Goal: Information Seeking & Learning: Learn about a topic

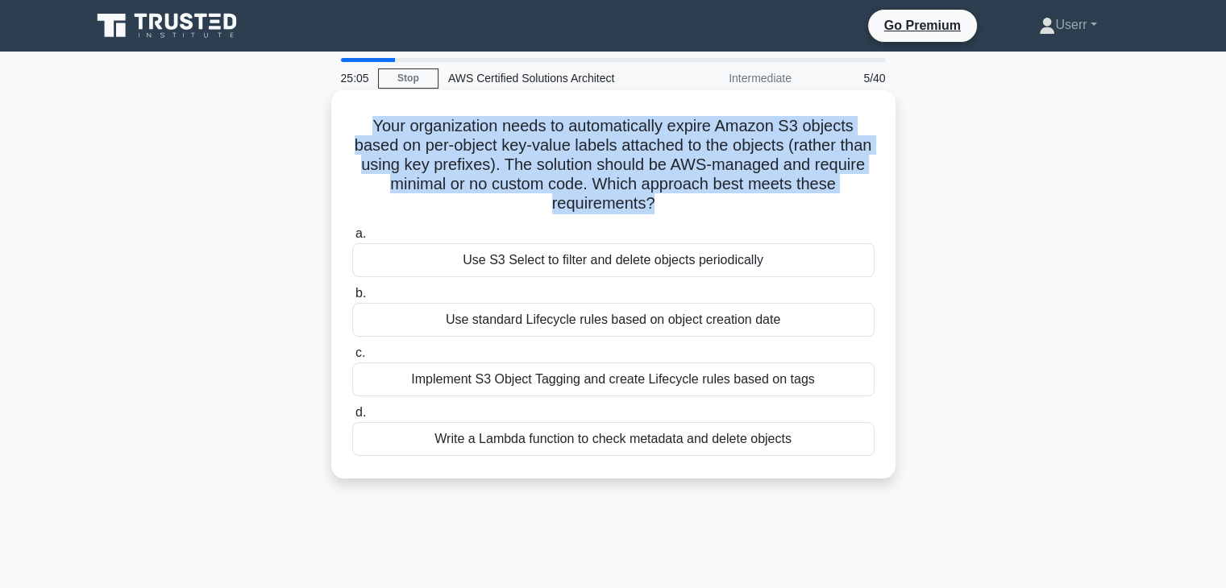
drag, startPoint x: 364, startPoint y: 123, endPoint x: 651, endPoint y: 208, distance: 299.2
click at [651, 208] on h5 "Your organization needs to automatically expire Amazon S3 objects based on per-…" at bounding box center [614, 165] width 526 height 98
click at [644, 185] on h5 "Your organization needs to automatically expire Amazon S3 objects based on per-…" at bounding box center [614, 165] width 526 height 98
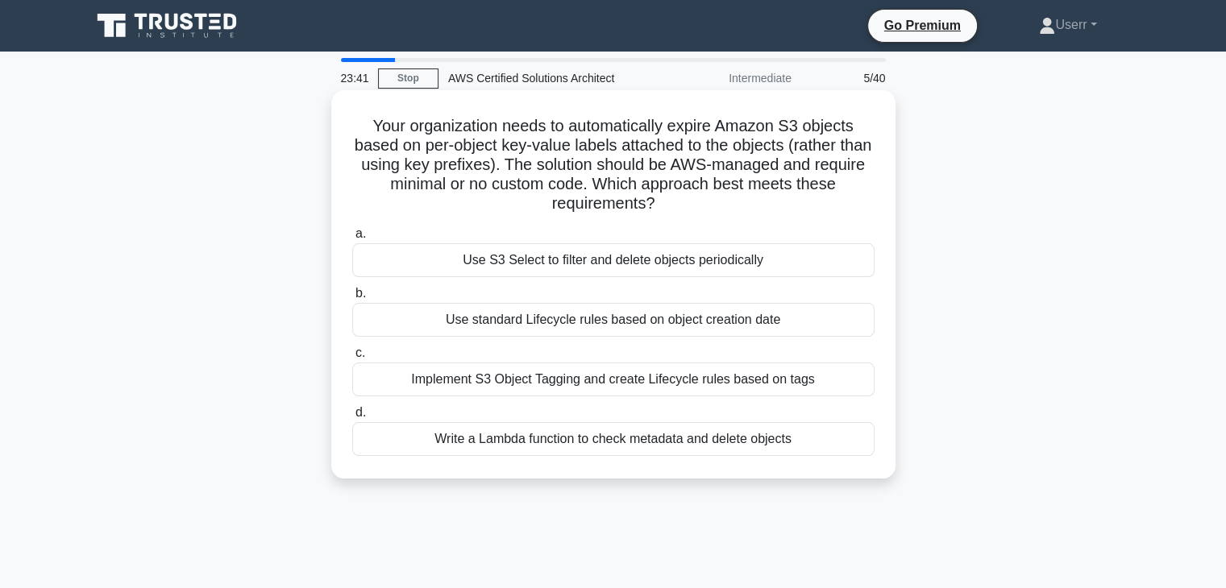
click at [705, 296] on label "b. Use standard Lifecycle rules based on object creation date" at bounding box center [613, 310] width 522 height 53
click at [352, 296] on input "b. Use standard Lifecycle rules based on object creation date" at bounding box center [352, 294] width 0 height 10
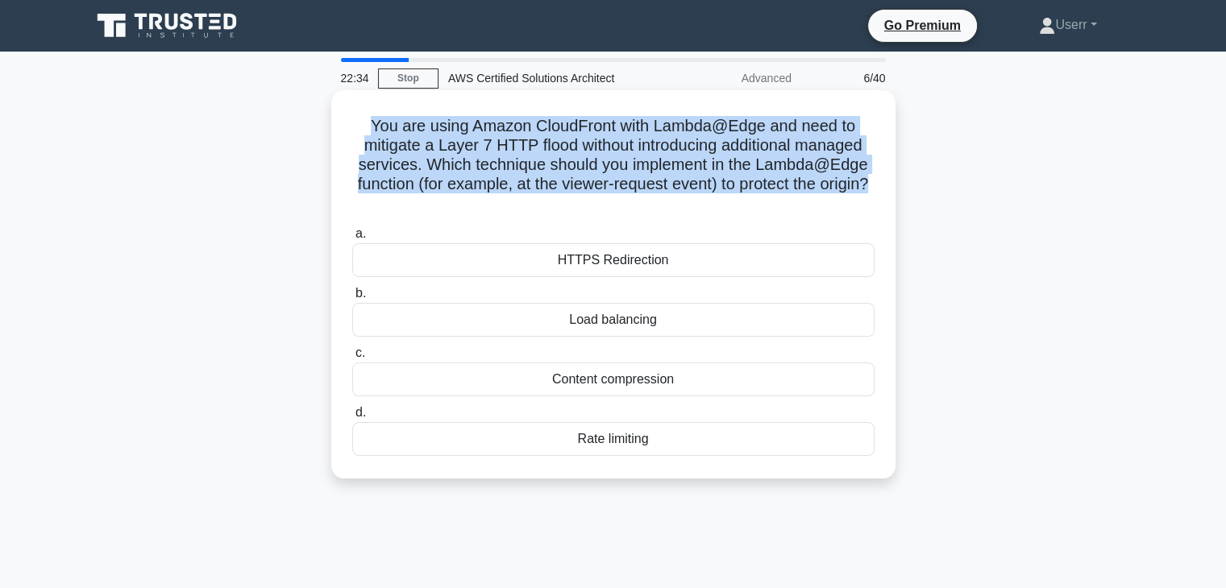
drag, startPoint x: 625, startPoint y: 204, endPoint x: 361, endPoint y: 128, distance: 275.0
click at [361, 128] on h5 "You are using Amazon CloudFront with Lambda@Edge and need to mitigate a Layer 7…" at bounding box center [614, 165] width 526 height 98
click at [545, 213] on h5 "You are using Amazon CloudFront with Lambda@Edge and need to mitigate a Layer 7…" at bounding box center [614, 165] width 526 height 98
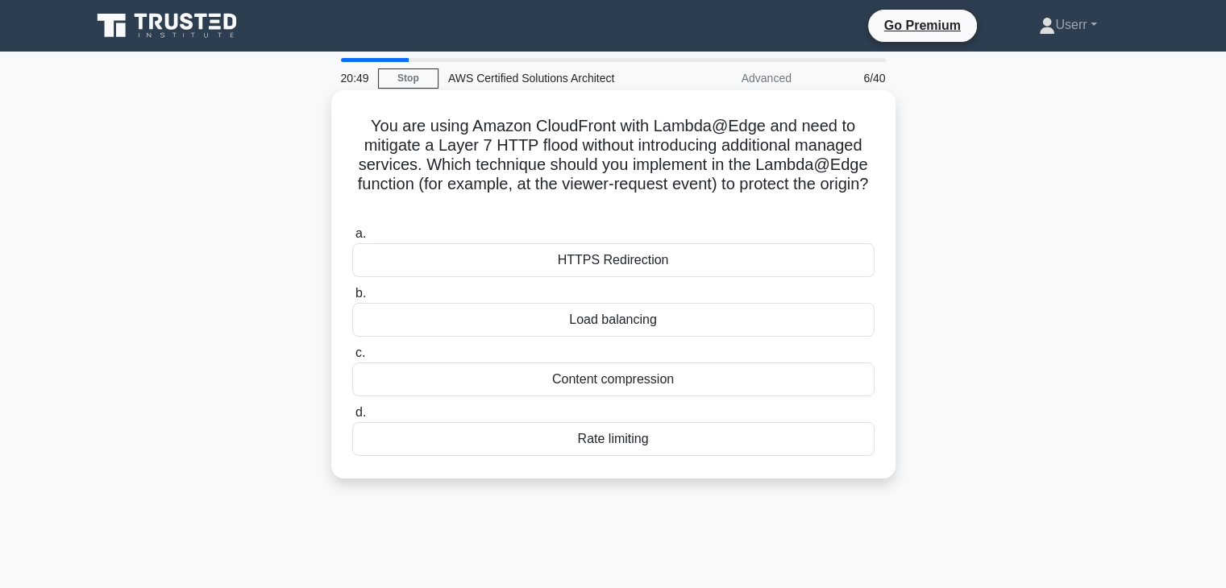
click at [416, 156] on h5 "You are using Amazon CloudFront with Lambda@Edge and need to mitigate a Layer 7…" at bounding box center [614, 165] width 526 height 98
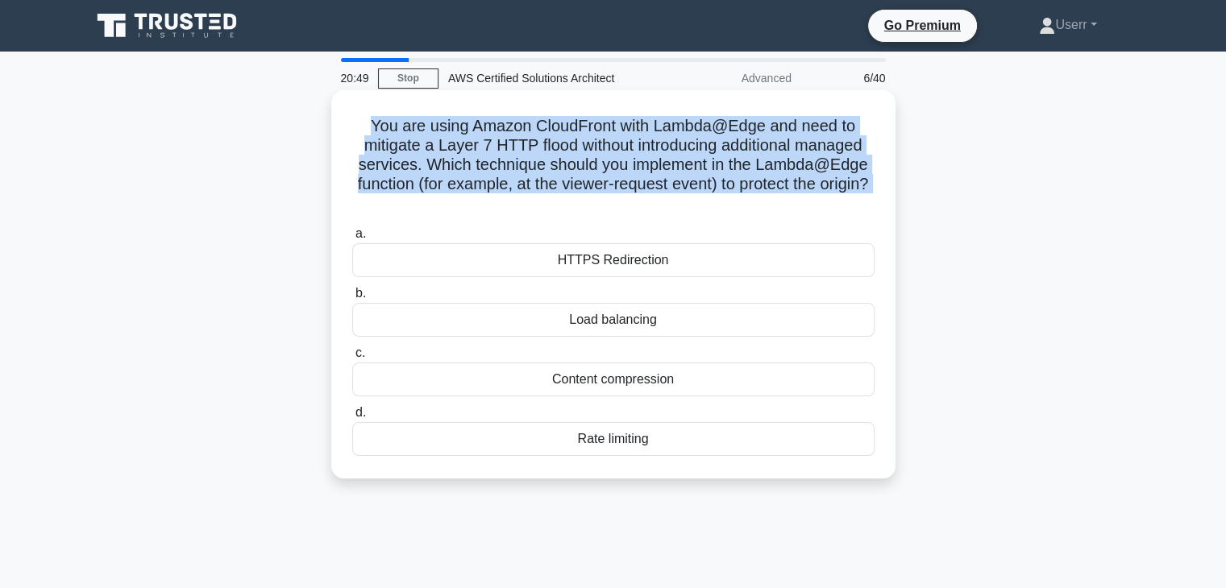
click at [416, 156] on h5 "You are using Amazon CloudFront with Lambda@Edge and need to mitigate a Layer 7…" at bounding box center [614, 165] width 526 height 98
click at [428, 173] on h5 "You are using Amazon CloudFront with Lambda@Edge and need to mitigate a Layer 7…" at bounding box center [614, 165] width 526 height 98
click at [432, 185] on h5 "You are using Amazon CloudFront with Lambda@Edge and need to mitigate a Layer 7…" at bounding box center [614, 165] width 526 height 98
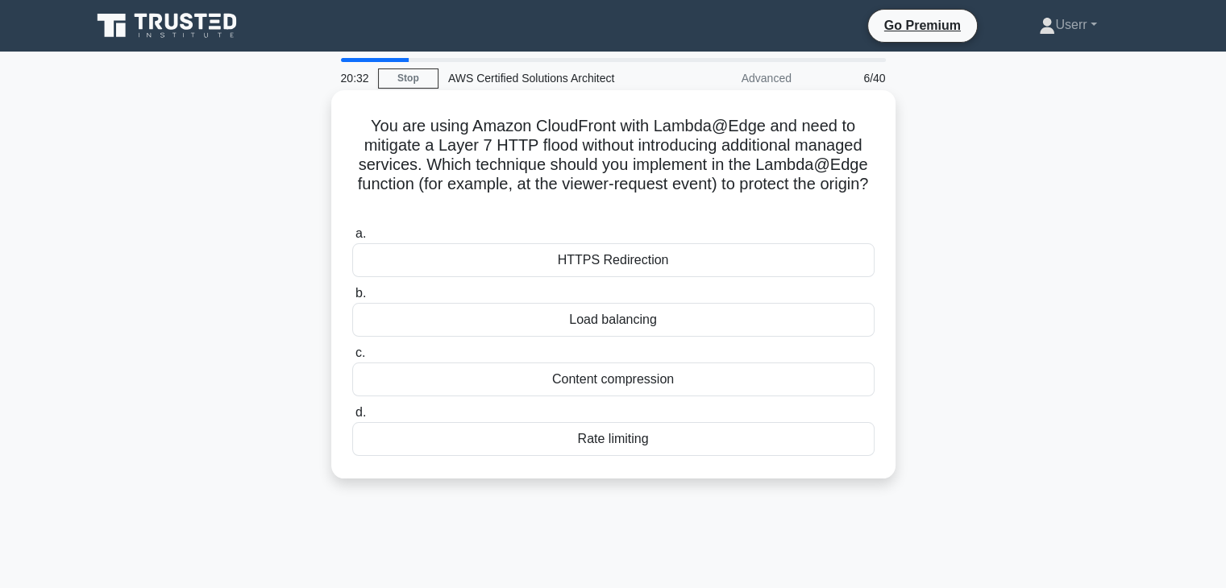
drag, startPoint x: 421, startPoint y: 171, endPoint x: 629, endPoint y: 210, distance: 211.7
click at [629, 210] on h5 "You are using Amazon CloudFront with Lambda@Edge and need to mitigate a Layer 7…" at bounding box center [614, 165] width 526 height 98
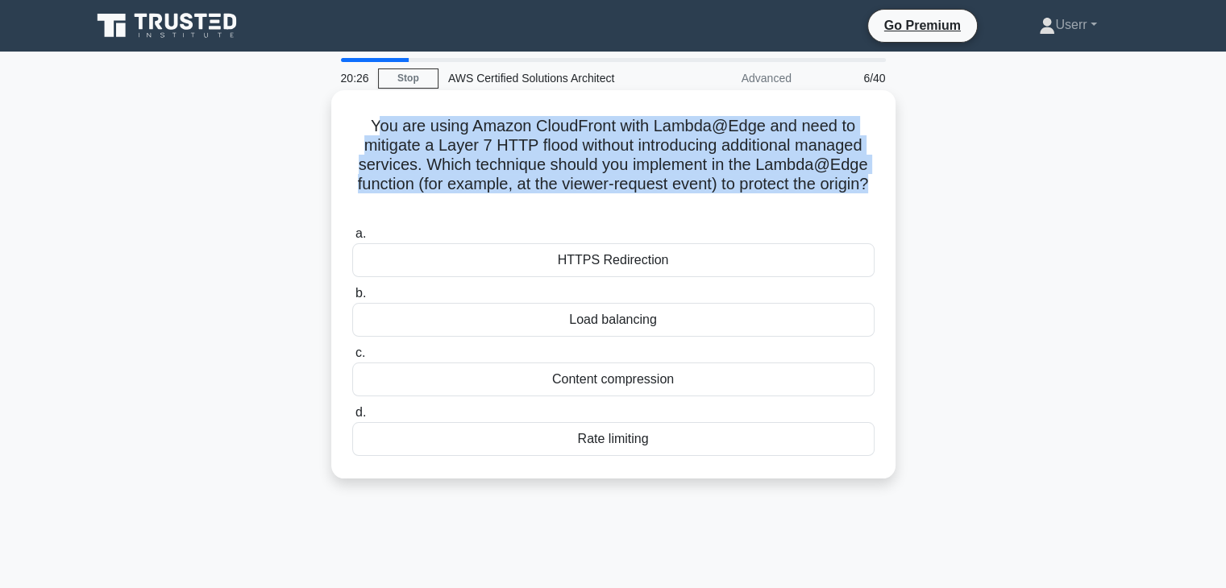
drag, startPoint x: 625, startPoint y: 209, endPoint x: 371, endPoint y: 131, distance: 266.4
click at [371, 131] on h5 "You are using Amazon CloudFront with Lambda@Edge and need to mitigate a Layer 7…" at bounding box center [614, 165] width 526 height 98
click at [418, 172] on h5 "You are using Amazon CloudFront with Lambda@Edge and need to mitigate a Layer 7…" at bounding box center [614, 165] width 526 height 98
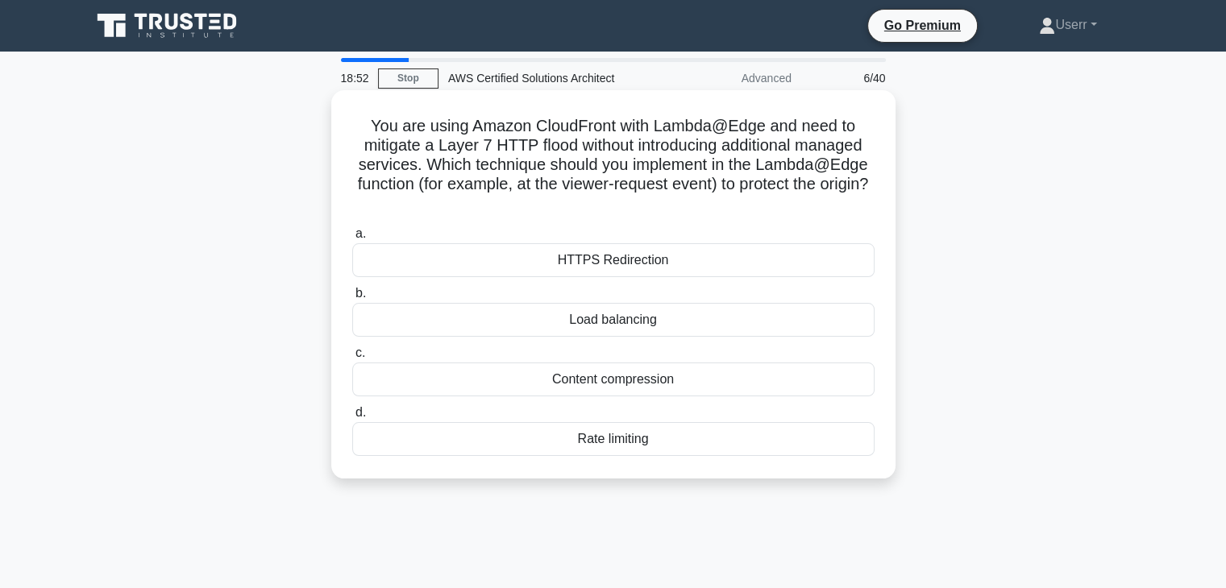
drag, startPoint x: 372, startPoint y: 131, endPoint x: 637, endPoint y: 207, distance: 276.0
click at [637, 207] on h5 "You are using Amazon CloudFront with Lambda@Edge and need to mitigate a Layer 7…" at bounding box center [614, 165] width 526 height 98
click at [629, 197] on h5 "You are using Amazon CloudFront with Lambda@Edge and need to mitigate a Layer 7…" at bounding box center [614, 165] width 526 height 98
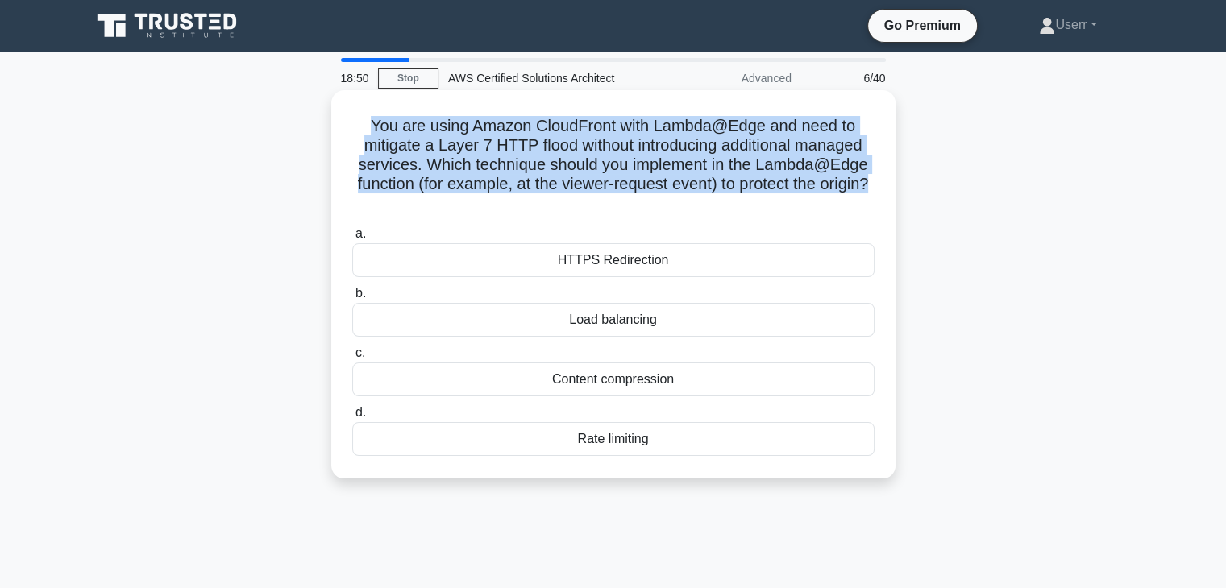
drag, startPoint x: 623, startPoint y: 203, endPoint x: 368, endPoint y: 130, distance: 265.8
click at [368, 130] on h5 "You are using Amazon CloudFront with Lambda@Edge and need to mitigate a Layer 7…" at bounding box center [614, 165] width 526 height 98
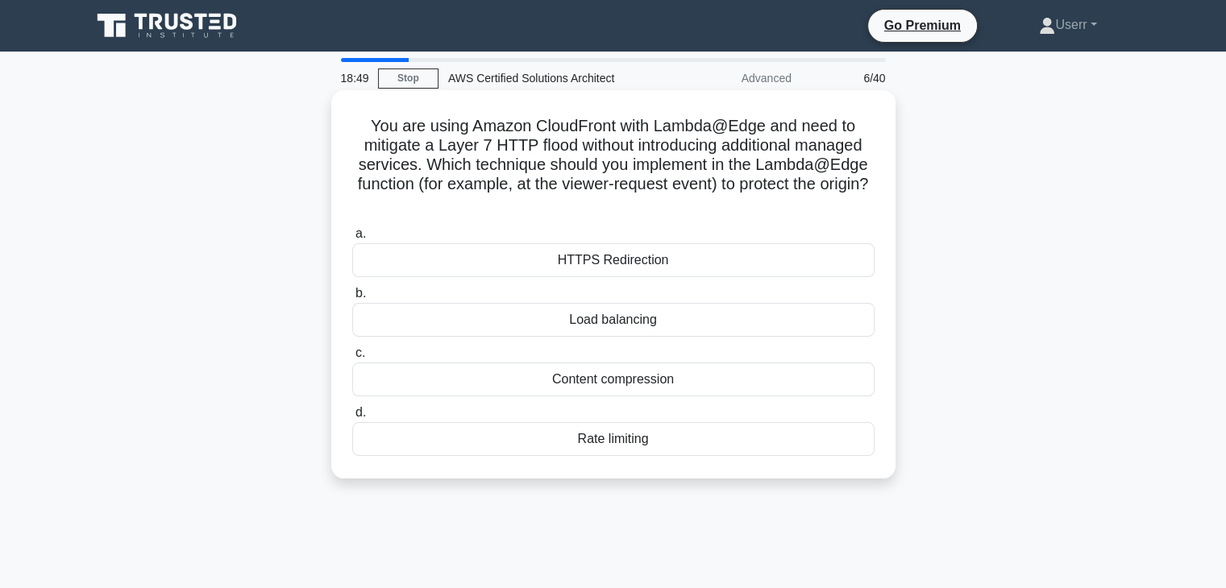
click at [623, 198] on icon ".spinner_0XTQ{transform-origin:center;animation:spinner_y6GP .75s linear infini…" at bounding box center [613, 204] width 19 height 19
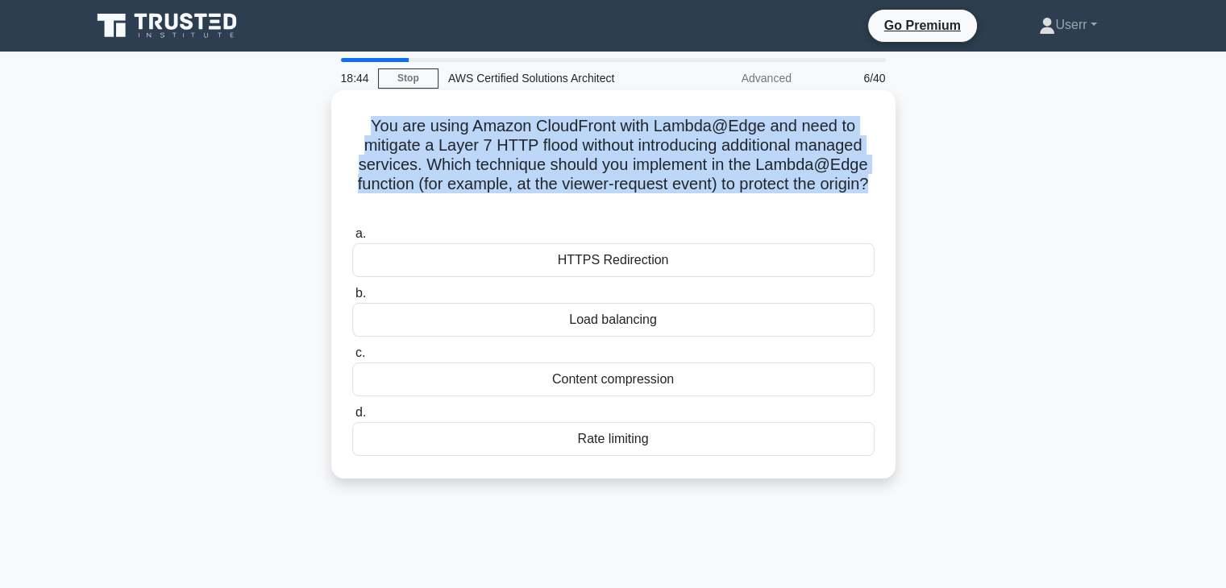
drag, startPoint x: 364, startPoint y: 123, endPoint x: 628, endPoint y: 202, distance: 275.2
click at [628, 202] on h5 "You are using Amazon CloudFront with Lambda@Edge and need to mitigate a Layer 7…" at bounding box center [614, 165] width 526 height 98
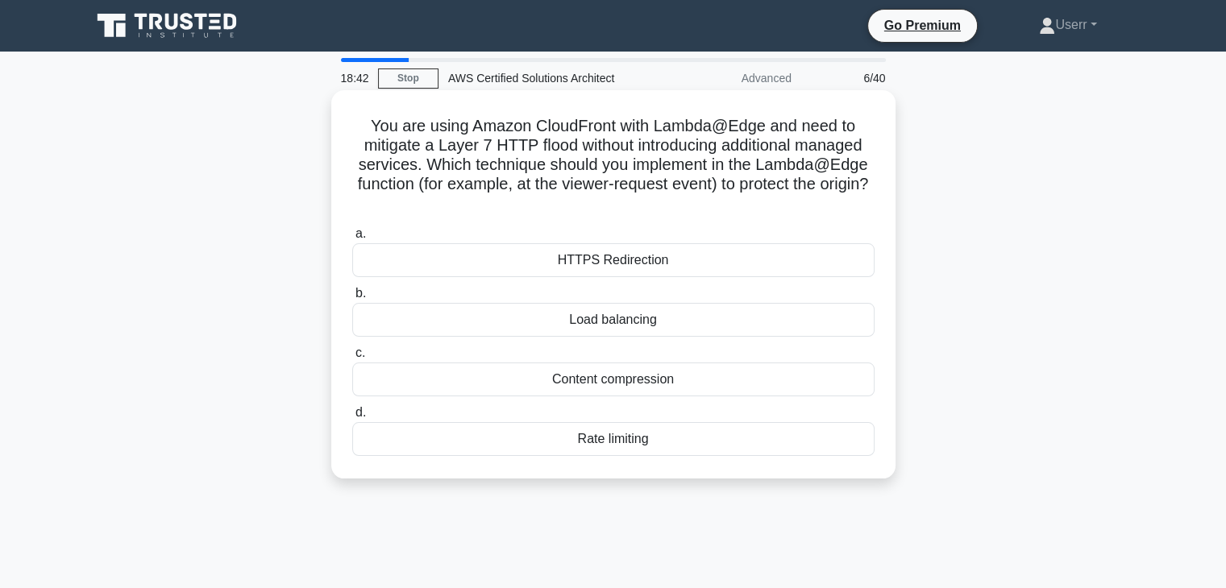
click at [629, 198] on h5 "You are using Amazon CloudFront with Lambda@Edge and need to mitigate a Layer 7…" at bounding box center [614, 165] width 526 height 98
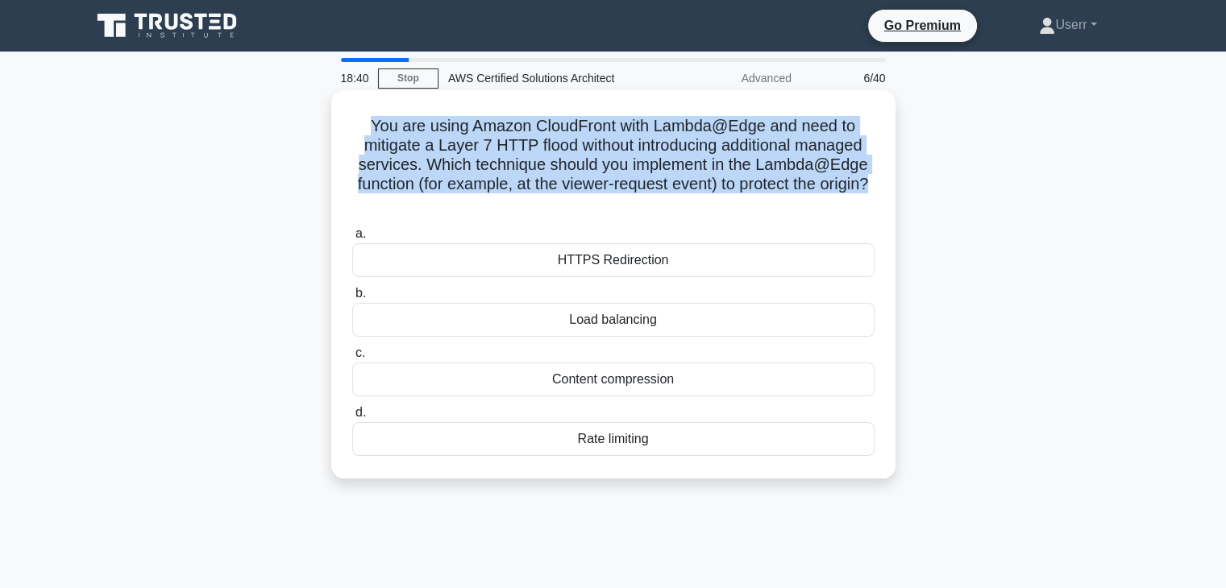
drag, startPoint x: 624, startPoint y: 199, endPoint x: 348, endPoint y: 117, distance: 287.7
click at [348, 117] on div "You are using Amazon CloudFront with Lambda@Edge and need to mitigate a Layer 7…" at bounding box center [613, 285] width 551 height 376
click at [402, 146] on h5 "You are using Amazon CloudFront with Lambda@Edge and need to mitigate a Layer 7…" at bounding box center [614, 165] width 526 height 98
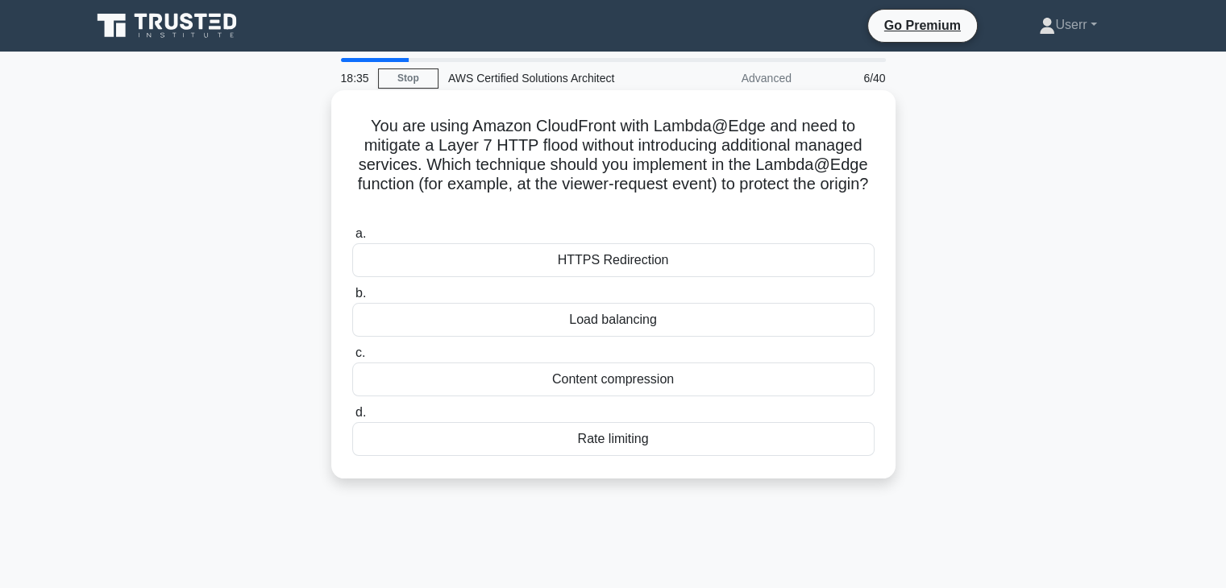
click at [597, 384] on div "Content compression" at bounding box center [613, 380] width 522 height 34
click at [352, 359] on input "c. Content compression" at bounding box center [352, 353] width 0 height 10
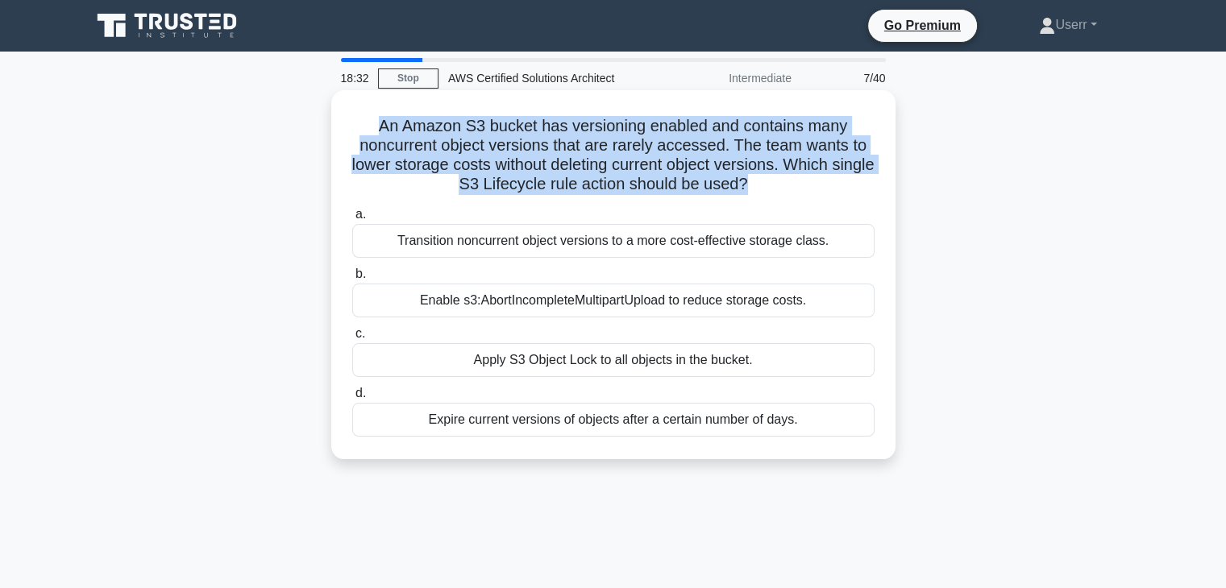
drag, startPoint x: 377, startPoint y: 130, endPoint x: 771, endPoint y: 187, distance: 397.5
click at [771, 187] on h5 "An Amazon S3 bucket has versioning enabled and contains many noncurrent object …" at bounding box center [614, 155] width 526 height 79
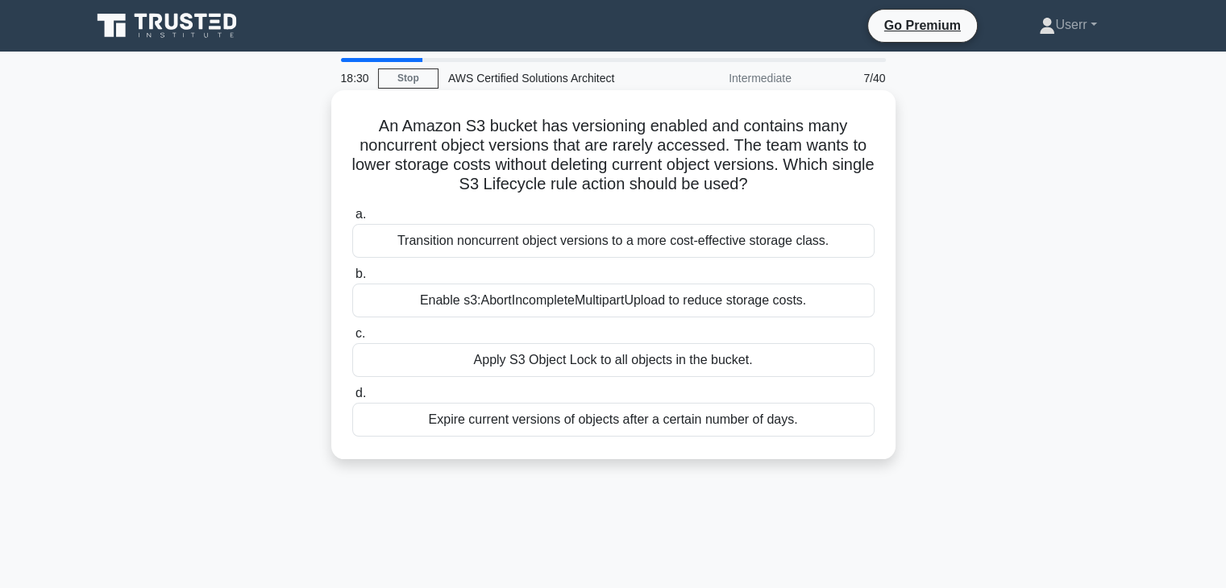
click at [767, 182] on icon ".spinner_0XTQ{transform-origin:center;animation:spinner_y6GP .75s linear infini…" at bounding box center [757, 185] width 19 height 19
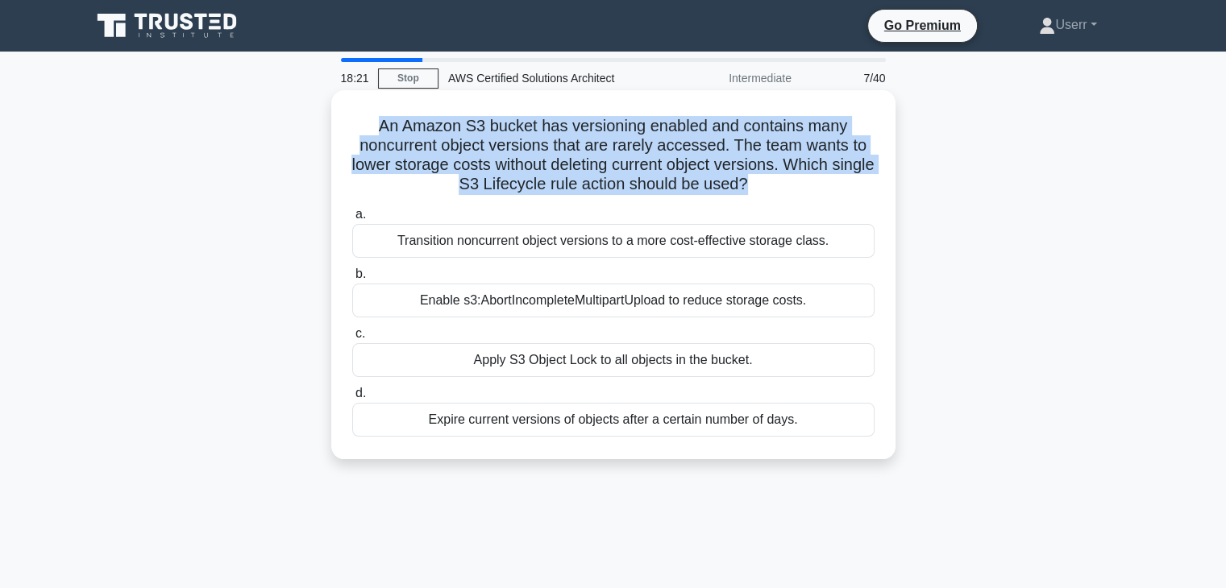
drag, startPoint x: 375, startPoint y: 130, endPoint x: 769, endPoint y: 181, distance: 397.5
click at [769, 181] on h5 "An Amazon S3 bucket has versioning enabled and contains many noncurrent object …" at bounding box center [614, 155] width 526 height 79
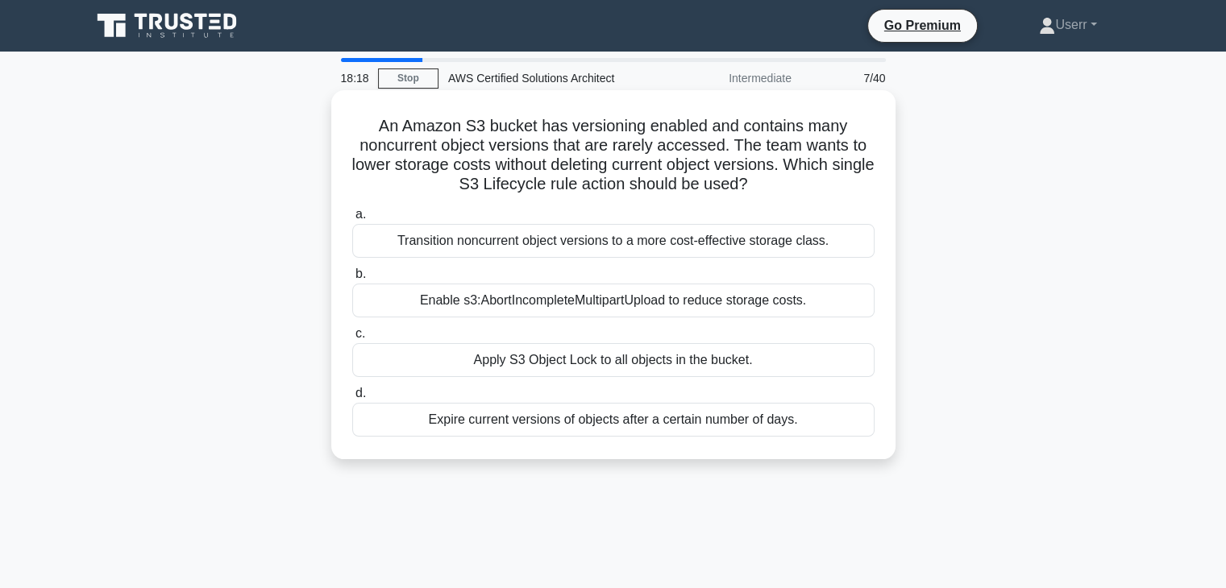
click at [767, 181] on icon ".spinner_0XTQ{transform-origin:center;animation:spinner_y6GP .75s linear infini…" at bounding box center [757, 185] width 19 height 19
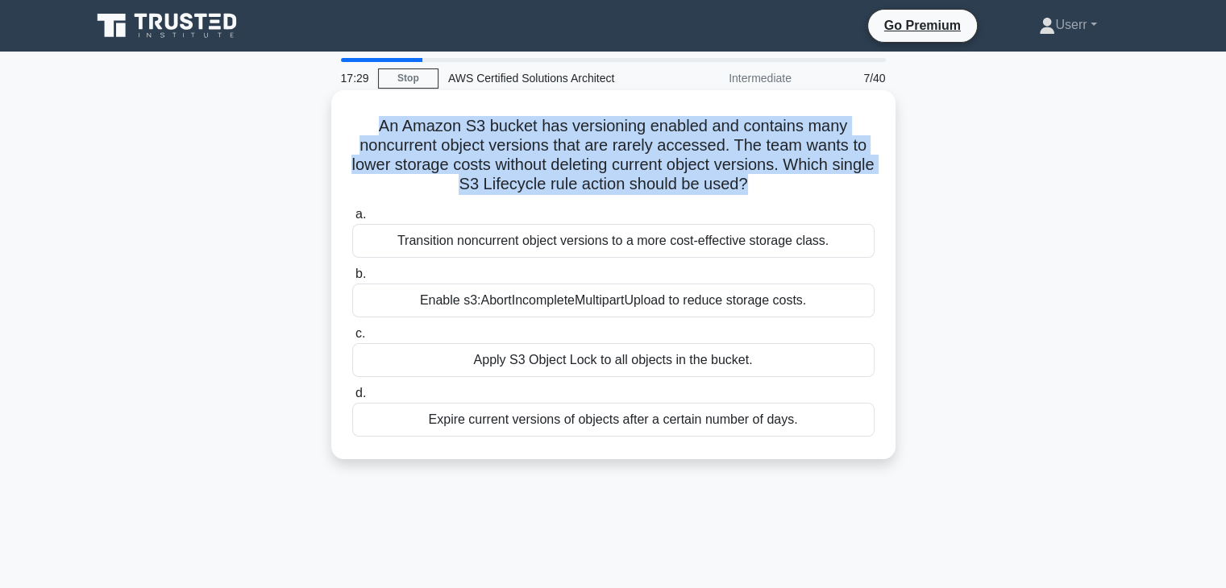
drag, startPoint x: 376, startPoint y: 126, endPoint x: 771, endPoint y: 189, distance: 399.3
click at [771, 189] on h5 "An Amazon S3 bucket has versioning enabled and contains many noncurrent object …" at bounding box center [614, 155] width 526 height 79
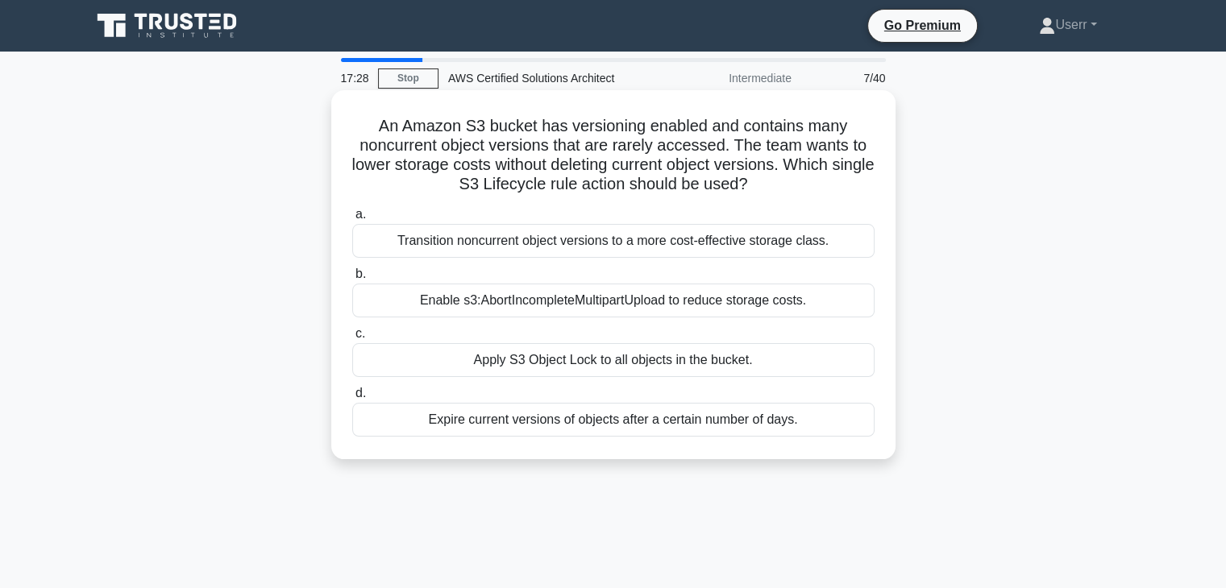
click at [767, 180] on icon ".spinner_0XTQ{transform-origin:center;animation:spinner_y6GP .75s linear infini…" at bounding box center [757, 185] width 19 height 19
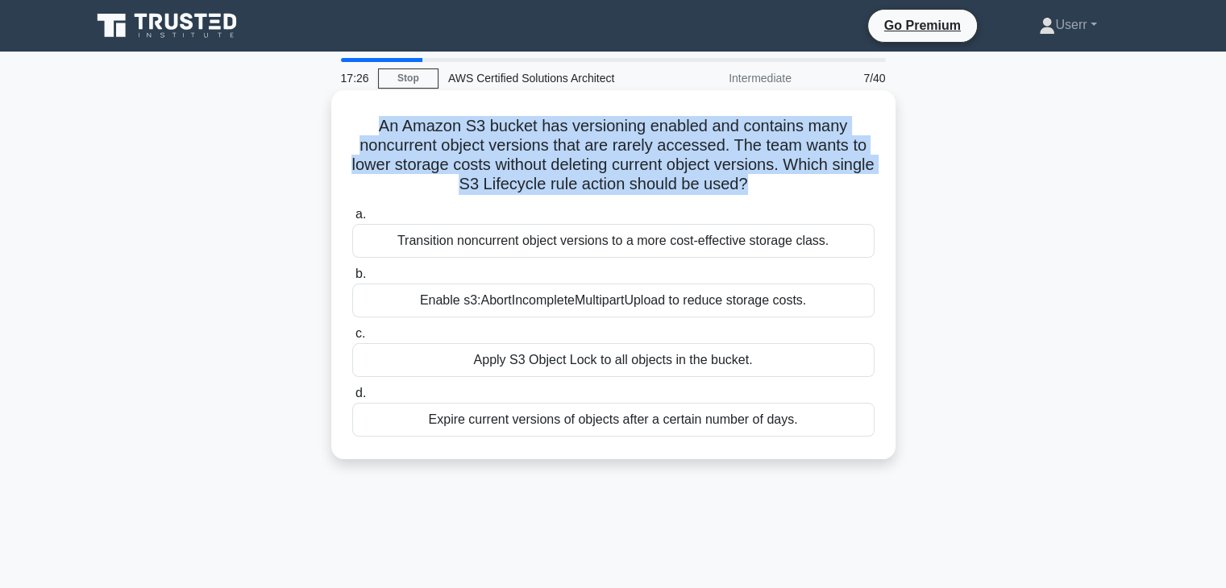
drag, startPoint x: 767, startPoint y: 181, endPoint x: 362, endPoint y: 133, distance: 407.5
click at [362, 133] on h5 "An Amazon S3 bucket has versioning enabled and contains many noncurrent object …" at bounding box center [614, 155] width 526 height 79
drag, startPoint x: 518, startPoint y: 175, endPoint x: 518, endPoint y: 186, distance: 11.3
click at [519, 176] on h5 "An Amazon S3 bucket has versioning enabled and contains many noncurrent object …" at bounding box center [614, 155] width 526 height 79
click at [517, 188] on h5 "An Amazon S3 bucket has versioning enabled and contains many noncurrent object …" at bounding box center [614, 155] width 526 height 79
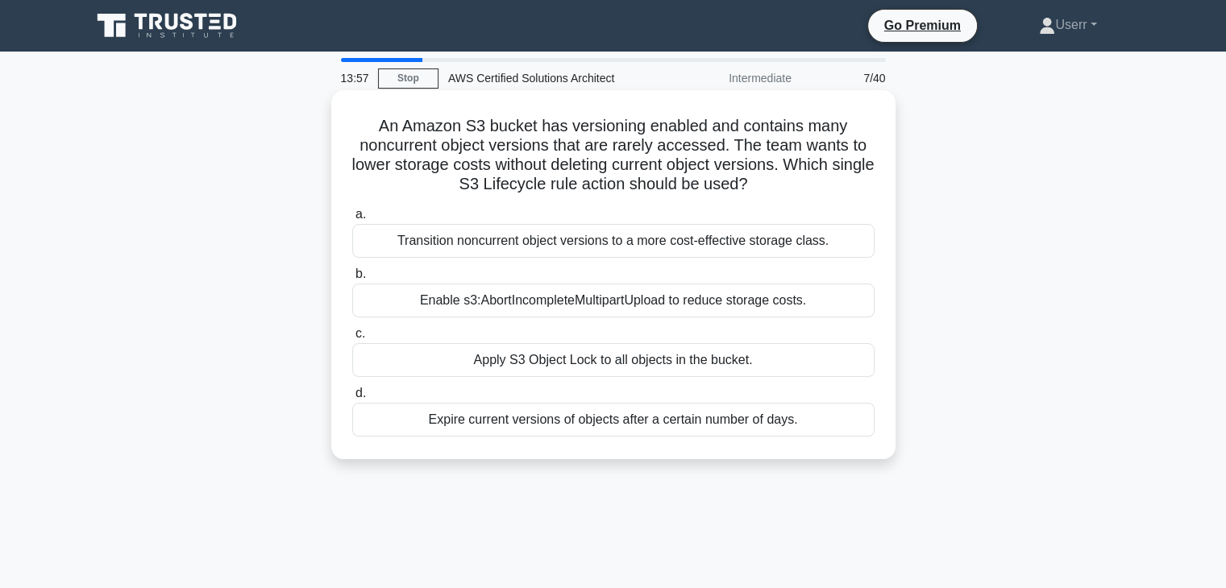
click at [617, 305] on div "Enable s3:AbortIncompleteMultipartUpload to reduce storage costs." at bounding box center [613, 301] width 522 height 34
click at [352, 280] on input "b. Enable s3:AbortIncompleteMultipartUpload to reduce storage costs." at bounding box center [352, 274] width 0 height 10
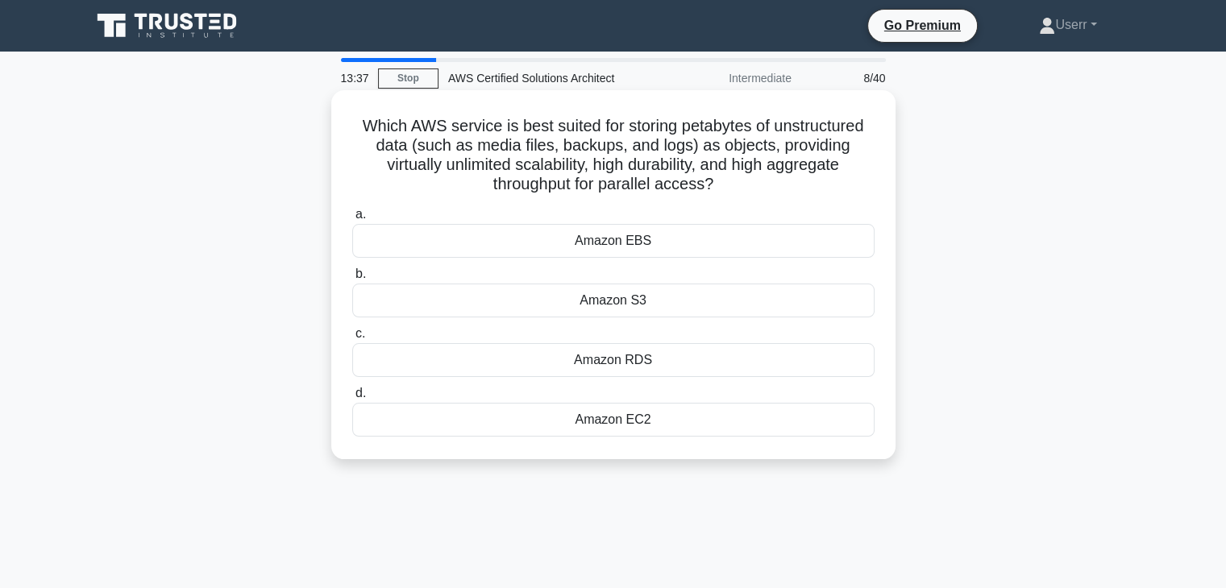
click at [659, 292] on div "Amazon S3" at bounding box center [613, 301] width 522 height 34
click at [352, 280] on input "b. Amazon S3" at bounding box center [352, 274] width 0 height 10
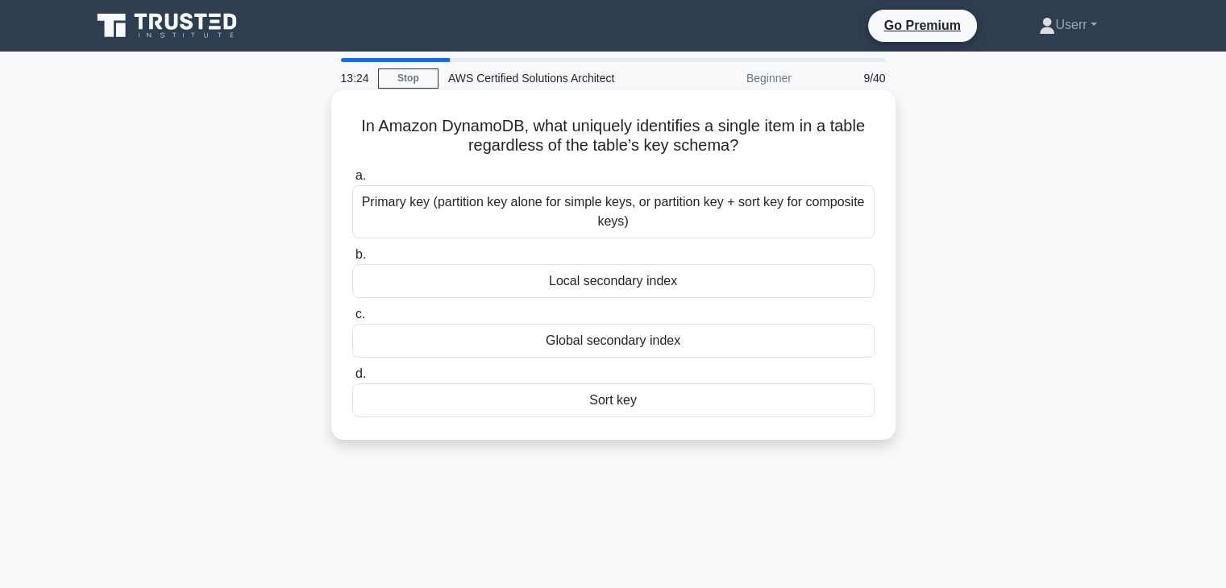
click at [592, 152] on h5 "In Amazon DynamoDB, what uniquely identifies a single item in a table regardles…" at bounding box center [614, 136] width 526 height 40
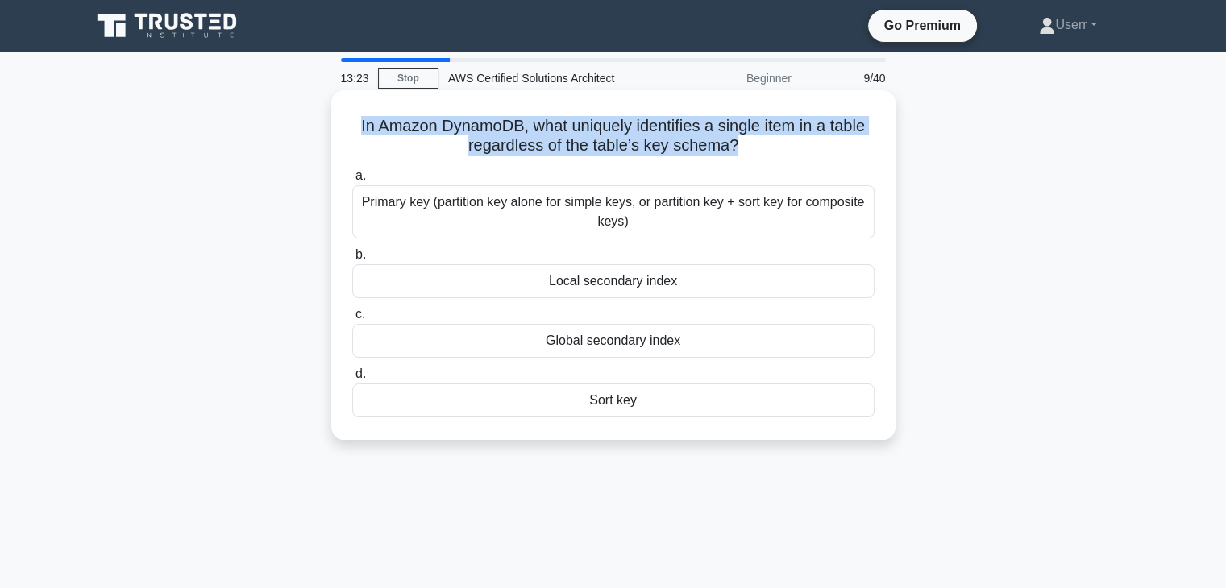
click at [592, 152] on h5 "In Amazon DynamoDB, what uniquely identifies a single item in a table regardles…" at bounding box center [614, 136] width 526 height 40
click at [593, 152] on h5 "In Amazon DynamoDB, what uniquely identifies a single item in a table regardles…" at bounding box center [614, 136] width 526 height 40
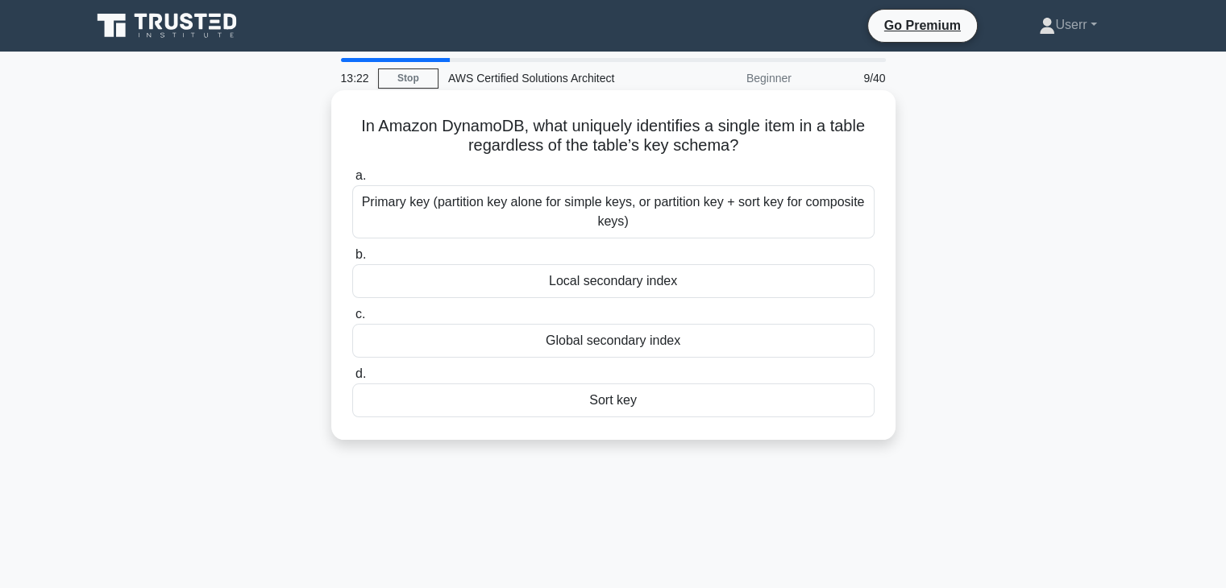
click at [593, 152] on h5 "In Amazon DynamoDB, what uniquely identifies a single item in a table regardles…" at bounding box center [614, 136] width 526 height 40
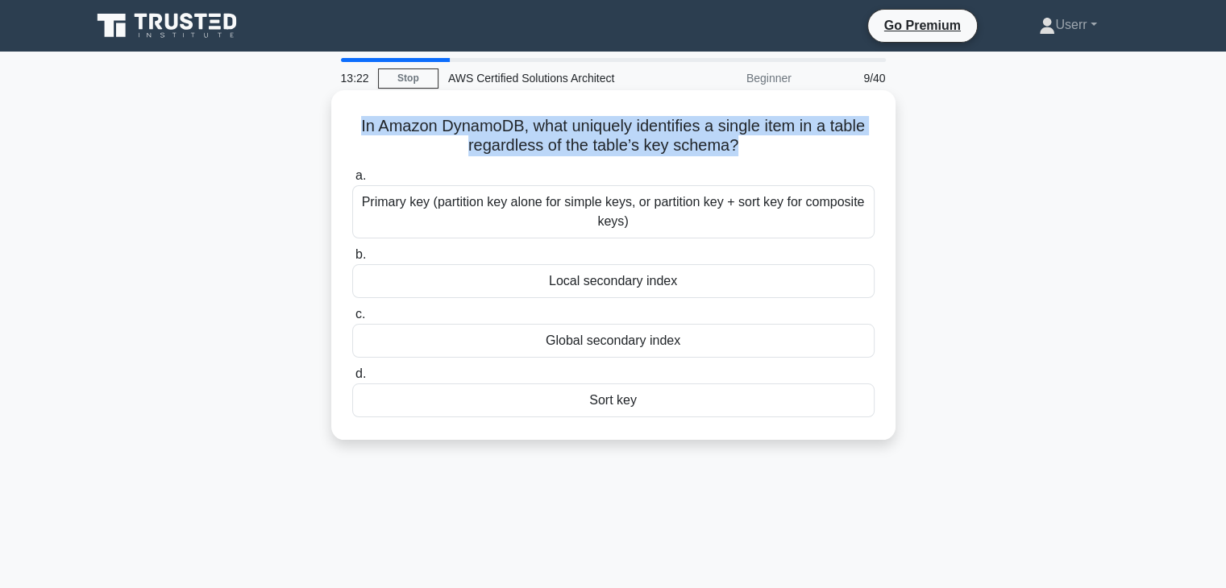
click at [593, 152] on h5 "In Amazon DynamoDB, what uniquely identifies a single item in a table regardles…" at bounding box center [614, 136] width 526 height 40
click at [719, 139] on h5 "In Amazon DynamoDB, what uniquely identifies a single item in a table regardles…" at bounding box center [614, 136] width 526 height 40
drag, startPoint x: 734, startPoint y: 145, endPoint x: 355, endPoint y: 123, distance: 380.3
click at [355, 123] on h5 "In Amazon DynamoDB, what uniquely identifies a single item in a table regardles…" at bounding box center [614, 136] width 526 height 40
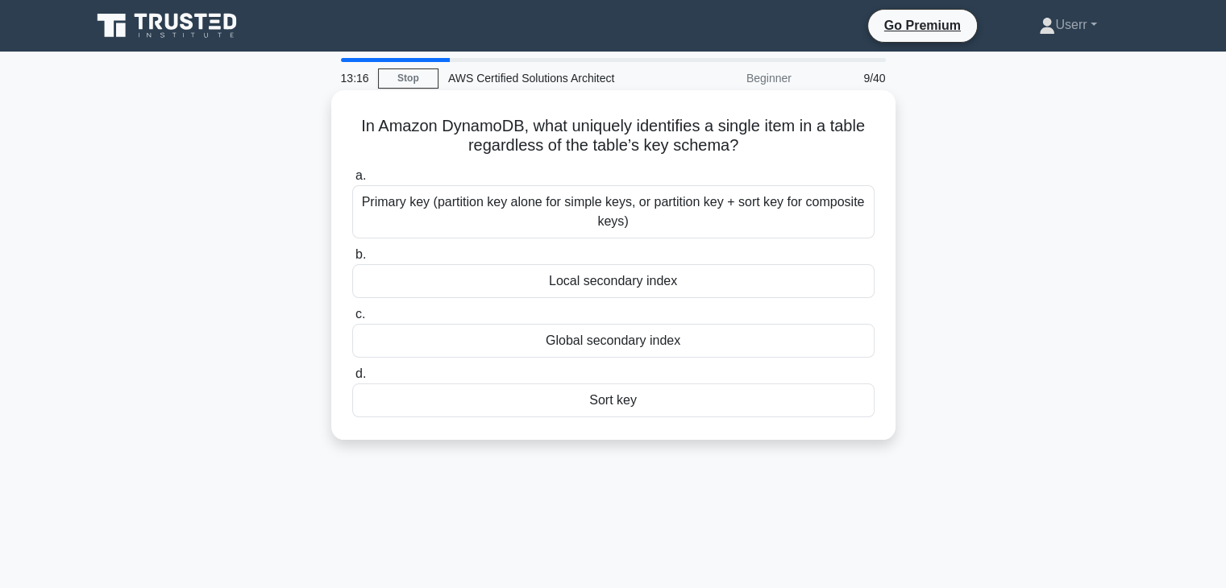
click at [740, 140] on icon ".spinner_0XTQ{transform-origin:center;animation:spinner_y6GP .75s linear infini…" at bounding box center [747, 146] width 19 height 19
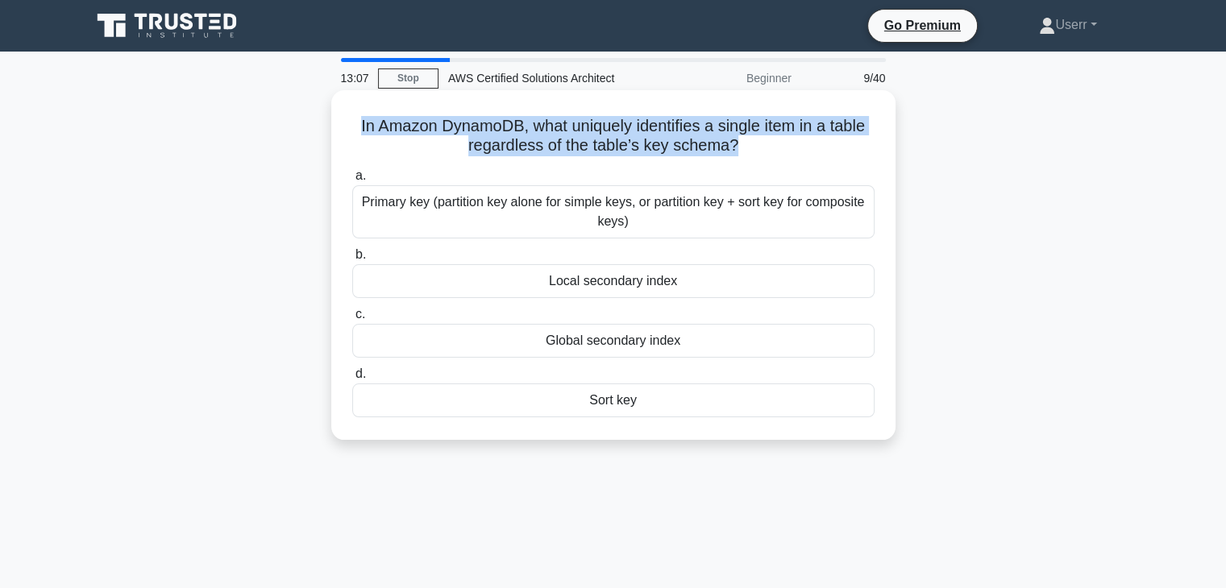
drag, startPoint x: 736, startPoint y: 140, endPoint x: 350, endPoint y: 133, distance: 386.2
click at [351, 133] on h5 "In Amazon DynamoDB, what uniquely identifies a single item in a table regardles…" at bounding box center [614, 136] width 526 height 40
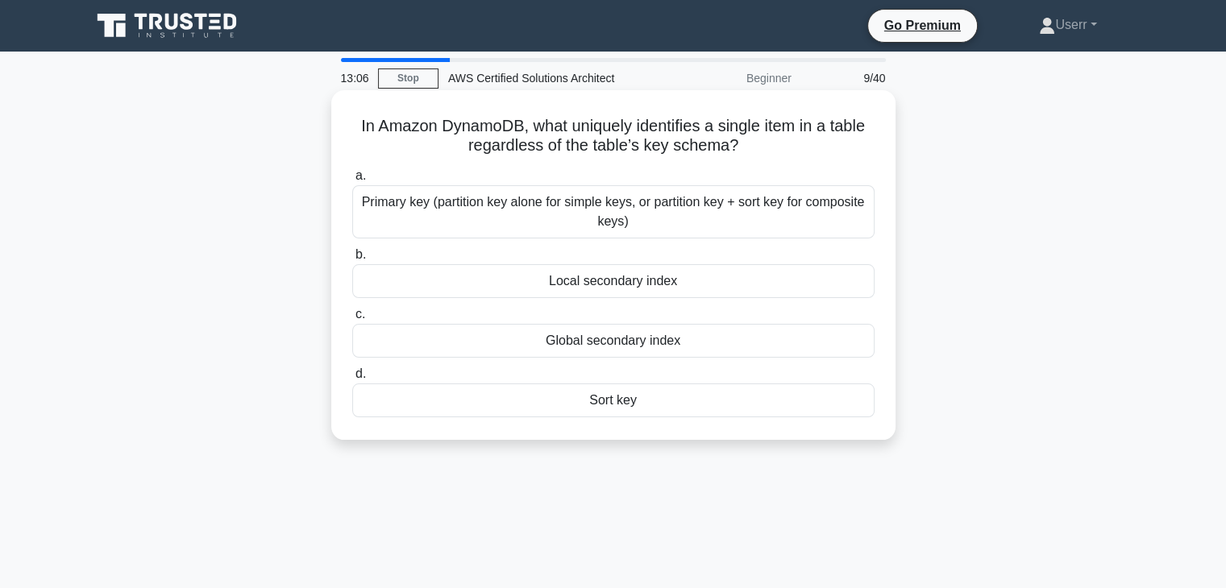
click at [509, 163] on div "In Amazon DynamoDB, what uniquely identifies a single item in a table regardles…" at bounding box center [613, 265] width 551 height 337
click at [606, 134] on h5 "In Amazon DynamoDB, what uniquely identifies a single item in a table regardles…" at bounding box center [614, 136] width 526 height 40
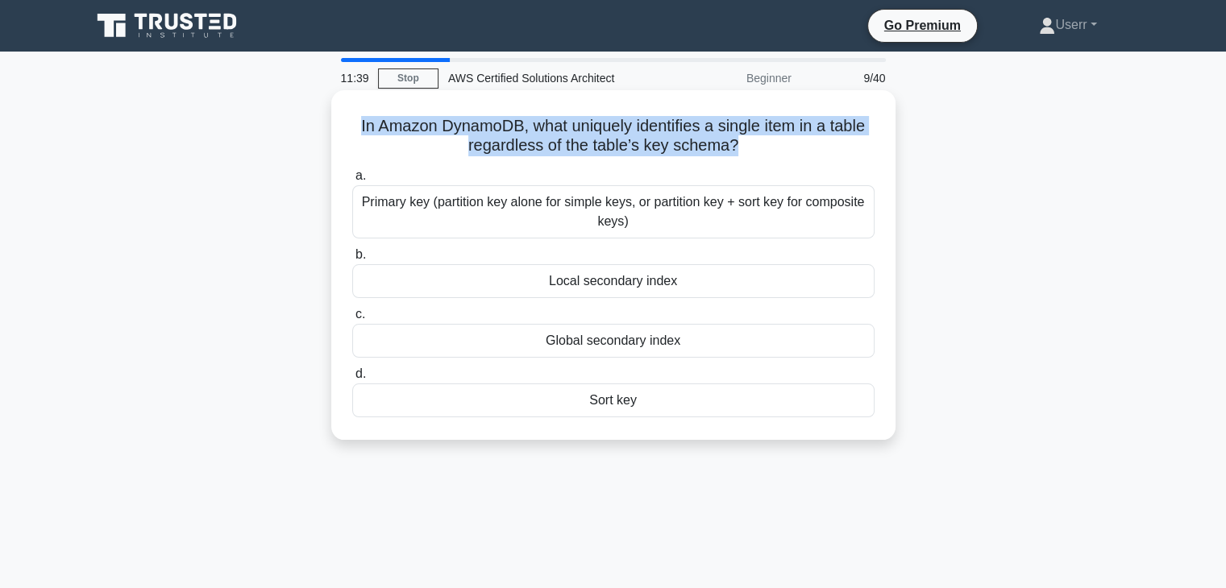
click at [606, 134] on h5 "In Amazon DynamoDB, what uniquely identifies a single item in a table regardles…" at bounding box center [614, 136] width 526 height 40
click at [606, 137] on h5 "In Amazon DynamoDB, what uniquely identifies a single item in a table regardles…" at bounding box center [614, 136] width 526 height 40
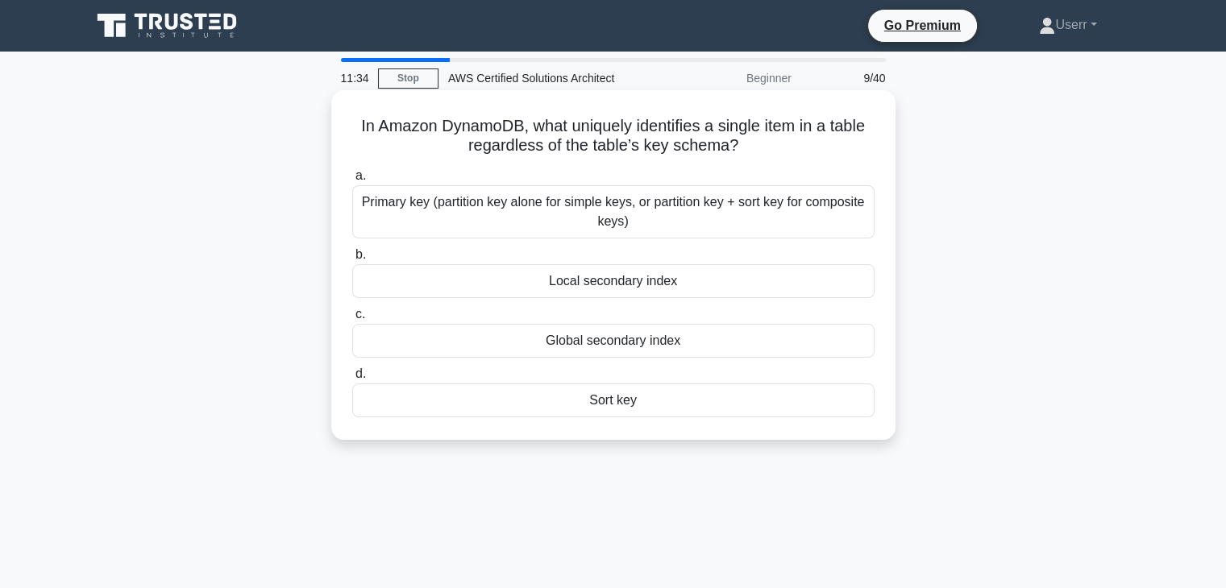
click at [601, 217] on div "Primary key (partition key alone for simple keys, or partition key + sort key f…" at bounding box center [613, 211] width 522 height 53
click at [352, 181] on input "a. Primary key (partition key alone for simple keys, or partition key + sort ke…" at bounding box center [352, 176] width 0 height 10
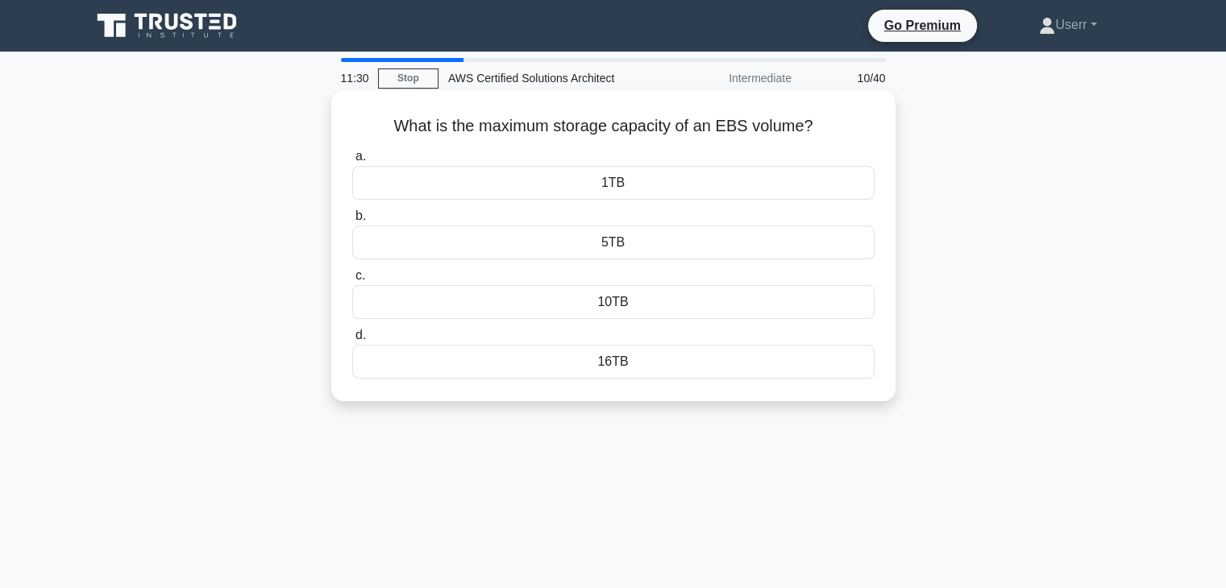
click at [615, 369] on div "16TB" at bounding box center [613, 362] width 522 height 34
click at [352, 341] on input "d. 16TB" at bounding box center [352, 335] width 0 height 10
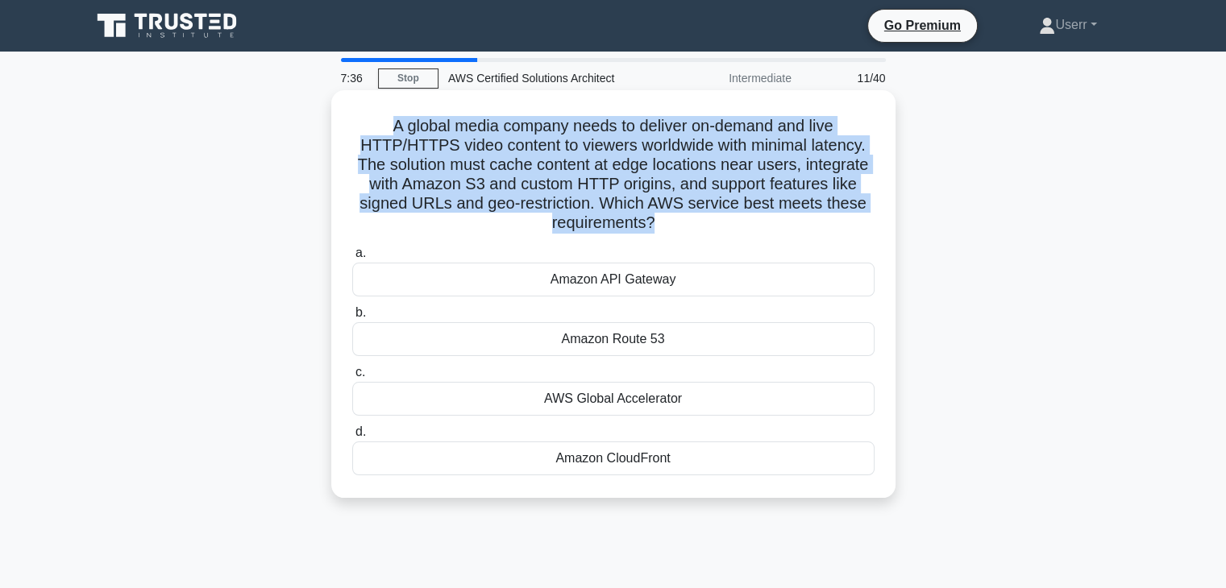
drag, startPoint x: 384, startPoint y: 123, endPoint x: 654, endPoint y: 231, distance: 291.9
click at [654, 231] on h5 "A global media company needs to deliver on-demand and live HTTP/HTTPS video con…" at bounding box center [614, 175] width 526 height 118
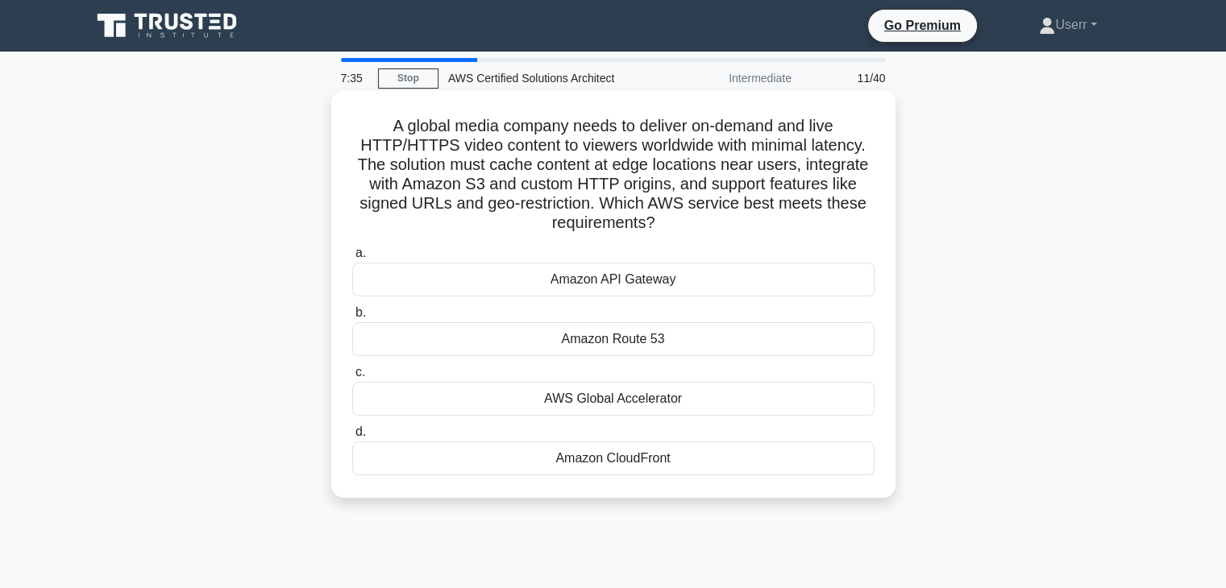
click at [658, 220] on icon ".spinner_0XTQ{transform-origin:center;animation:spinner_y6GP .75s linear infini…" at bounding box center [663, 223] width 19 height 19
drag, startPoint x: 655, startPoint y: 218, endPoint x: 371, endPoint y: 127, distance: 299.0
click at [367, 133] on h5 "A global media company needs to deliver on-demand and live HTTP/HTTPS video con…" at bounding box center [614, 175] width 526 height 118
click at [387, 120] on h5 "A global media company needs to deliver on-demand and live HTTP/HTTPS video con…" at bounding box center [614, 175] width 526 height 118
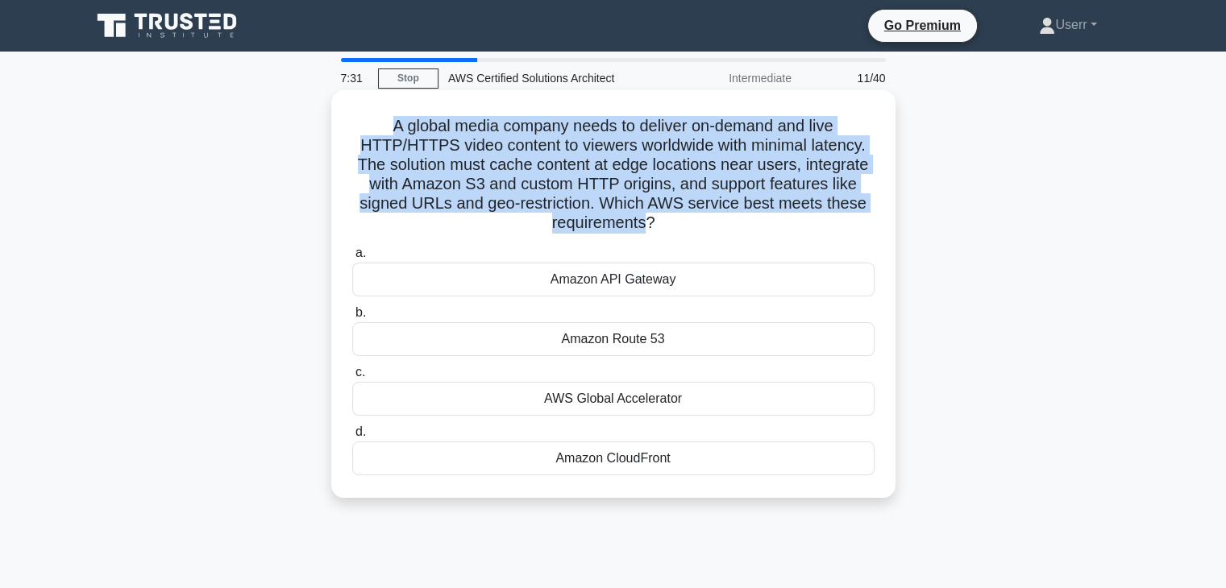
drag, startPoint x: 387, startPoint y: 120, endPoint x: 642, endPoint y: 231, distance: 277.9
click at [642, 231] on h5 "A global media company needs to deliver on-demand and live HTTP/HTTPS video con…" at bounding box center [614, 175] width 526 height 118
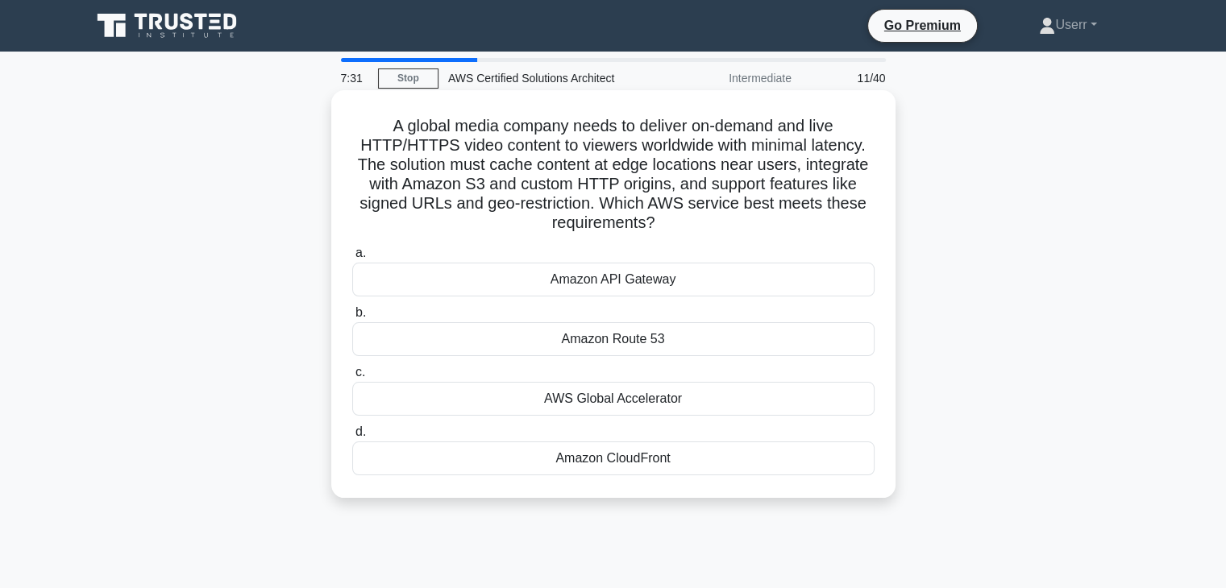
click at [664, 232] on icon ".spinner_0XTQ{transform-origin:center;animation:spinner_y6GP .75s linear infini…" at bounding box center [663, 223] width 19 height 19
drag, startPoint x: 387, startPoint y: 127, endPoint x: 680, endPoint y: 223, distance: 308.7
click at [680, 223] on h5 "A global media company needs to deliver on-demand and live HTTP/HTTPS video con…" at bounding box center [614, 175] width 526 height 118
click at [662, 221] on icon ".spinner_0XTQ{transform-origin:center;animation:spinner_y6GP .75s linear infini…" at bounding box center [663, 223] width 19 height 19
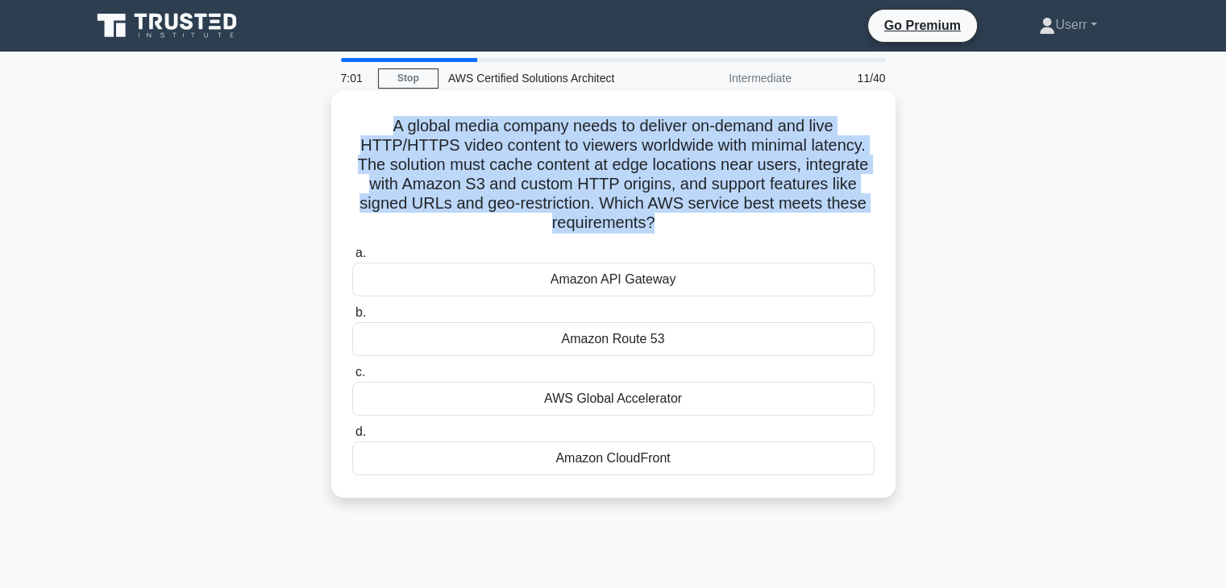
drag, startPoint x: 654, startPoint y: 221, endPoint x: 379, endPoint y: 116, distance: 294.2
click at [379, 116] on h5 "A global media company needs to deliver on-demand and live HTTP/HTTPS video con…" at bounding box center [614, 175] width 526 height 118
click at [395, 128] on h5 "A global media company needs to deliver on-demand and live HTTP/HTTPS video con…" at bounding box center [614, 175] width 526 height 118
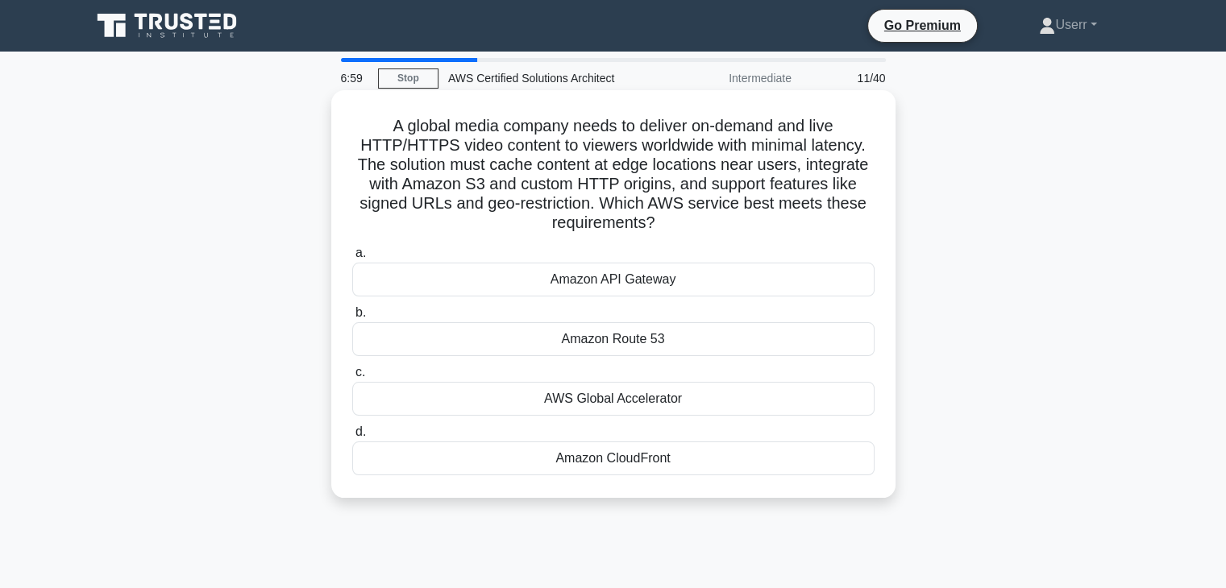
drag, startPoint x: 384, startPoint y: 127, endPoint x: 659, endPoint y: 226, distance: 292.5
click at [659, 226] on h5 "A global media company needs to deliver on-demand and live HTTP/HTTPS video con…" at bounding box center [614, 175] width 526 height 118
click at [650, 223] on h5 "A global media company needs to deliver on-demand and live HTTP/HTTPS video con…" at bounding box center [614, 175] width 526 height 118
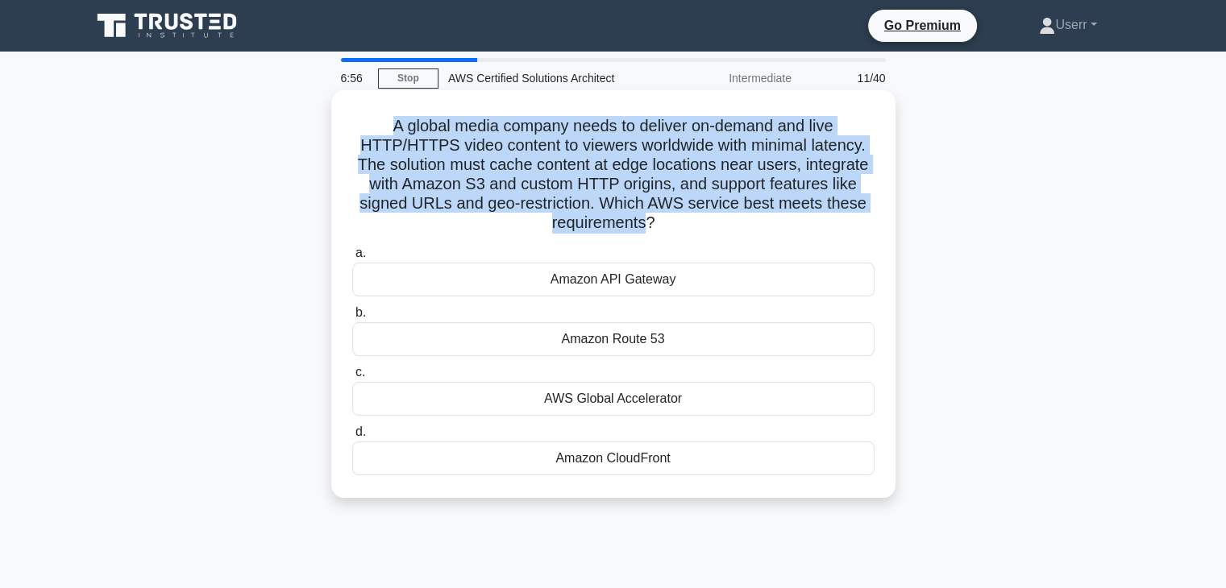
drag, startPoint x: 649, startPoint y: 222, endPoint x: 380, endPoint y: 113, distance: 289.9
click at [380, 113] on div "A global media company needs to deliver on-demand and live HTTP/HTTPS video con…" at bounding box center [613, 294] width 551 height 395
click at [447, 155] on h5 "A global media company needs to deliver on-demand and live HTTP/HTTPS video con…" at bounding box center [614, 175] width 526 height 118
drag, startPoint x: 387, startPoint y: 132, endPoint x: 653, endPoint y: 220, distance: 280.1
click at [653, 220] on h5 "A global media company needs to deliver on-demand and live HTTP/HTTPS video con…" at bounding box center [614, 175] width 526 height 118
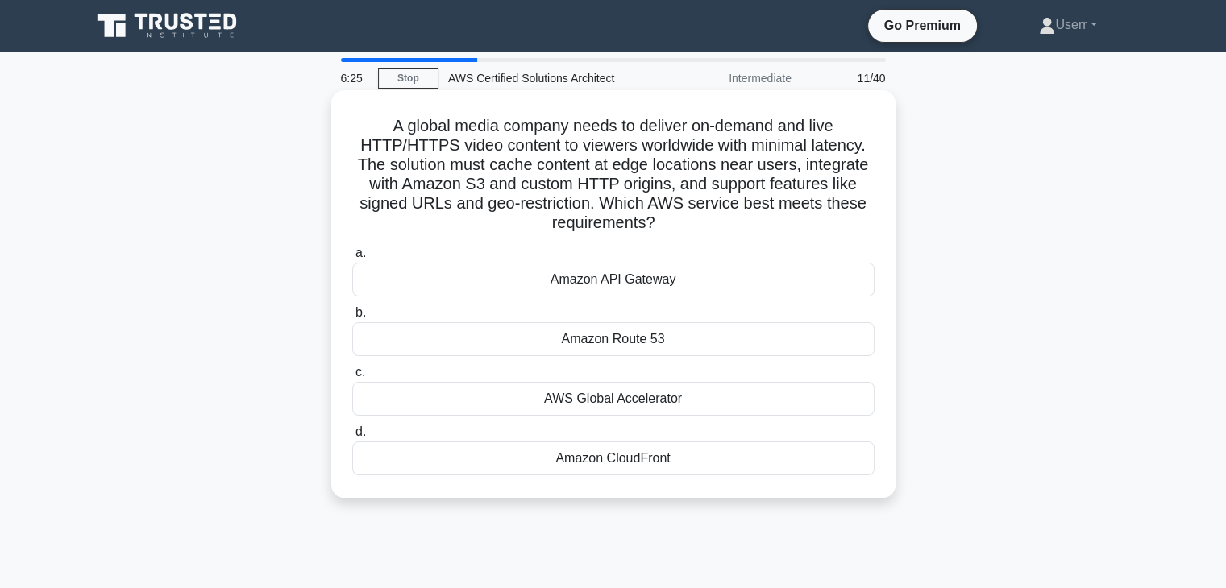
click at [656, 220] on h5 "A global media company needs to deliver on-demand and live HTTP/HTTPS video con…" at bounding box center [614, 175] width 526 height 118
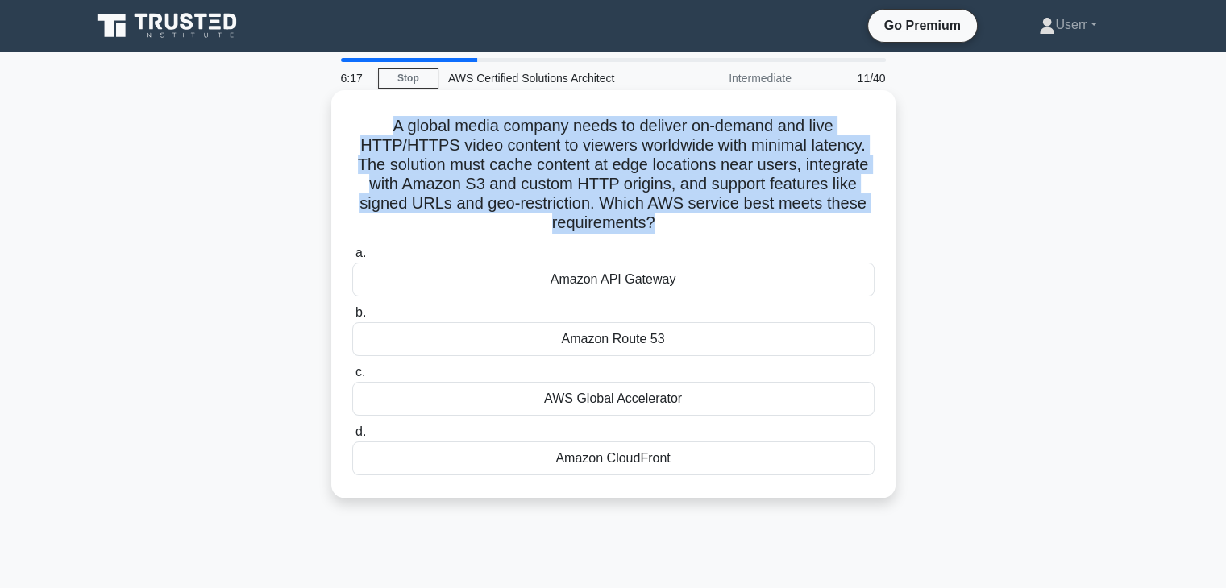
drag, startPoint x: 652, startPoint y: 218, endPoint x: 386, endPoint y: 129, distance: 280.4
click at [386, 129] on h5 "A global media company needs to deliver on-demand and live HTTP/HTTPS video con…" at bounding box center [614, 175] width 526 height 118
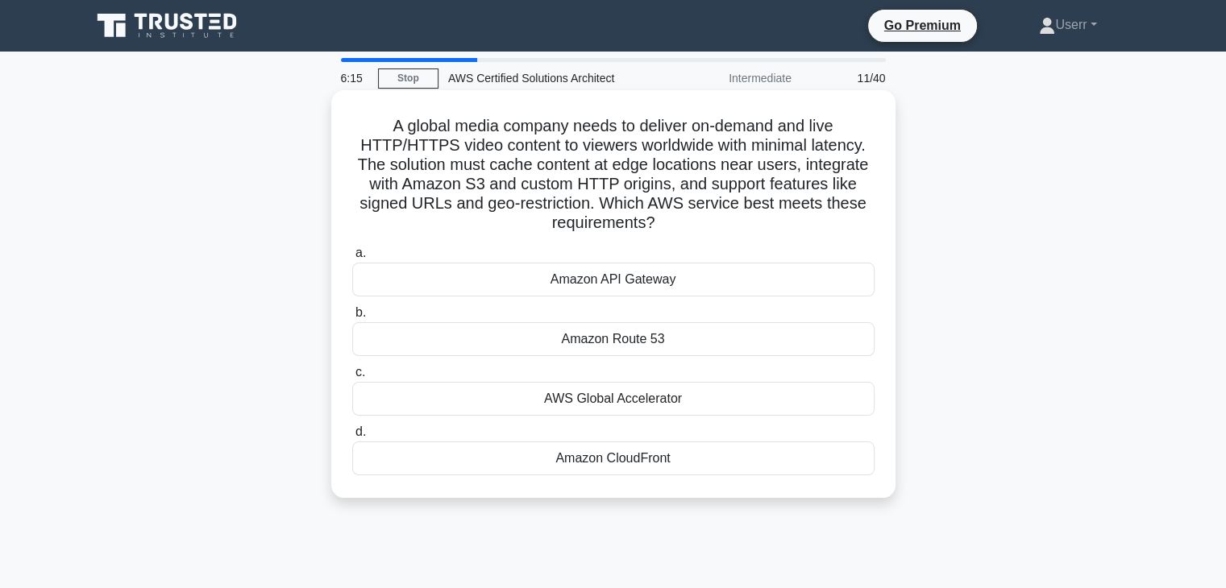
click at [656, 222] on h5 "A global media company needs to deliver on-demand and live HTTP/HTTPS video con…" at bounding box center [614, 175] width 526 height 118
click at [517, 166] on h5 "A global media company needs to deliver on-demand and live HTTP/HTTPS video con…" at bounding box center [614, 175] width 526 height 118
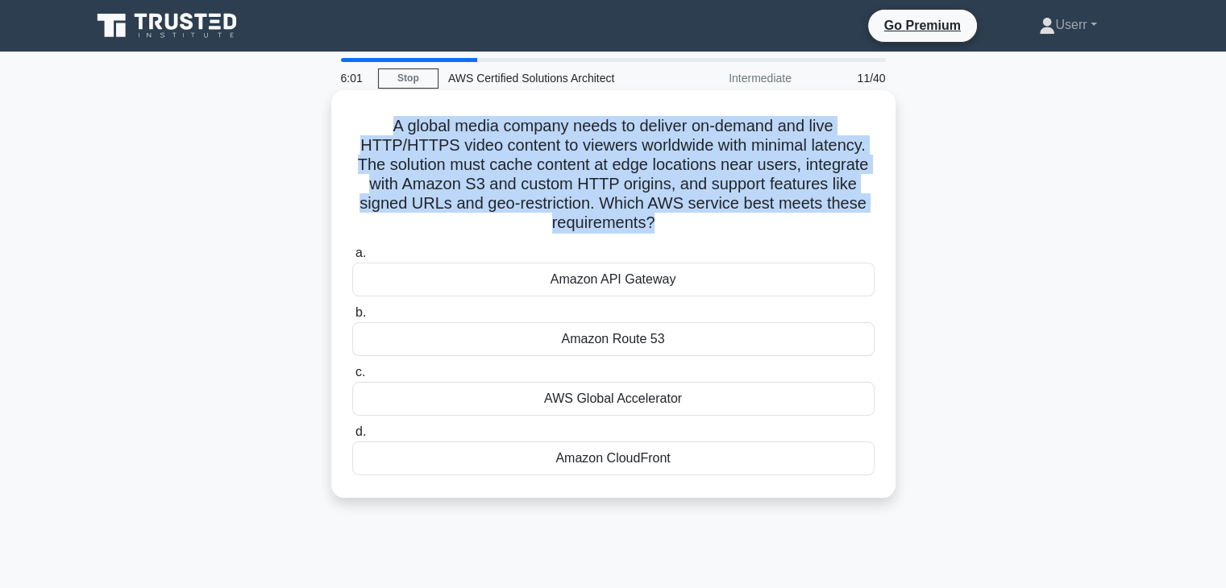
click at [517, 166] on h5 "A global media company needs to deliver on-demand and live HTTP/HTTPS video con…" at bounding box center [614, 175] width 526 height 118
click at [554, 202] on h5 "A global media company needs to deliver on-demand and live HTTP/HTTPS video con…" at bounding box center [614, 175] width 526 height 118
drag, startPoint x: 382, startPoint y: 124, endPoint x: 632, endPoint y: 214, distance: 265.7
click at [632, 214] on h5 "A global media company needs to deliver on-demand and live HTTP/HTTPS video con…" at bounding box center [614, 175] width 526 height 118
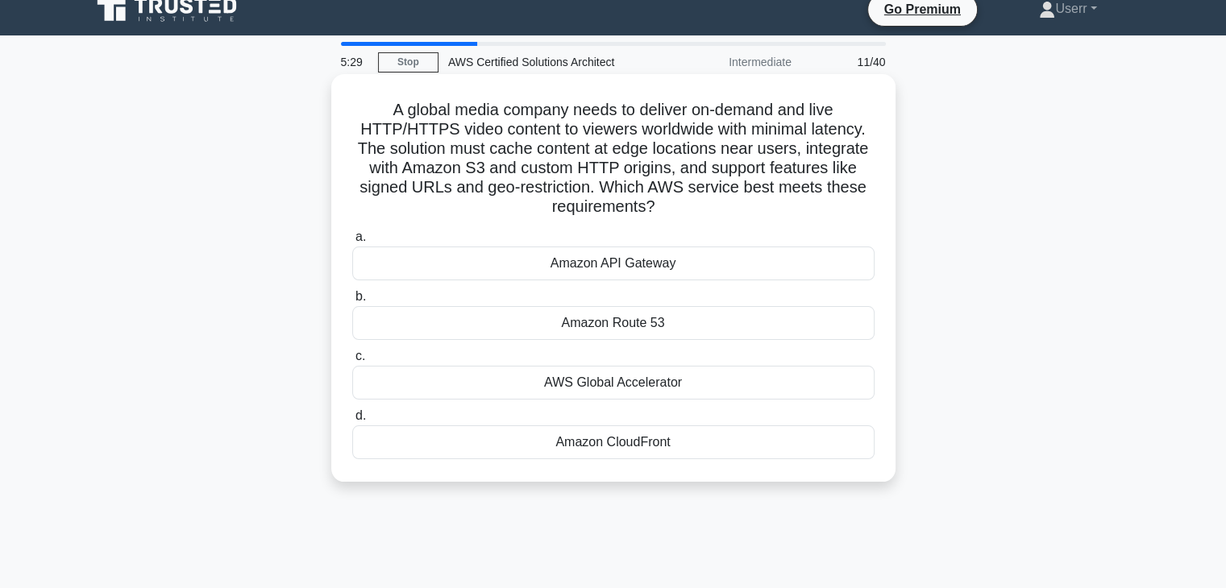
scroll to position [16, 0]
click at [618, 444] on div "Amazon CloudFront" at bounding box center [613, 443] width 522 height 34
click at [352, 422] on input "d. Amazon CloudFront" at bounding box center [352, 416] width 0 height 10
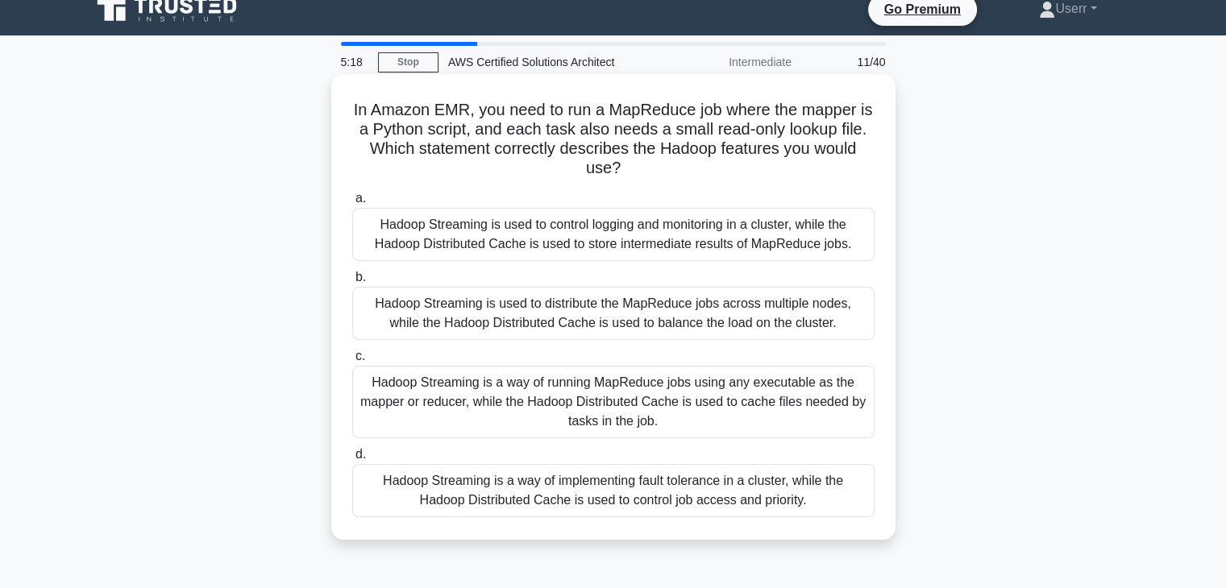
scroll to position [0, 0]
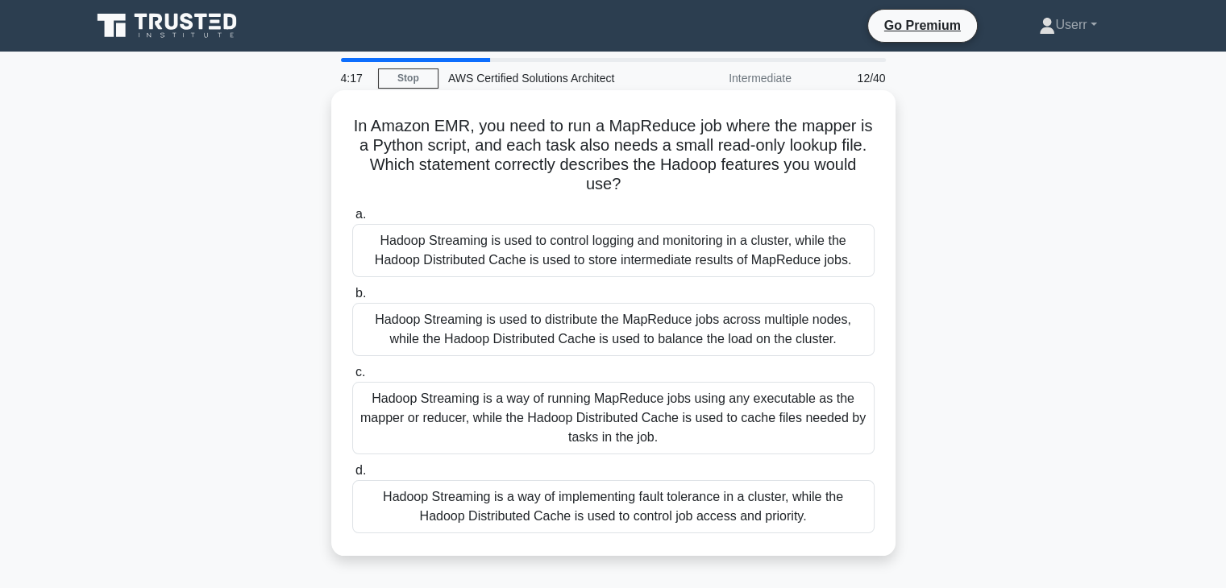
click at [563, 264] on div "Hadoop Streaming is used to control logging and monitoring in a cluster, while …" at bounding box center [613, 250] width 522 height 53
click at [352, 220] on input "a. Hadoop Streaming is used to control logging and monitoring in a cluster, whi…" at bounding box center [352, 215] width 0 height 10
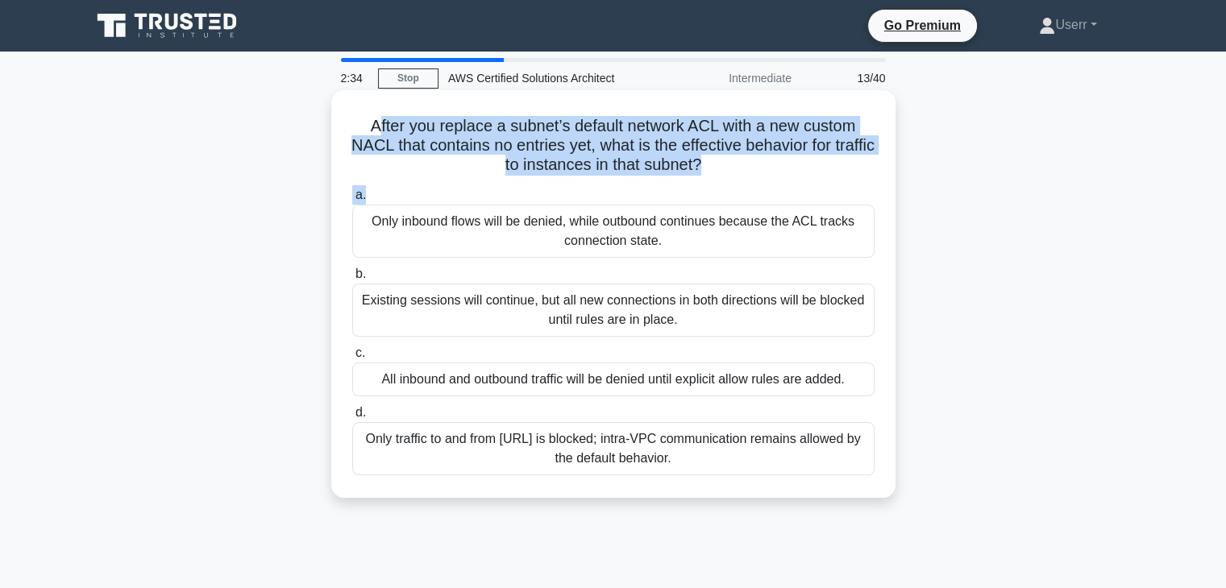
drag, startPoint x: 370, startPoint y: 126, endPoint x: 620, endPoint y: 179, distance: 255.5
click at [620, 179] on div "After you replace a subnet’s default network ACL with a new custom NACL that co…" at bounding box center [613, 294] width 551 height 395
drag, startPoint x: 725, startPoint y: 164, endPoint x: 352, endPoint y: 99, distance: 378.7
click at [352, 99] on div "After you replace a subnet’s default network ACL with a new custom NACL that co…" at bounding box center [613, 294] width 551 height 395
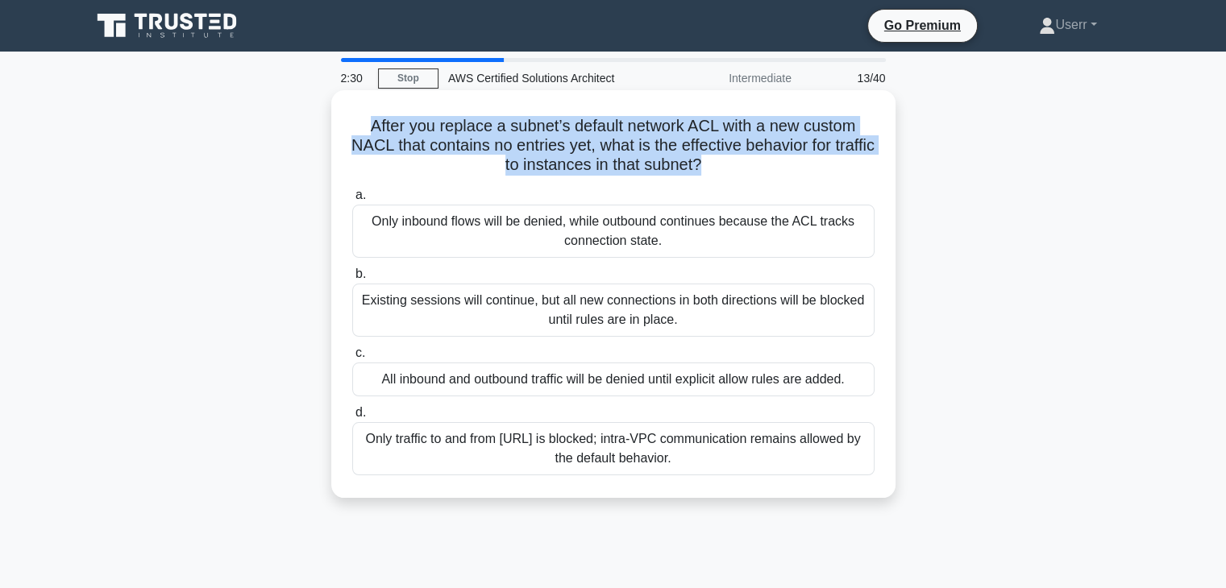
click at [397, 120] on h5 "After you replace a subnet’s default network ACL with a new custom NACL that co…" at bounding box center [614, 146] width 526 height 60
drag, startPoint x: 364, startPoint y: 115, endPoint x: 727, endPoint y: 172, distance: 367.1
click at [720, 172] on h5 "After you replace a subnet’s default network ACL with a new custom NACL that co…" at bounding box center [614, 146] width 526 height 60
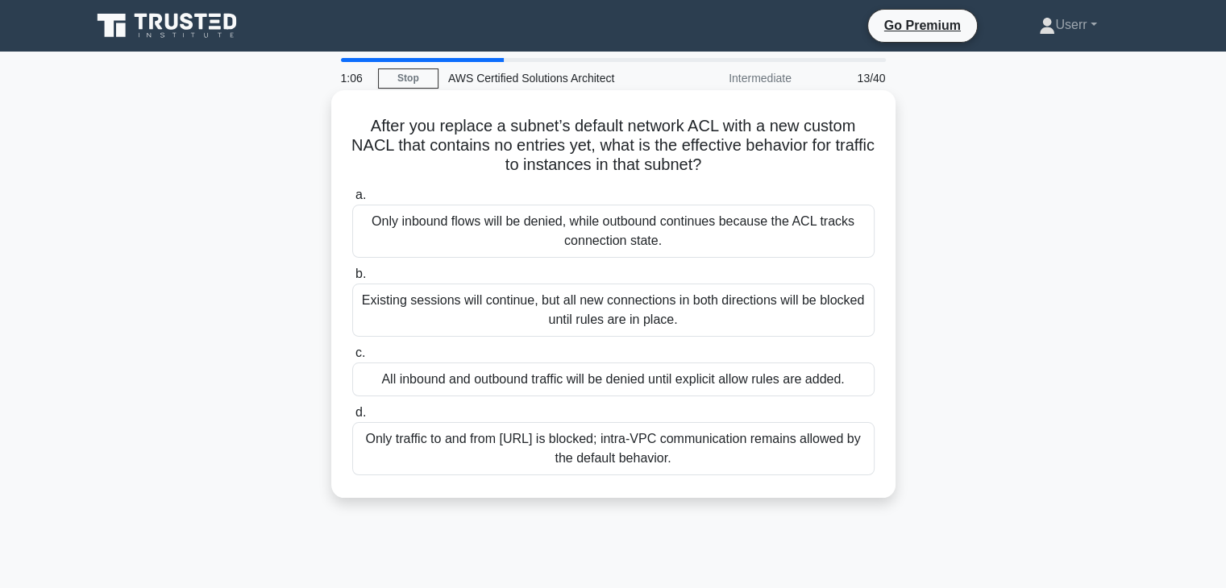
click at [727, 172] on h5 "After you replace a subnet’s default network ACL with a new custom NACL that co…" at bounding box center [614, 146] width 526 height 60
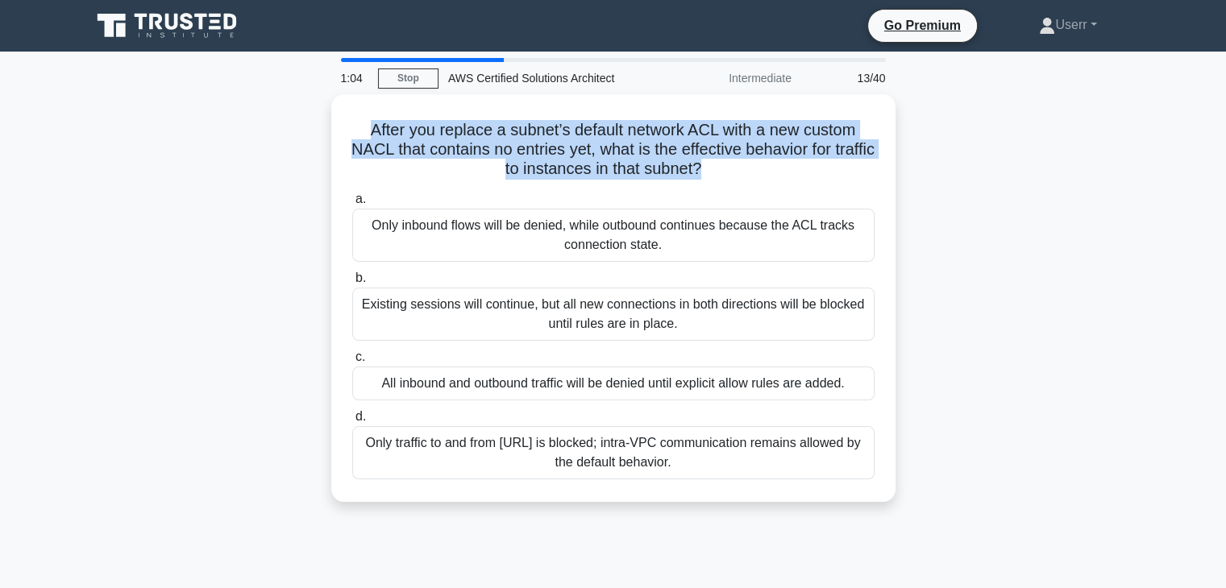
drag, startPoint x: 654, startPoint y: 156, endPoint x: 327, endPoint y: 131, distance: 327.3
click at [327, 131] on div "After you replace a subnet’s default network ACL with a new custom NACL that co…" at bounding box center [613, 307] width 1064 height 427
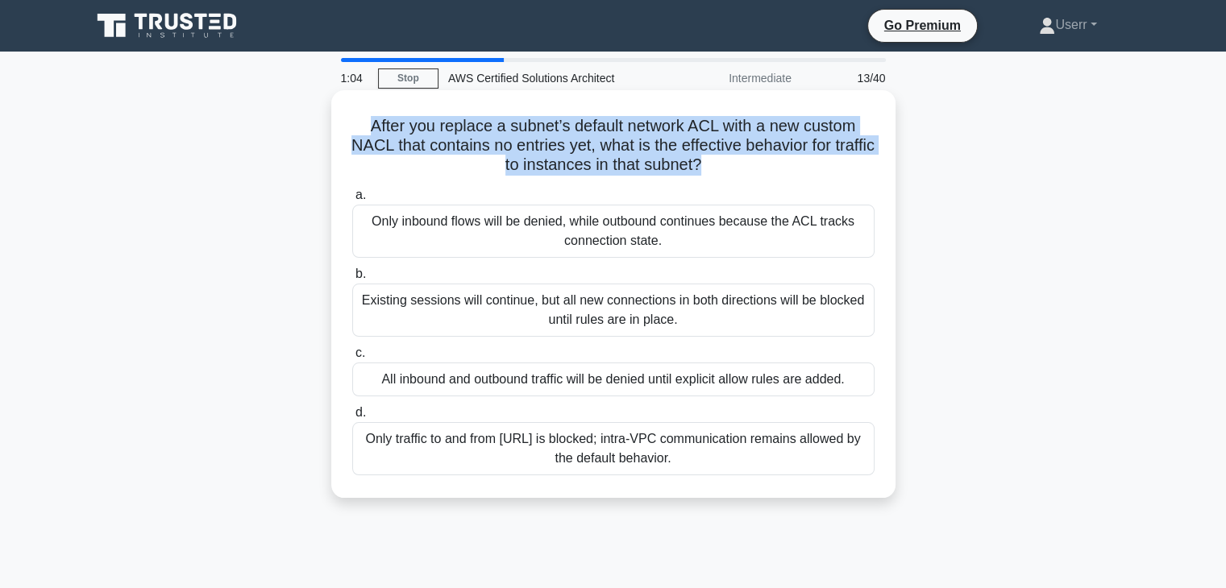
click at [676, 146] on h5 "After you replace a subnet’s default network ACL with a new custom NACL that co…" at bounding box center [614, 146] width 526 height 60
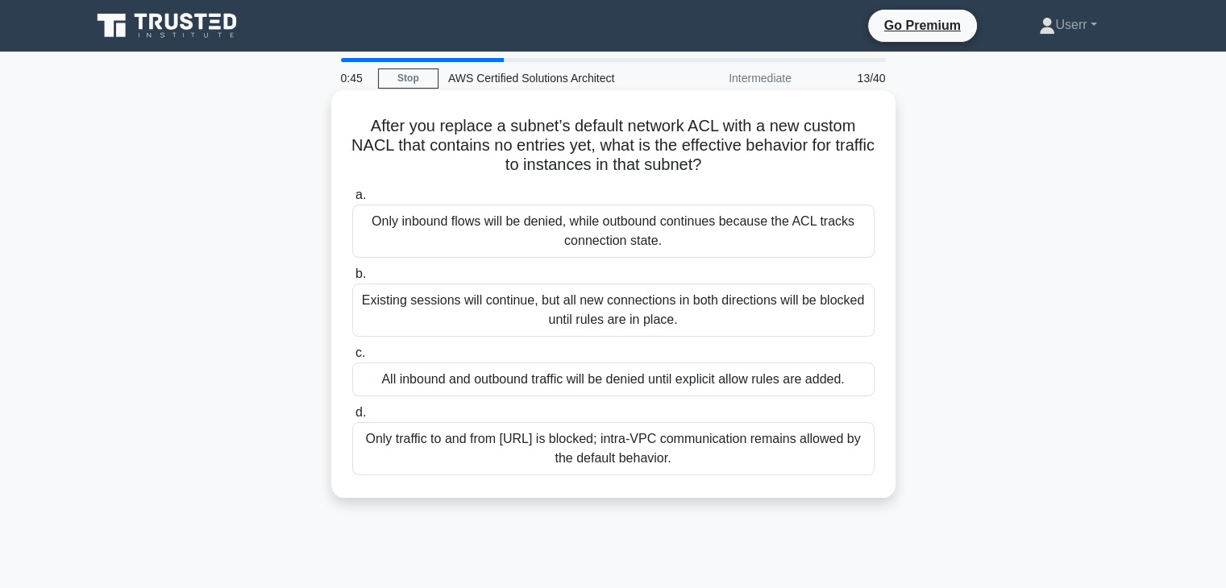
click at [526, 144] on h5 "After you replace a subnet’s default network ACL with a new custom NACL that co…" at bounding box center [614, 146] width 526 height 60
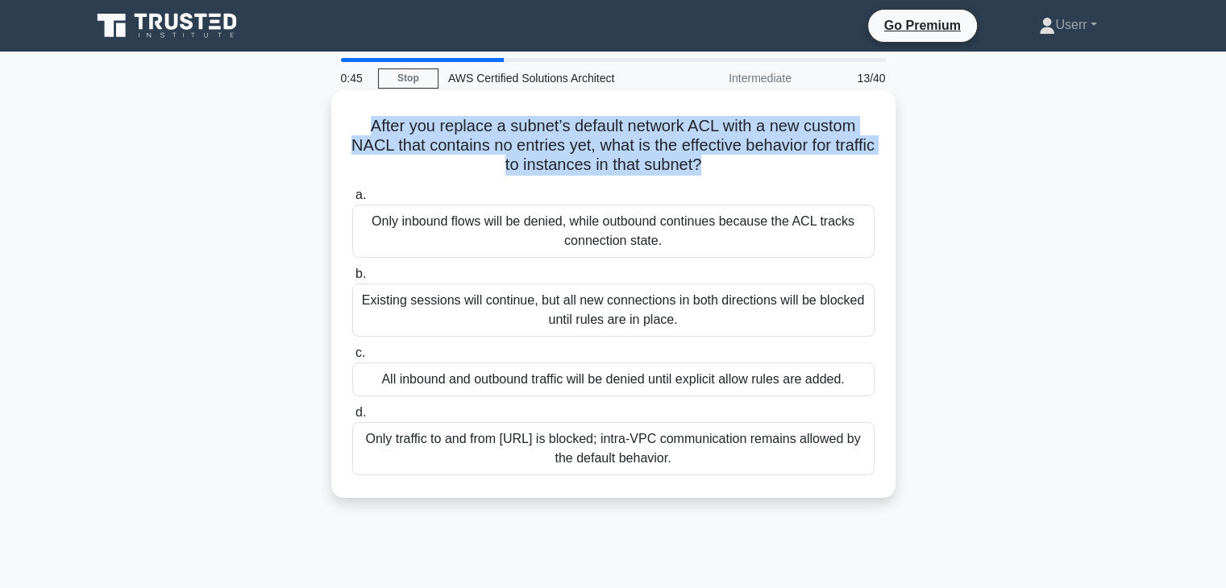
click at [526, 144] on h5 "After you replace a subnet’s default network ACL with a new custom NACL that co…" at bounding box center [614, 146] width 526 height 60
click at [538, 163] on h5 "After you replace a subnet’s default network ACL with a new custom NACL that co…" at bounding box center [614, 146] width 526 height 60
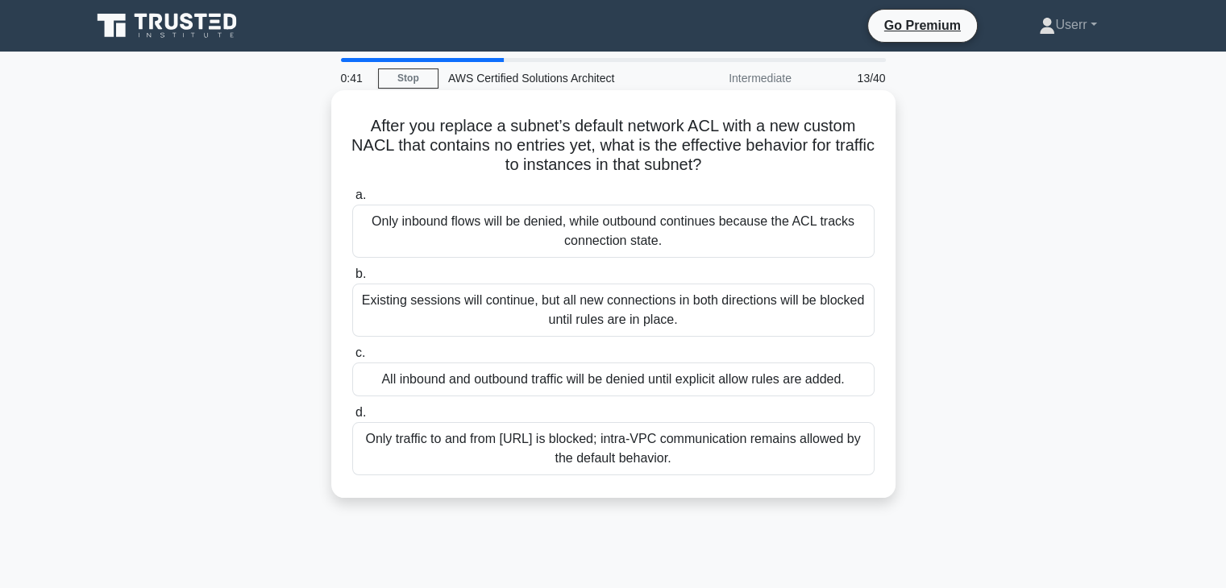
click at [538, 163] on h5 "After you replace a subnet’s default network ACL with a new custom NACL that co…" at bounding box center [614, 146] width 526 height 60
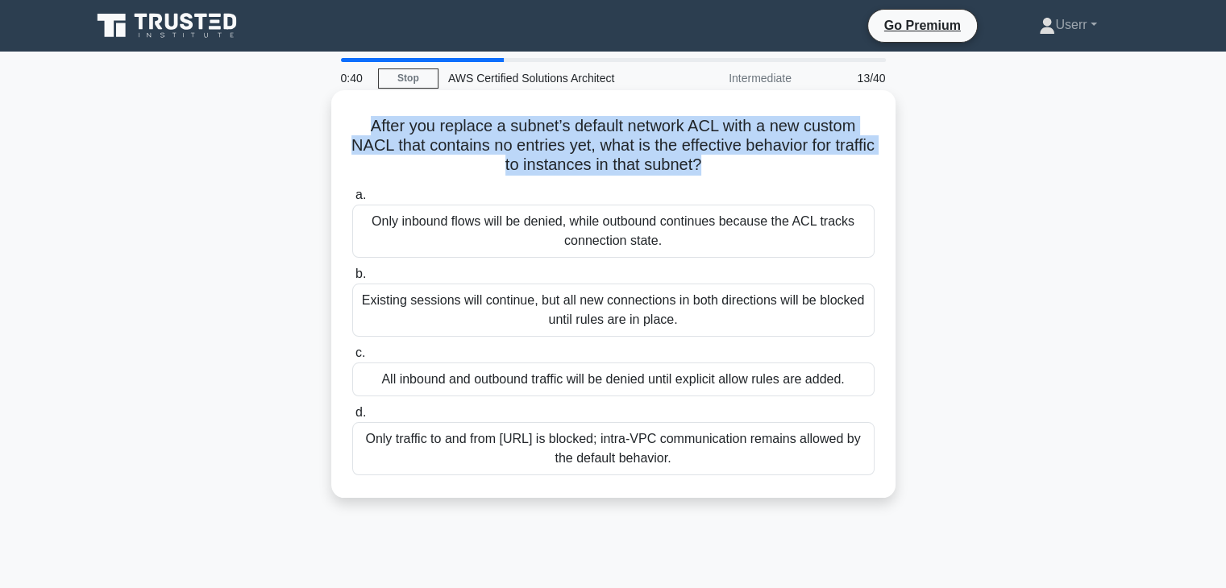
click at [538, 163] on h5 "After you replace a subnet’s default network ACL with a new custom NACL that co…" at bounding box center [614, 146] width 526 height 60
click at [721, 159] on icon ".spinner_0XTQ{transform-origin:center;animation:spinner_y6GP .75s linear infini…" at bounding box center [710, 165] width 19 height 19
drag, startPoint x: 721, startPoint y: 159, endPoint x: 348, endPoint y: 119, distance: 375.3
click at [348, 119] on div "After you replace a subnet’s default network ACL with a new custom NACL that co…" at bounding box center [613, 294] width 551 height 395
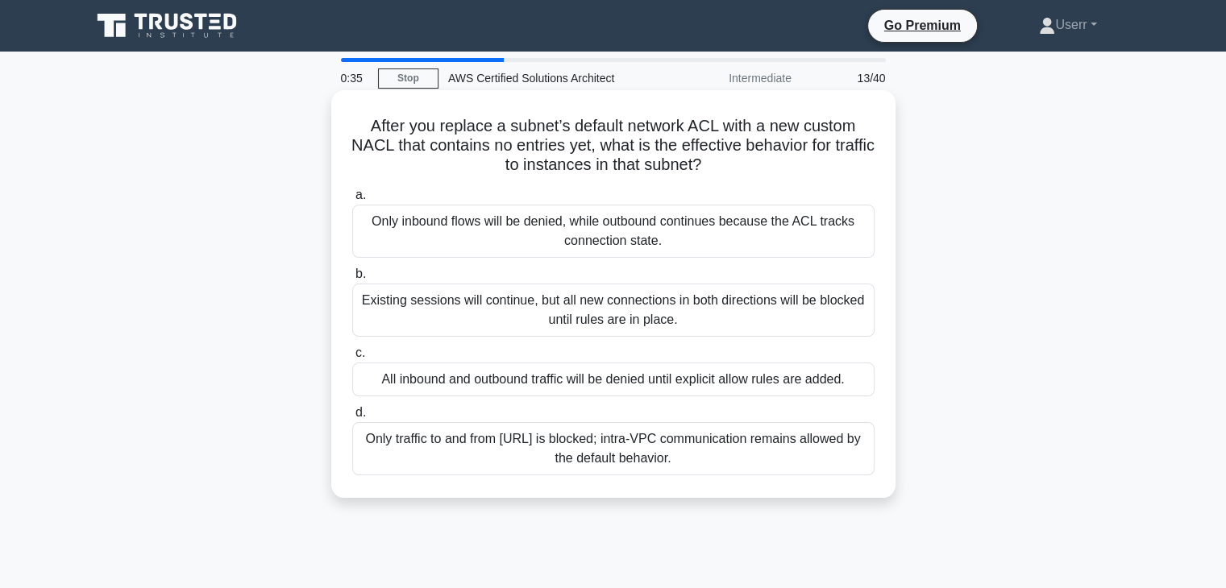
click at [721, 162] on icon ".spinner_0XTQ{transform-origin:center;animation:spinner_y6GP .75s linear infini…" at bounding box center [710, 165] width 19 height 19
drag, startPoint x: 729, startPoint y: 162, endPoint x: 717, endPoint y: 160, distance: 11.5
click at [717, 160] on h5 "After you replace a subnet’s default network ACL with a new custom NACL that co…" at bounding box center [614, 146] width 526 height 60
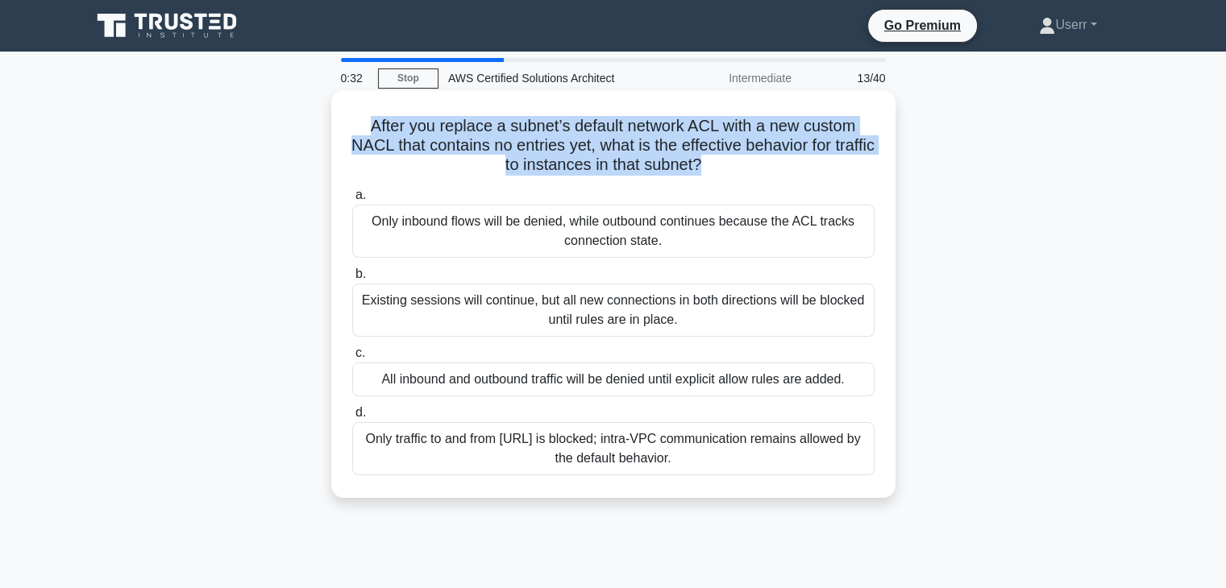
drag, startPoint x: 722, startPoint y: 160, endPoint x: 360, endPoint y: 131, distance: 363.1
click at [360, 131] on h5 "After you replace a subnet’s default network ACL with a new custom NACL that co…" at bounding box center [614, 146] width 526 height 60
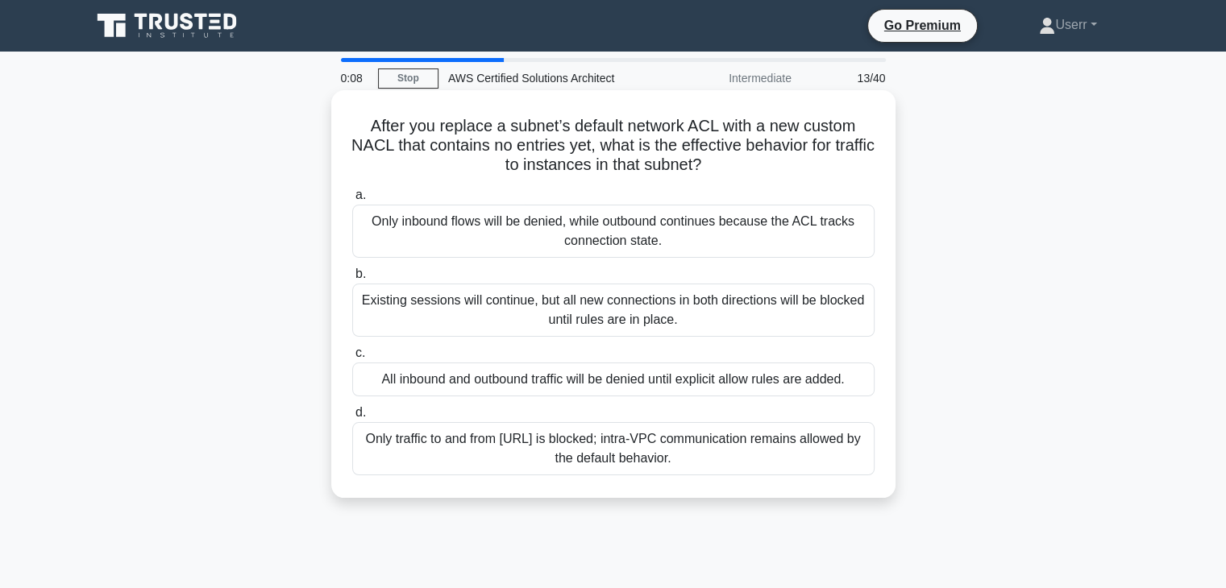
click at [734, 185] on div "a. Only inbound flows will be denied, while outbound continues because the ACL …" at bounding box center [614, 330] width 542 height 297
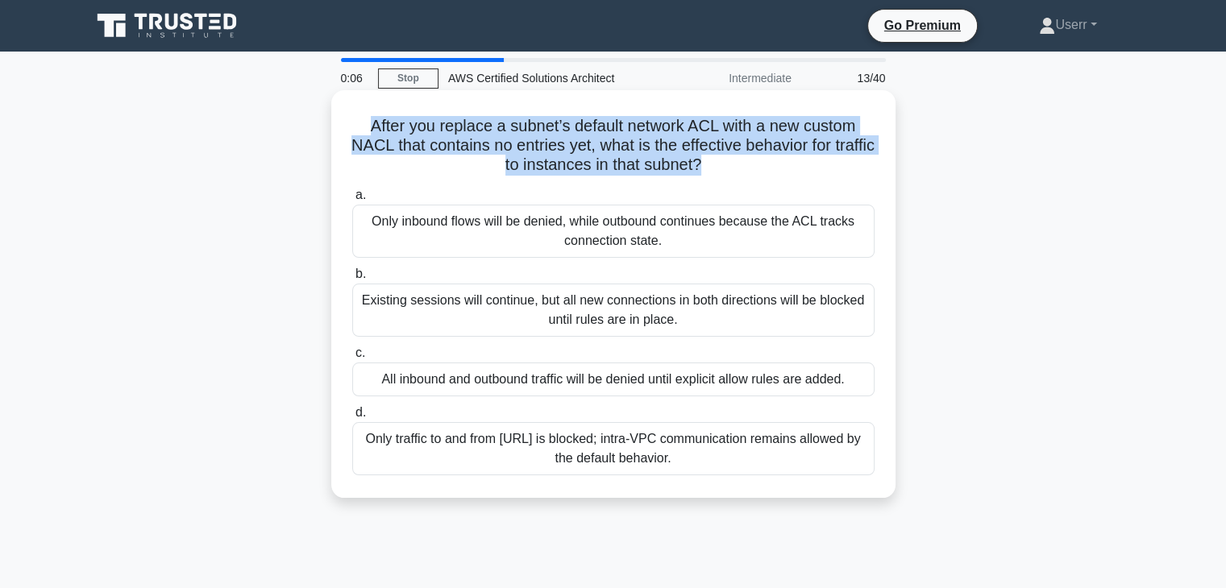
drag, startPoint x: 723, startPoint y: 168, endPoint x: 355, endPoint y: 104, distance: 373.2
click at [355, 104] on div "After you replace a subnet’s default network ACL with a new custom NACL that co…" at bounding box center [613, 294] width 551 height 395
click at [389, 164] on h5 "After you replace a subnet’s default network ACL with a new custom NACL that co…" at bounding box center [614, 146] width 526 height 60
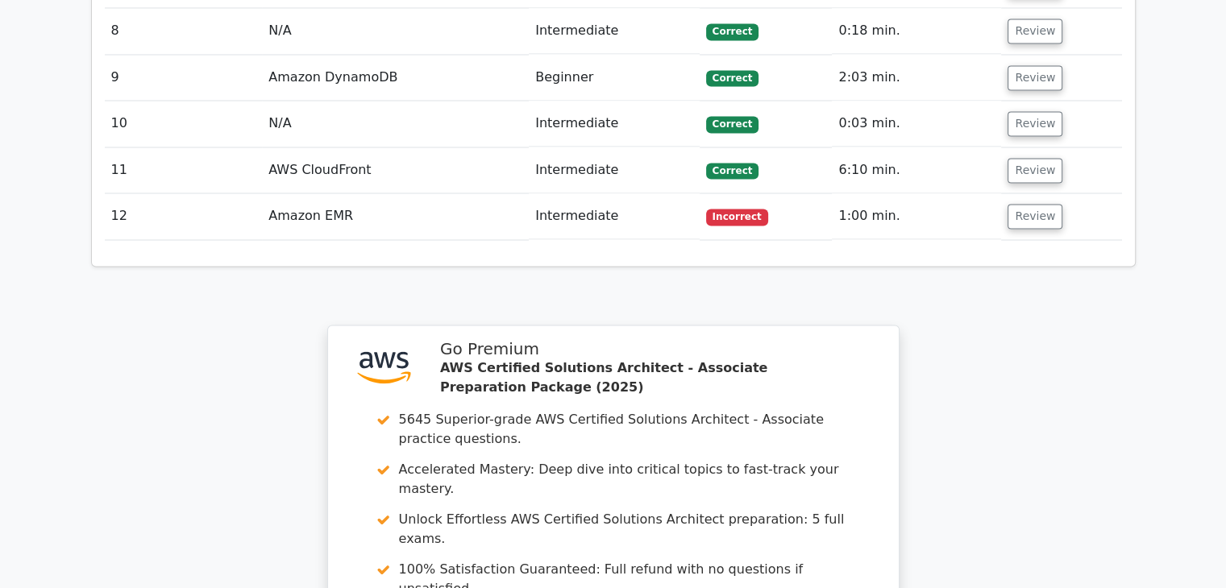
scroll to position [3124, 0]
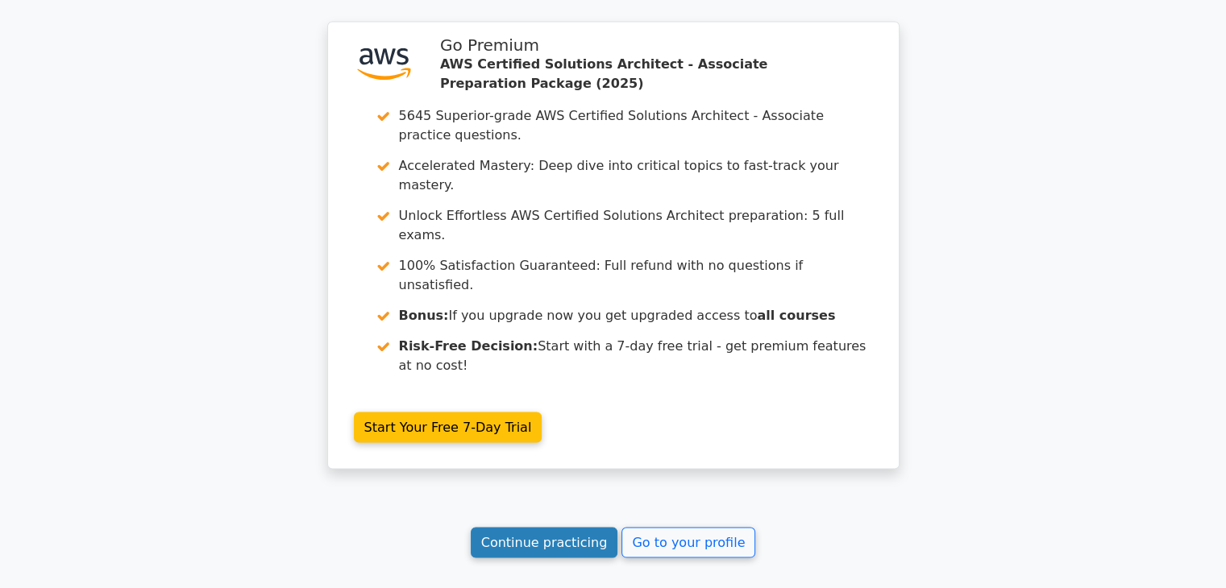
click at [571, 528] on link "Continue practicing" at bounding box center [545, 543] width 148 height 31
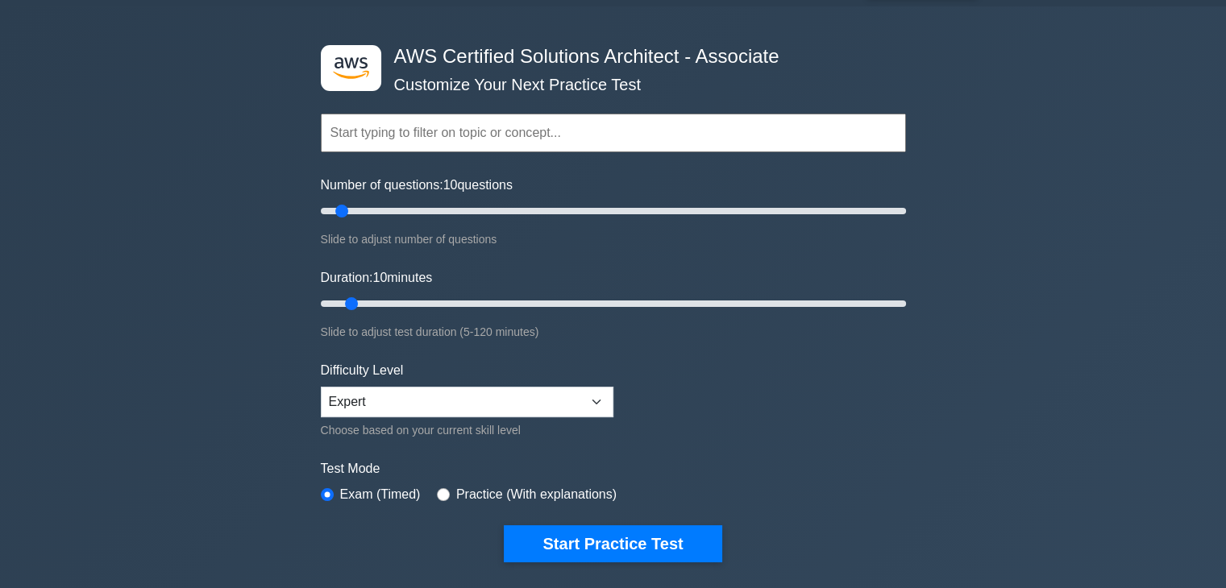
scroll to position [81, 0]
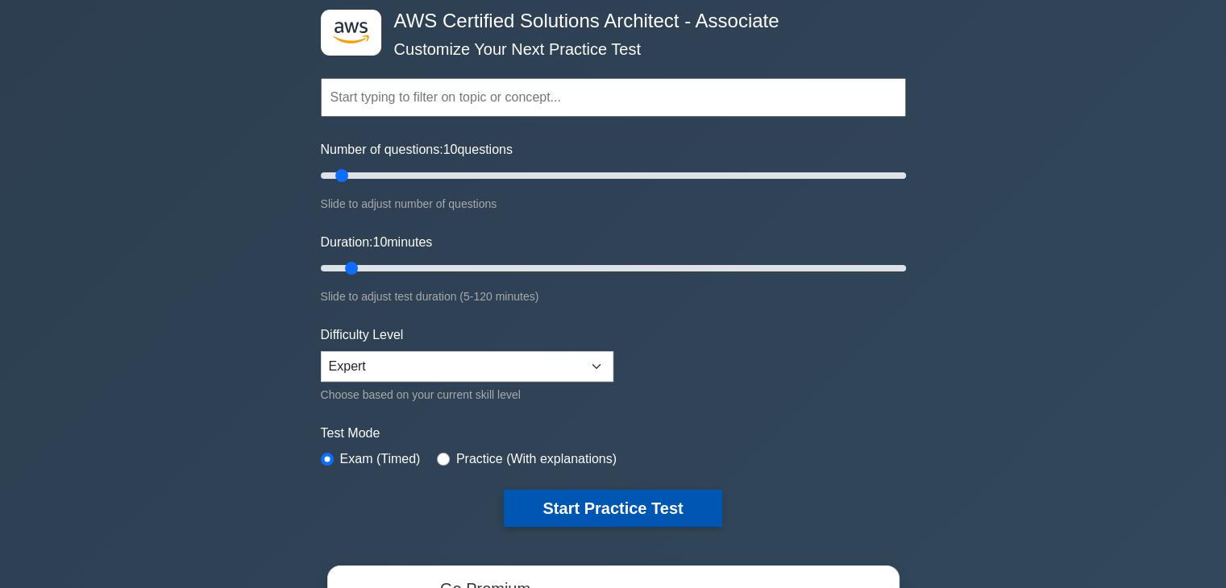
click at [628, 491] on button "Start Practice Test" at bounding box center [613, 508] width 218 height 37
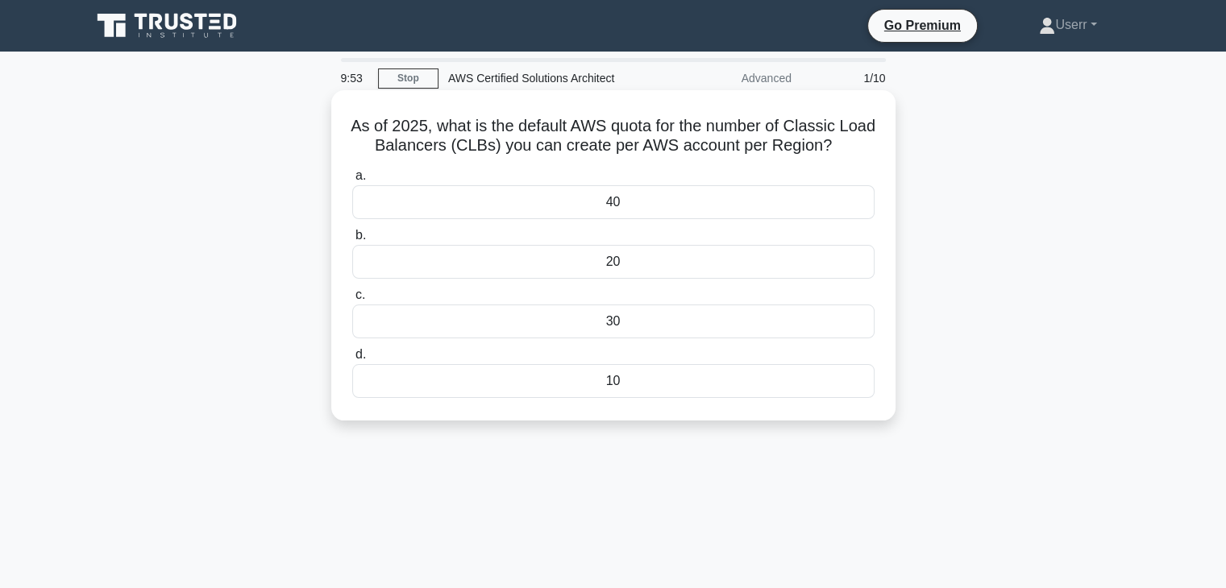
click at [654, 378] on div "10" at bounding box center [613, 381] width 522 height 34
click at [352, 360] on input "d. 10" at bounding box center [352, 355] width 0 height 10
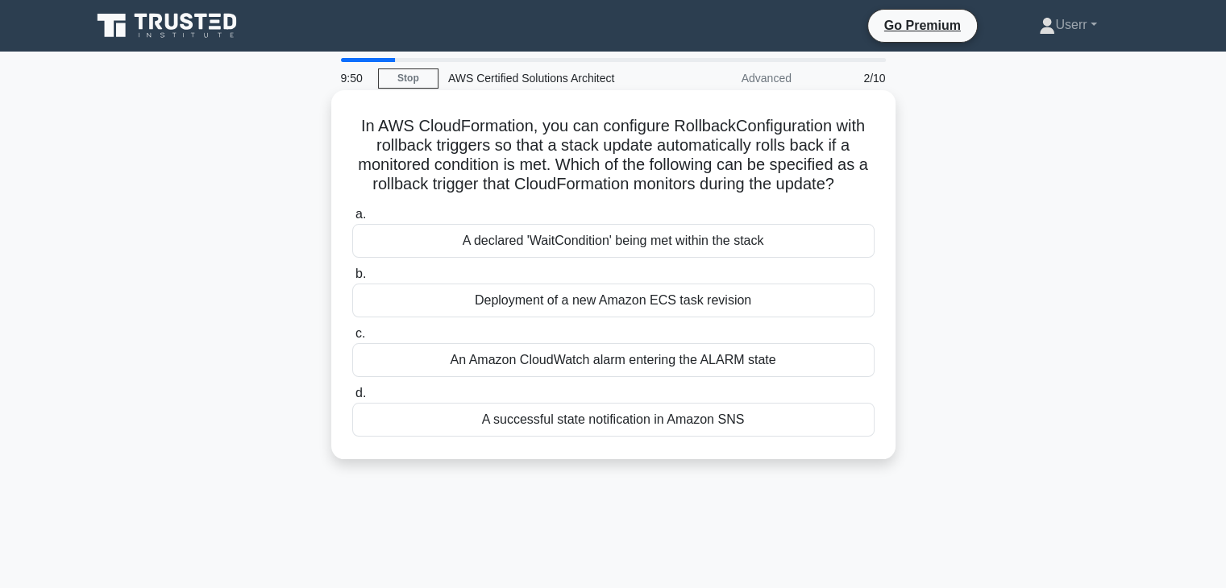
drag, startPoint x: 351, startPoint y: 131, endPoint x: 851, endPoint y: 183, distance: 503.3
click at [851, 183] on h5 "In AWS CloudFormation, you can configure RollbackConfiguration with rollback tr…" at bounding box center [614, 155] width 526 height 79
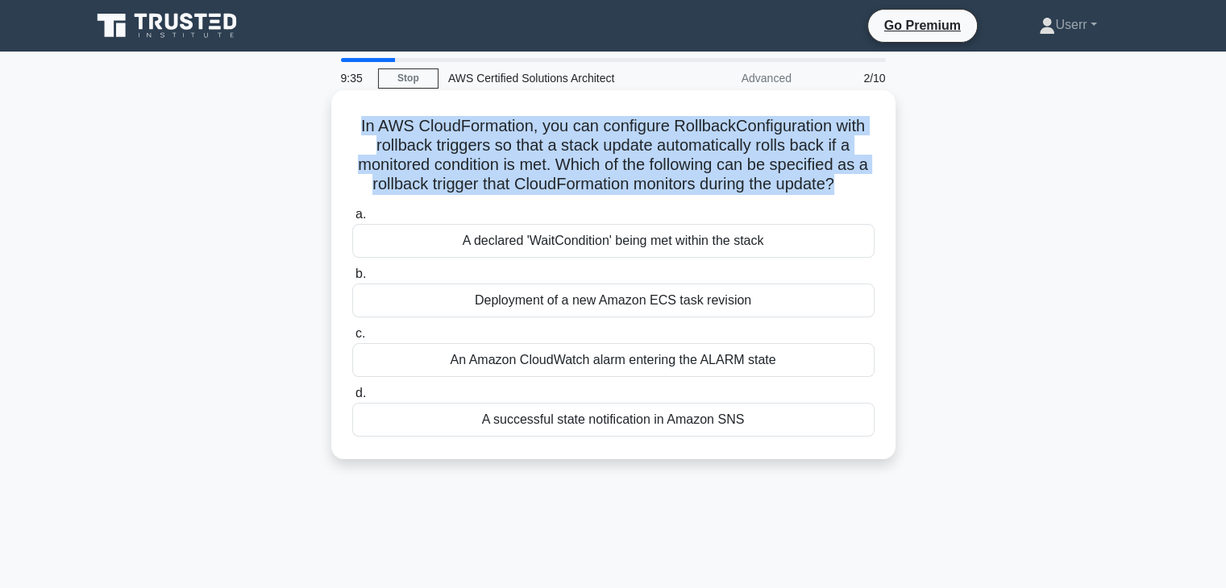
drag, startPoint x: 848, startPoint y: 185, endPoint x: 338, endPoint y: 134, distance: 512.8
click at [338, 134] on div "In AWS CloudFormation, you can configure RollbackConfiguration with rollback tr…" at bounding box center [613, 275] width 551 height 356
click at [416, 176] on h5 "In AWS CloudFormation, you can configure RollbackConfiguration with rollback tr…" at bounding box center [614, 155] width 526 height 79
drag, startPoint x: 348, startPoint y: 133, endPoint x: 848, endPoint y: 178, distance: 501.8
click at [848, 178] on div "In AWS CloudFormation, you can configure RollbackConfiguration with rollback tr…" at bounding box center [613, 275] width 551 height 356
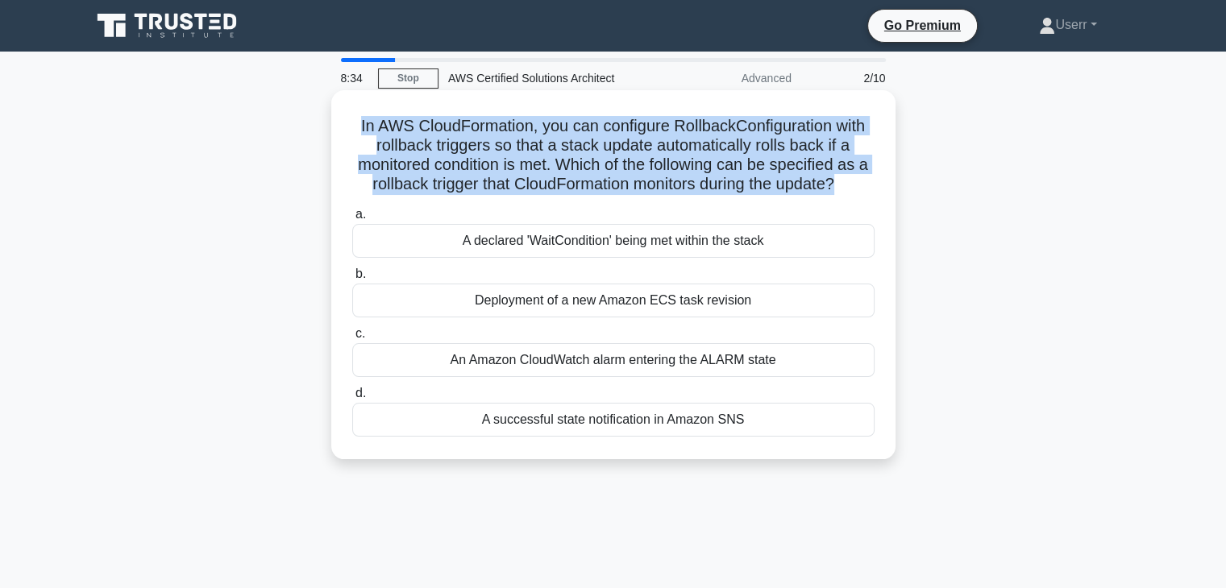
click at [851, 183] on h5 "In AWS CloudFormation, you can configure RollbackConfiguration with rollback tr…" at bounding box center [614, 155] width 526 height 79
drag, startPoint x: 829, startPoint y: 182, endPoint x: 355, endPoint y: 126, distance: 477.3
click at [355, 126] on h5 "In AWS CloudFormation, you can configure RollbackConfiguration with rollback tr…" at bounding box center [614, 155] width 526 height 79
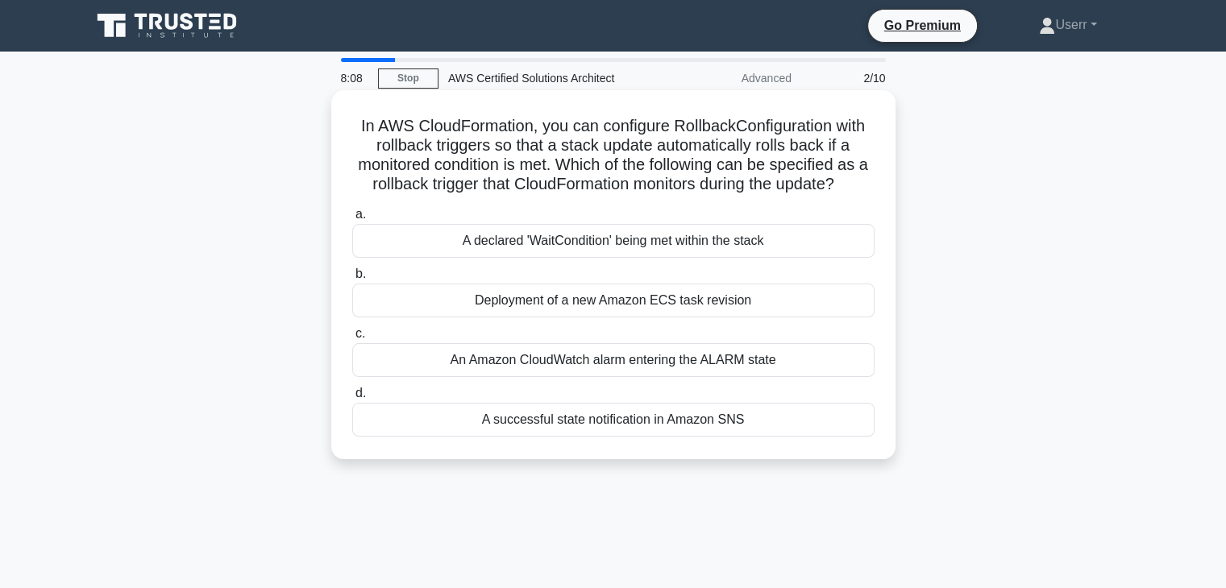
click at [854, 180] on icon ".spinner_0XTQ{transform-origin:center;animation:spinner_y6GP .75s linear infini…" at bounding box center [843, 185] width 19 height 19
click at [846, 181] on h5 "In AWS CloudFormation, you can configure RollbackConfiguration with rollback tr…" at bounding box center [614, 155] width 526 height 79
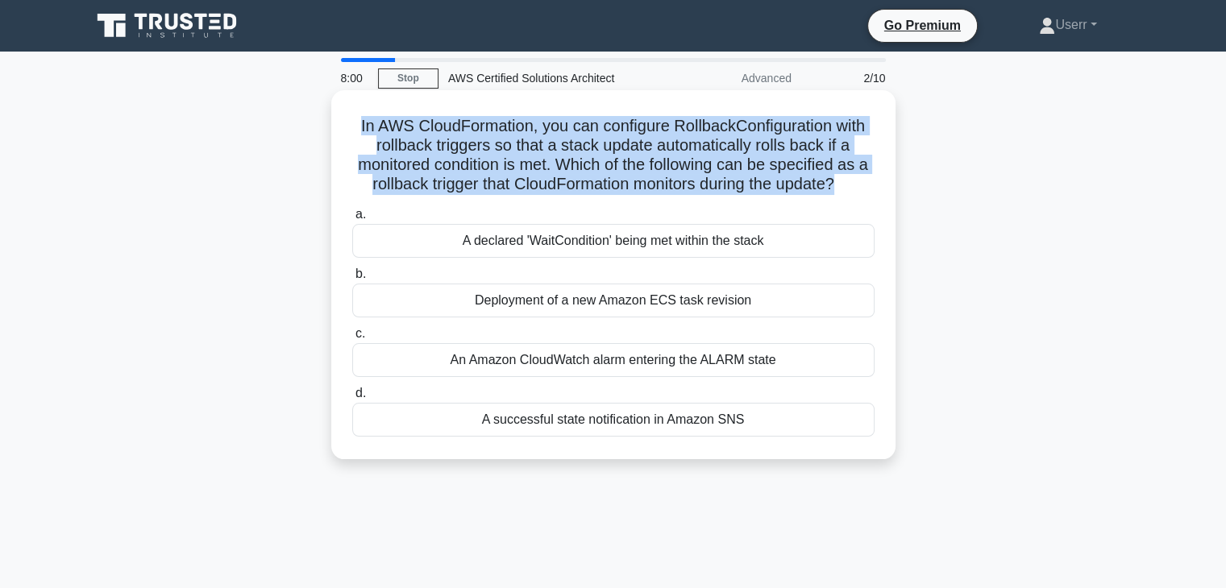
click at [846, 181] on h5 "In AWS CloudFormation, you can configure RollbackConfiguration with rollback tr…" at bounding box center [614, 155] width 526 height 79
click at [850, 194] on h5 "In AWS CloudFormation, you can configure RollbackConfiguration with rollback tr…" at bounding box center [614, 155] width 526 height 79
drag, startPoint x: 845, startPoint y: 190, endPoint x: 733, endPoint y: 110, distance: 137.4
click at [733, 110] on div "In AWS CloudFormation, you can configure RollbackConfiguration with rollback tr…" at bounding box center [613, 275] width 551 height 356
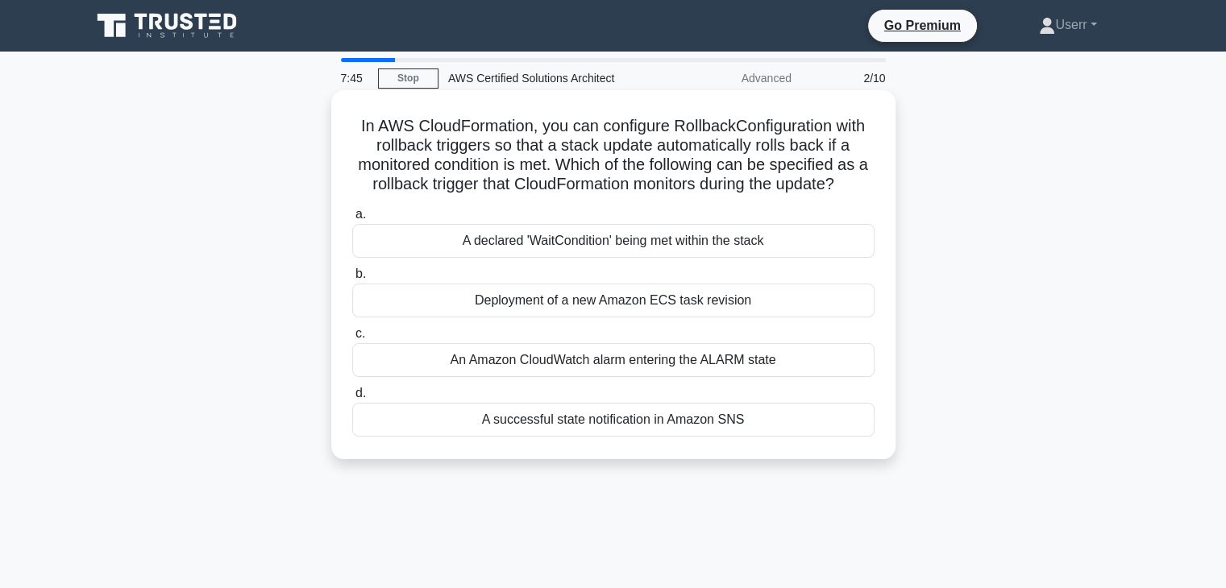
click at [744, 148] on h5 "In AWS CloudFormation, you can configure RollbackConfiguration with rollback tr…" at bounding box center [614, 155] width 526 height 79
click at [743, 147] on h5 "In AWS CloudFormation, you can configure RollbackConfiguration with rollback tr…" at bounding box center [614, 155] width 526 height 79
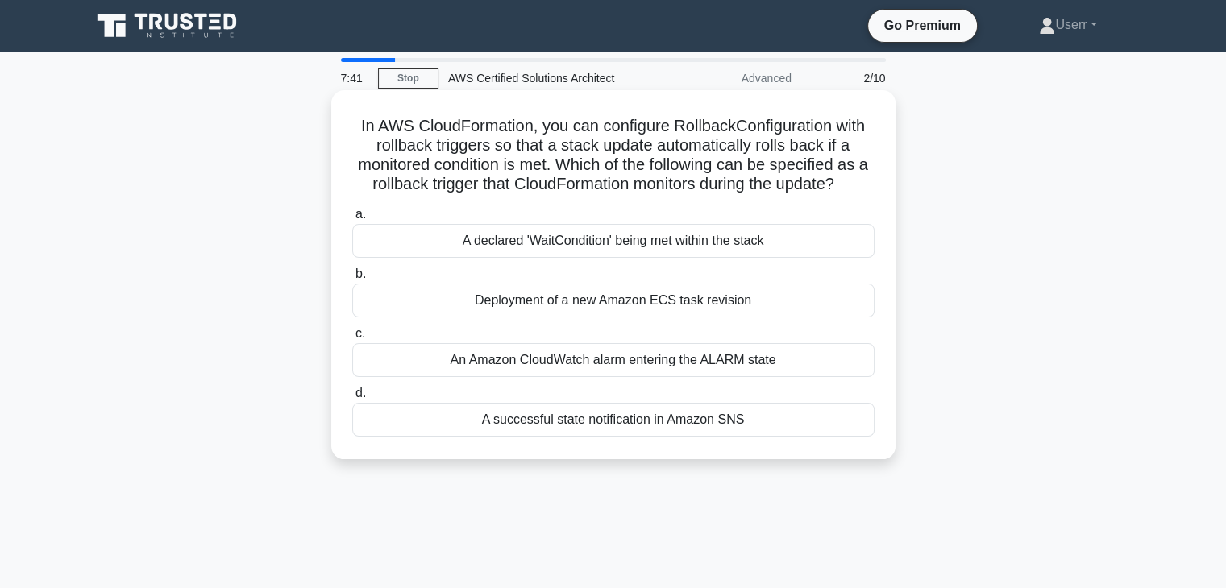
click at [743, 147] on h5 "In AWS CloudFormation, you can configure RollbackConfiguration with rollback tr…" at bounding box center [614, 155] width 526 height 79
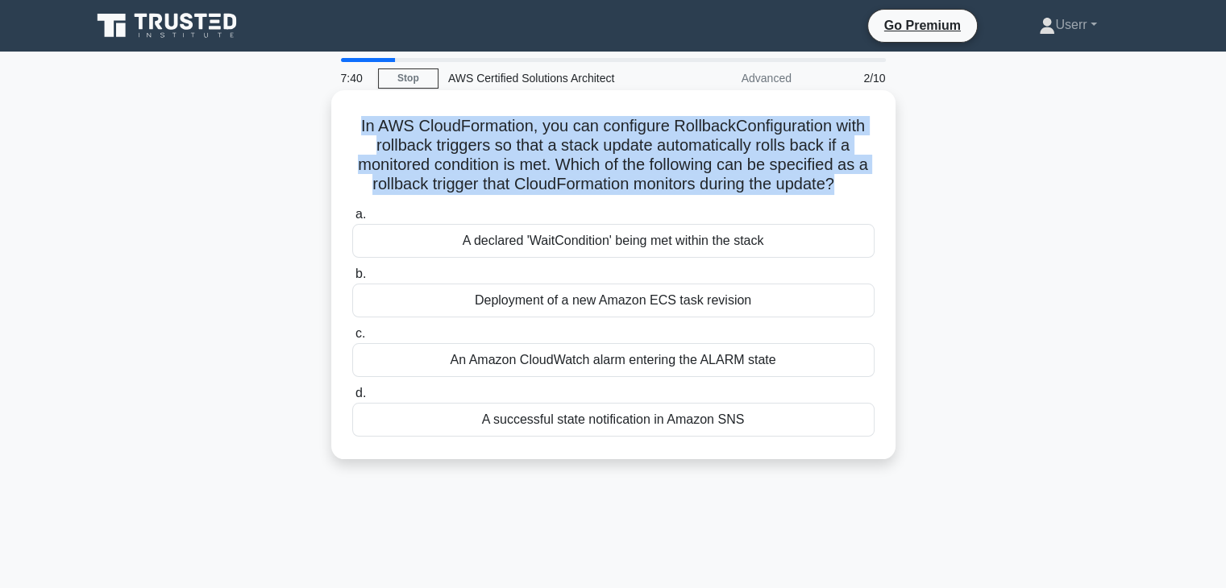
click at [743, 147] on h5 "In AWS CloudFormation, you can configure RollbackConfiguration with rollback tr…" at bounding box center [614, 155] width 526 height 79
click at [742, 161] on h5 "In AWS CloudFormation, you can configure RollbackConfiguration with rollback tr…" at bounding box center [614, 155] width 526 height 79
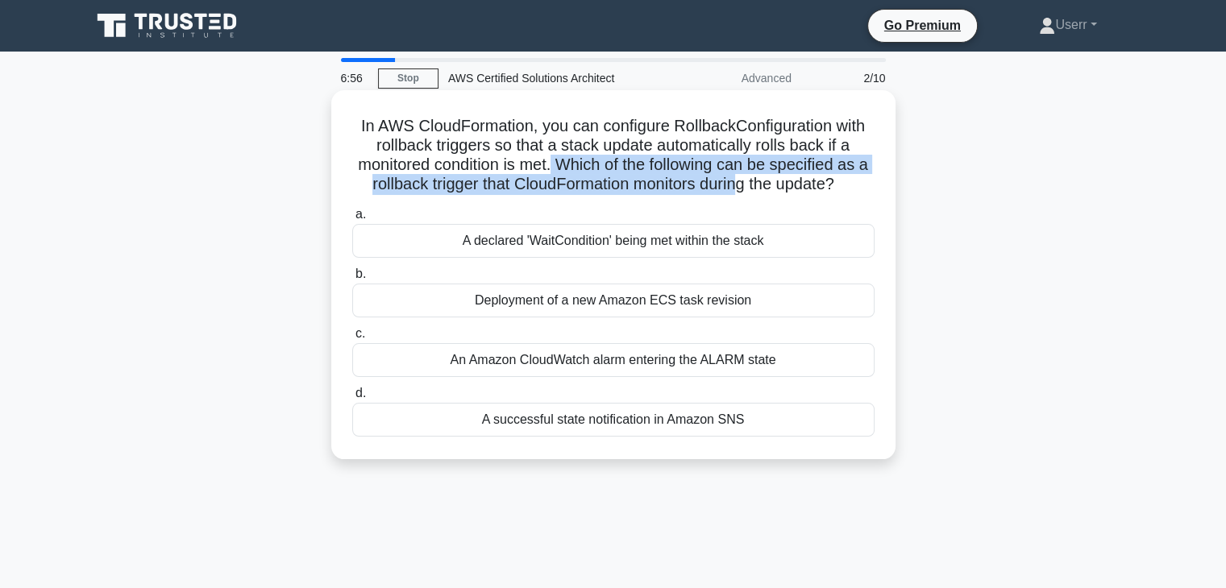
drag, startPoint x: 559, startPoint y: 163, endPoint x: 749, endPoint y: 175, distance: 189.8
click at [749, 175] on h5 "In AWS CloudFormation, you can configure RollbackConfiguration with rollback tr…" at bounding box center [614, 155] width 526 height 79
click at [750, 175] on h5 "In AWS CloudFormation, you can configure RollbackConfiguration with rollback tr…" at bounding box center [614, 155] width 526 height 79
click at [600, 165] on h5 "In AWS CloudFormation, you can configure RollbackConfiguration with rollback tr…" at bounding box center [614, 155] width 526 height 79
drag, startPoint x: 561, startPoint y: 162, endPoint x: 850, endPoint y: 185, distance: 289.4
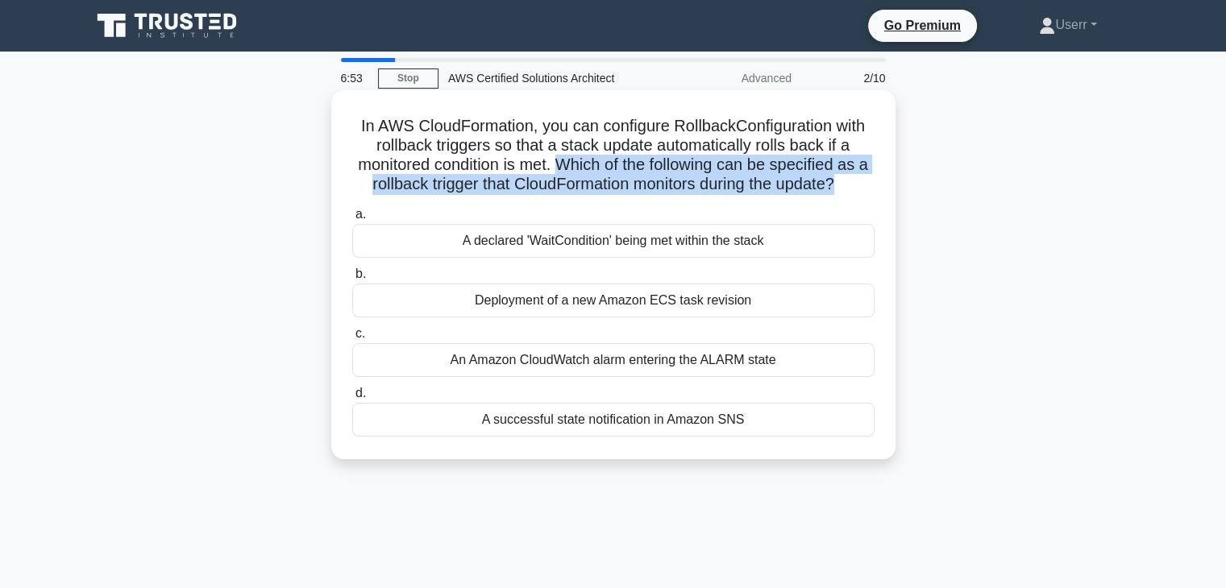
click at [850, 185] on h5 "In AWS CloudFormation, you can configure RollbackConfiguration with rollback tr…" at bounding box center [614, 155] width 526 height 79
click at [848, 178] on h5 "In AWS CloudFormation, you can configure RollbackConfiguration with rollback tr…" at bounding box center [614, 155] width 526 height 79
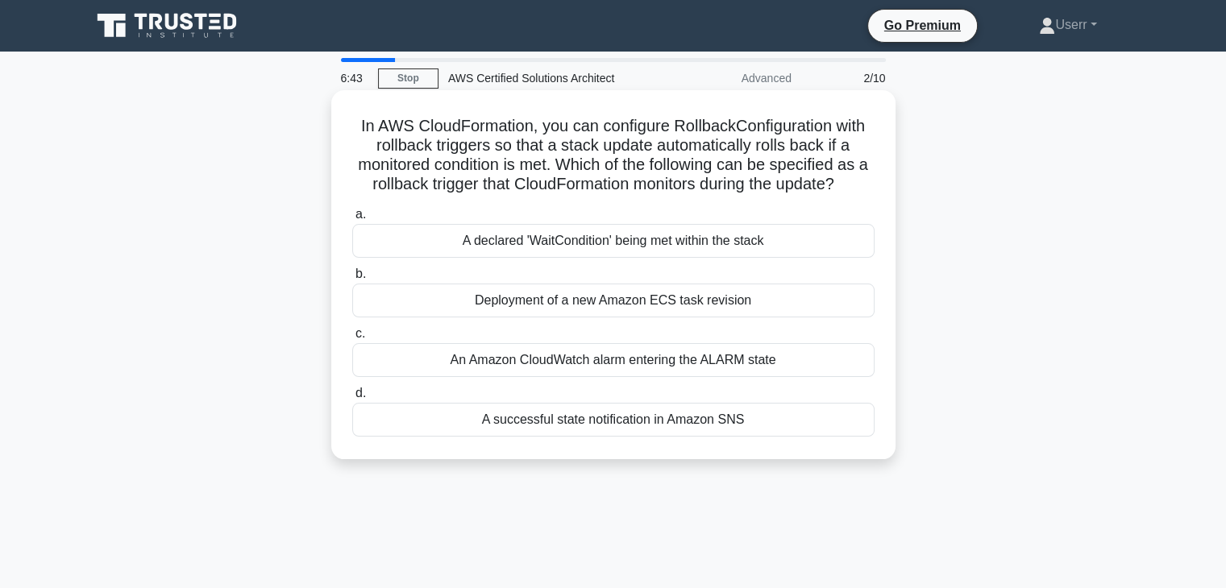
click at [674, 301] on div "Deployment of a new Amazon ECS task revision" at bounding box center [613, 301] width 522 height 34
click at [352, 280] on input "b. Deployment of a new Amazon ECS task revision" at bounding box center [352, 274] width 0 height 10
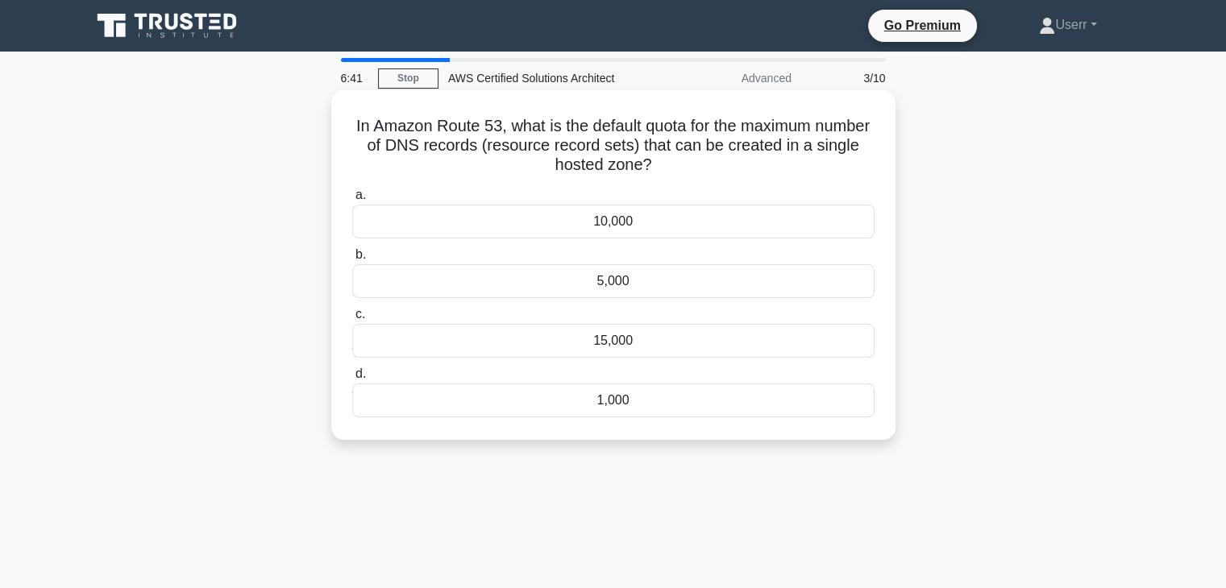
drag, startPoint x: 378, startPoint y: 130, endPoint x: 687, endPoint y: 168, distance: 311.0
click at [687, 168] on h5 "In Amazon Route 53, what is the default quota for the maximum number of DNS rec…" at bounding box center [614, 146] width 526 height 60
click at [671, 165] on icon ".spinner_0XTQ{transform-origin:center;animation:spinner_y6GP .75s linear infini…" at bounding box center [661, 165] width 19 height 19
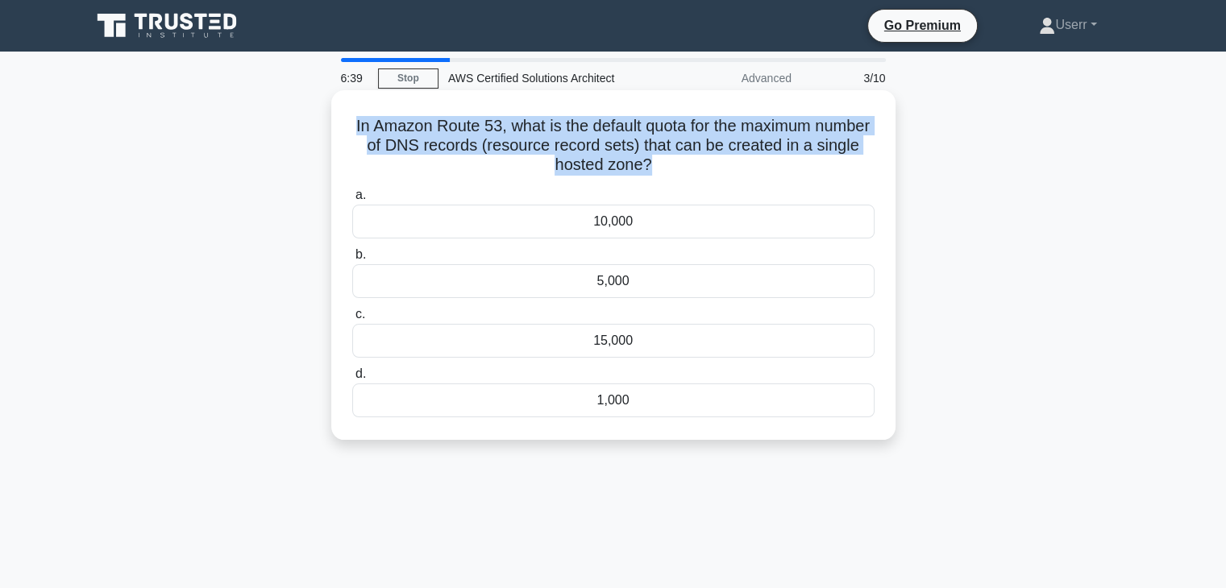
drag, startPoint x: 671, startPoint y: 164, endPoint x: 375, endPoint y: 119, distance: 299.1
click at [375, 119] on h5 "In Amazon Route 53, what is the default quota for the maximum number of DNS rec…" at bounding box center [614, 146] width 526 height 60
click at [385, 128] on h5 "In Amazon Route 53, what is the default quota for the maximum number of DNS rec…" at bounding box center [614, 146] width 526 height 60
drag, startPoint x: 377, startPoint y: 130, endPoint x: 672, endPoint y: 165, distance: 297.1
click at [672, 165] on h5 "In Amazon Route 53, what is the default quota for the maximum number of DNS rec…" at bounding box center [614, 146] width 526 height 60
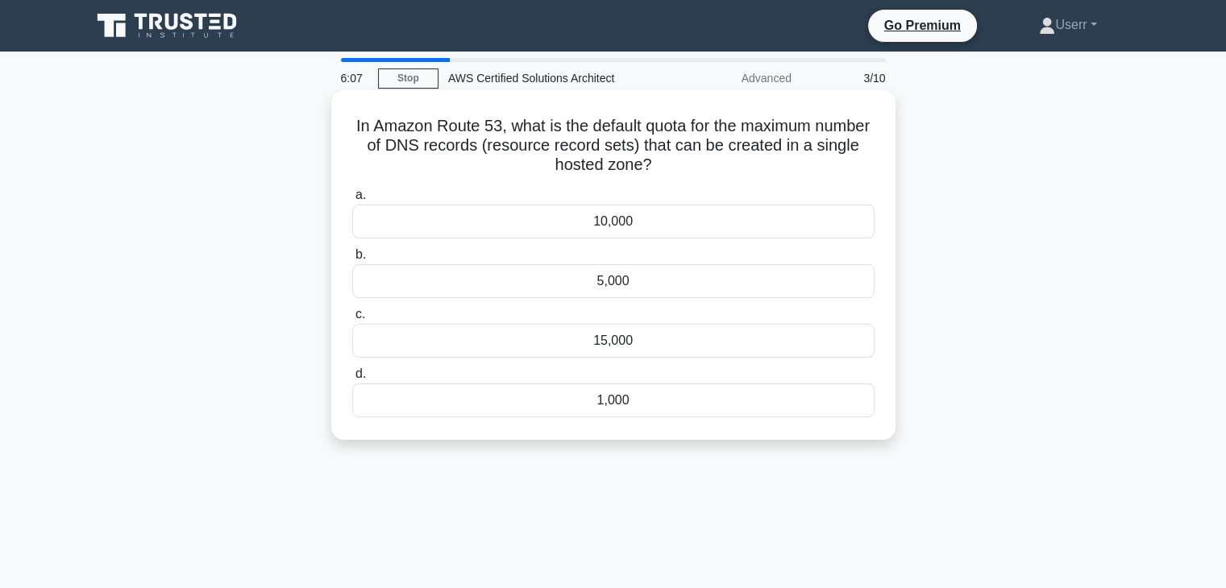
click at [676, 158] on h5 "In Amazon Route 53, what is the default quota for the maximum number of DNS rec…" at bounding box center [614, 146] width 526 height 60
click at [613, 405] on div "1,000" at bounding box center [613, 401] width 522 height 34
click at [352, 380] on input "d. 1,000" at bounding box center [352, 374] width 0 height 10
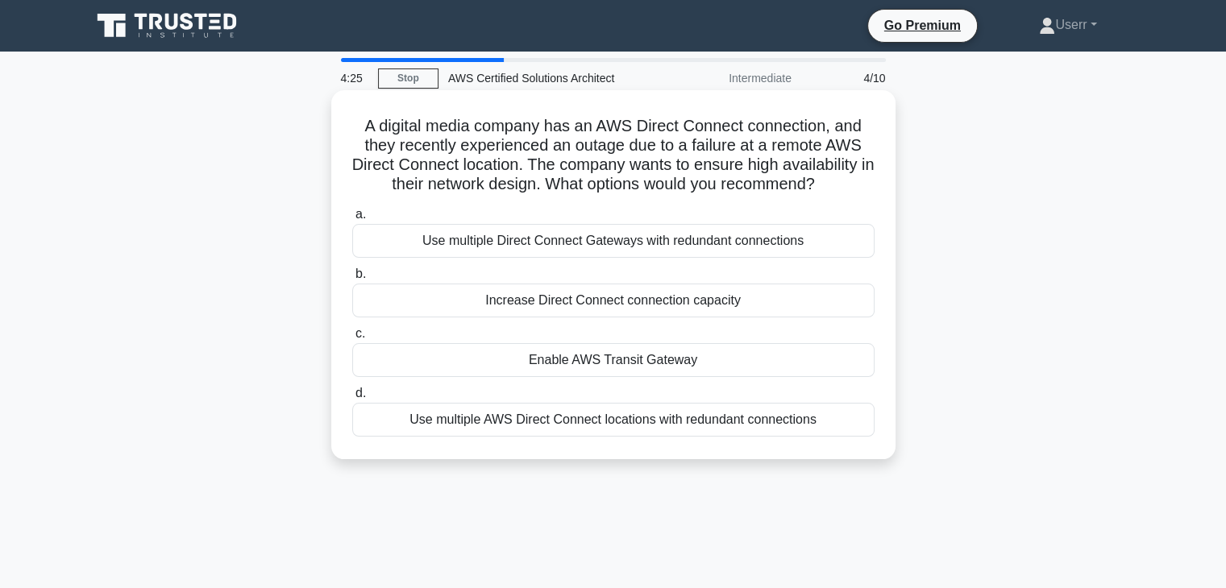
click at [464, 177] on h5 "A digital media company has an AWS Direct Connect connection, and they recently…" at bounding box center [614, 155] width 526 height 79
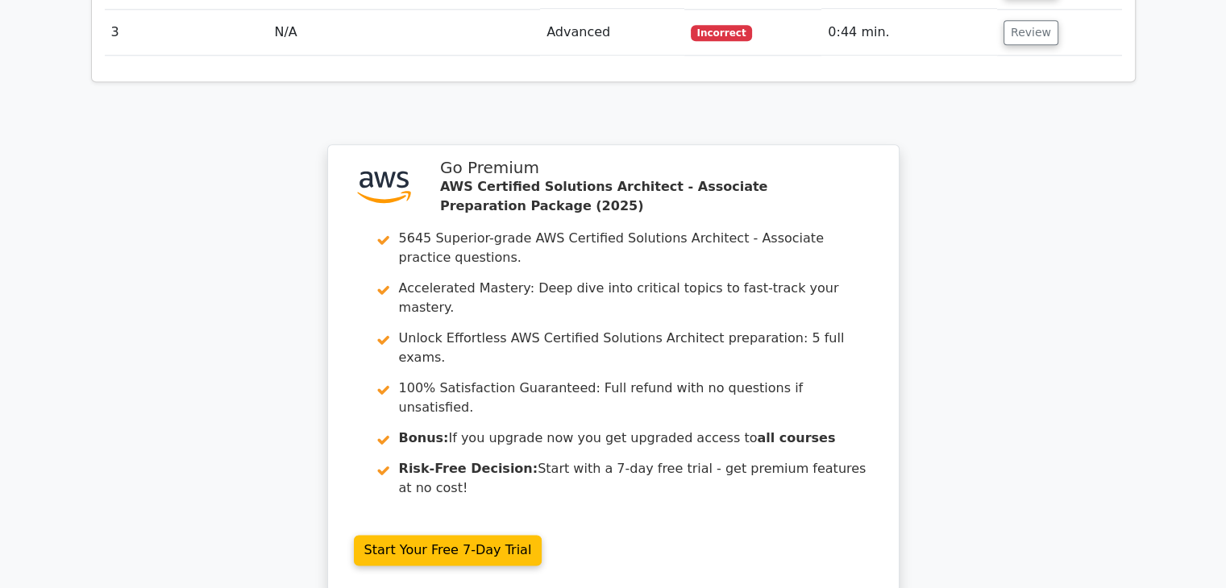
scroll to position [2054, 0]
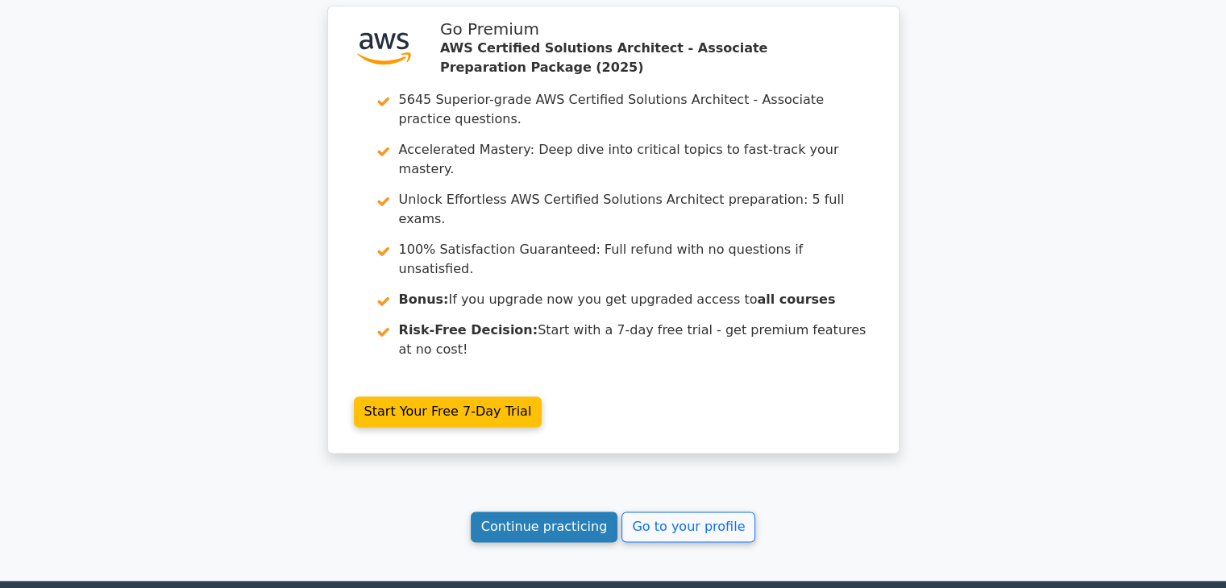
click at [552, 512] on link "Continue practicing" at bounding box center [545, 527] width 148 height 31
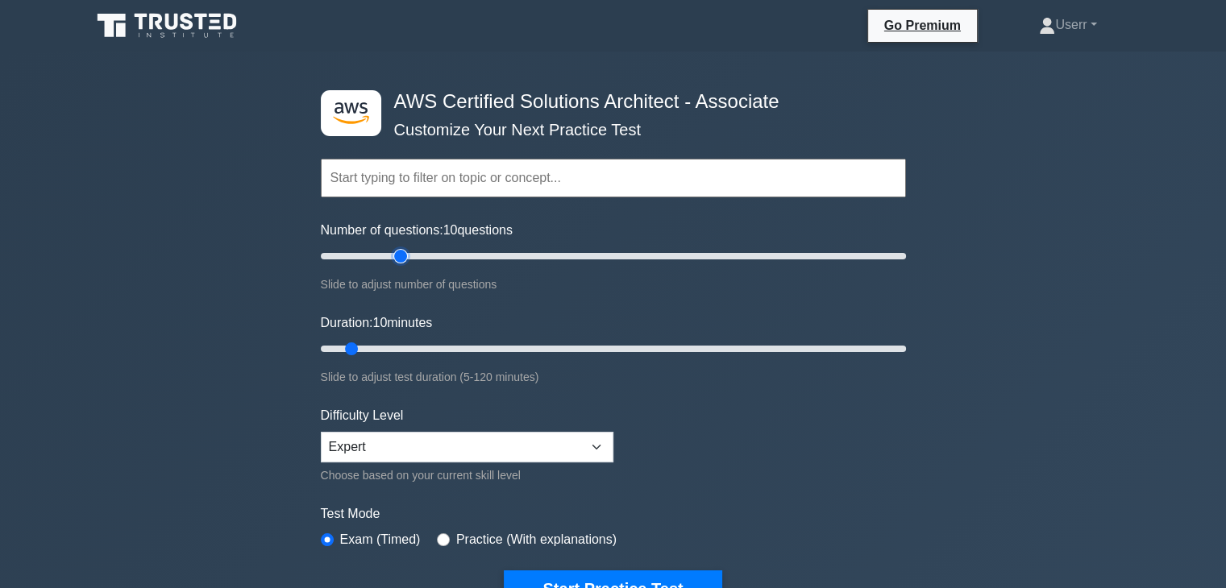
type input "30"
click at [403, 257] on input "Number of questions: 10 questions" at bounding box center [613, 256] width 585 height 19
type input "35"
click at [480, 347] on input "Duration: 10 minutes" at bounding box center [613, 348] width 585 height 19
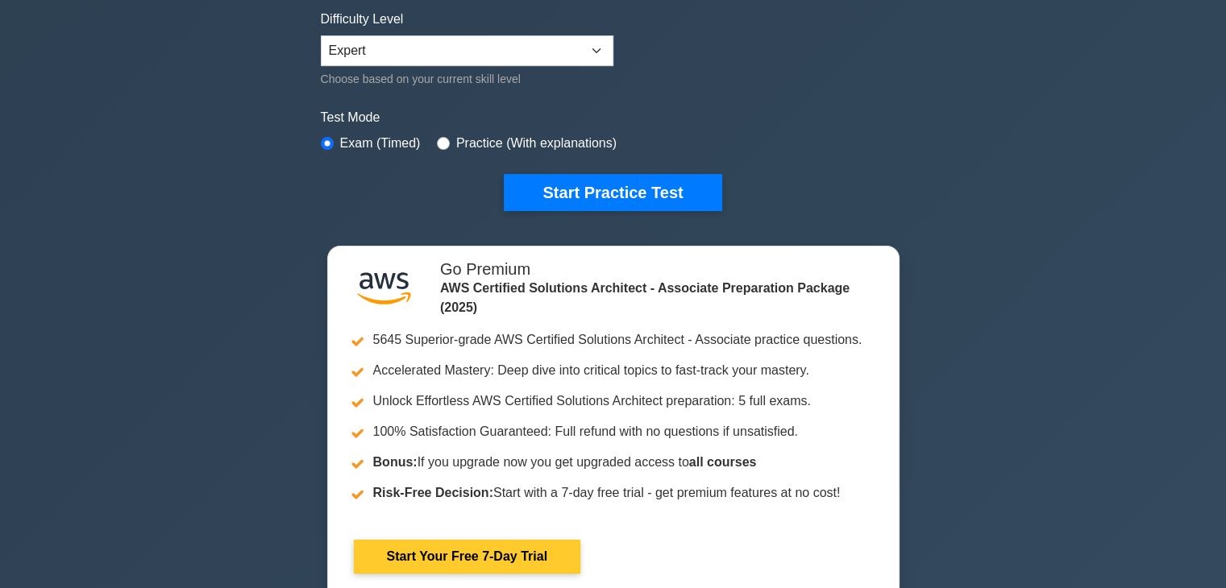
scroll to position [403, 0]
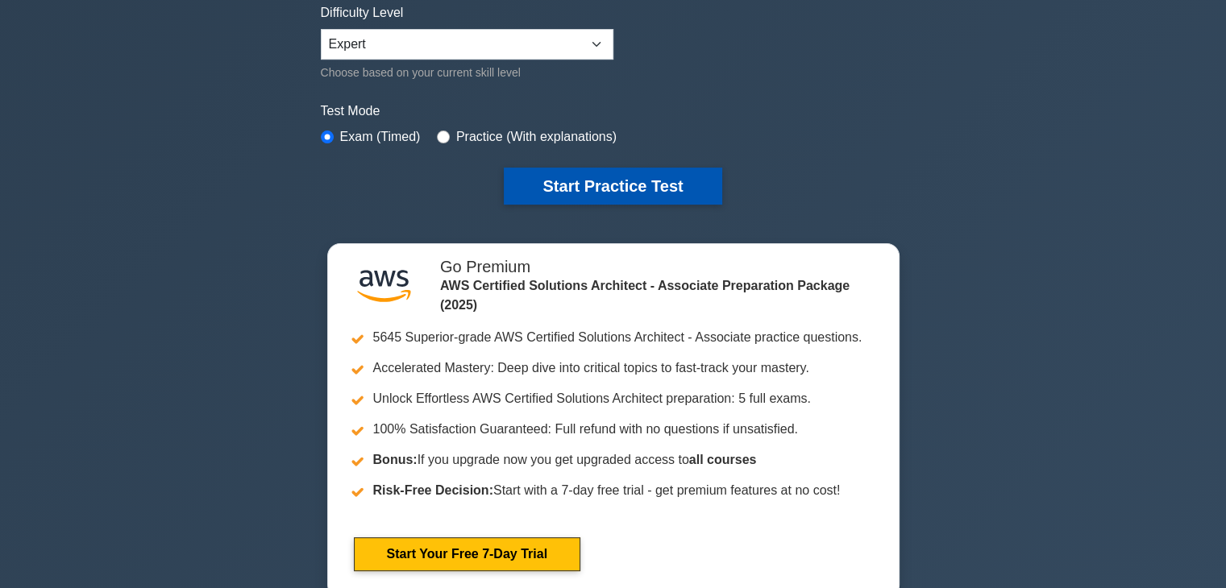
click at [634, 177] on button "Start Practice Test" at bounding box center [613, 186] width 218 height 37
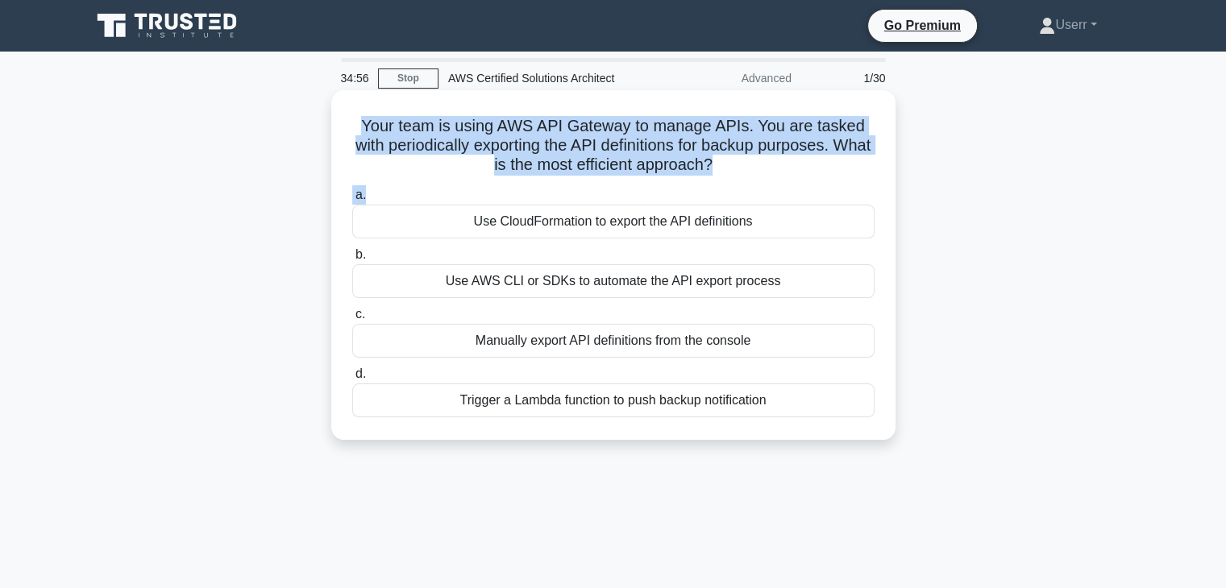
drag, startPoint x: 359, startPoint y: 122, endPoint x: 750, endPoint y: 178, distance: 395.0
click at [750, 178] on div "Your team is using AWS API Gateway to manage APIs. You are tasked with periodic…" at bounding box center [613, 265] width 551 height 337
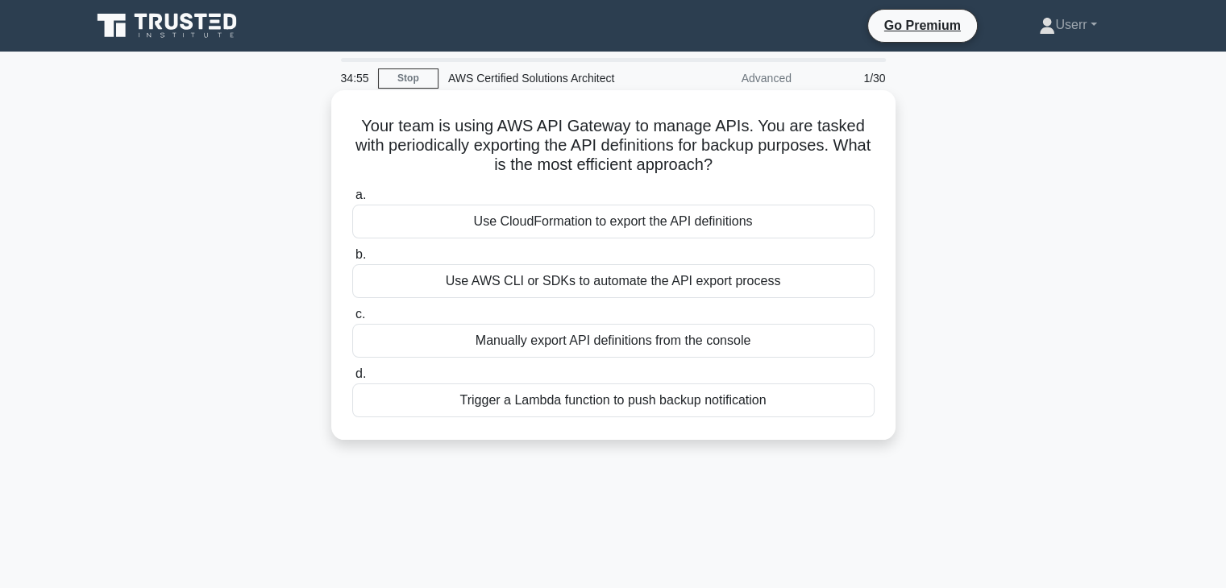
click at [732, 162] on icon ".spinner_0XTQ{transform-origin:center;animation:spinner_y6GP .75s linear infini…" at bounding box center [722, 165] width 19 height 19
click at [635, 149] on h5 "Your team is using AWS API Gateway to manage APIs. You are tasked with periodic…" at bounding box center [614, 146] width 526 height 60
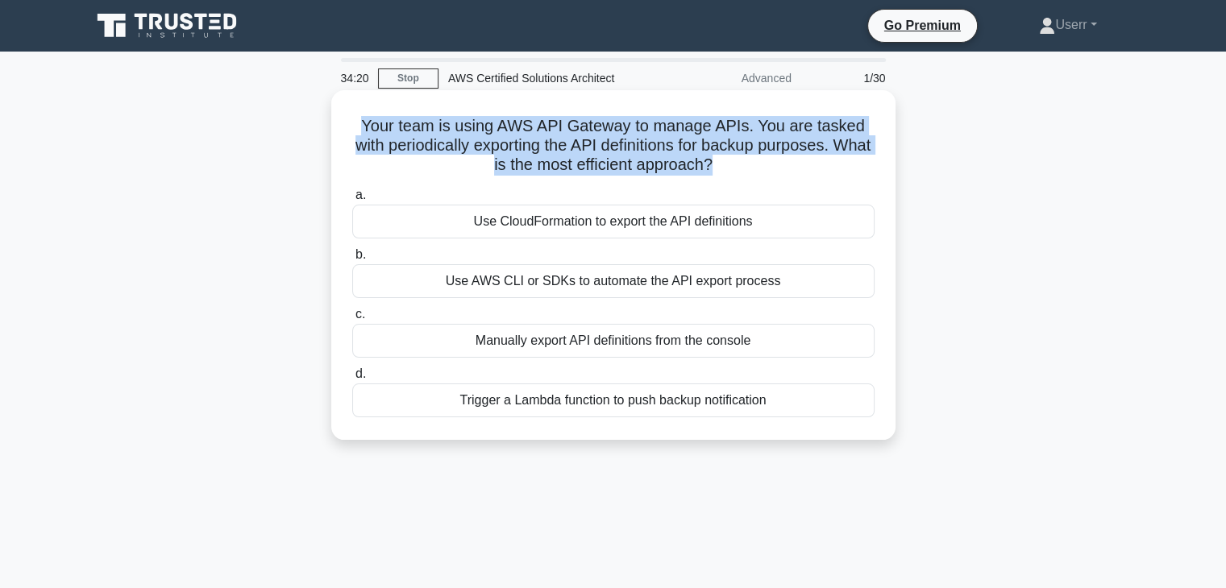
click at [635, 149] on h5 "Your team is using AWS API Gateway to manage APIs. You are tasked with periodic…" at bounding box center [614, 146] width 526 height 60
click at [656, 172] on h5 "Your team is using AWS API Gateway to manage APIs. You are tasked with periodic…" at bounding box center [614, 146] width 526 height 60
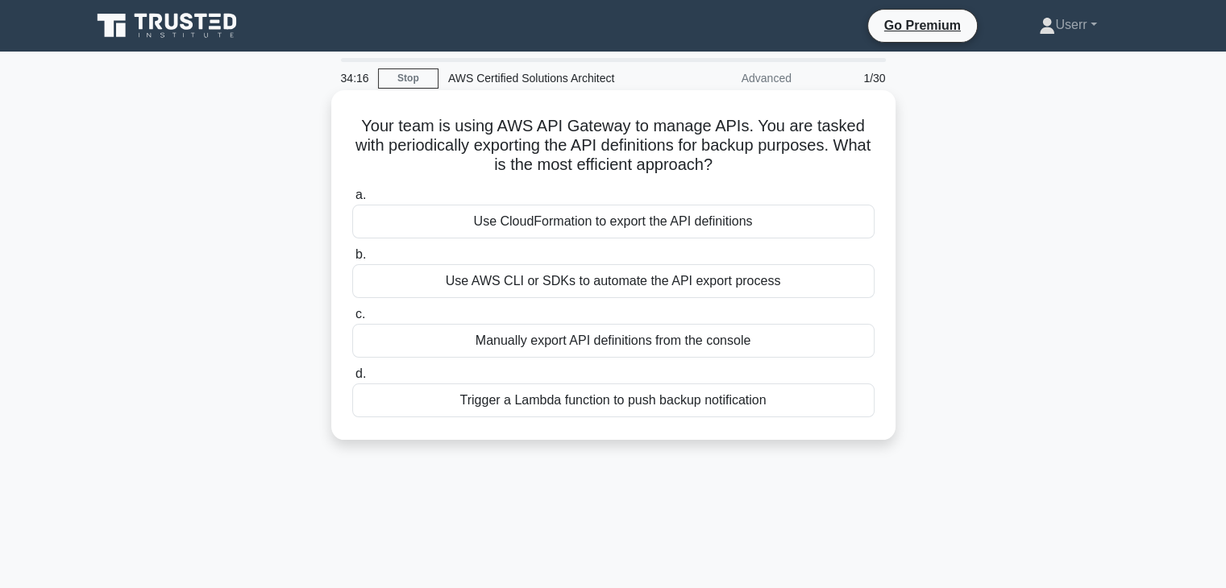
click at [658, 168] on h5 "Your team is using AWS API Gateway to manage APIs. You are tasked with periodic…" at bounding box center [614, 146] width 526 height 60
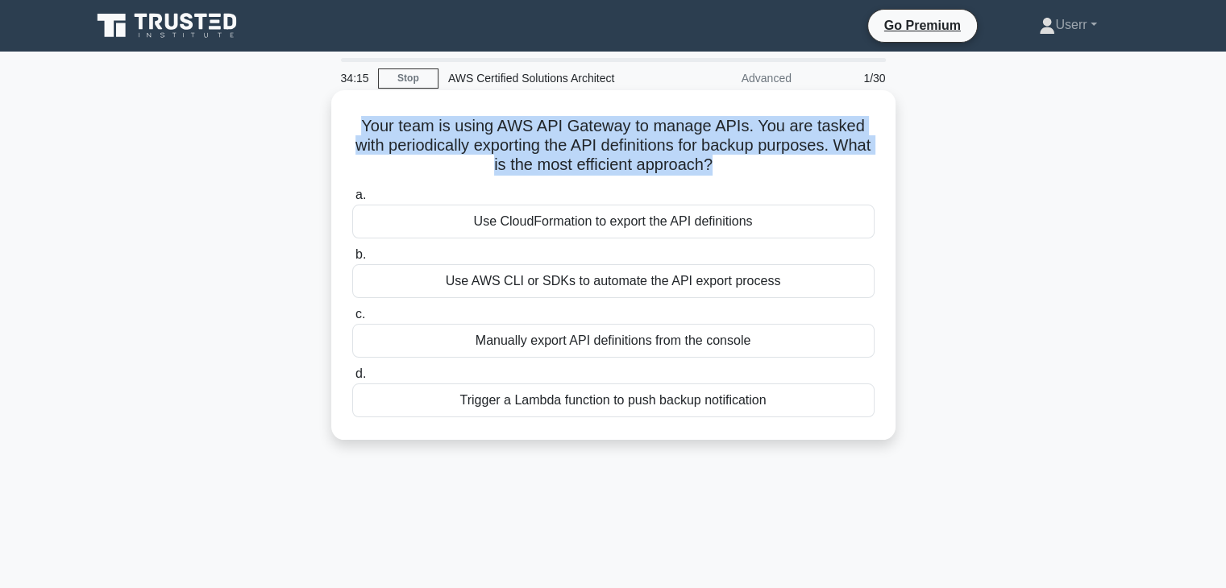
click at [658, 168] on h5 "Your team is using AWS API Gateway to manage APIs. You are tasked with periodic…" at bounding box center [614, 146] width 526 height 60
click at [732, 173] on icon ".spinner_0XTQ{transform-origin:center;animation:spinner_y6GP .75s linear infini…" at bounding box center [722, 165] width 19 height 19
click at [732, 162] on icon ".spinner_0XTQ{transform-origin:center;animation:spinner_y6GP .75s linear infini…" at bounding box center [722, 165] width 19 height 19
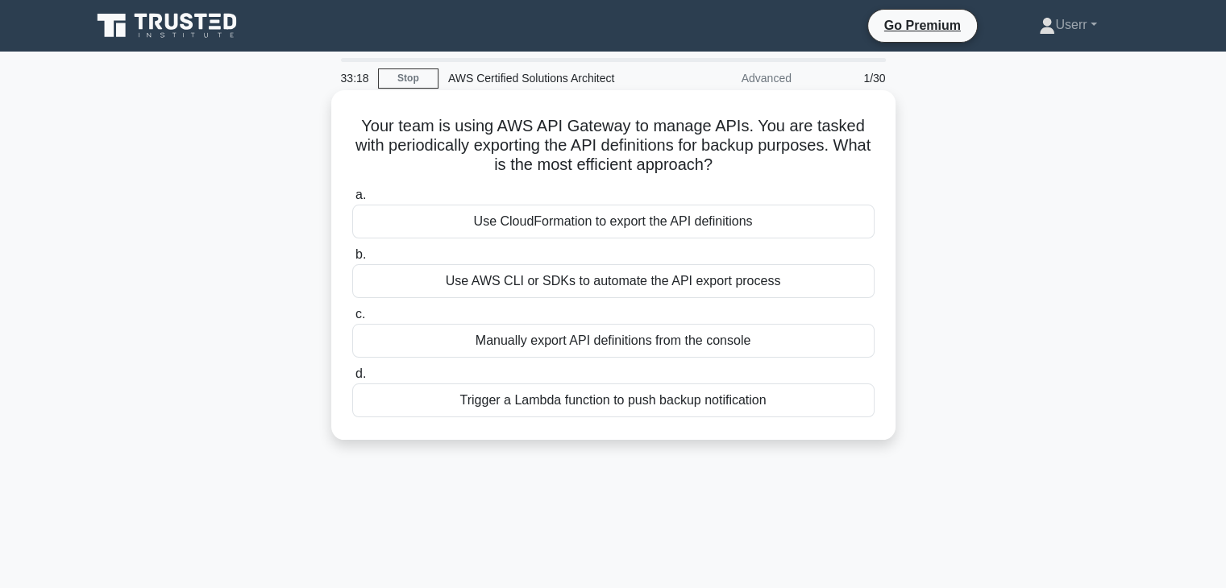
click at [659, 133] on h5 "Your team is using AWS API Gateway to manage APIs. You are tasked with periodic…" at bounding box center [614, 146] width 526 height 60
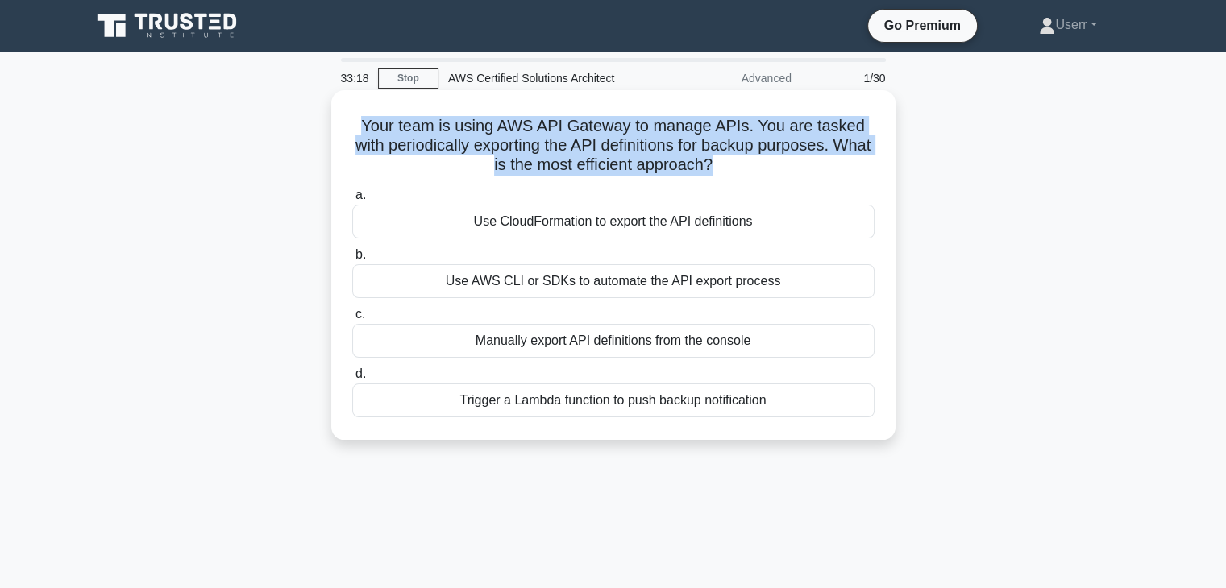
click at [659, 133] on h5 "Your team is using AWS API Gateway to manage APIs. You are tasked with periodic…" at bounding box center [614, 146] width 526 height 60
click at [669, 140] on h5 "Your team is using AWS API Gateway to manage APIs. You are tasked with periodic…" at bounding box center [614, 146] width 526 height 60
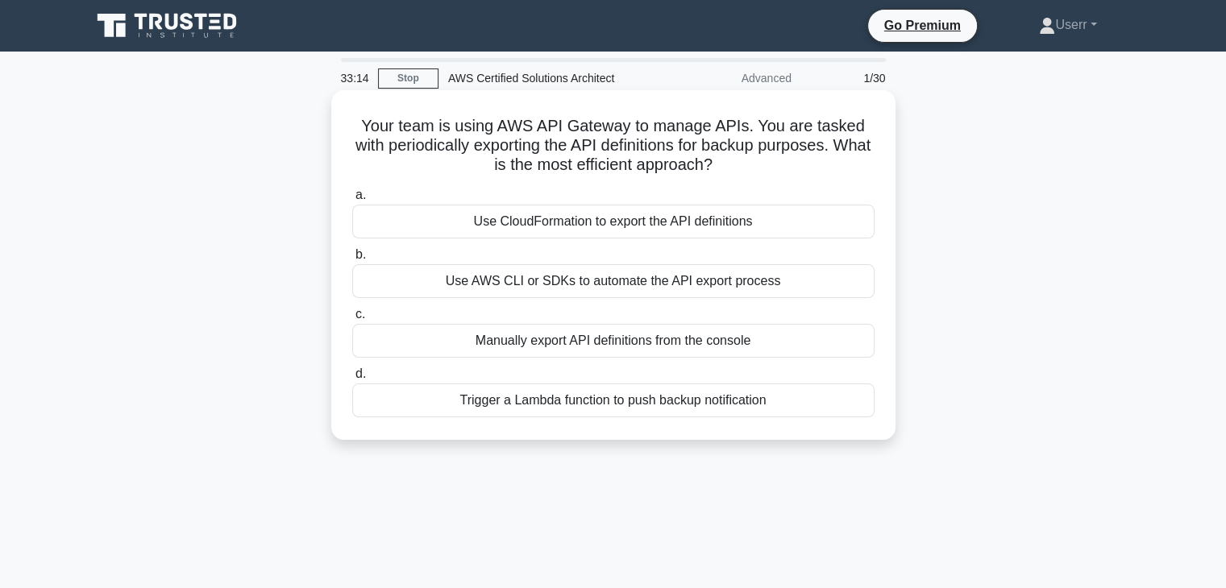
click at [733, 164] on h5 "Your team is using AWS API Gateway to manage APIs. You are tasked with periodic…" at bounding box center [614, 146] width 526 height 60
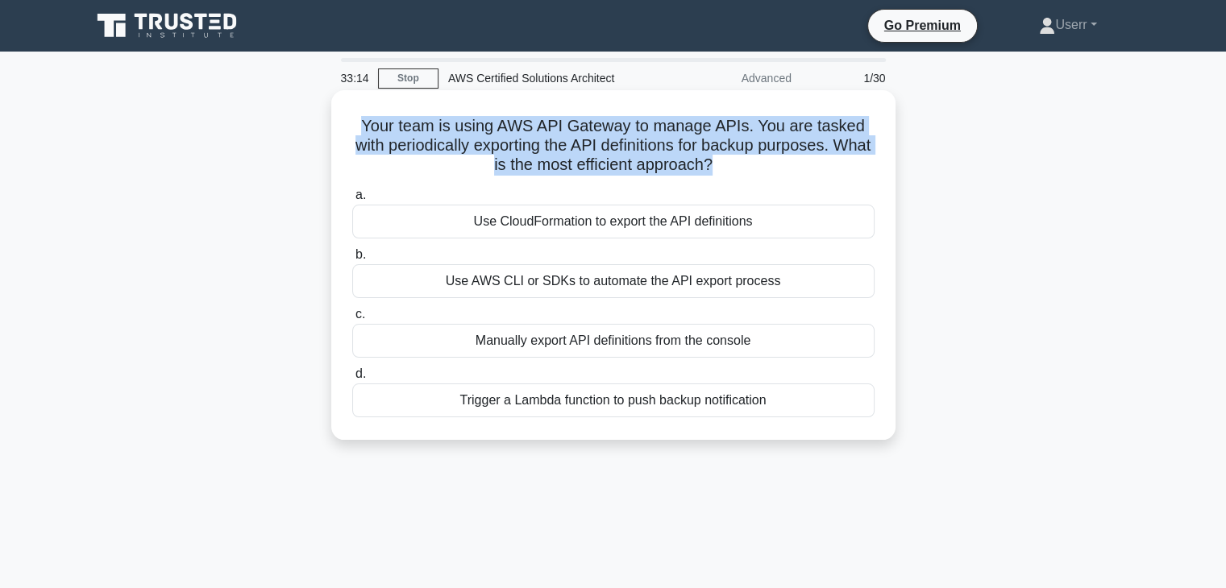
click at [733, 164] on h5 "Your team is using AWS API Gateway to manage APIs. You are tasked with periodic…" at bounding box center [614, 146] width 526 height 60
click at [733, 178] on div "Your team is using AWS API Gateway to manage APIs. You are tasked with periodic…" at bounding box center [613, 265] width 551 height 337
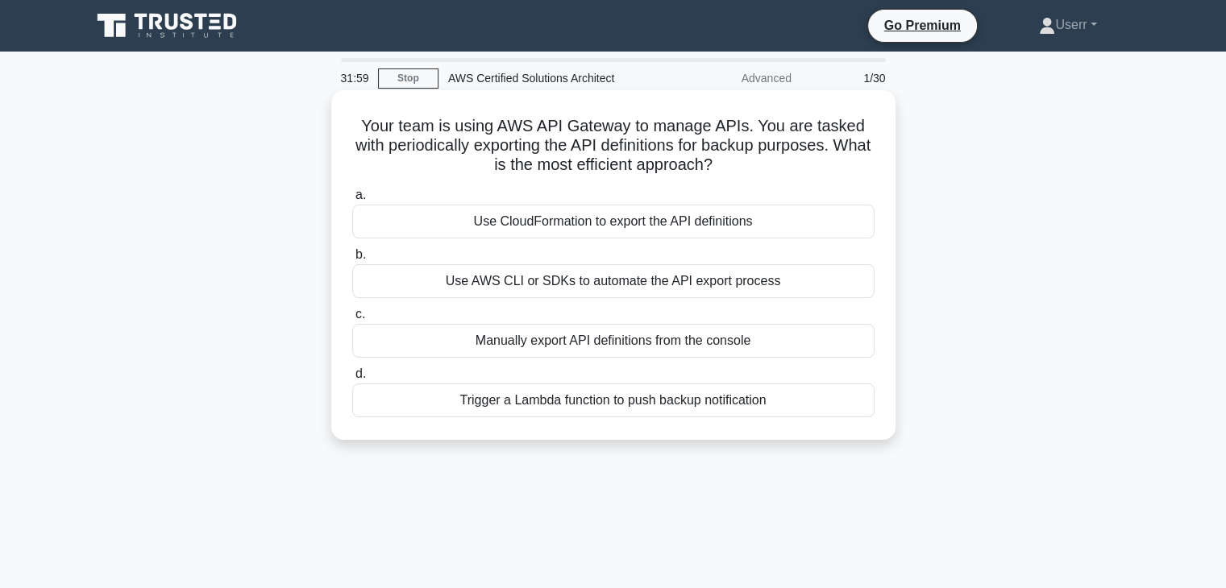
click at [729, 167] on h5 "Your team is using AWS API Gateway to manage APIs. You are tasked with periodic…" at bounding box center [614, 146] width 526 height 60
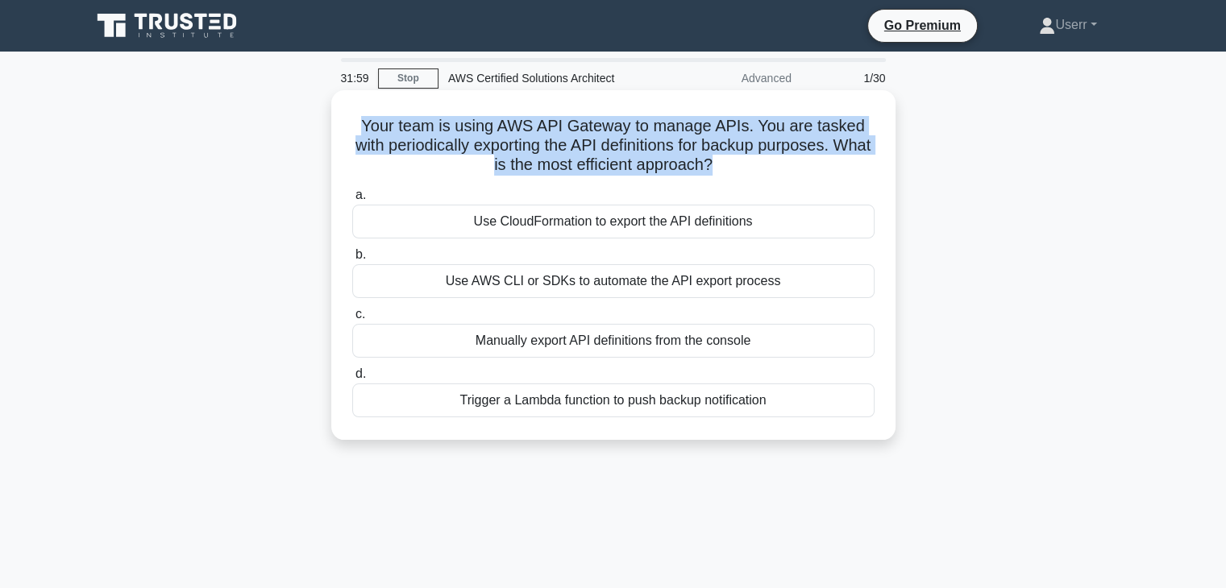
click at [729, 167] on h5 "Your team is using AWS API Gateway to manage APIs. You are tasked with periodic…" at bounding box center [614, 146] width 526 height 60
click at [732, 169] on icon ".spinner_0XTQ{transform-origin:center;animation:spinner_y6GP .75s linear infini…" at bounding box center [722, 165] width 19 height 19
drag, startPoint x: 359, startPoint y: 122, endPoint x: 729, endPoint y: 168, distance: 372.9
click at [729, 168] on h5 "Your team is using AWS API Gateway to manage APIs. You are tasked with periodic…" at bounding box center [614, 146] width 526 height 60
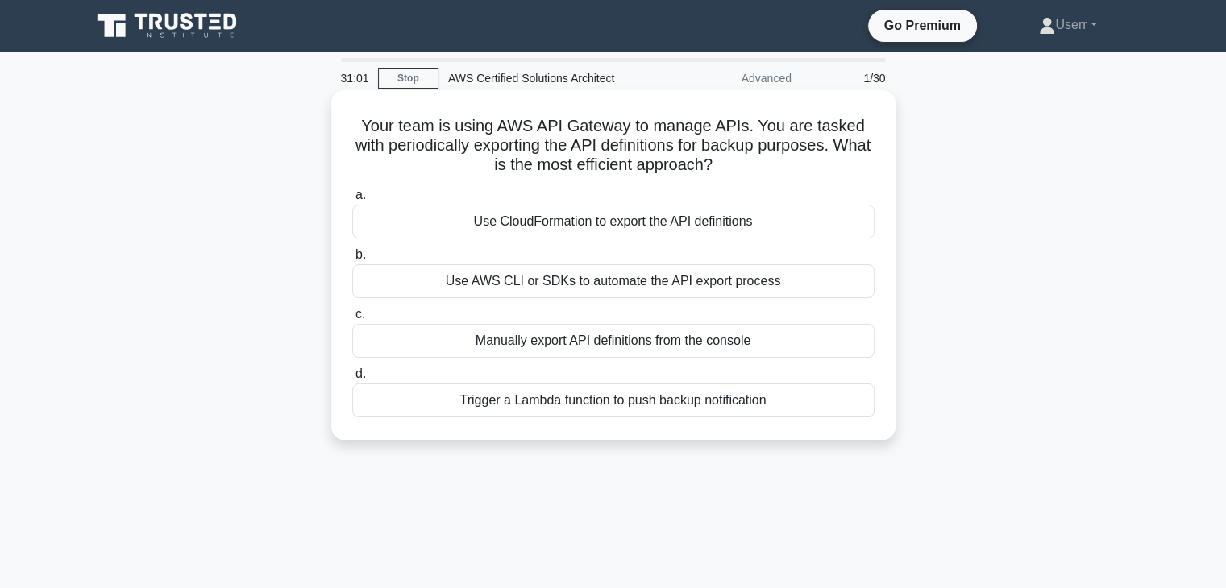
click at [735, 168] on h5 "Your team is using AWS API Gateway to manage APIs. You are tasked with periodic…" at bounding box center [614, 146] width 526 height 60
drag, startPoint x: 735, startPoint y: 168, endPoint x: 464, endPoint y: 149, distance: 271.5
click at [464, 149] on h5 "Your team is using AWS API Gateway to manage APIs. You are tasked with periodic…" at bounding box center [614, 146] width 526 height 60
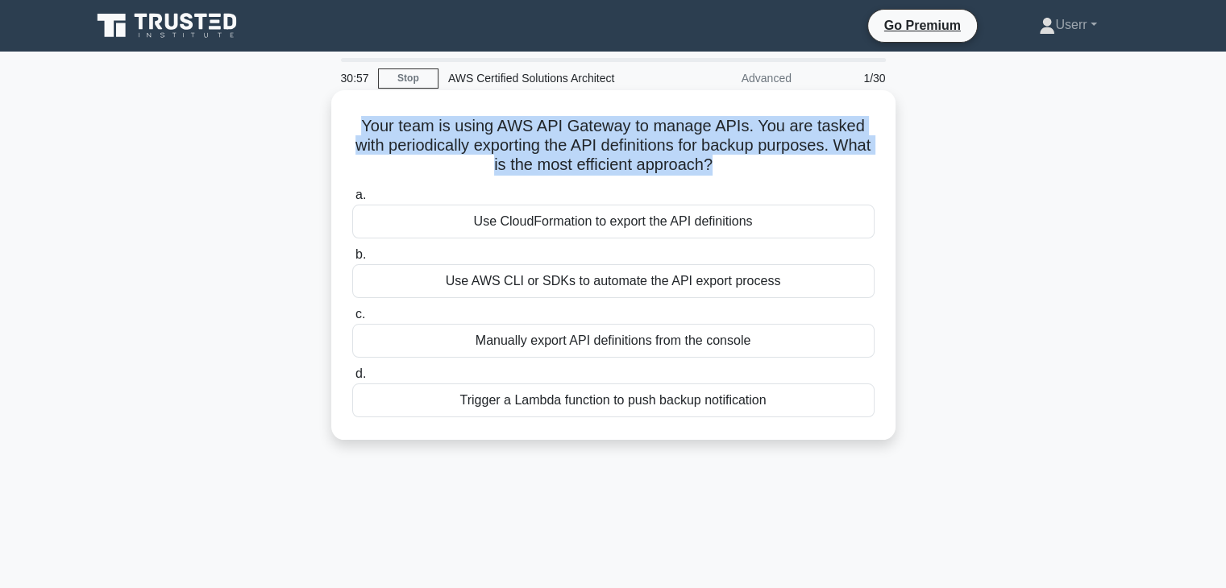
drag, startPoint x: 364, startPoint y: 123, endPoint x: 733, endPoint y: 160, distance: 371.1
click at [733, 160] on h5 "Your team is using AWS API Gateway to manage APIs. You are tasked with periodic…" at bounding box center [614, 146] width 526 height 60
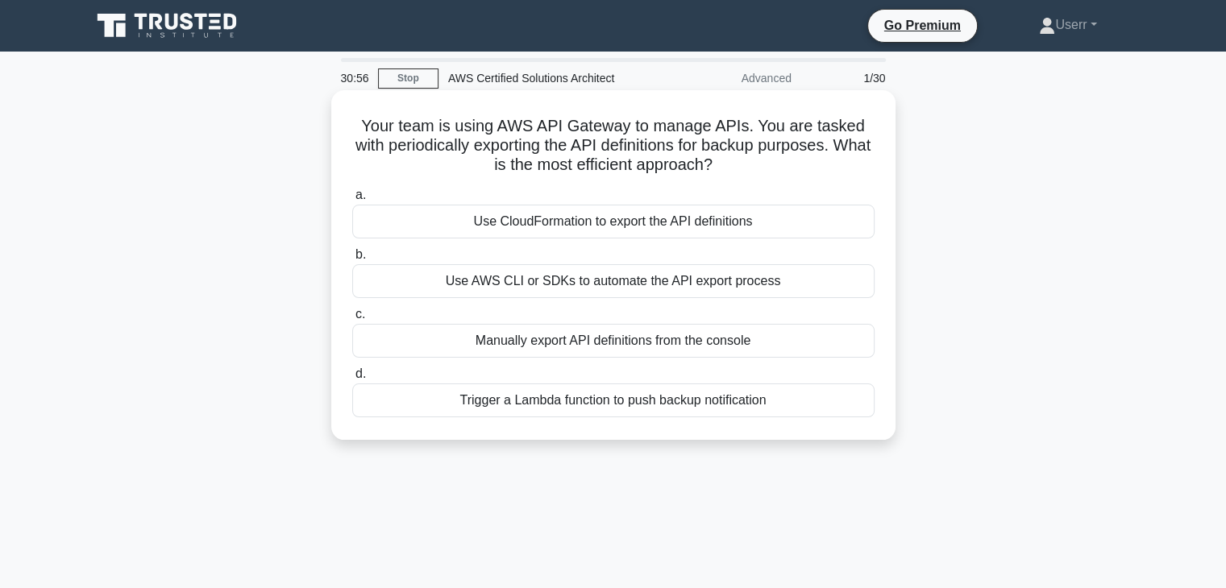
click at [732, 169] on icon ".spinner_0XTQ{transform-origin:center;animation:spinner_y6GP .75s linear infini…" at bounding box center [722, 165] width 19 height 19
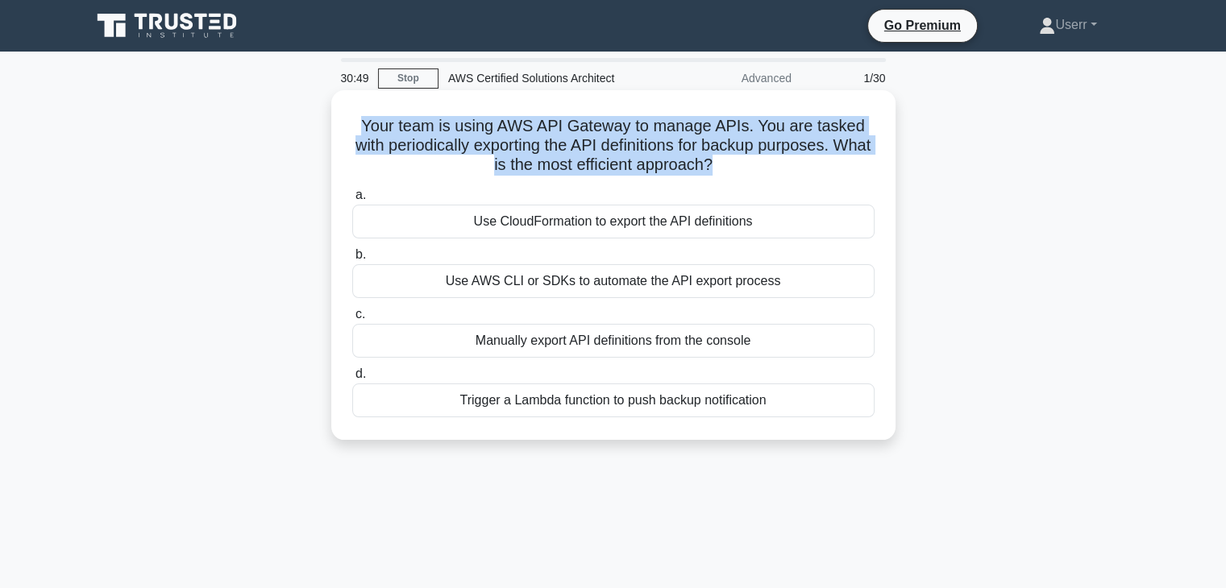
drag, startPoint x: 359, startPoint y: 123, endPoint x: 733, endPoint y: 165, distance: 376.4
click at [733, 165] on h5 "Your team is using AWS API Gateway to manage APIs. You are tasked with periodic…" at bounding box center [614, 146] width 526 height 60
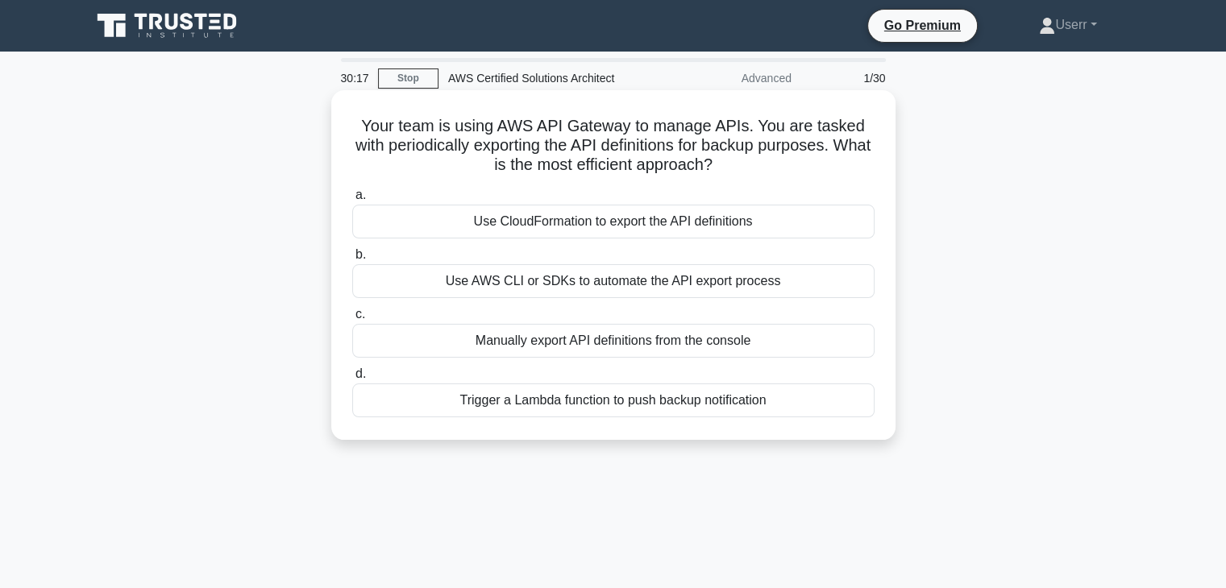
click at [732, 168] on icon ".spinner_0XTQ{transform-origin:center;animation:spinner_y6GP .75s linear infini…" at bounding box center [722, 165] width 19 height 19
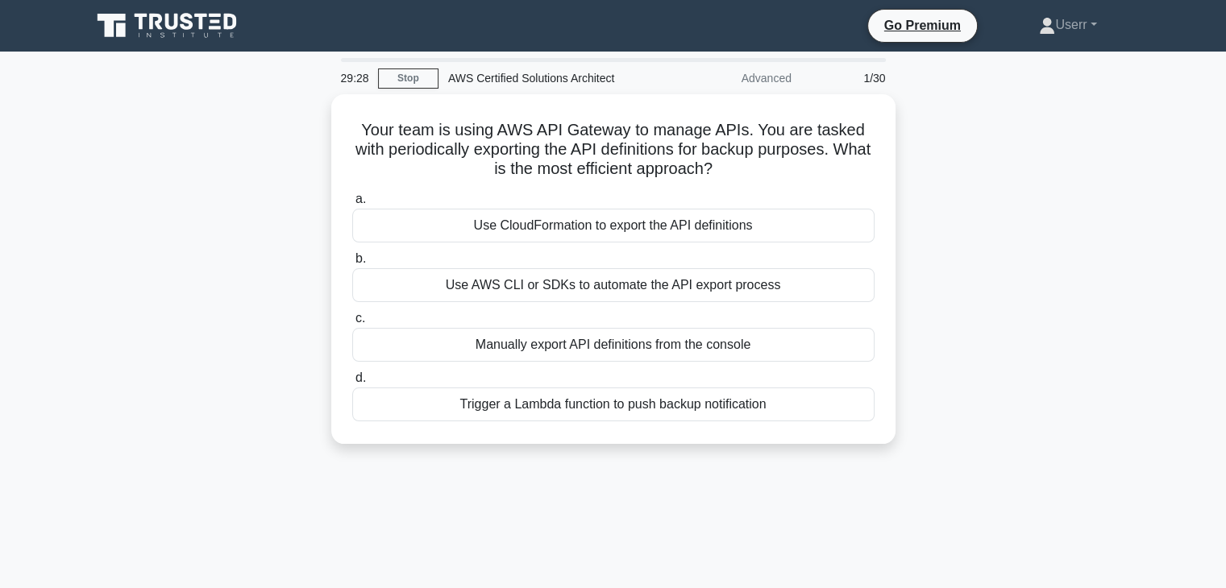
click at [631, 461] on div "Your team is using AWS API Gateway to manage APIs. You are tasked with periodic…" at bounding box center [613, 278] width 1064 height 369
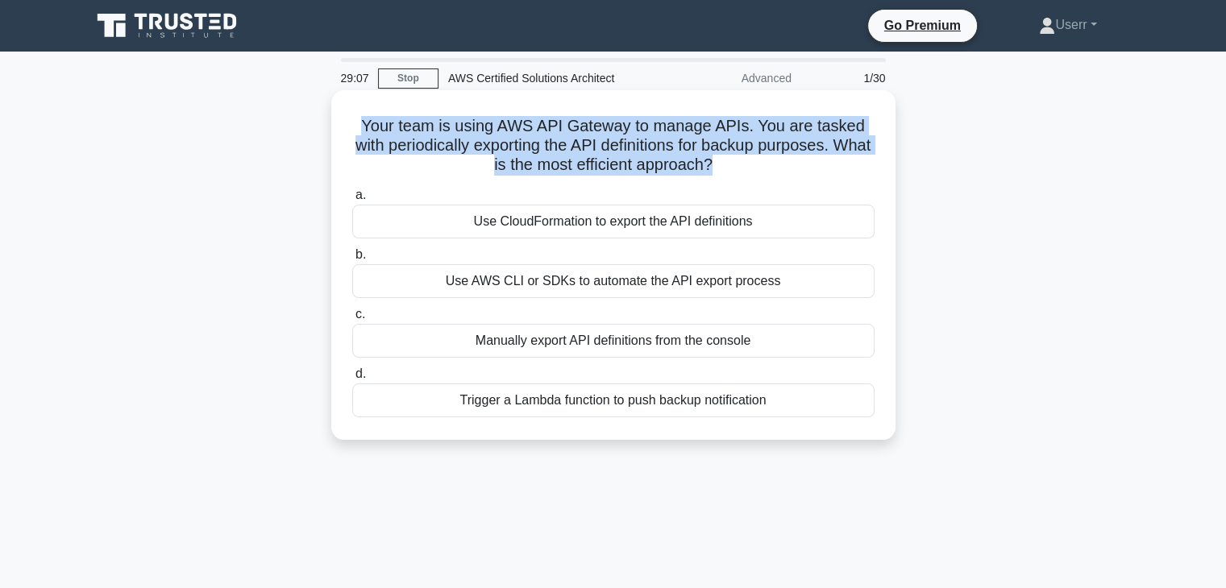
drag, startPoint x: 360, startPoint y: 126, endPoint x: 736, endPoint y: 165, distance: 377.7
click at [736, 165] on h5 "Your team is using AWS API Gateway to manage APIs. You are tasked with periodic…" at bounding box center [614, 146] width 526 height 60
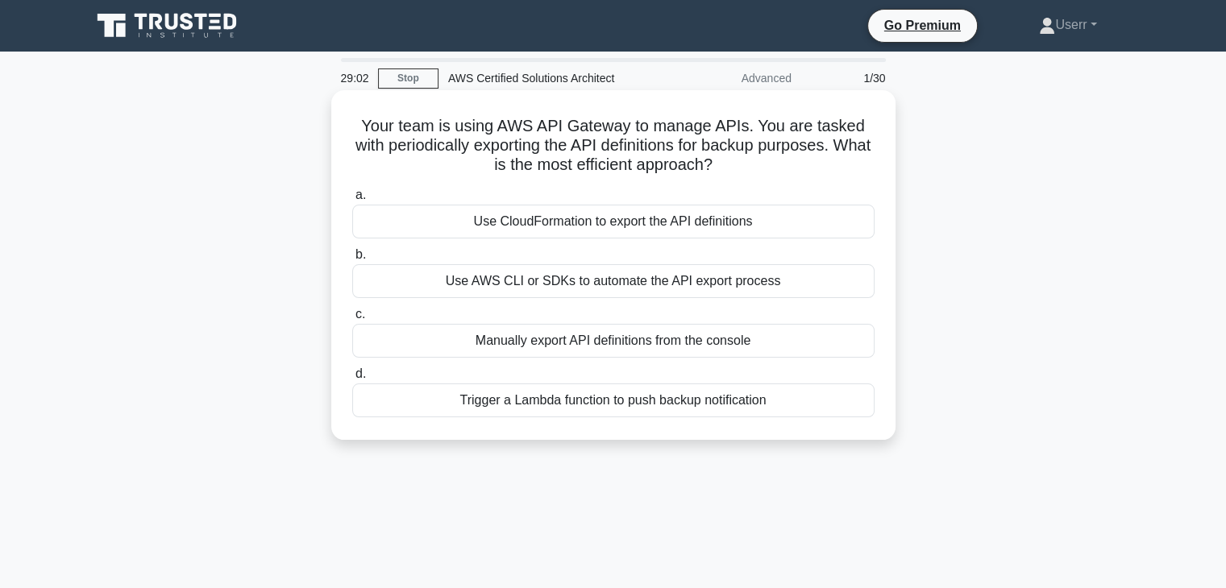
click at [732, 159] on icon ".spinner_0XTQ{transform-origin:center;animation:spinner_y6GP .75s linear infini…" at bounding box center [722, 165] width 19 height 19
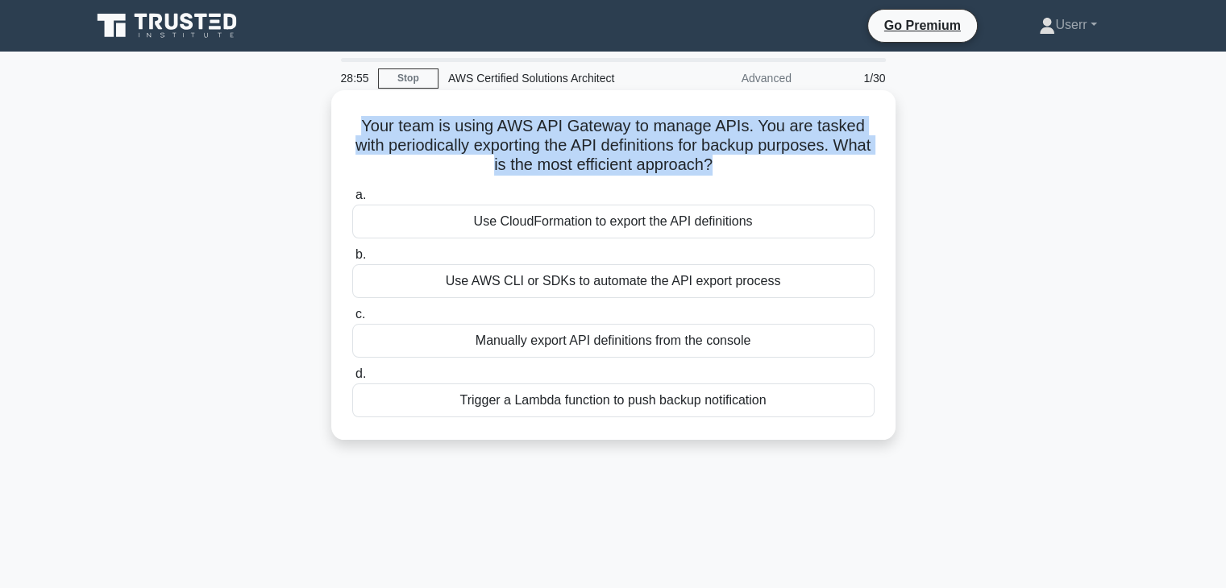
drag, startPoint x: 362, startPoint y: 126, endPoint x: 734, endPoint y: 168, distance: 374.7
click at [734, 168] on h5 "Your team is using AWS API Gateway to manage APIs. You are tasked with periodic…" at bounding box center [614, 146] width 526 height 60
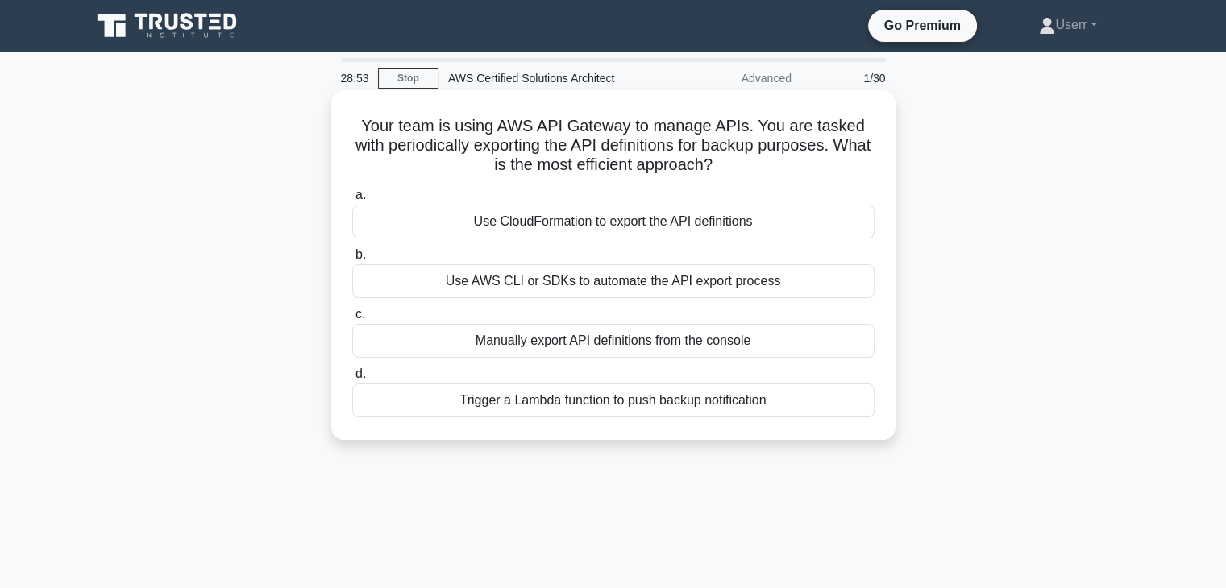
click at [732, 160] on icon ".spinner_0XTQ{transform-origin:center;animation:spinner_y6GP .75s linear infini…" at bounding box center [722, 165] width 19 height 19
click at [715, 292] on div "Use AWS CLI or SDKs to automate the API export process" at bounding box center [613, 281] width 522 height 34
click at [352, 260] on input "b. Use AWS CLI or SDKs to automate the API export process" at bounding box center [352, 255] width 0 height 10
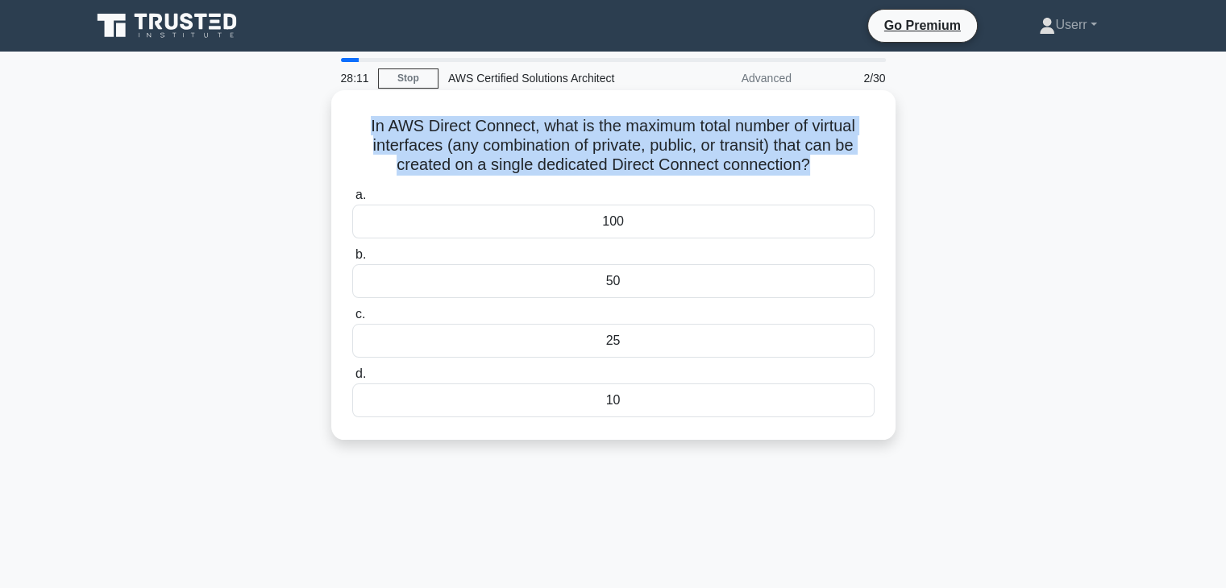
drag, startPoint x: 358, startPoint y: 118, endPoint x: 810, endPoint y: 167, distance: 454.8
click at [810, 167] on h5 "In AWS Direct Connect, what is the maximum total number of virtual interfaces (…" at bounding box center [614, 146] width 526 height 60
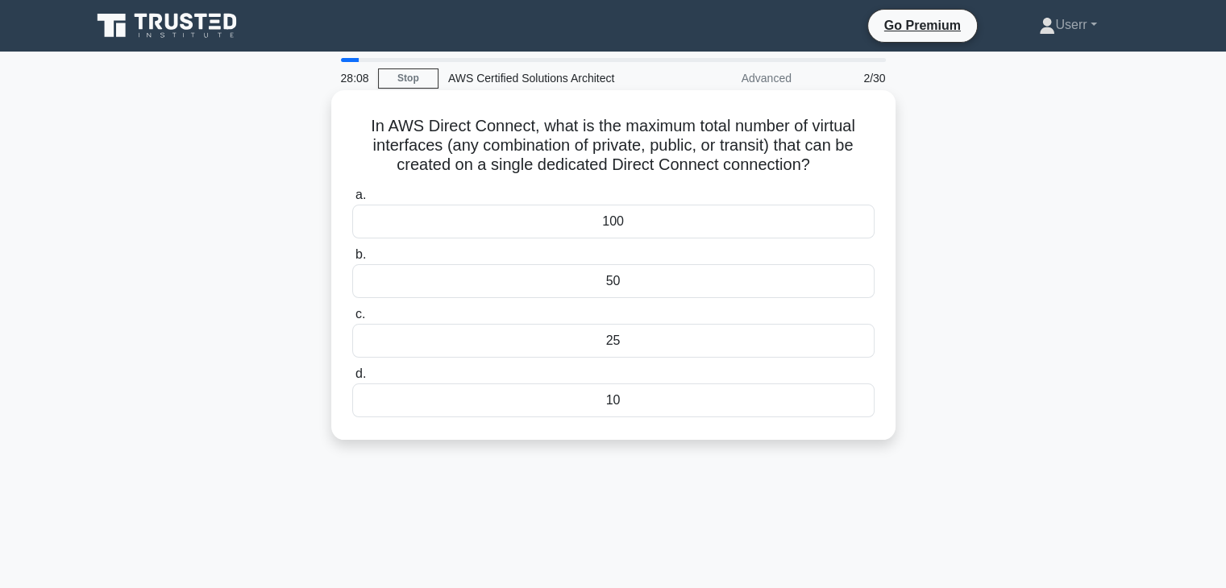
click at [814, 164] on h5 "In AWS Direct Connect, what is the maximum total number of virtual interfaces (…" at bounding box center [614, 146] width 526 height 60
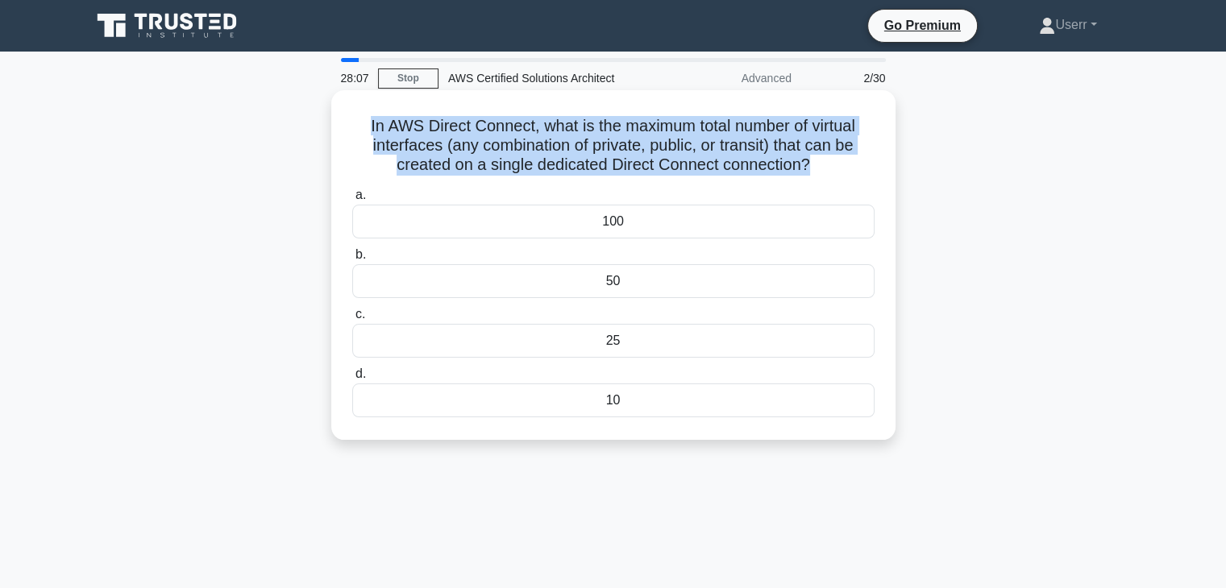
drag, startPoint x: 784, startPoint y: 160, endPoint x: 334, endPoint y: 114, distance: 452.9
click at [334, 114] on div "In AWS Direct Connect, what is the maximum total number of virtual interfaces (…" at bounding box center [613, 265] width 564 height 350
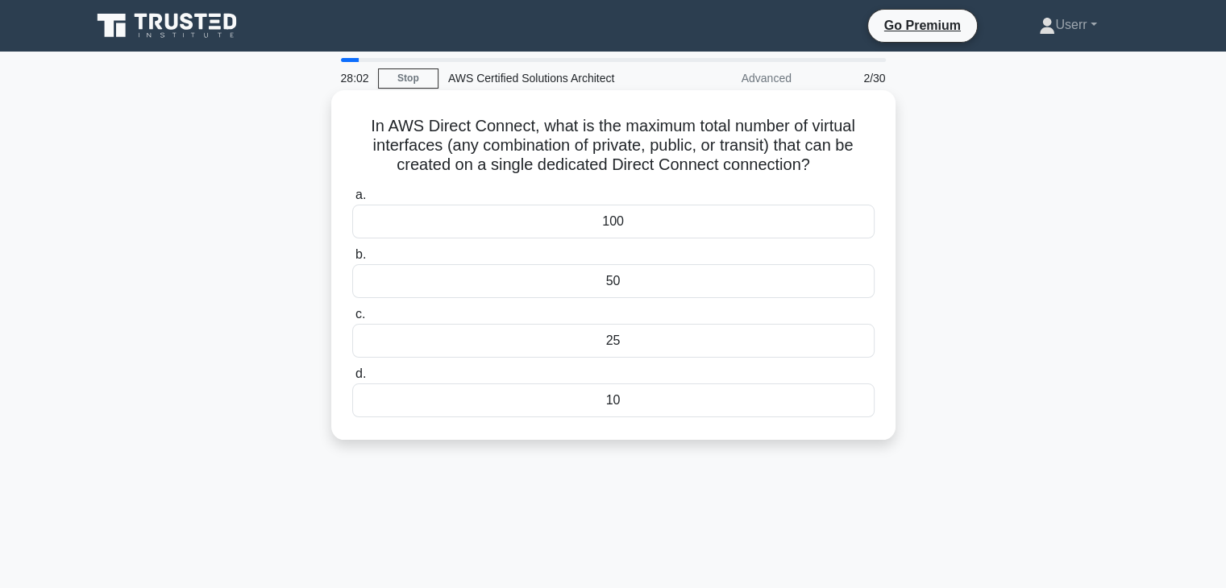
click at [815, 168] on icon ".spinner_0XTQ{transform-origin:center;animation:spinner_y6GP .75s linear infini…" at bounding box center [819, 165] width 19 height 19
click at [574, 288] on div "50" at bounding box center [613, 281] width 522 height 34
click at [352, 260] on input "b. 50" at bounding box center [352, 255] width 0 height 10
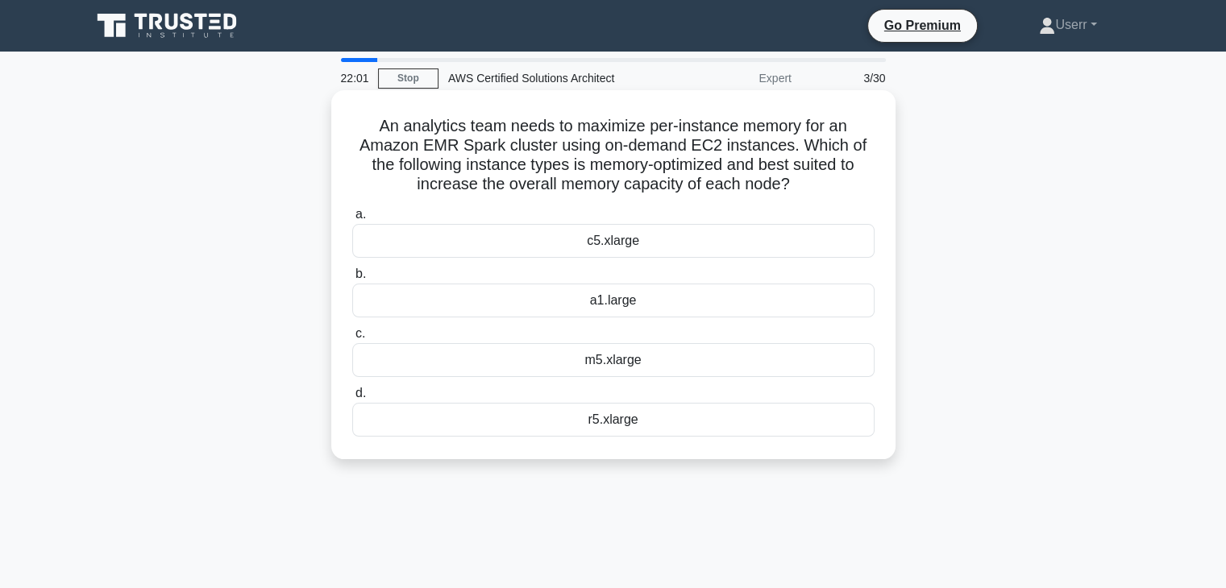
click at [563, 155] on h5 "An analytics team needs to maximize per-instance memory for an Amazon EMR Spark…" at bounding box center [614, 155] width 526 height 79
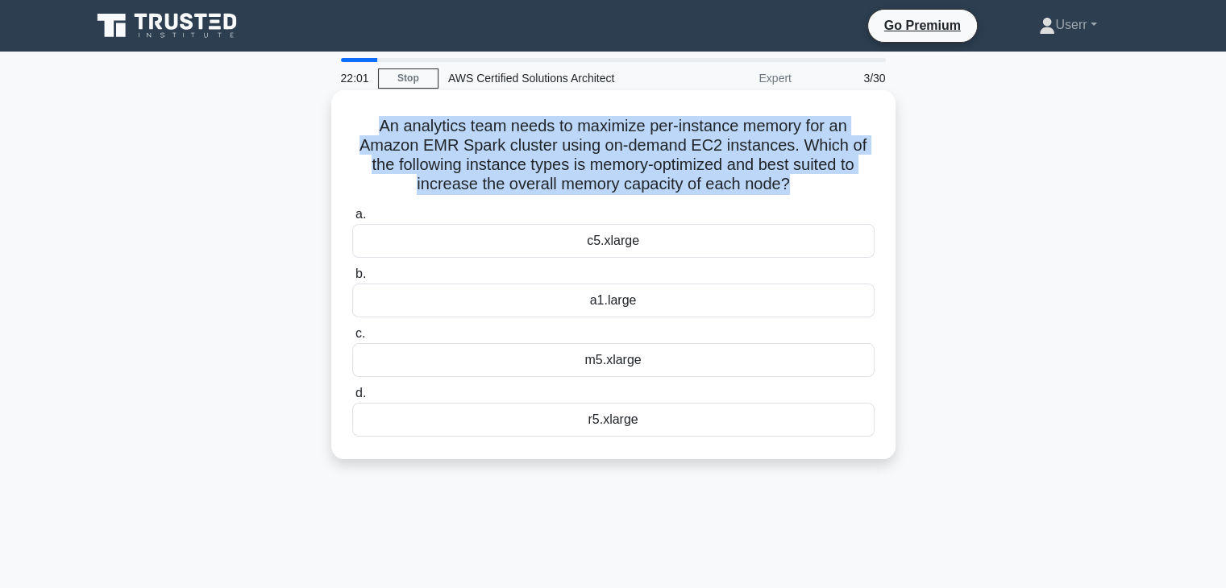
click at [563, 155] on h5 "An analytics team needs to maximize per-instance memory for an Amazon EMR Spark…" at bounding box center [614, 155] width 526 height 79
click at [577, 171] on h5 "An analytics team needs to maximize per-instance memory for an Amazon EMR Spark…" at bounding box center [614, 155] width 526 height 79
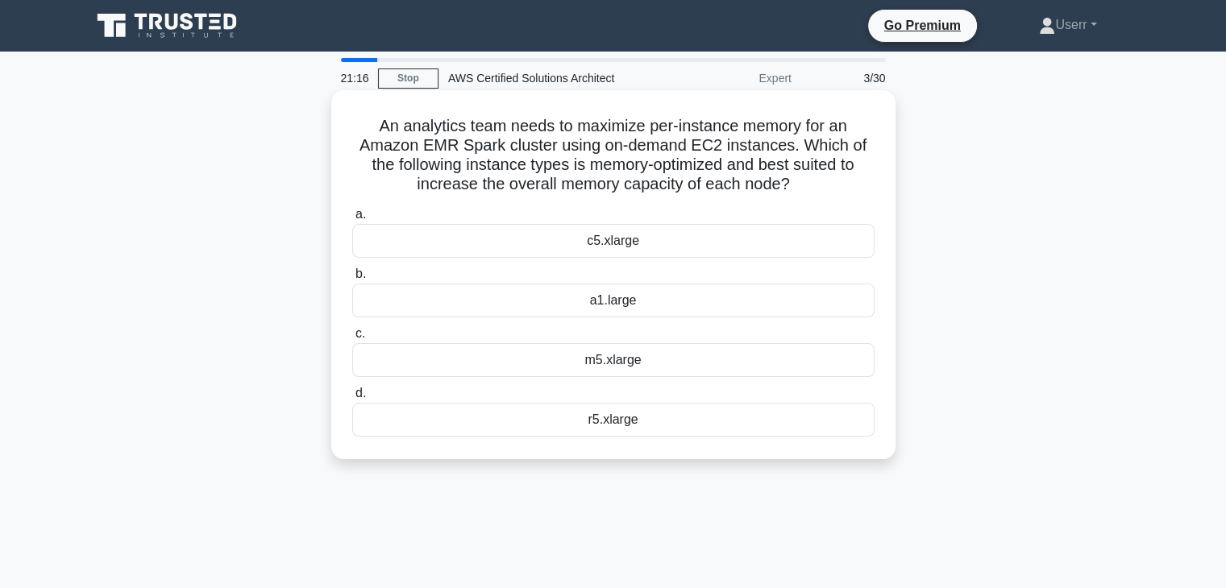
drag, startPoint x: 744, startPoint y: 131, endPoint x: 797, endPoint y: 181, distance: 73.0
click at [797, 181] on h5 "An analytics team needs to maximize per-instance memory for an Amazon EMR Spark…" at bounding box center [614, 155] width 526 height 79
click at [795, 181] on icon ".spinner_0XTQ{transform-origin:center;animation:spinner_y6GP .75s linear infini…" at bounding box center [799, 185] width 19 height 19
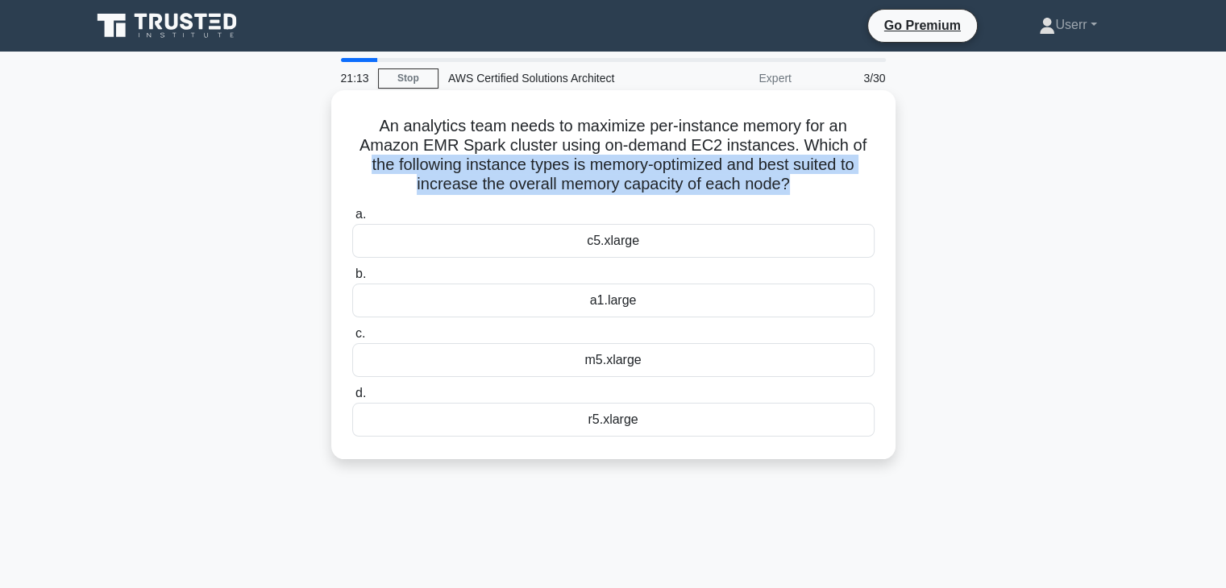
drag, startPoint x: 787, startPoint y: 181, endPoint x: 354, endPoint y: 158, distance: 433.5
click at [354, 158] on h5 "An analytics team needs to maximize per-instance memory for an Amazon EMR Spark…" at bounding box center [614, 155] width 526 height 79
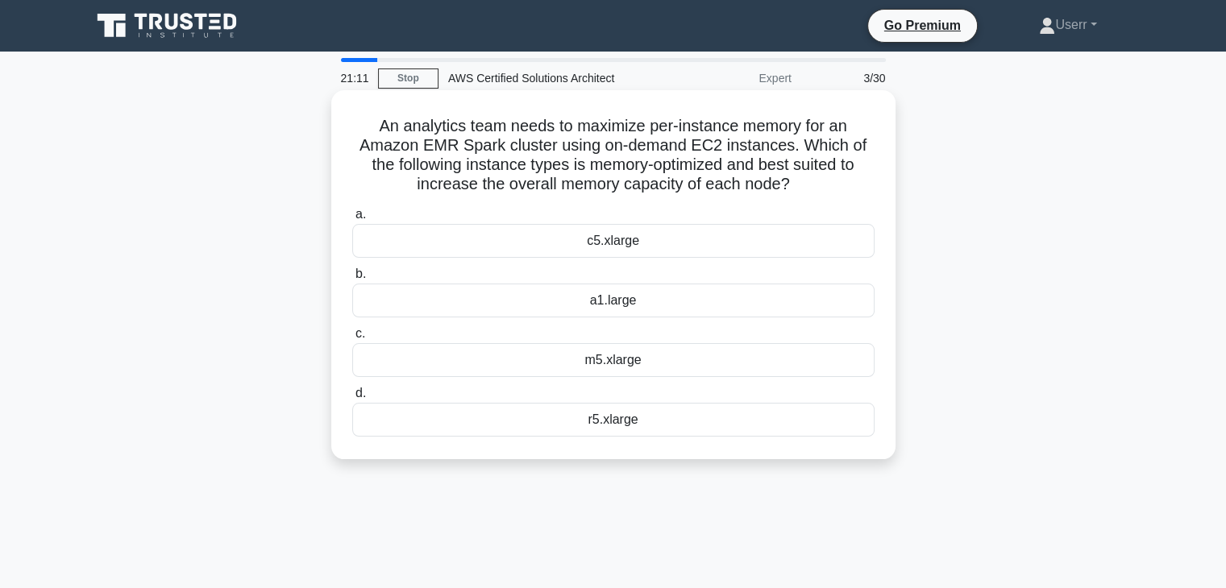
click at [371, 122] on h5 "An analytics team needs to maximize per-instance memory for an Amazon EMR Spark…" at bounding box center [614, 155] width 526 height 79
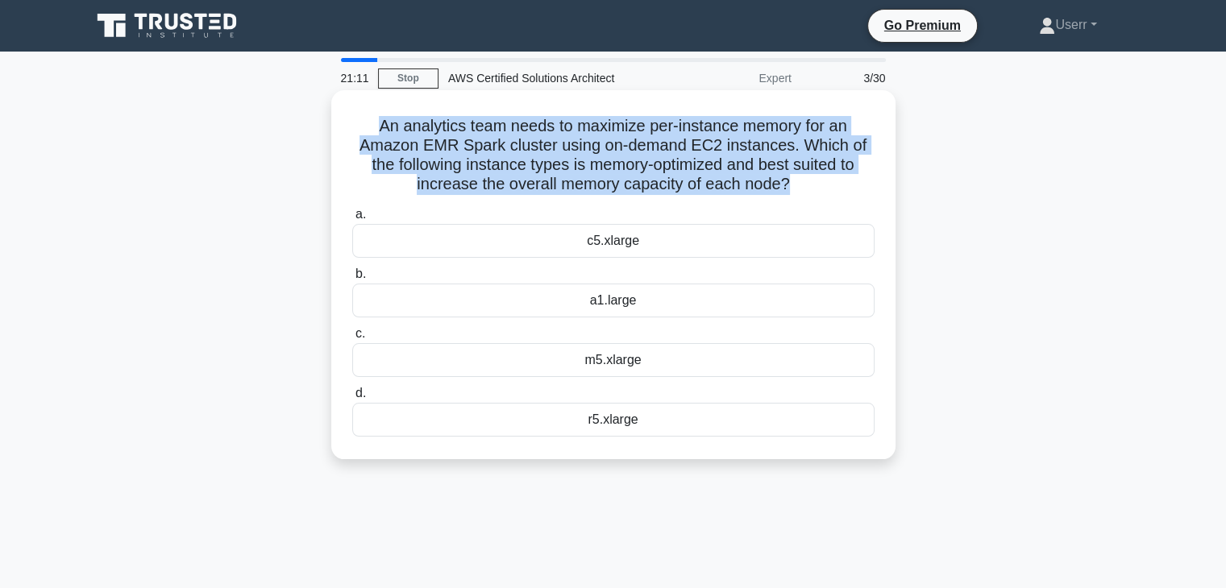
drag, startPoint x: 371, startPoint y: 122, endPoint x: 619, endPoint y: 190, distance: 257.5
click at [619, 190] on h5 "An analytics team needs to maximize per-instance memory for an Amazon EMR Spark…" at bounding box center [614, 155] width 526 height 79
click at [567, 134] on h5 "An analytics team needs to maximize per-instance memory for an Amazon EMR Spark…" at bounding box center [614, 155] width 526 height 79
drag, startPoint x: 790, startPoint y: 191, endPoint x: 357, endPoint y: 115, distance: 439.4
click at [357, 115] on div "An analytics team needs to maximize per-instance memory for an Amazon EMR Spark…" at bounding box center [613, 275] width 551 height 356
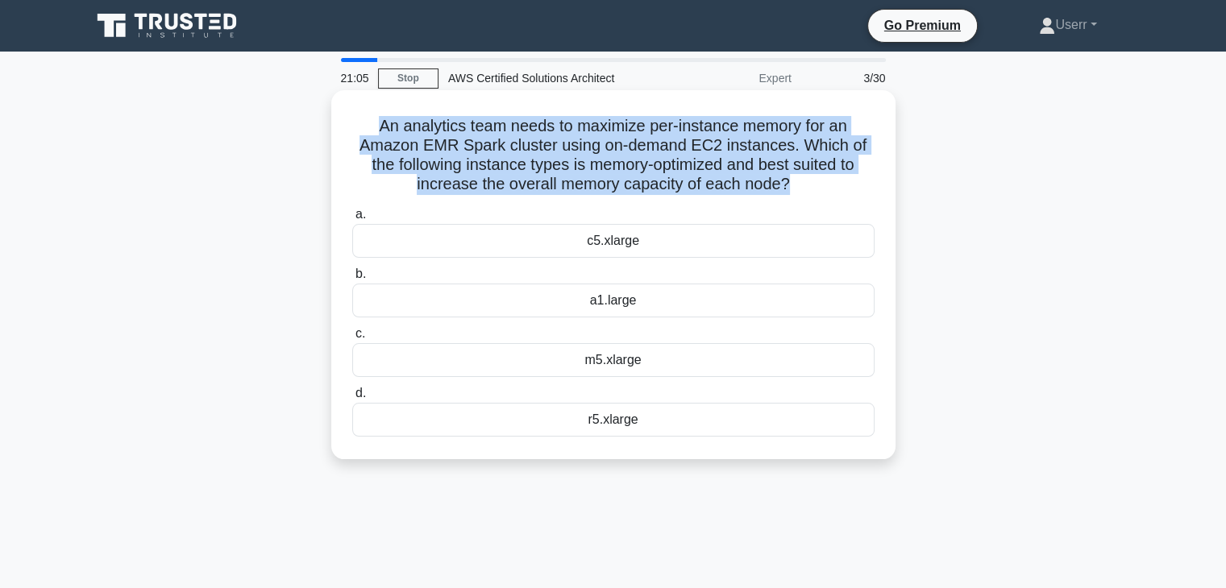
click at [403, 146] on h5 "An analytics team needs to maximize per-instance memory for an Amazon EMR Spark…" at bounding box center [614, 155] width 526 height 79
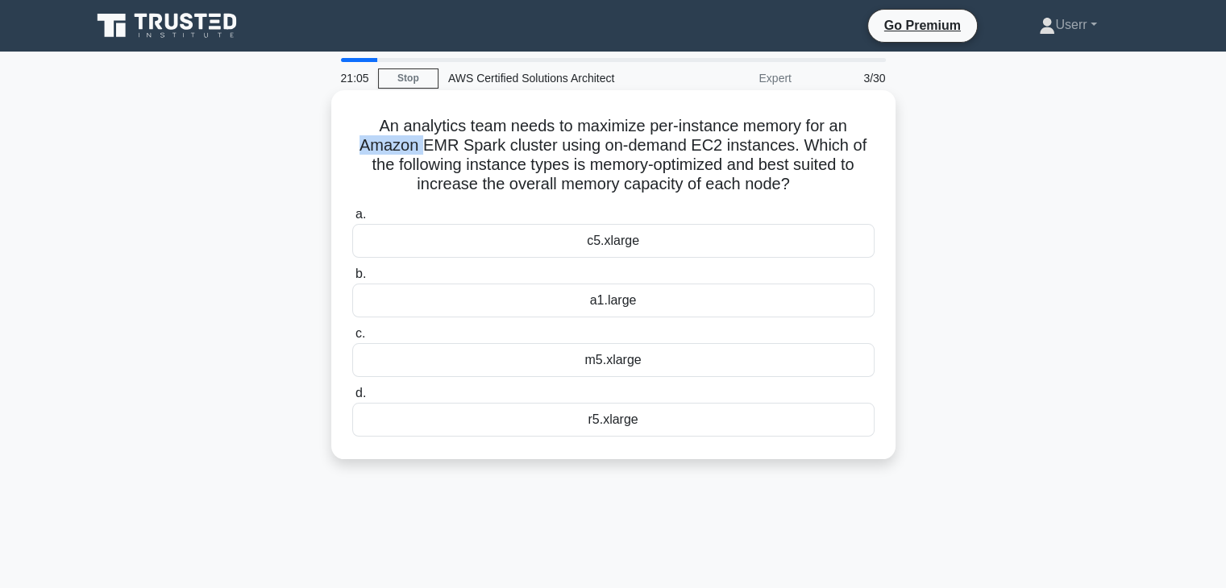
click at [403, 146] on h5 "An analytics team needs to maximize per-instance memory for an Amazon EMR Spark…" at bounding box center [614, 155] width 526 height 79
click at [571, 123] on h5 "An analytics team needs to maximize per-instance memory for an Amazon EMR Spark…" at bounding box center [614, 155] width 526 height 79
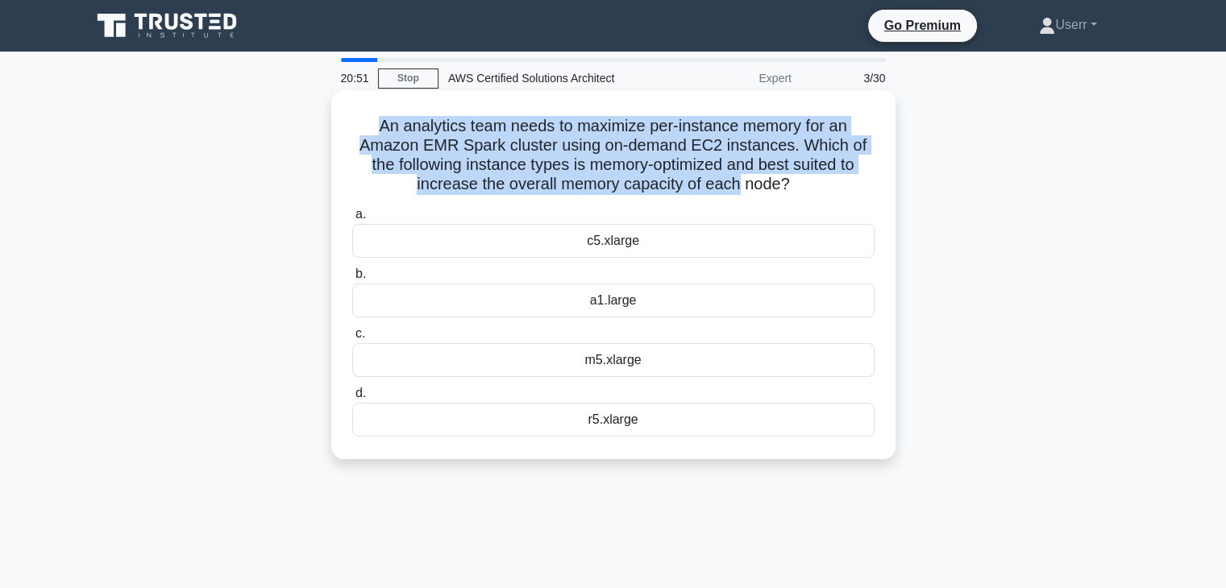
drag, startPoint x: 375, startPoint y: 127, endPoint x: 745, endPoint y: 188, distance: 375.0
click at [744, 188] on h5 "An analytics team needs to maximize per-instance memory for an Amazon EMR Spark…" at bounding box center [614, 155] width 526 height 79
drag, startPoint x: 788, startPoint y: 184, endPoint x: 368, endPoint y: 123, distance: 424.3
click at [368, 123] on h5 "An analytics team needs to maximize per-instance memory for an Amazon EMR Spark…" at bounding box center [614, 155] width 526 height 79
click at [468, 159] on h5 "An analytics team needs to maximize per-instance memory for an Amazon EMR Spark…" at bounding box center [614, 155] width 526 height 79
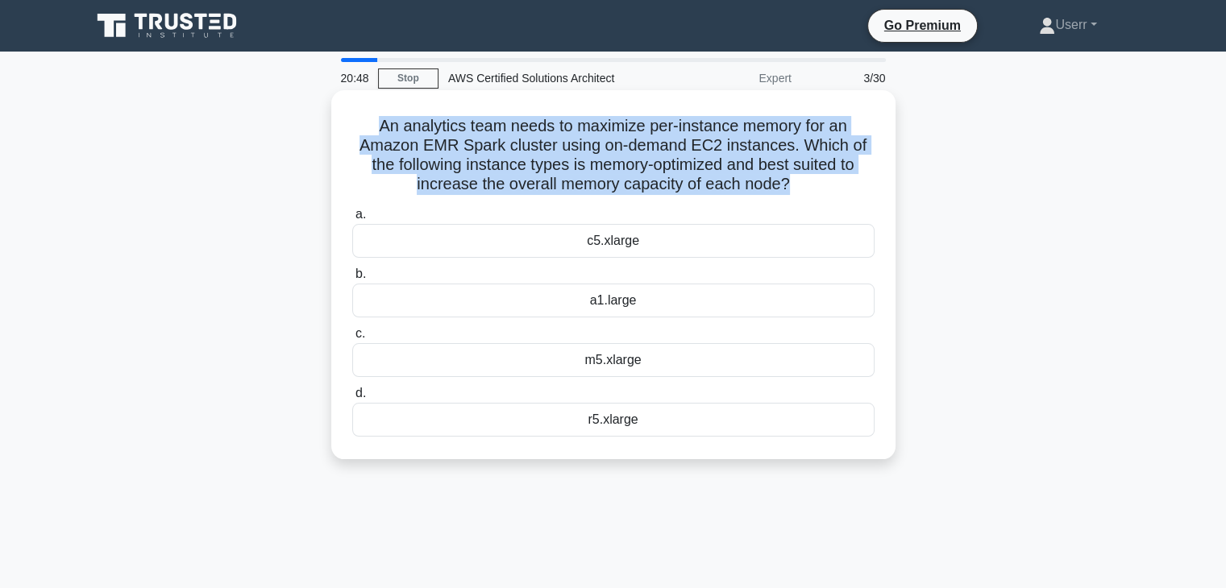
click at [574, 162] on h5 "An analytics team needs to maximize per-instance memory for an Amazon EMR Spark…" at bounding box center [614, 155] width 526 height 79
drag, startPoint x: 374, startPoint y: 119, endPoint x: 783, endPoint y: 197, distance: 415.9
click at [783, 197] on div "An analytics team needs to maximize per-instance memory for an Amazon EMR Spark…" at bounding box center [613, 275] width 551 height 356
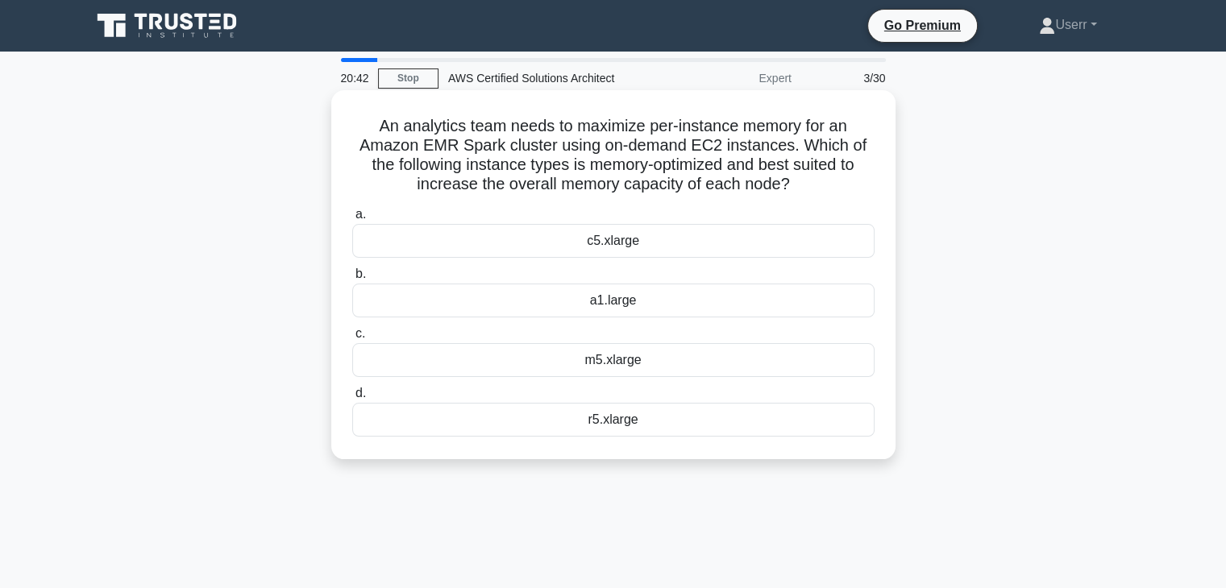
click at [792, 189] on h5 "An analytics team needs to maximize per-instance memory for an Amazon EMR Spark…" at bounding box center [614, 155] width 526 height 79
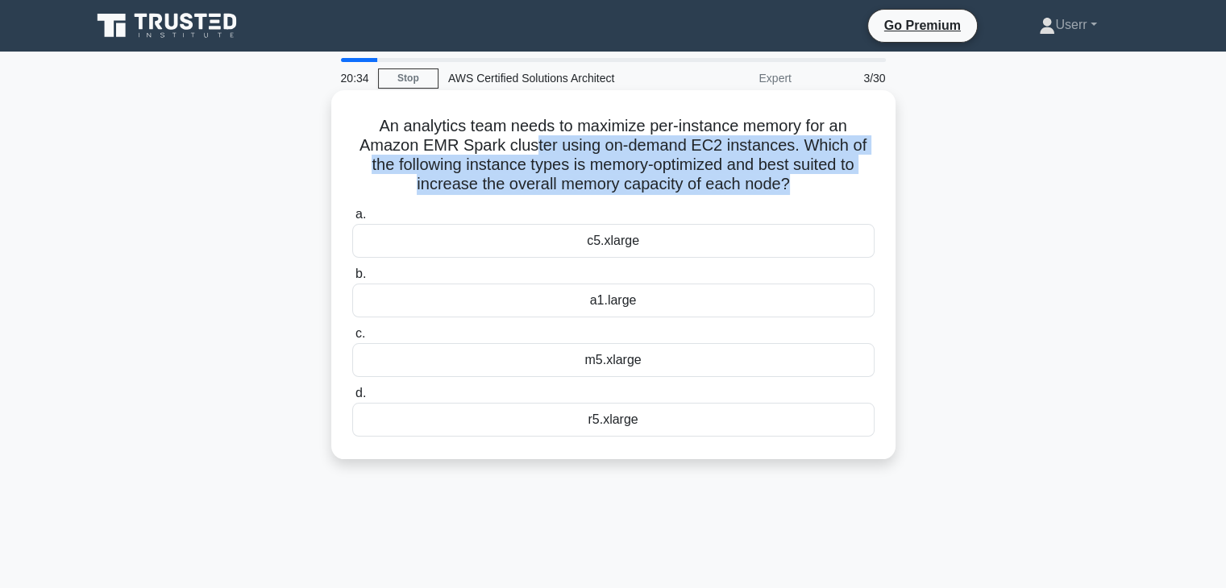
drag, startPoint x: 790, startPoint y: 188, endPoint x: 535, endPoint y: 145, distance: 258.3
click at [535, 145] on h5 "An analytics team needs to maximize per-instance memory for an Amazon EMR Spark…" at bounding box center [614, 155] width 526 height 79
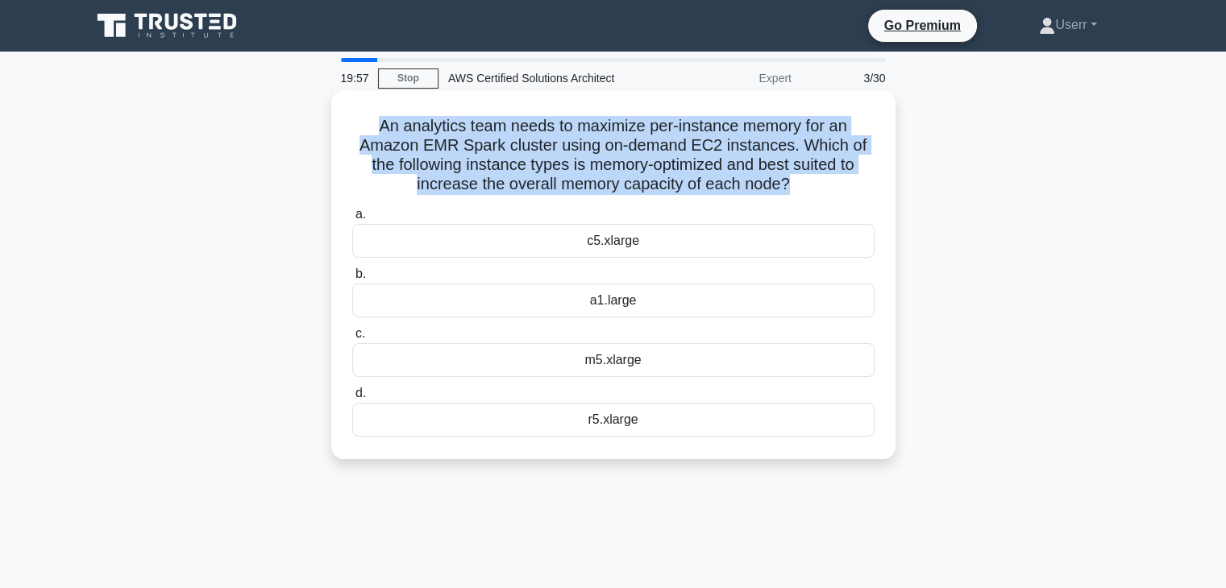
drag, startPoint x: 374, startPoint y: 130, endPoint x: 789, endPoint y: 193, distance: 420.0
click at [789, 194] on h5 "An analytics team needs to maximize per-instance memory for an Amazon EMR Spark…" at bounding box center [614, 155] width 526 height 79
click at [786, 188] on h5 "An analytics team needs to maximize per-instance memory for an Amazon EMR Spark…" at bounding box center [614, 155] width 526 height 79
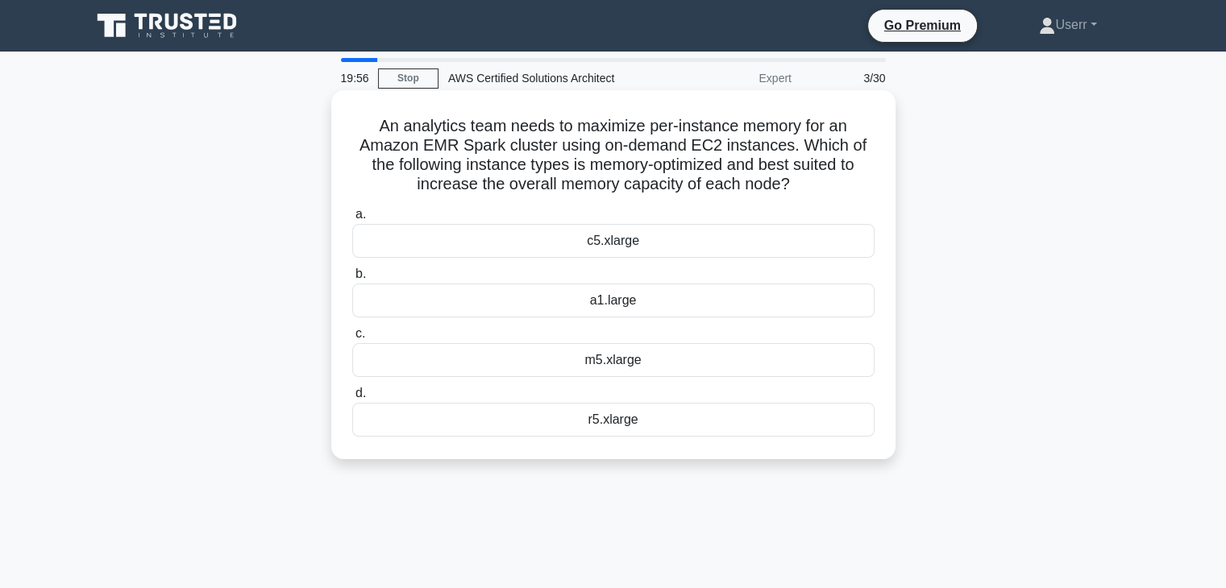
click at [617, 368] on div "m5.xlarge" at bounding box center [613, 360] width 522 height 34
click at [352, 339] on input "c. m5.xlarge" at bounding box center [352, 334] width 0 height 10
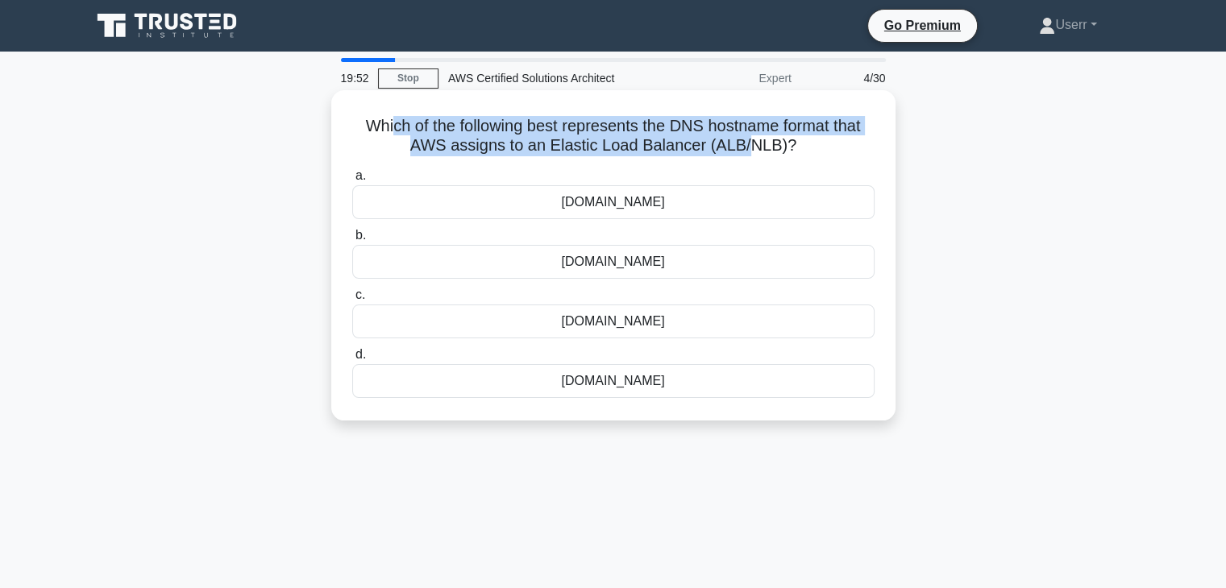
drag, startPoint x: 463, startPoint y: 128, endPoint x: 754, endPoint y: 149, distance: 290.9
click at [754, 149] on h5 "Which of the following best represents the DNS hostname format that AWS assigns…" at bounding box center [614, 136] width 526 height 40
drag, startPoint x: 790, startPoint y: 147, endPoint x: 359, endPoint y: 132, distance: 430.7
click at [359, 132] on h5 "Which of the following best represents the DNS hostname format that AWS assigns…" at bounding box center [614, 136] width 526 height 40
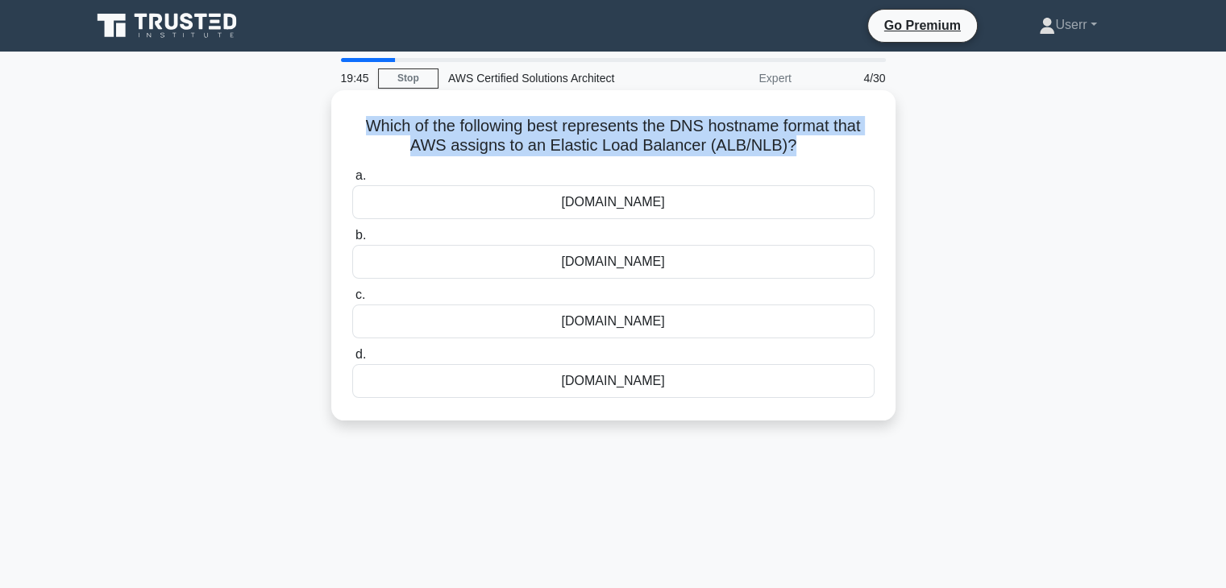
click at [392, 133] on h5 "Which of the following best represents the DNS hostname format that AWS assigns…" at bounding box center [614, 136] width 526 height 40
drag, startPoint x: 359, startPoint y: 127, endPoint x: 791, endPoint y: 146, distance: 431.6
click at [791, 146] on h5 "Which of the following best represents the DNS hostname format that AWS assigns…" at bounding box center [614, 136] width 526 height 40
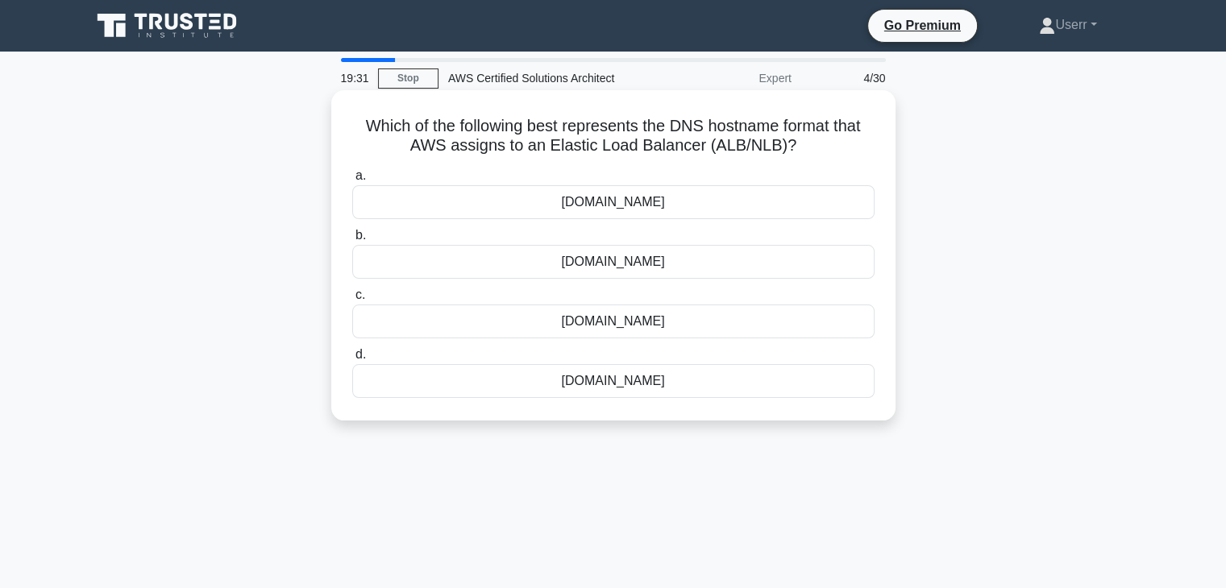
click at [796, 141] on icon ".spinner_0XTQ{transform-origin:center;animation:spinner_y6GP .75s linear infini…" at bounding box center [805, 146] width 19 height 19
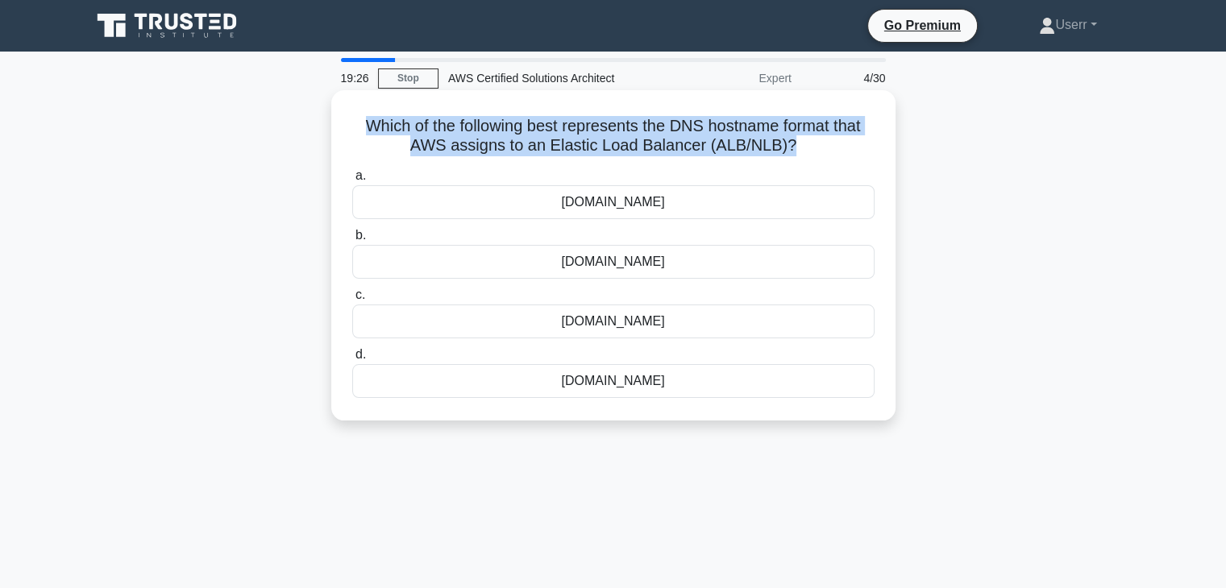
drag, startPoint x: 360, startPoint y: 123, endPoint x: 787, endPoint y: 146, distance: 427.0
click at [787, 146] on h5 "Which of the following best represents the DNS hostname format that AWS assigns…" at bounding box center [614, 136] width 526 height 40
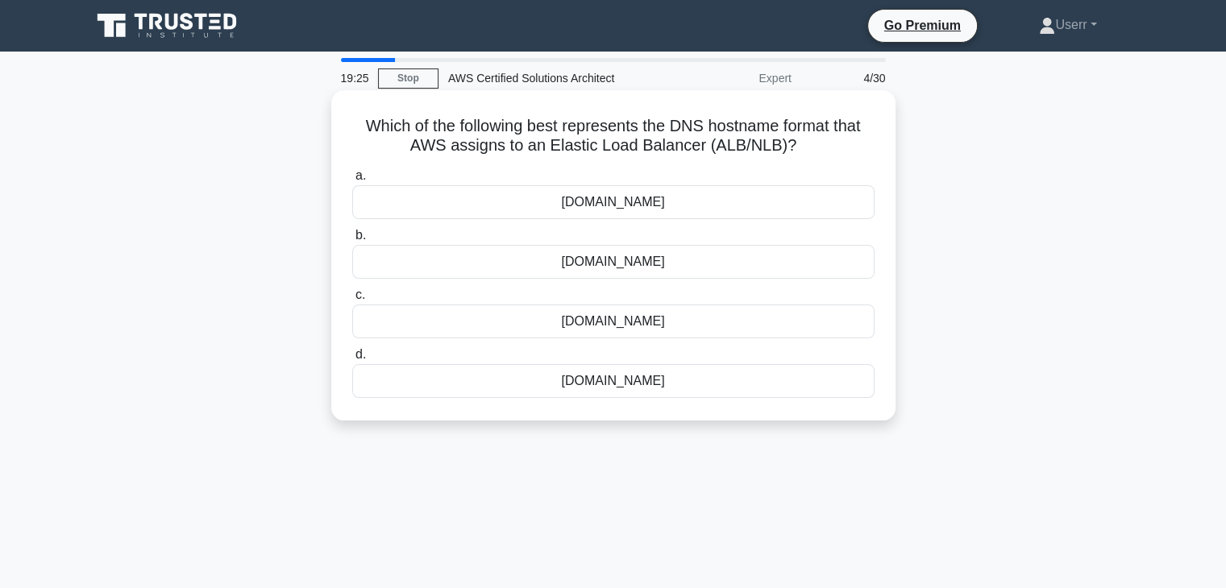
click at [793, 143] on h5 "Which of the following best represents the DNS hostname format that AWS assigns…" at bounding box center [614, 136] width 526 height 40
drag, startPoint x: 522, startPoint y: 264, endPoint x: 679, endPoint y: 265, distance: 156.4
click at [679, 265] on div "elb.amazonaws.com" at bounding box center [613, 262] width 522 height 34
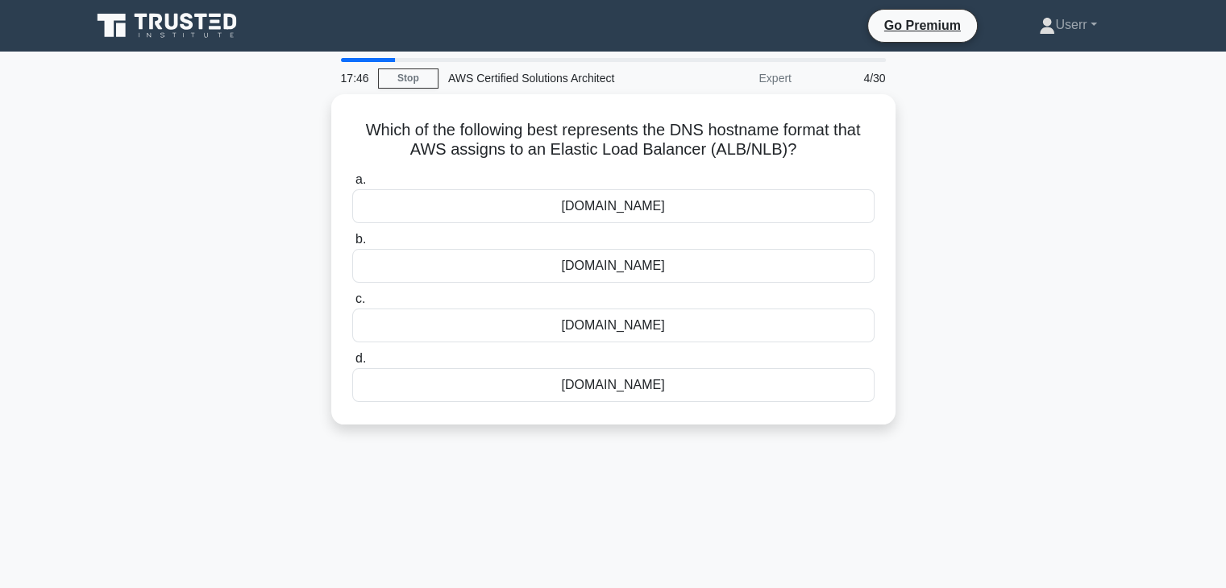
click at [1065, 191] on div "Which of the following best represents the DNS hostname format that AWS assigns…" at bounding box center [613, 269] width 1064 height 350
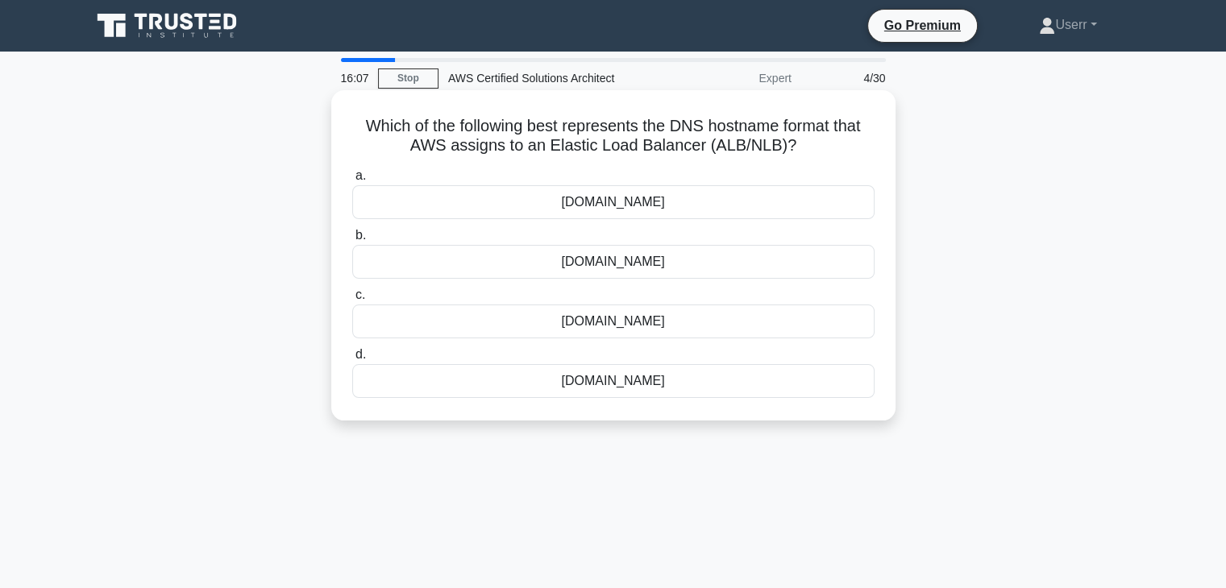
click at [768, 197] on div "my-load-balancer-1234567890.us-east-1.elb.amazonaws.com" at bounding box center [613, 202] width 522 height 34
click at [352, 181] on input "a. my-load-balancer-1234567890.us-east-1.elb.amazonaws.com" at bounding box center [352, 176] width 0 height 10
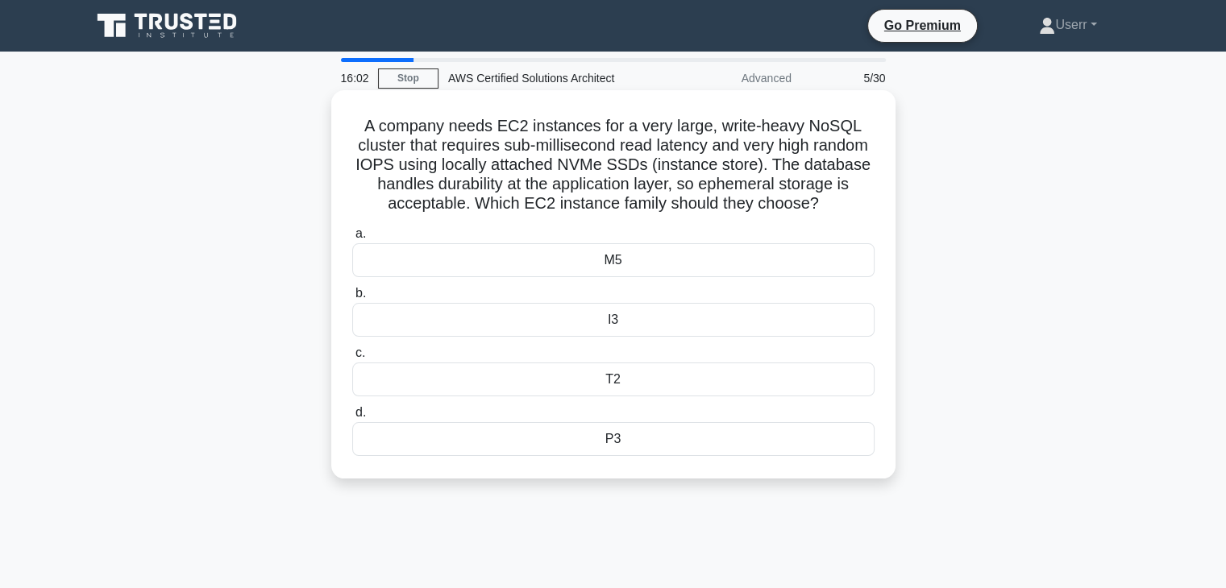
click at [535, 123] on h5 "A company needs EC2 instances for a very large, write-heavy NoSQL cluster that …" at bounding box center [614, 165] width 526 height 98
click at [557, 171] on h5 "A company needs EC2 instances for a very large, write-heavy NoSQL cluster that …" at bounding box center [614, 165] width 526 height 98
click at [593, 190] on h5 "A company needs EC2 instances for a very large, write-heavy NoSQL cluster that …" at bounding box center [614, 165] width 526 height 98
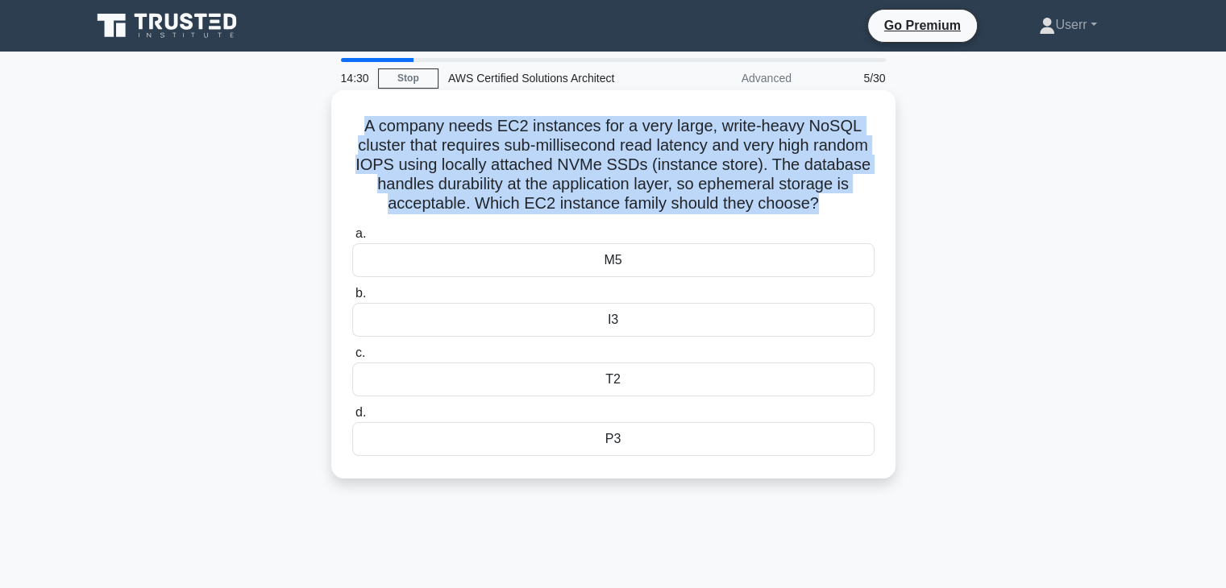
click at [593, 190] on h5 "A company needs EC2 instances for a very large, write-heavy NoSQL cluster that …" at bounding box center [614, 165] width 526 height 98
click at [600, 214] on h5 "A company needs EC2 instances for a very large, write-heavy NoSQL cluster that …" at bounding box center [614, 165] width 526 height 98
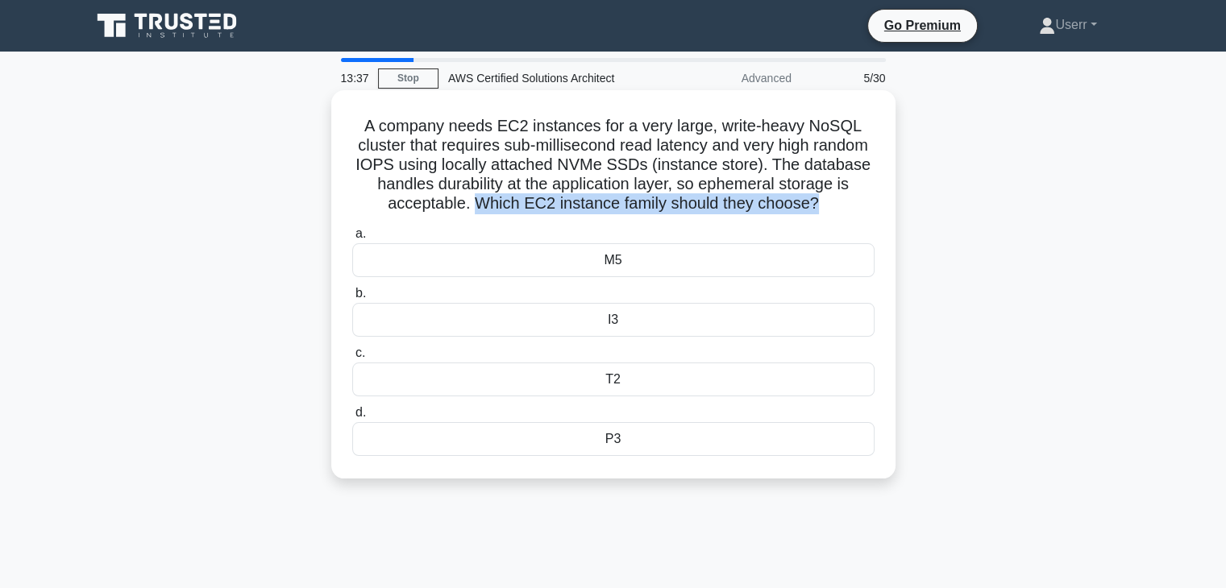
drag, startPoint x: 523, startPoint y: 204, endPoint x: 865, endPoint y: 202, distance: 341.8
click at [865, 202] on h5 "A company needs EC2 instances for a very large, write-heavy NoSQL cluster that …" at bounding box center [614, 165] width 526 height 98
click at [862, 207] on h5 "A company needs EC2 instances for a very large, write-heavy NoSQL cluster that …" at bounding box center [614, 165] width 526 height 98
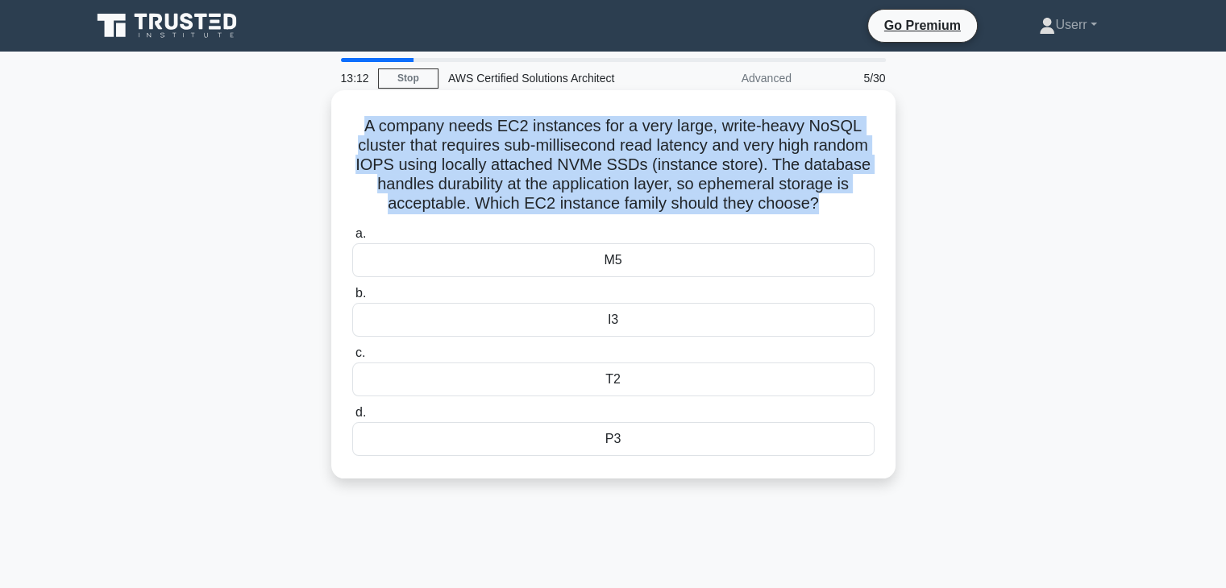
click at [862, 207] on h5 "A company needs EC2 instances for a very large, write-heavy NoSQL cluster that …" at bounding box center [614, 165] width 526 height 98
click at [861, 214] on h5 "A company needs EC2 instances for a very large, write-heavy NoSQL cluster that …" at bounding box center [614, 165] width 526 height 98
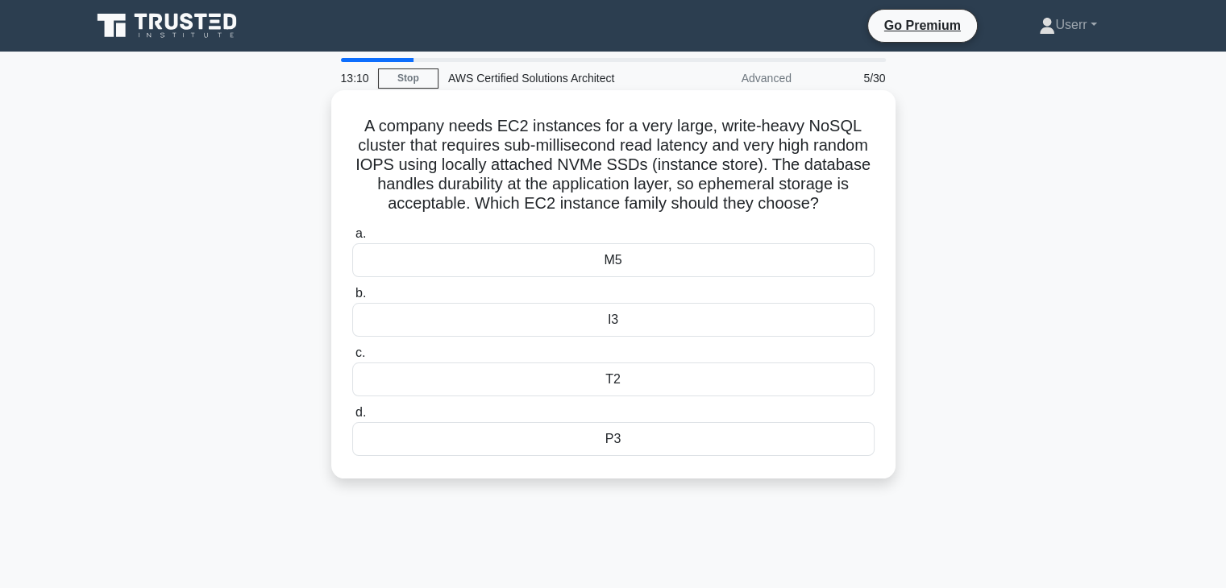
click at [862, 207] on h5 "A company needs EC2 instances for a very large, write-heavy NoSQL cluster that …" at bounding box center [614, 165] width 526 height 98
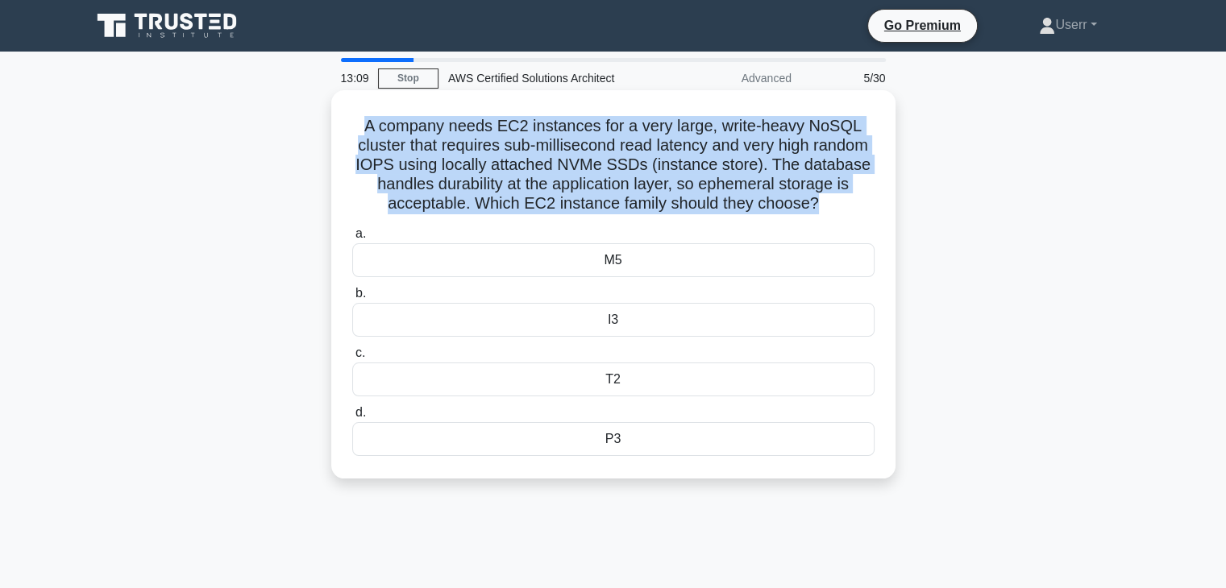
click at [862, 207] on h5 "A company needs EC2 instances for a very large, write-heavy NoSQL cluster that …" at bounding box center [614, 165] width 526 height 98
click at [862, 208] on h5 "A company needs EC2 instances for a very large, write-heavy NoSQL cluster that …" at bounding box center [614, 165] width 526 height 98
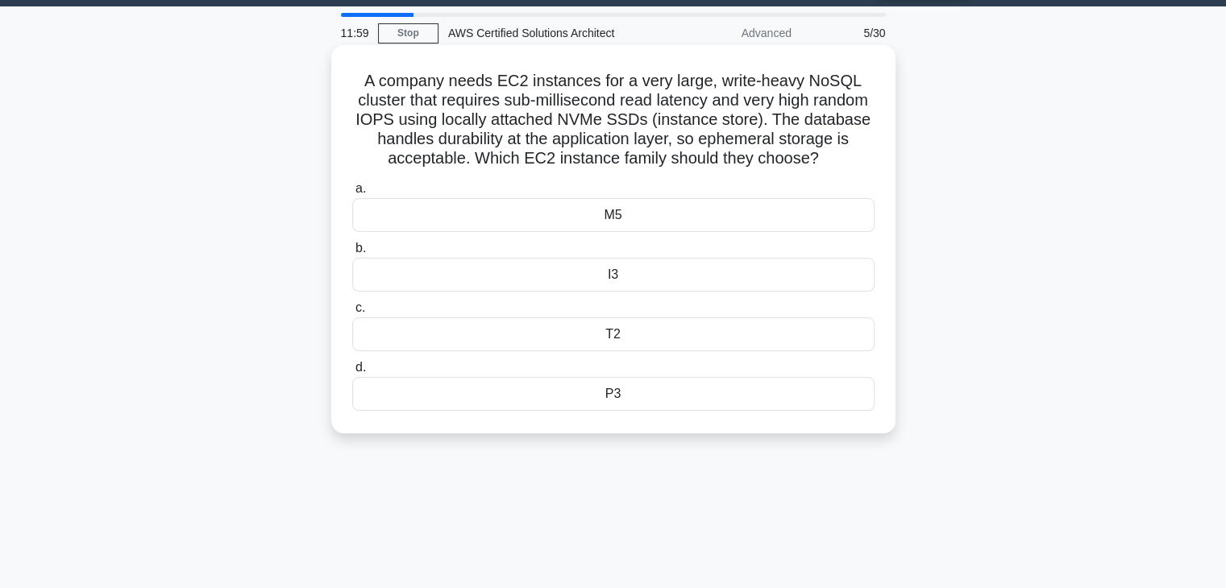
scroll to position [47, 0]
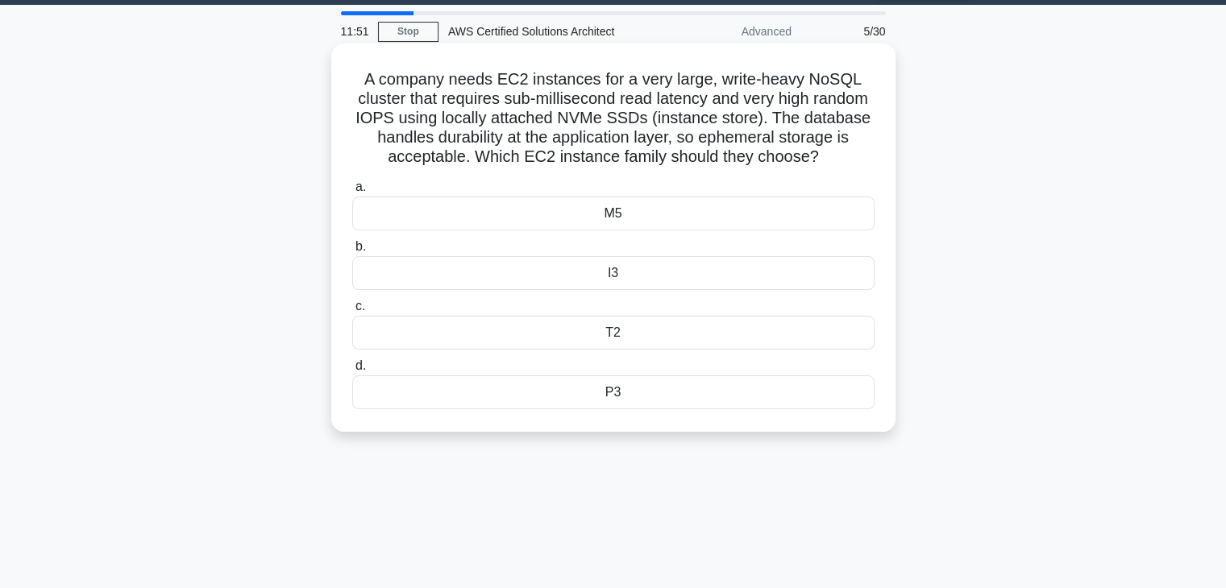
click at [758, 166] on h5 "A company needs EC2 instances for a very large, write-heavy NoSQL cluster that …" at bounding box center [614, 118] width 526 height 98
click at [754, 188] on div "A company needs EC2 instances for a very large, write-heavy NoSQL cluster that …" at bounding box center [613, 238] width 551 height 376
click at [606, 290] on div "I3" at bounding box center [613, 273] width 522 height 34
click at [352, 252] on input "b. I3" at bounding box center [352, 247] width 0 height 10
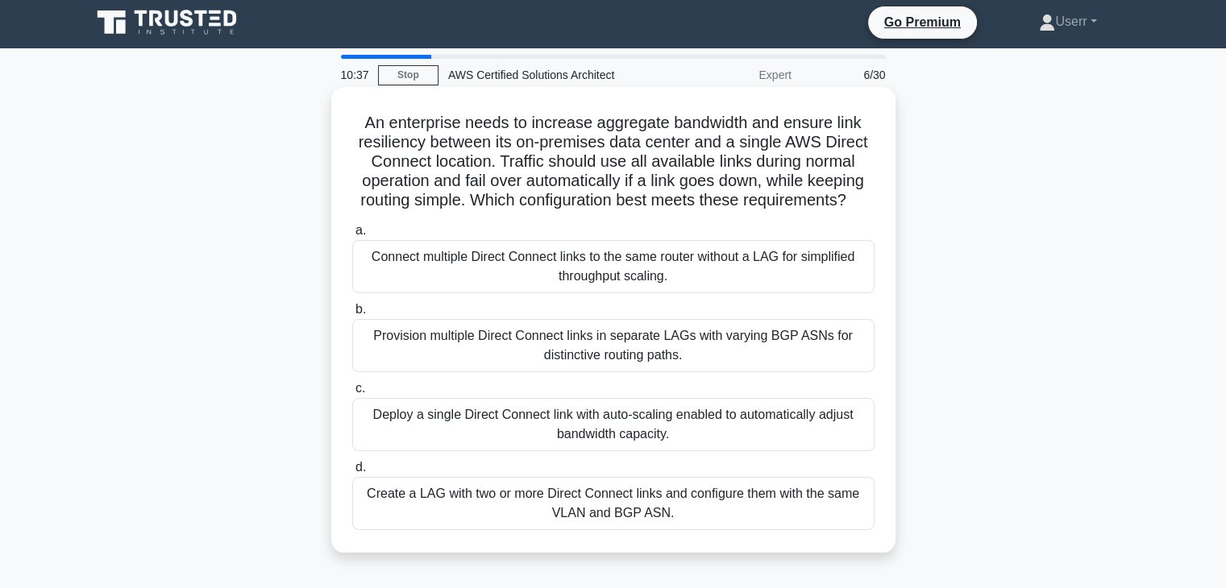
scroll to position [0, 0]
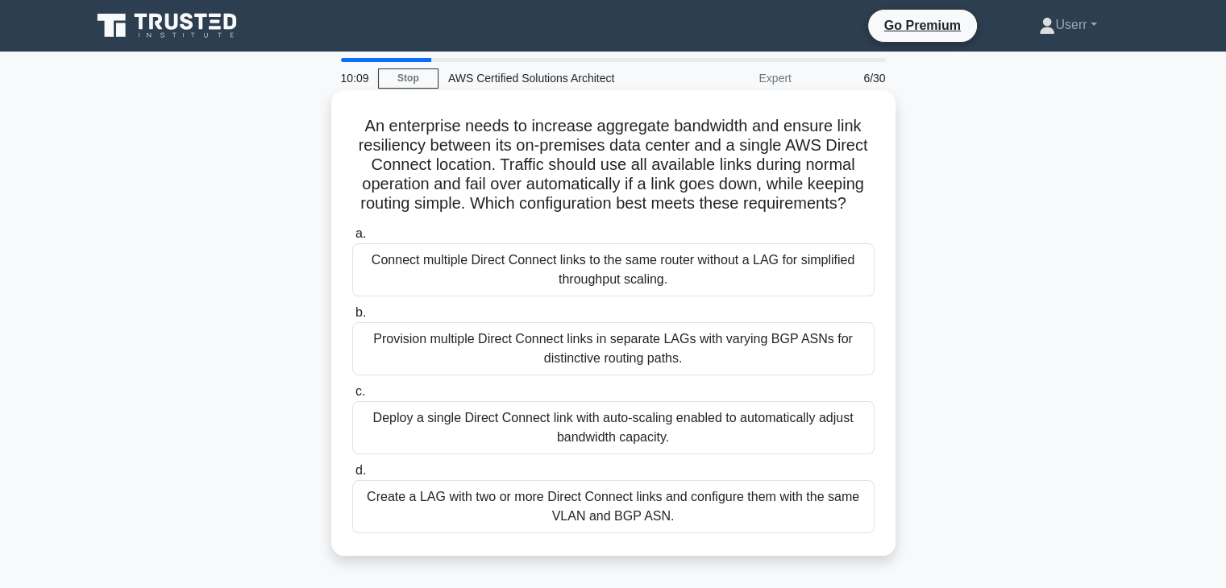
click at [733, 142] on h5 "An enterprise needs to increase aggregate bandwidth and ensure link resiliency …" at bounding box center [614, 165] width 526 height 98
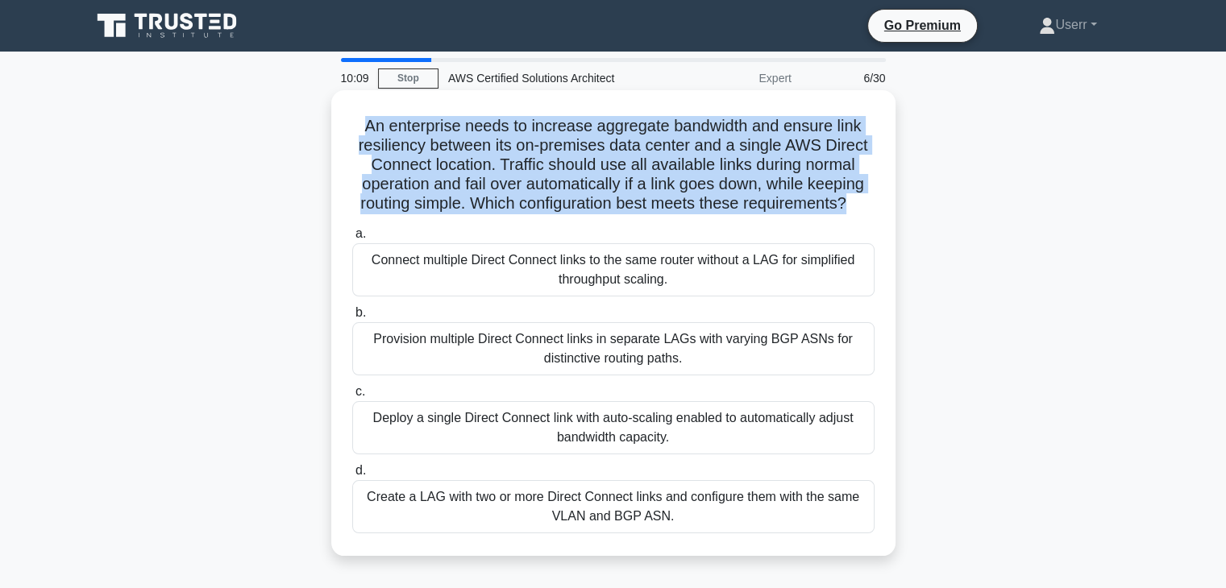
click at [733, 142] on h5 "An enterprise needs to increase aggregate bandwidth and ensure link resiliency …" at bounding box center [614, 165] width 526 height 98
click at [864, 201] on icon ".spinner_0XTQ{transform-origin:center;animation:spinner_y6GP .75s linear infini…" at bounding box center [855, 204] width 19 height 19
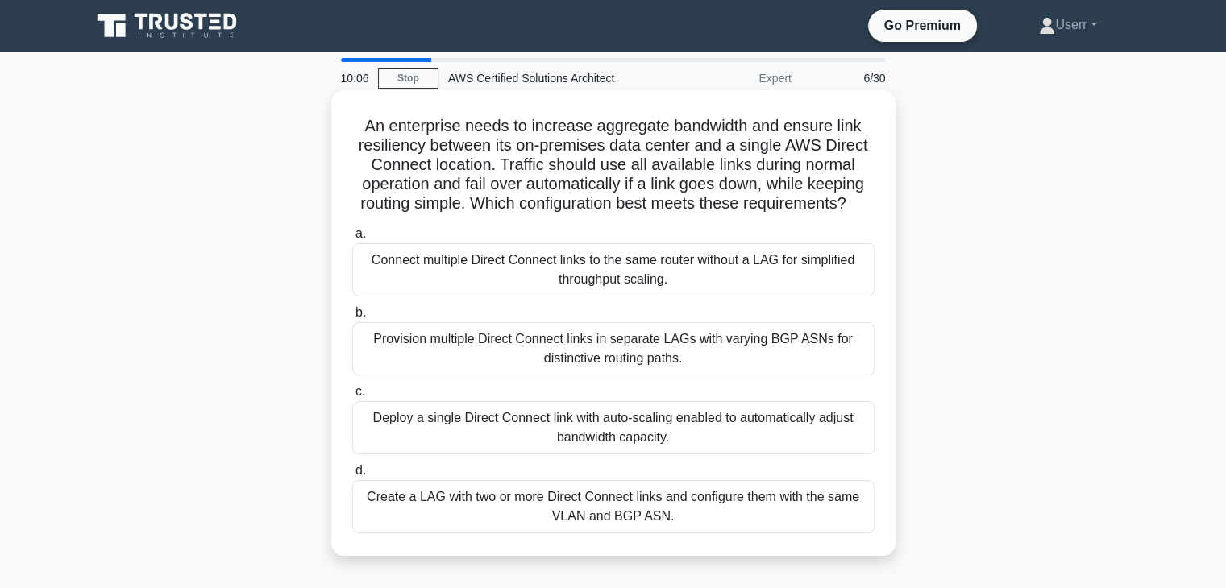
click at [848, 201] on h5 "An enterprise needs to increase aggregate bandwidth and ensure link resiliency …" at bounding box center [614, 165] width 526 height 98
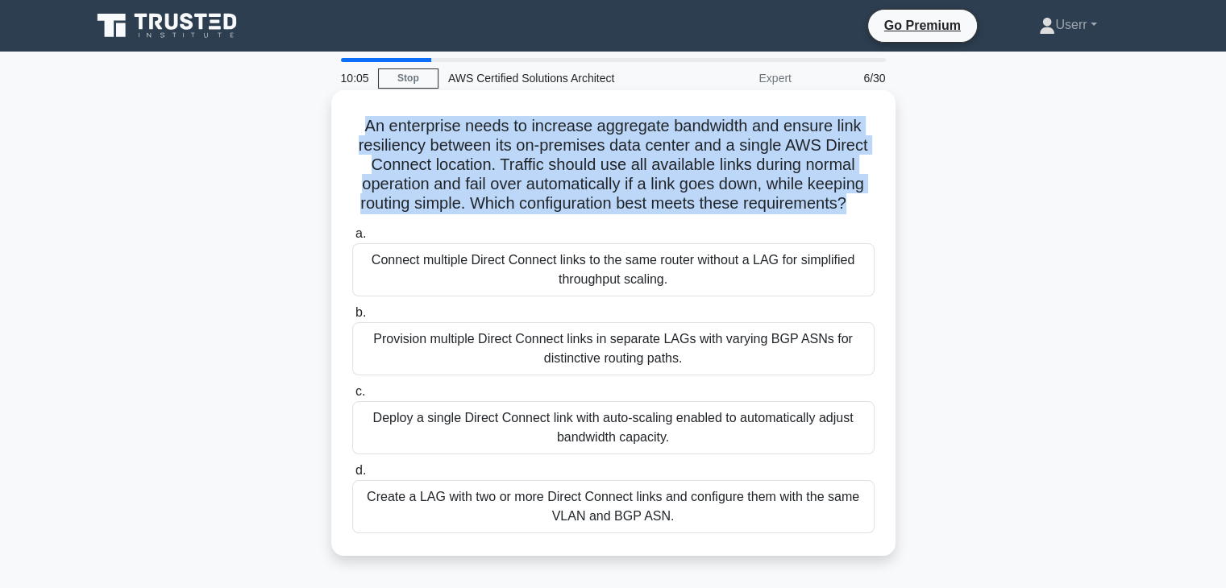
click at [848, 201] on h5 "An enterprise needs to increase aggregate bandwidth and ensure link resiliency …" at bounding box center [614, 165] width 526 height 98
click at [850, 210] on h5 "An enterprise needs to increase aggregate bandwidth and ensure link resiliency …" at bounding box center [614, 165] width 526 height 98
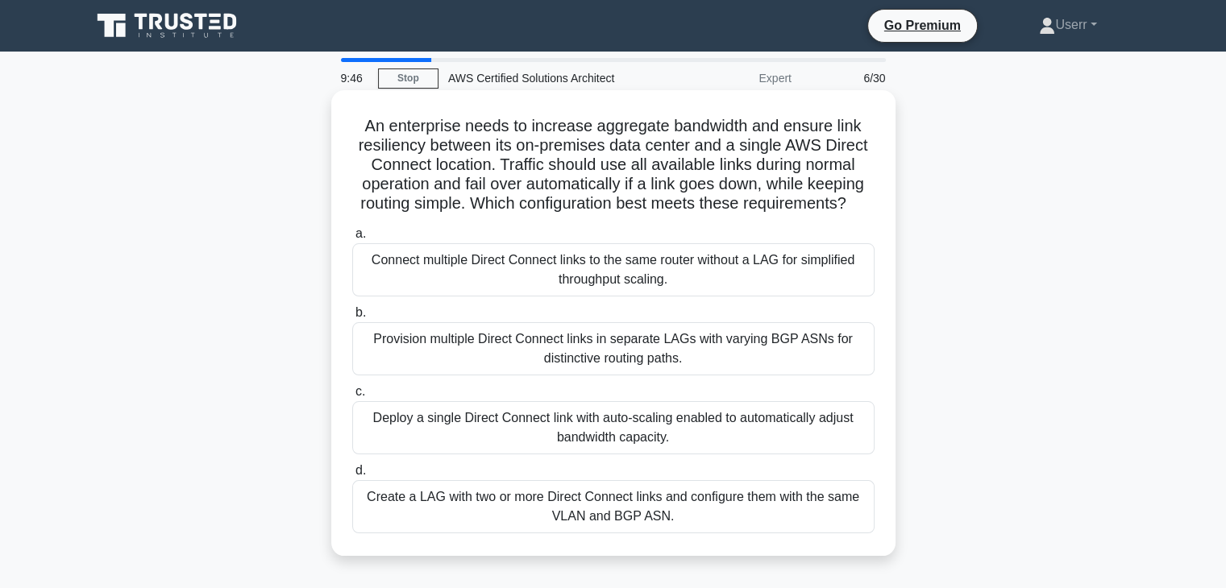
click at [853, 210] on h5 "An enterprise needs to increase aggregate bandwidth and ensure link resiliency …" at bounding box center [614, 165] width 526 height 98
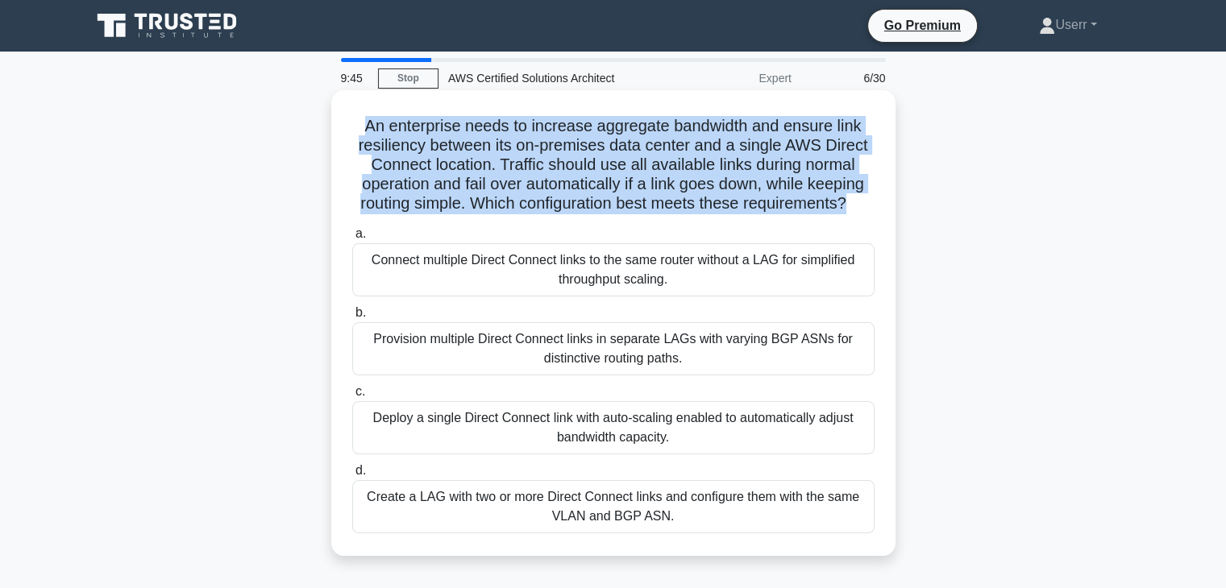
click at [853, 210] on h5 "An enterprise needs to increase aggregate bandwidth and ensure link resiliency …" at bounding box center [614, 165] width 526 height 98
click at [853, 207] on h5 "An enterprise needs to increase aggregate bandwidth and ensure link resiliency …" at bounding box center [614, 165] width 526 height 98
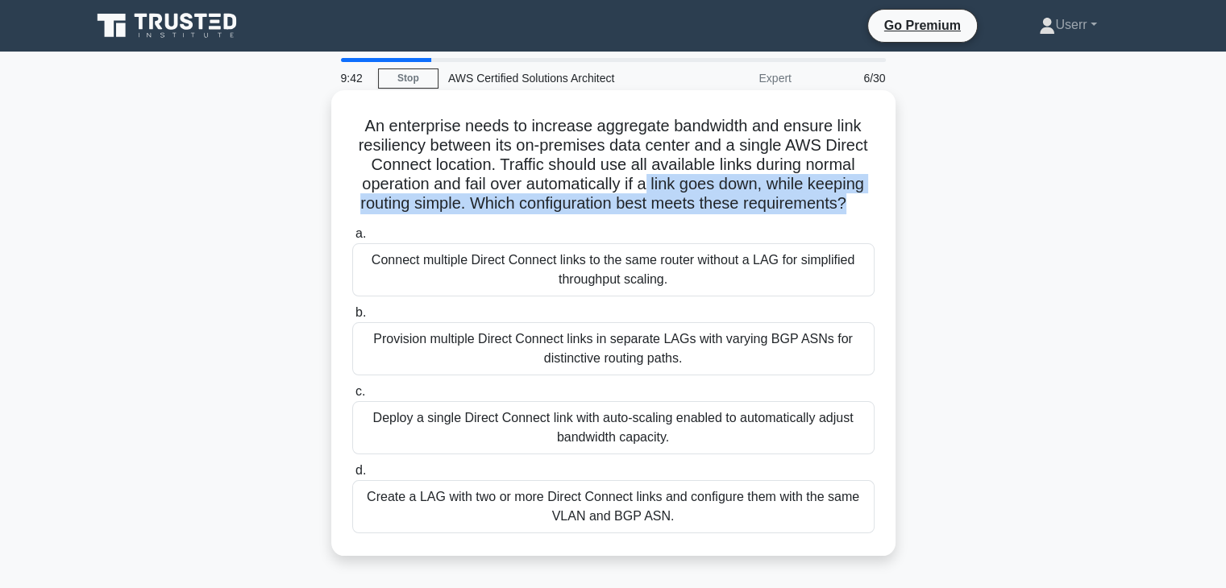
drag, startPoint x: 850, startPoint y: 207, endPoint x: 645, endPoint y: 189, distance: 206.3
click at [645, 189] on h5 "An enterprise needs to increase aggregate bandwidth and ensure link resiliency …" at bounding box center [614, 165] width 526 height 98
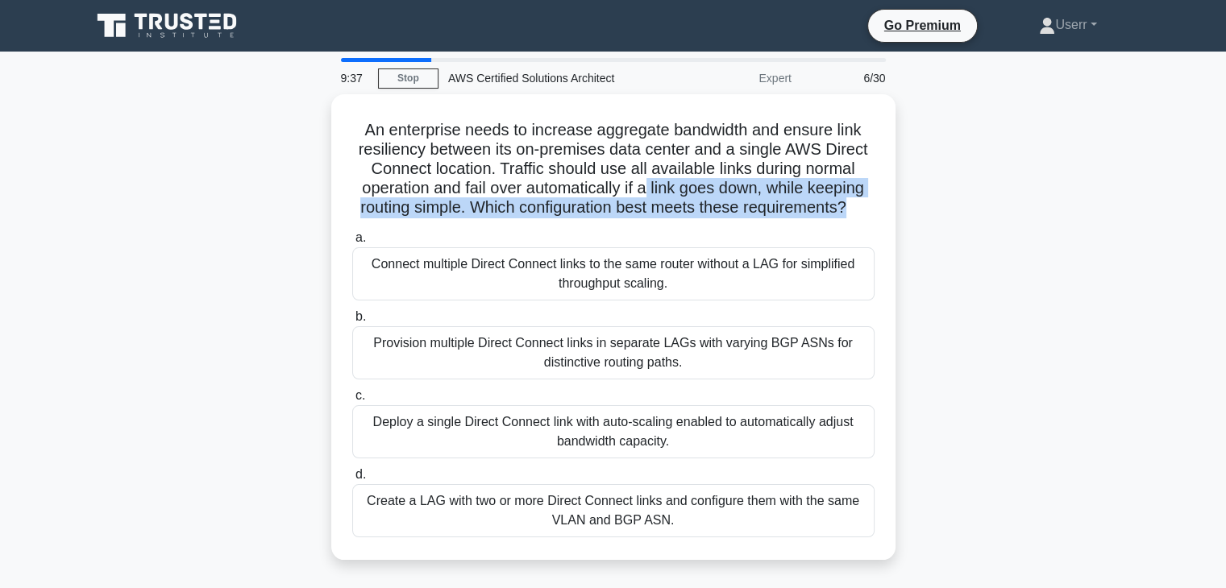
drag, startPoint x: 363, startPoint y: 130, endPoint x: 917, endPoint y: 201, distance: 559.1
click at [917, 201] on div "An enterprise needs to increase aggregate bandwidth and ensure link resiliency …" at bounding box center [613, 336] width 1064 height 485
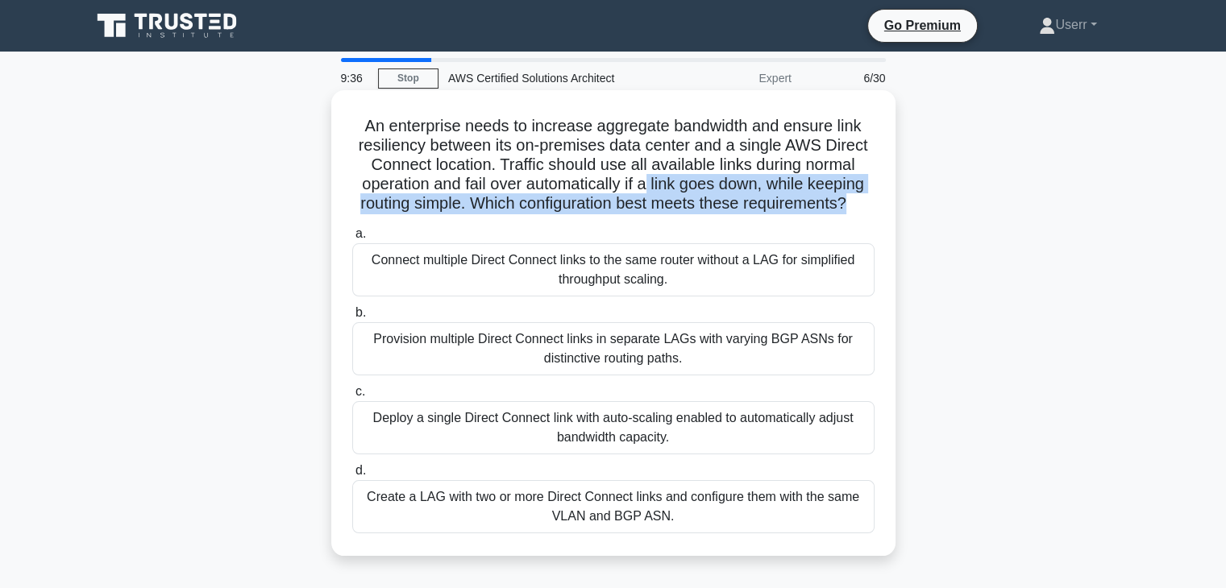
click at [647, 177] on h5 "An enterprise needs to increase aggregate bandwidth and ensure link resiliency …" at bounding box center [614, 165] width 526 height 98
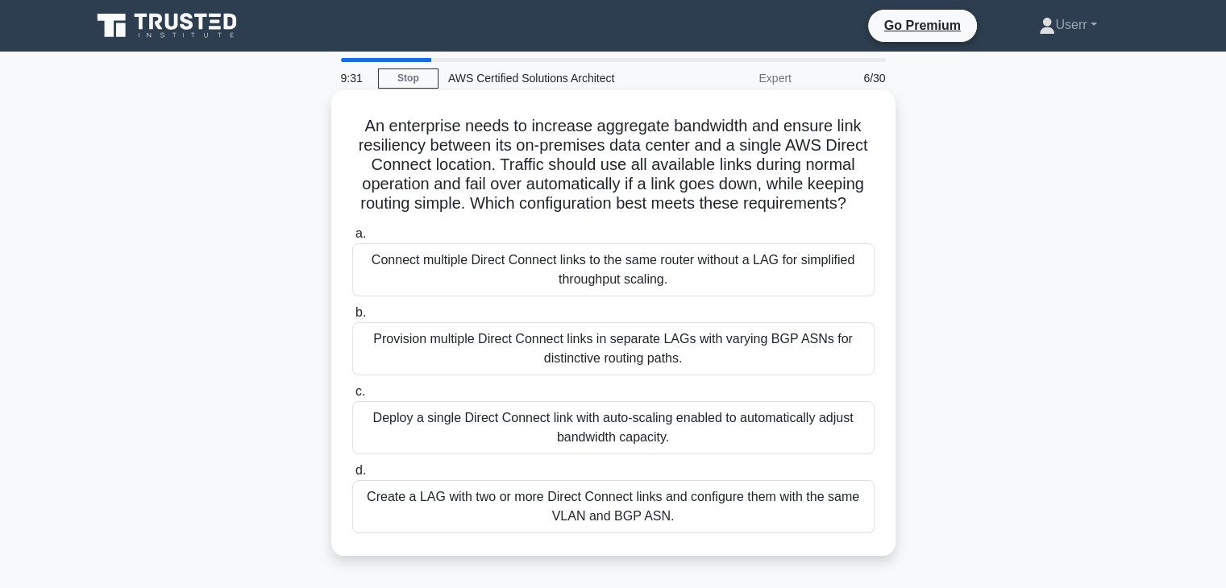
click at [359, 129] on h5 "An enterprise needs to increase aggregate bandwidth and ensure link resiliency …" at bounding box center [614, 165] width 526 height 98
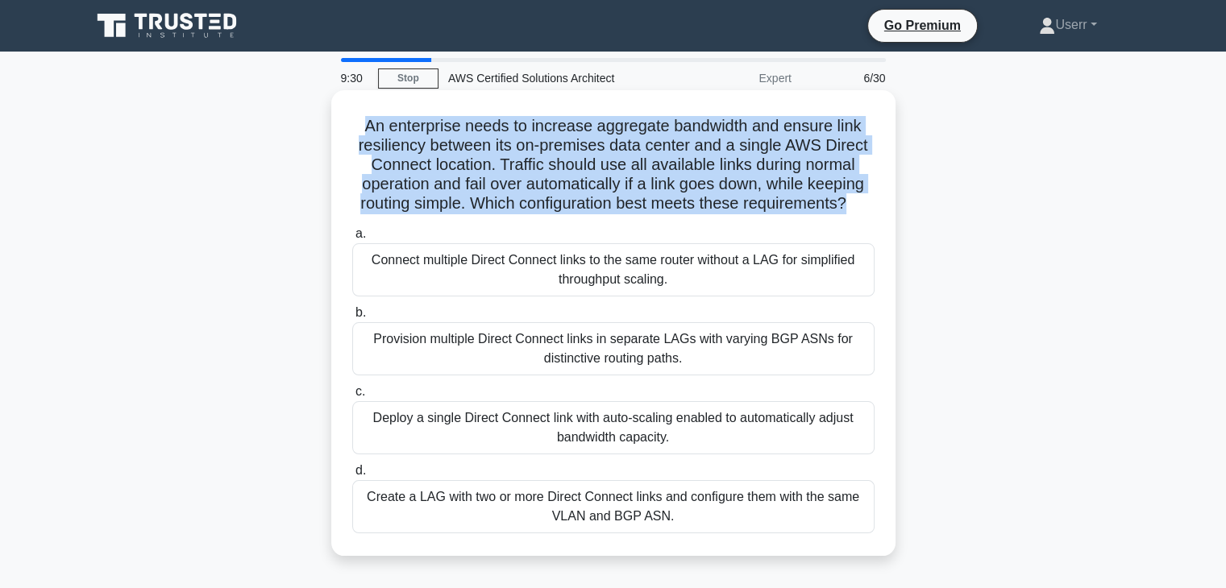
drag, startPoint x: 359, startPoint y: 129, endPoint x: 501, endPoint y: 186, distance: 153.0
click at [501, 186] on h5 "An enterprise needs to increase aggregate bandwidth and ensure link resiliency …" at bounding box center [614, 165] width 526 height 98
click at [560, 147] on h5 "An enterprise needs to increase aggregate bandwidth and ensure link resiliency …" at bounding box center [614, 165] width 526 height 98
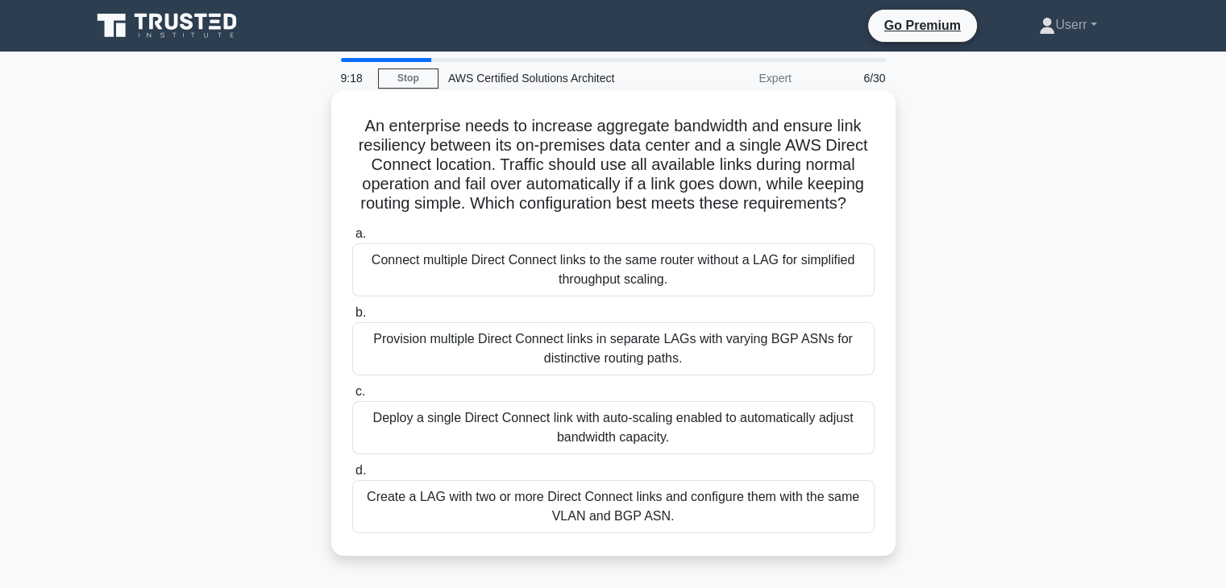
click at [524, 342] on div "Provision multiple Direct Connect links in separate LAGs with varying BGP ASNs …" at bounding box center [613, 348] width 522 height 53
click at [352, 318] on input "b. Provision multiple Direct Connect links in separate LAGs with varying BGP AS…" at bounding box center [352, 313] width 0 height 10
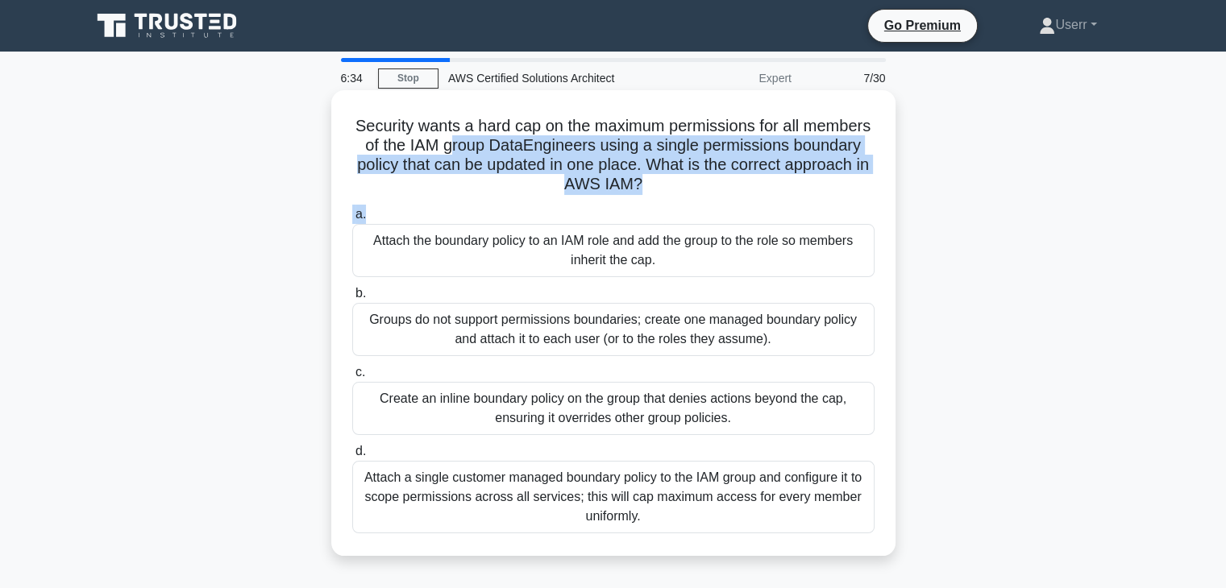
drag, startPoint x: 521, startPoint y: 155, endPoint x: 519, endPoint y: 200, distance: 45.2
click at [519, 200] on div "Security wants a hard cap on the maximum permissions for all members of the IAM…" at bounding box center [613, 323] width 551 height 453
click at [516, 197] on div "Security wants a hard cap on the maximum permissions for all members of the IAM…" at bounding box center [613, 323] width 551 height 453
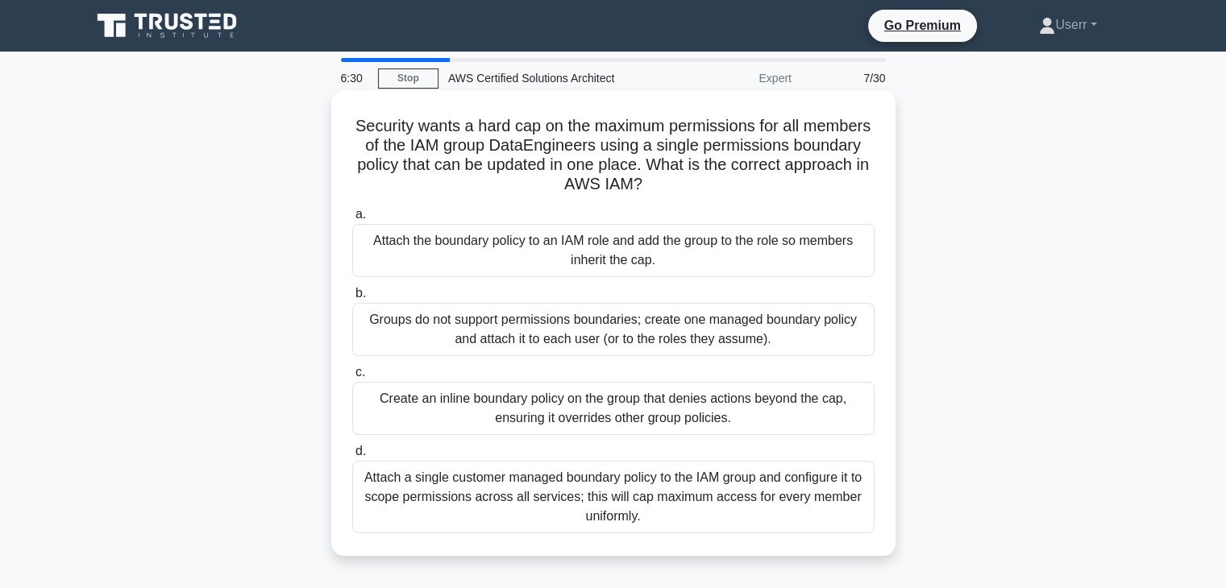
click at [521, 276] on div "Attach the boundary policy to an IAM role and add the group to the role so memb…" at bounding box center [613, 250] width 522 height 53
click at [352, 220] on input "a. Attach the boundary policy to an IAM role and add the group to the role so m…" at bounding box center [352, 215] width 0 height 10
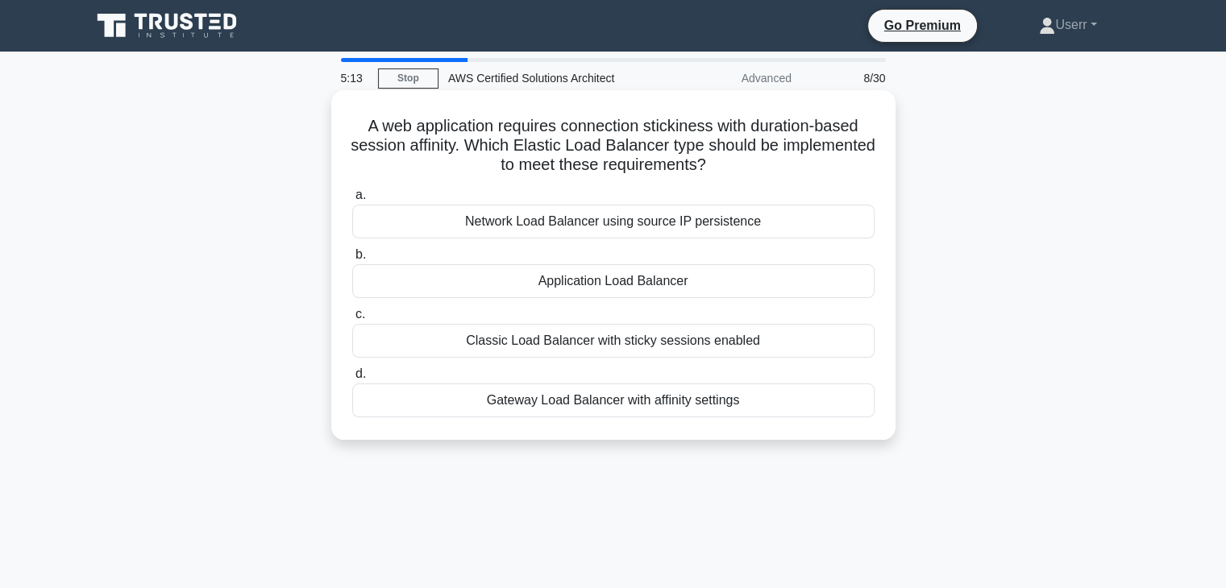
click at [520, 340] on div "Classic Load Balancer with sticky sessions enabled" at bounding box center [613, 341] width 522 height 34
click at [352, 320] on input "c. Classic Load Balancer with sticky sessions enabled" at bounding box center [352, 315] width 0 height 10
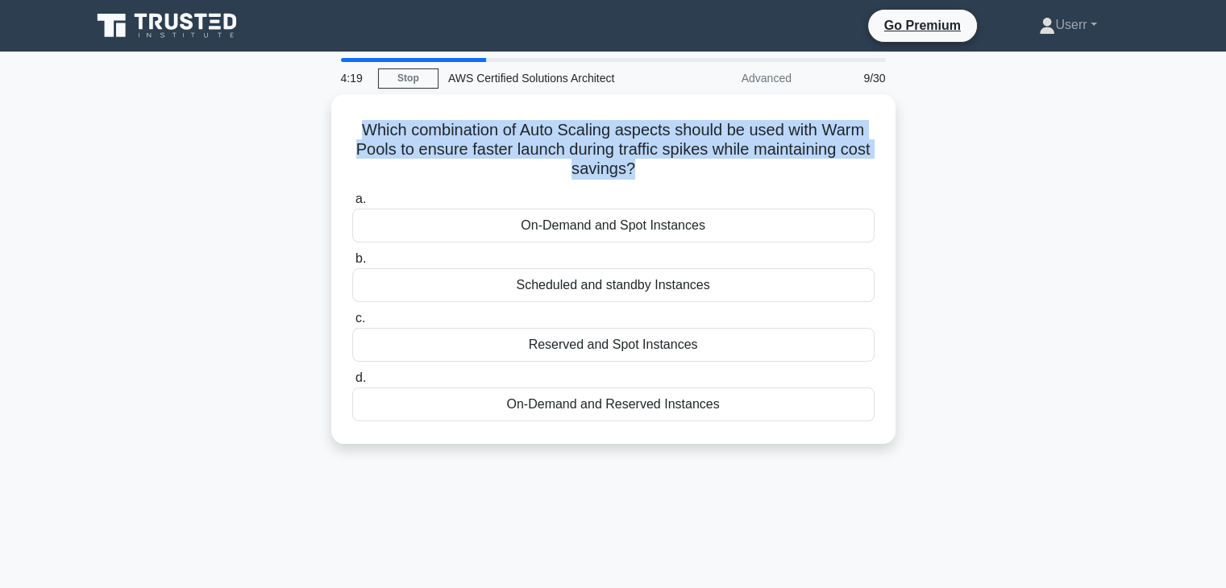
drag, startPoint x: 648, startPoint y: 165, endPoint x: 316, endPoint y: 111, distance: 336.4
click at [316, 111] on div "Which combination of Auto Scaling aspects should be used with Warm Pools to ens…" at bounding box center [613, 278] width 1064 height 369
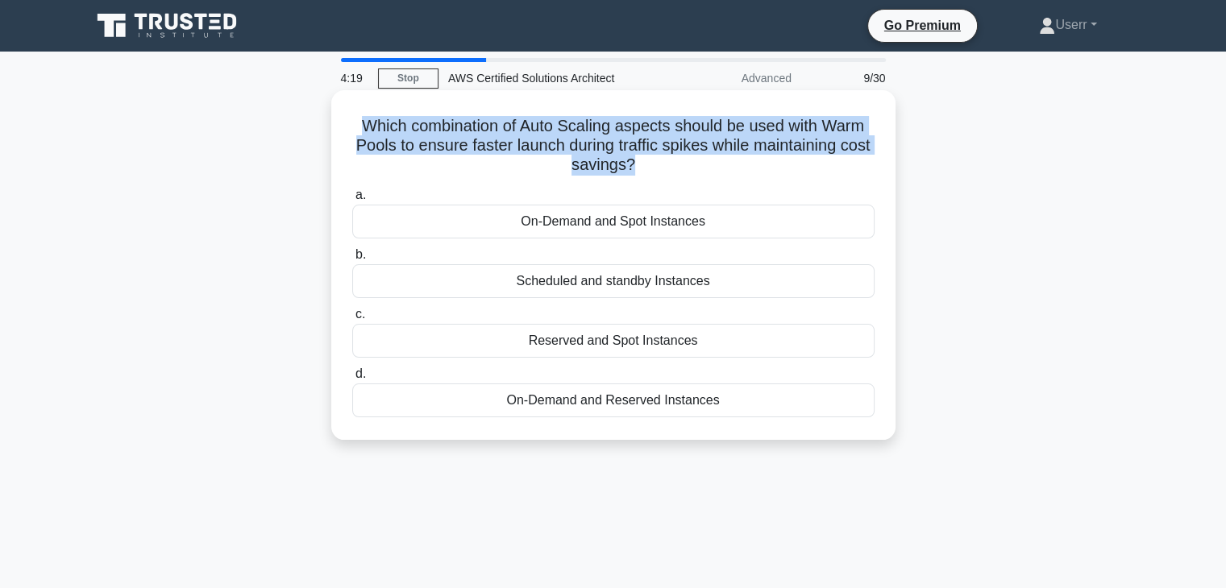
click at [380, 157] on h5 "Which combination of Auto Scaling aspects should be used with Warm Pools to ens…" at bounding box center [614, 146] width 526 height 60
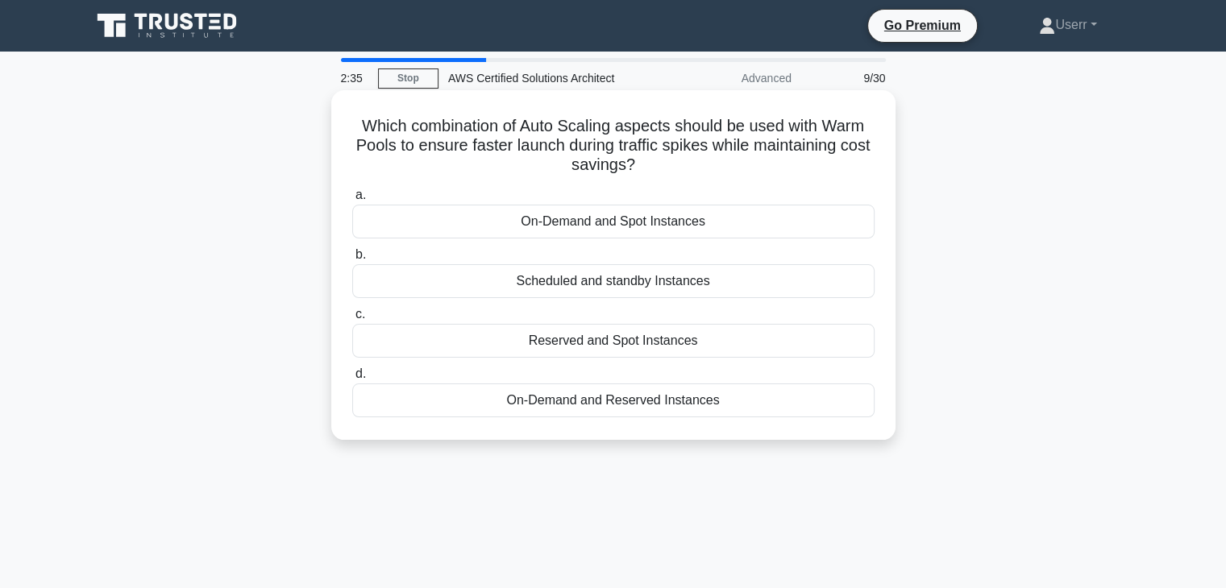
click at [627, 346] on div "Reserved and Spot Instances" at bounding box center [613, 341] width 522 height 34
click at [352, 320] on input "c. Reserved and Spot Instances" at bounding box center [352, 315] width 0 height 10
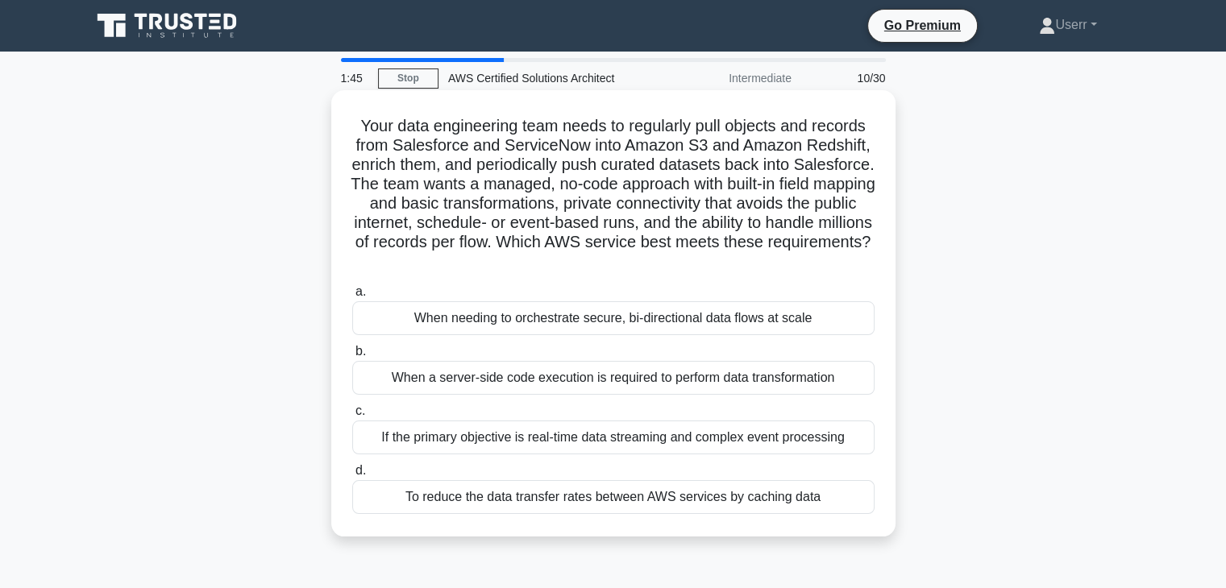
click at [732, 244] on h5 "Your data engineering team needs to regularly pull objects and records from Sal…" at bounding box center [614, 194] width 526 height 156
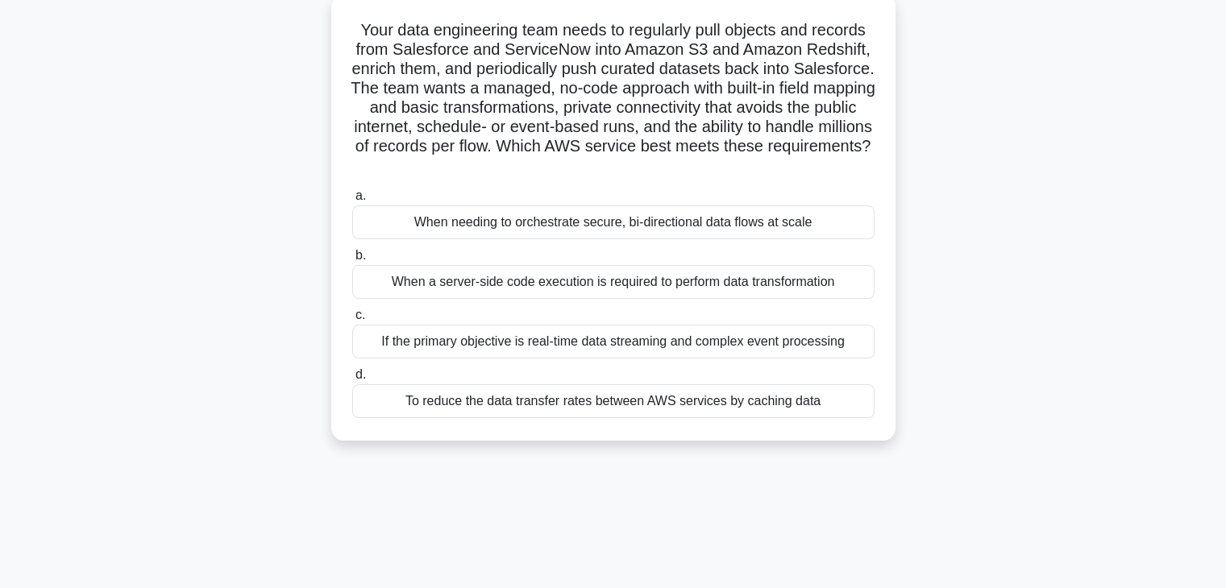
scroll to position [99, 0]
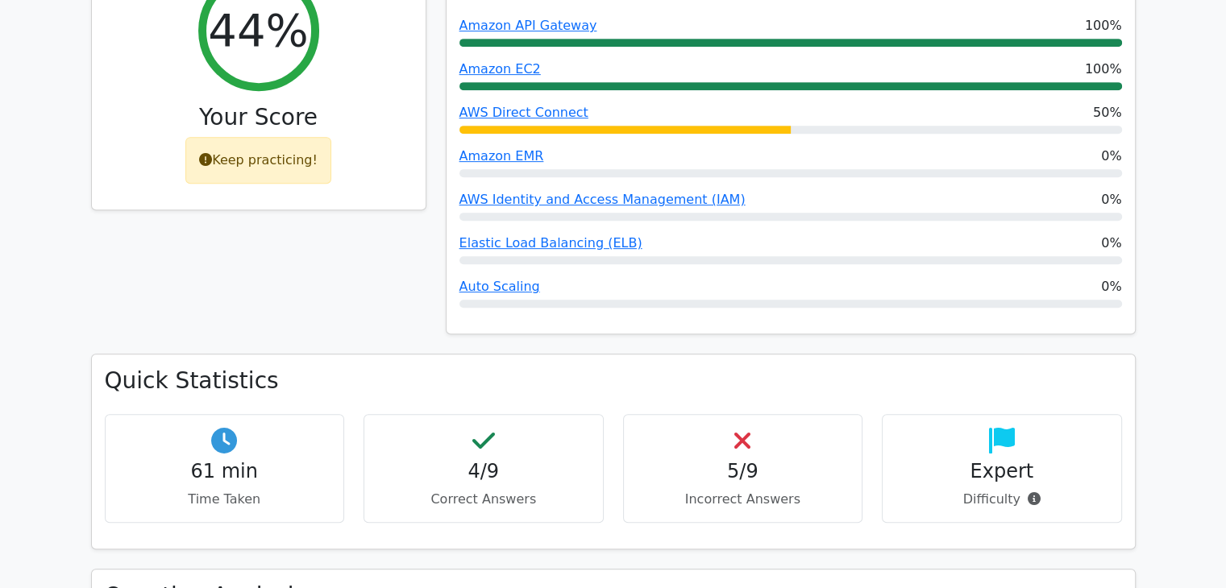
scroll to position [753, 0]
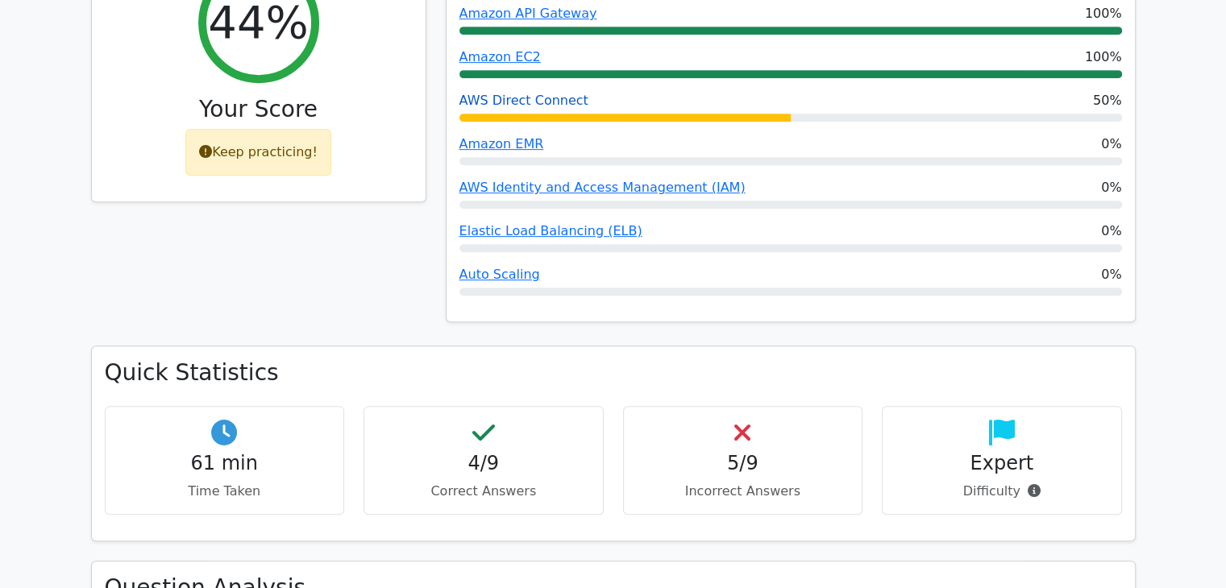
click at [539, 93] on link "AWS Direct Connect" at bounding box center [523, 100] width 129 height 15
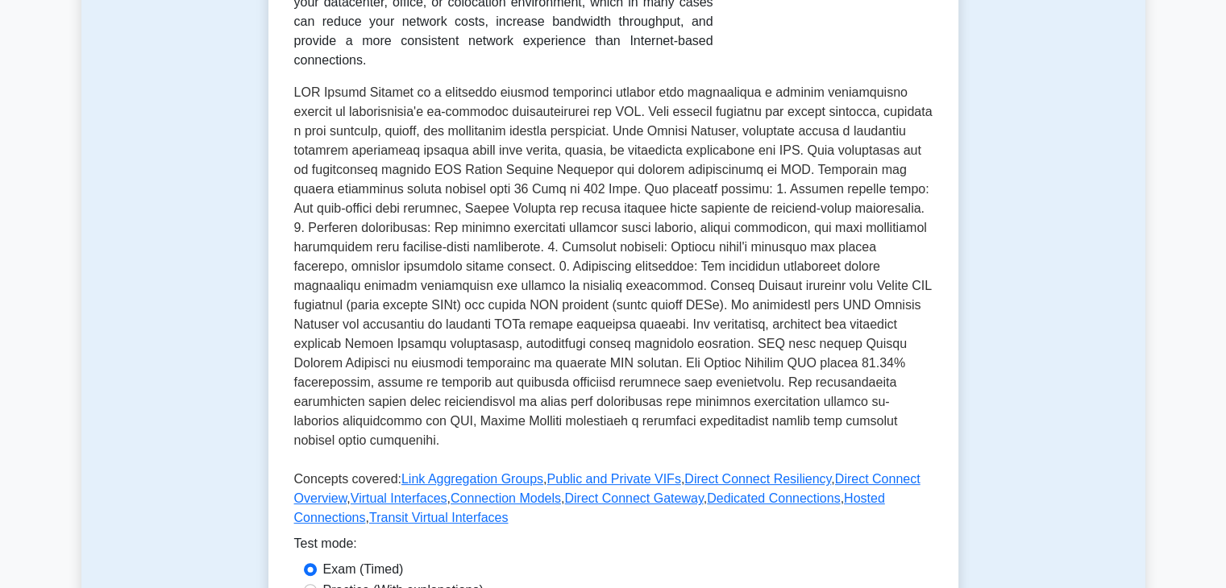
scroll to position [379, 0]
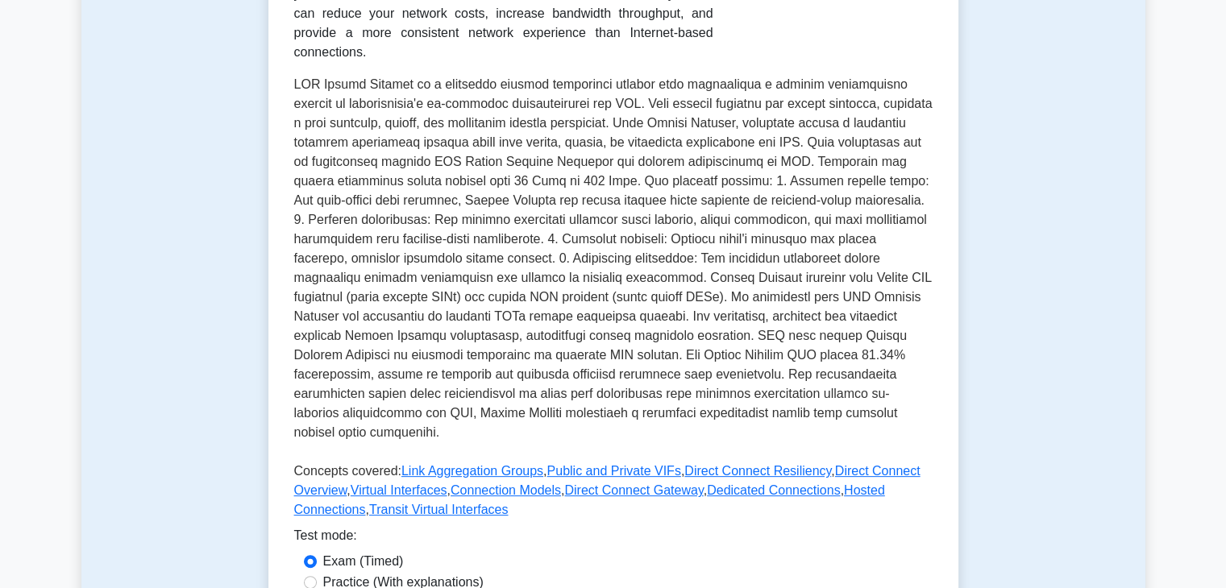
click at [639, 179] on p at bounding box center [613, 262] width 638 height 374
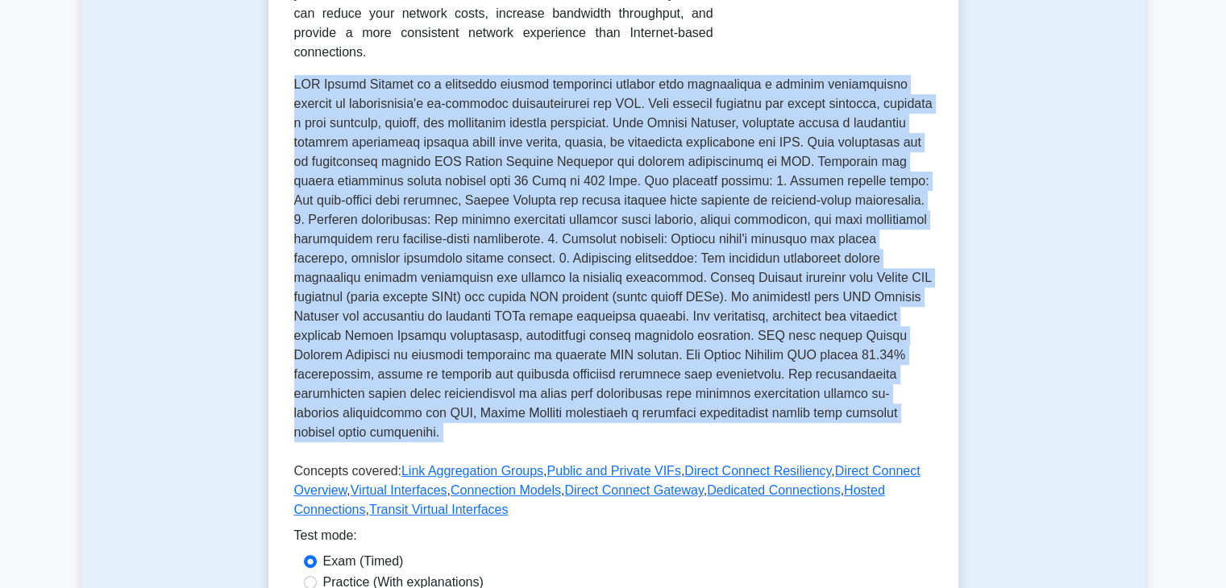
click at [639, 179] on p at bounding box center [613, 262] width 638 height 374
click at [645, 213] on p at bounding box center [613, 262] width 638 height 374
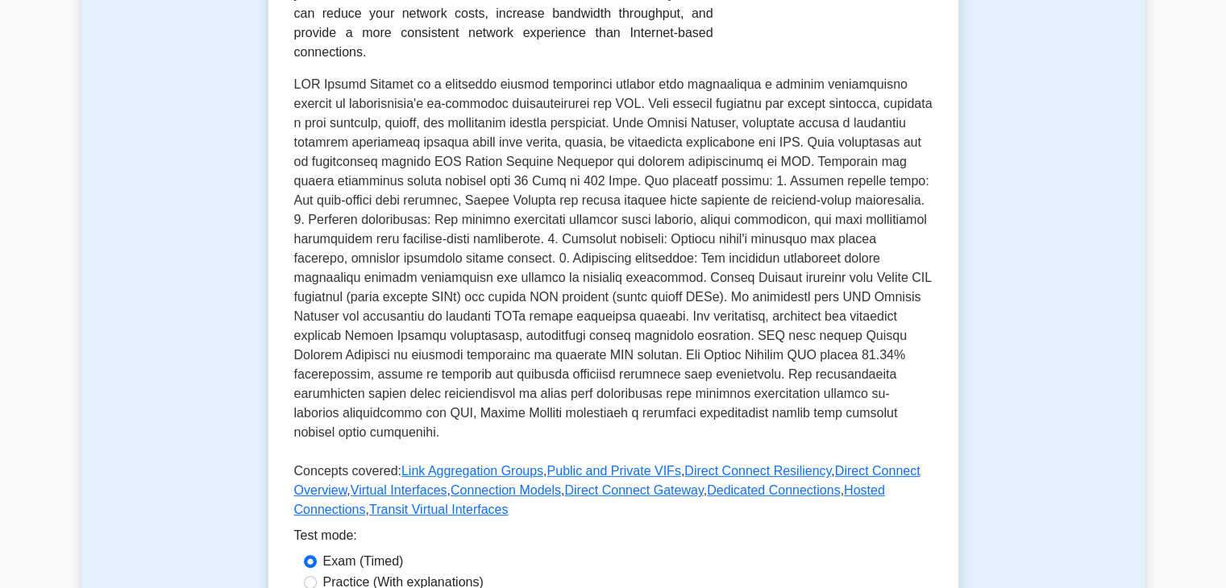
click at [380, 206] on p at bounding box center [613, 262] width 638 height 374
click at [432, 208] on p at bounding box center [613, 262] width 638 height 374
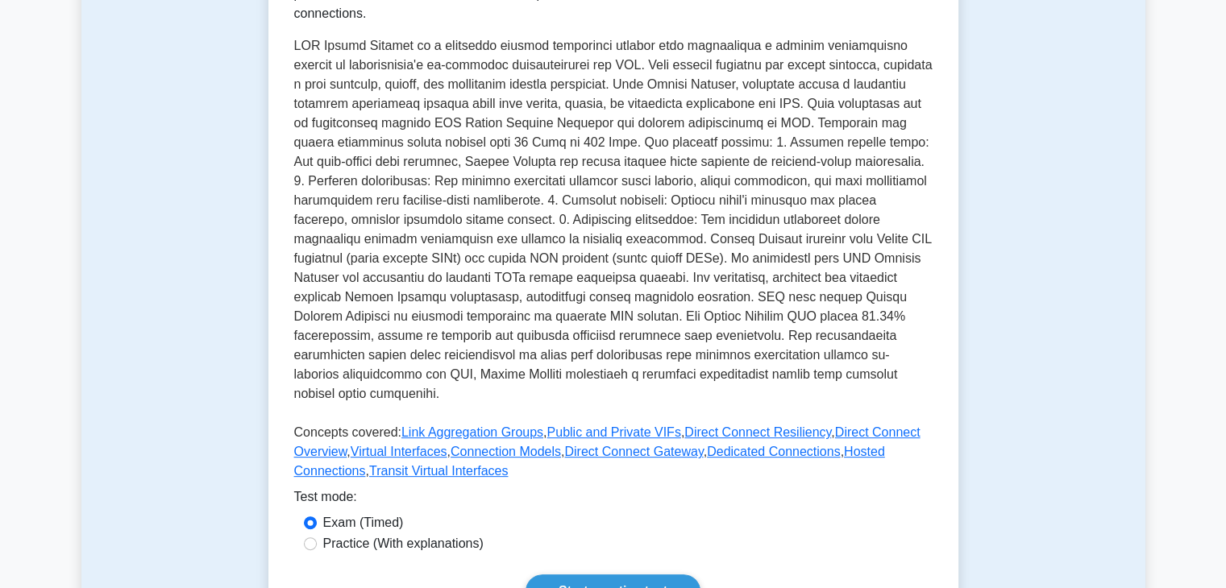
scroll to position [419, 0]
click at [606, 573] on link "Start practice test" at bounding box center [613, 590] width 175 height 34
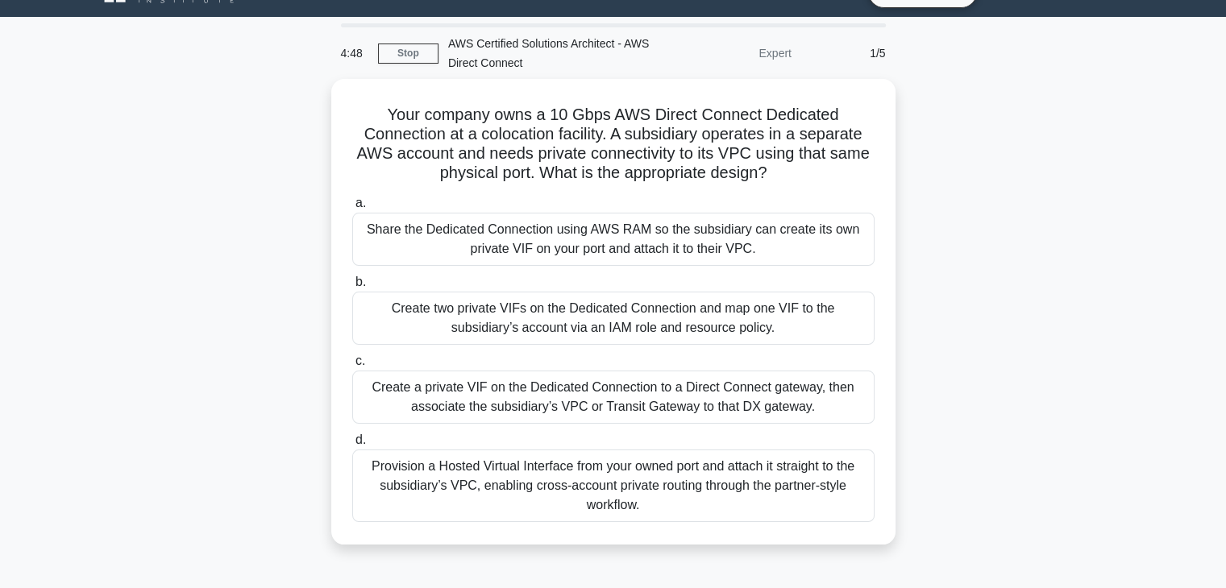
scroll to position [35, 0]
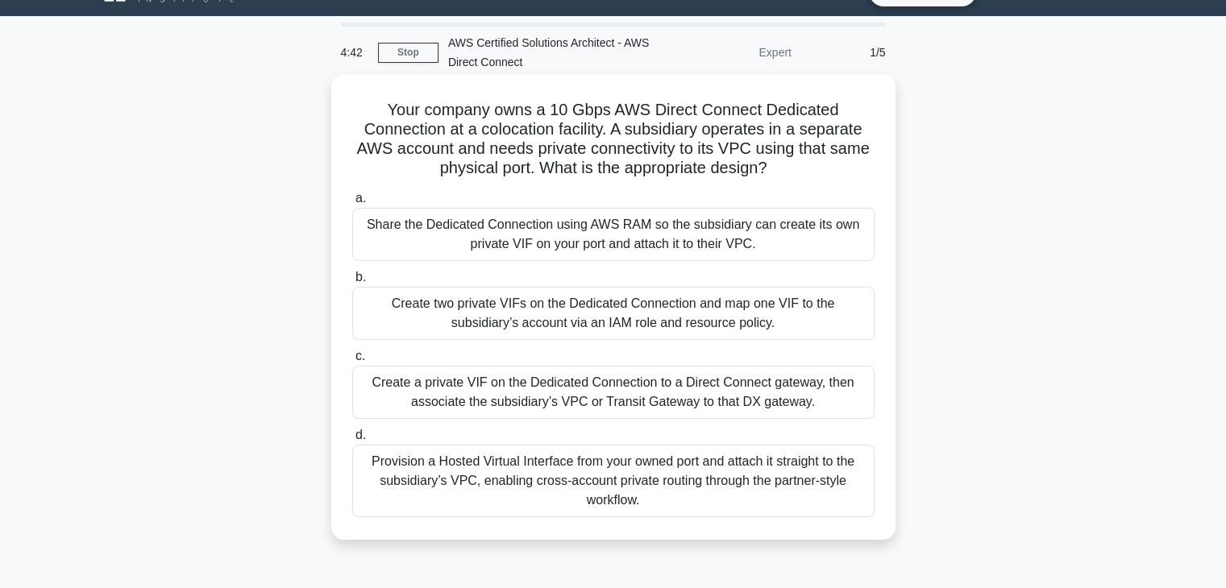
click at [604, 343] on div "a. Share the Dedicated Connection using AWS RAM so the subsidiary can create it…" at bounding box center [614, 352] width 542 height 335
click at [603, 314] on div "Create two private VIFs on the Dedicated Connection and map one VIF to the subs…" at bounding box center [613, 313] width 522 height 53
click at [352, 283] on input "b. Create two private VIFs on the Dedicated Connection and map one VIF to the s…" at bounding box center [352, 277] width 0 height 10
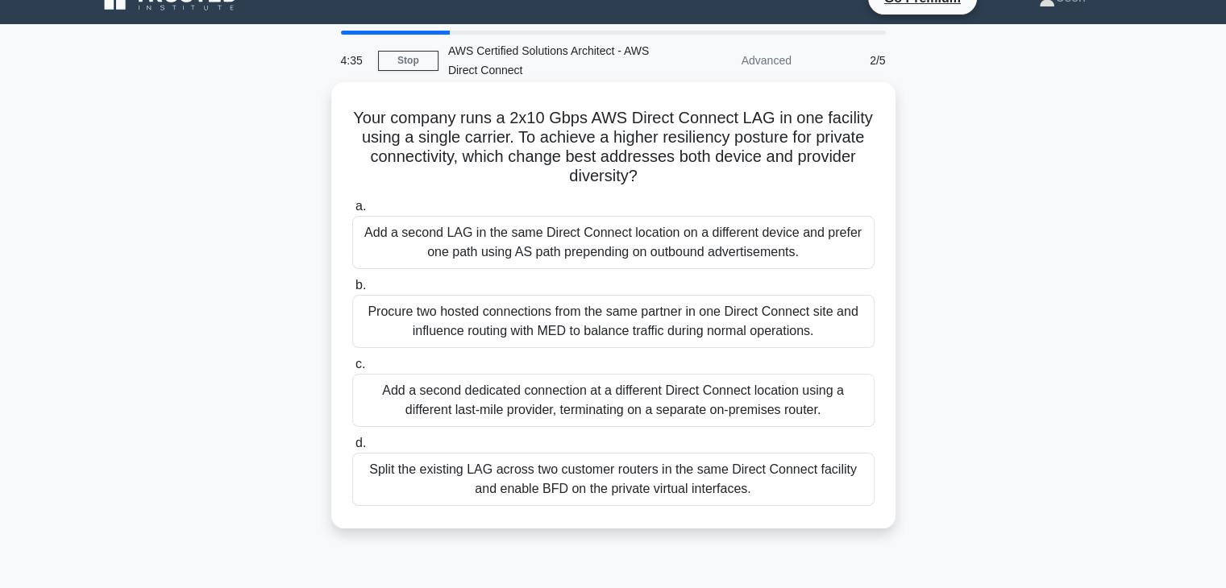
scroll to position [0, 0]
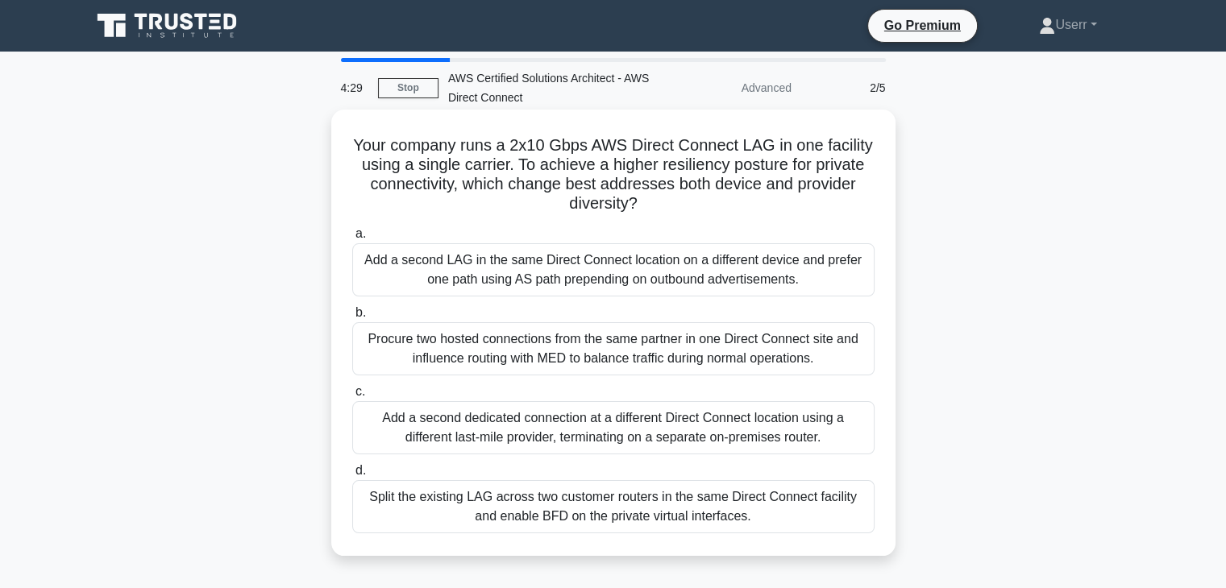
click at [542, 491] on div "Split the existing LAG across two customer routers in the same Direct Connect f…" at bounding box center [613, 506] width 522 height 53
click at [352, 476] on input "d. Split the existing LAG across two customer routers in the same Direct Connec…" at bounding box center [352, 471] width 0 height 10
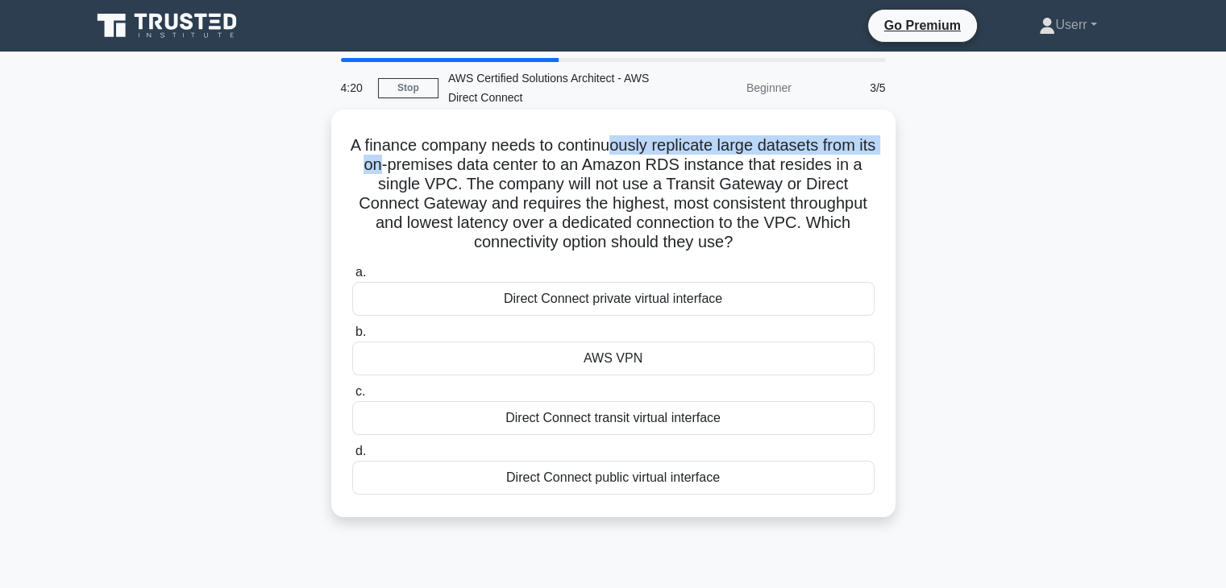
drag, startPoint x: 542, startPoint y: 158, endPoint x: 622, endPoint y: 152, distance: 80.0
click at [622, 152] on h5 "A finance company needs to continuously replicate large datasets from its on-pr…" at bounding box center [614, 194] width 526 height 118
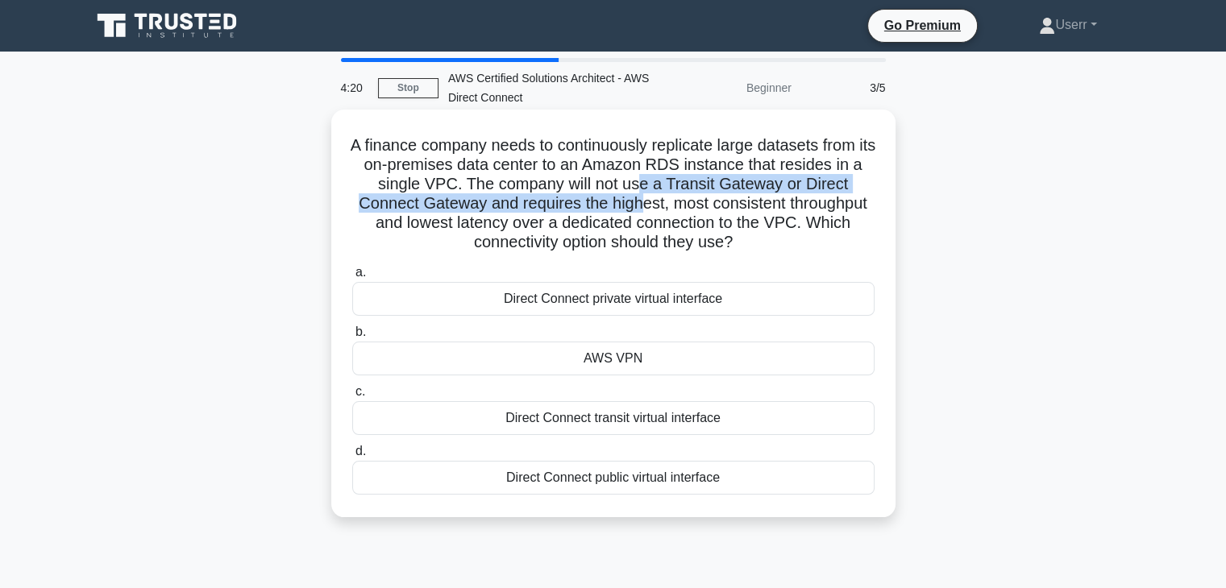
drag, startPoint x: 642, startPoint y: 198, endPoint x: 637, endPoint y: 191, distance: 8.7
click at [644, 202] on h5 "A finance company needs to continuously replicate large datasets from its on-pr…" at bounding box center [614, 194] width 526 height 118
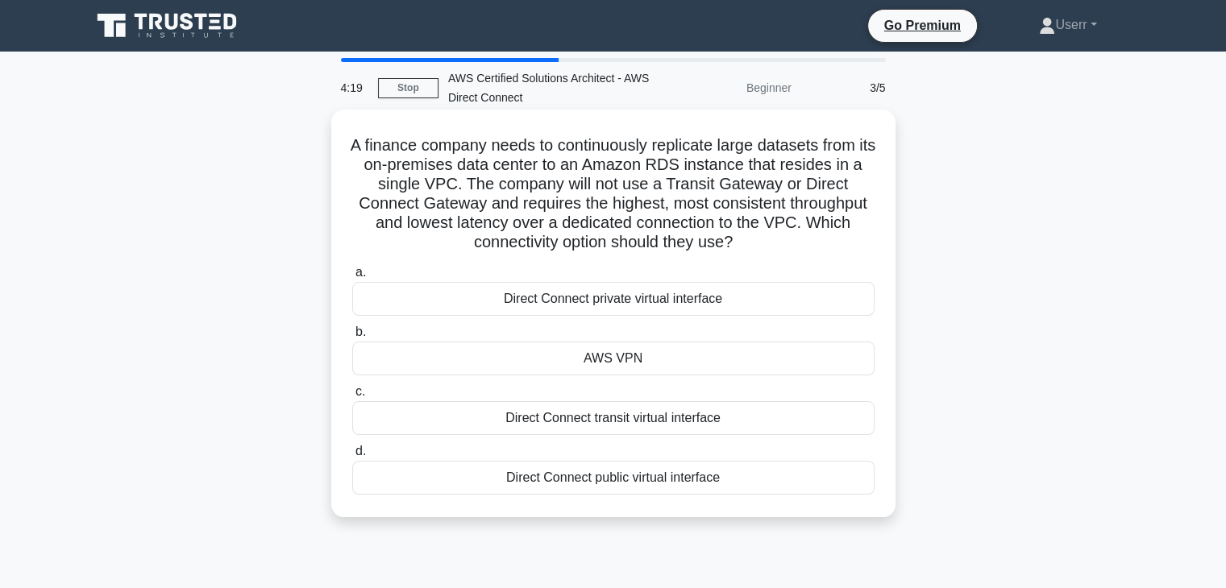
click at [600, 162] on h5 "A finance company needs to continuously replicate large datasets from its on-pr…" at bounding box center [614, 194] width 526 height 118
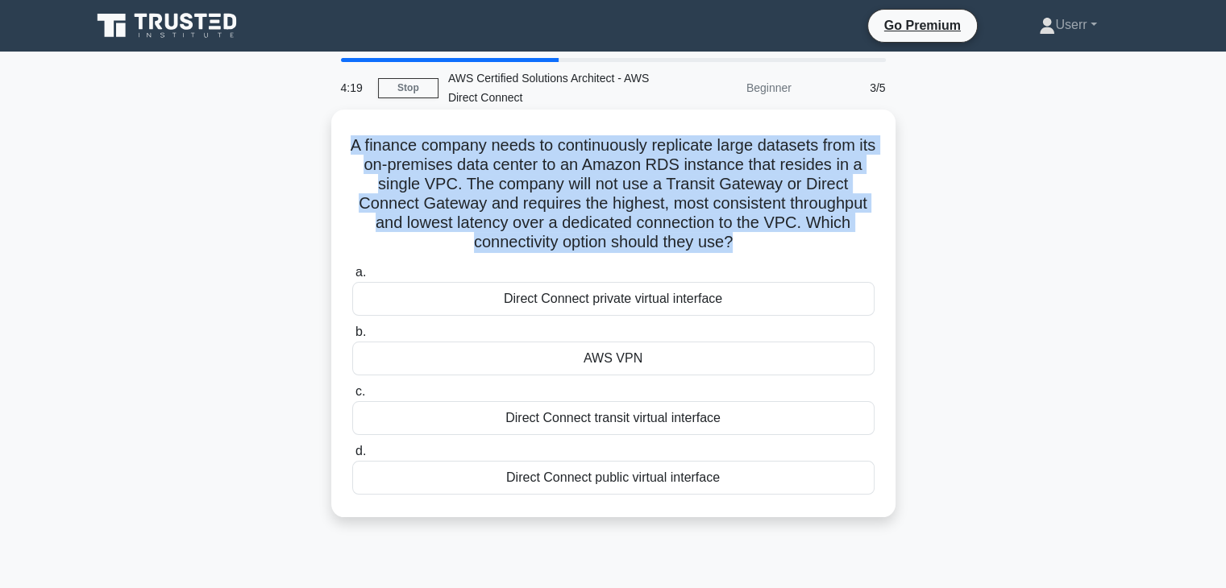
click at [600, 162] on h5 "A finance company needs to continuously replicate large datasets from its on-pr…" at bounding box center [614, 194] width 526 height 118
click at [619, 210] on h5 "A finance company needs to continuously replicate large datasets from its on-pr…" at bounding box center [614, 194] width 526 height 118
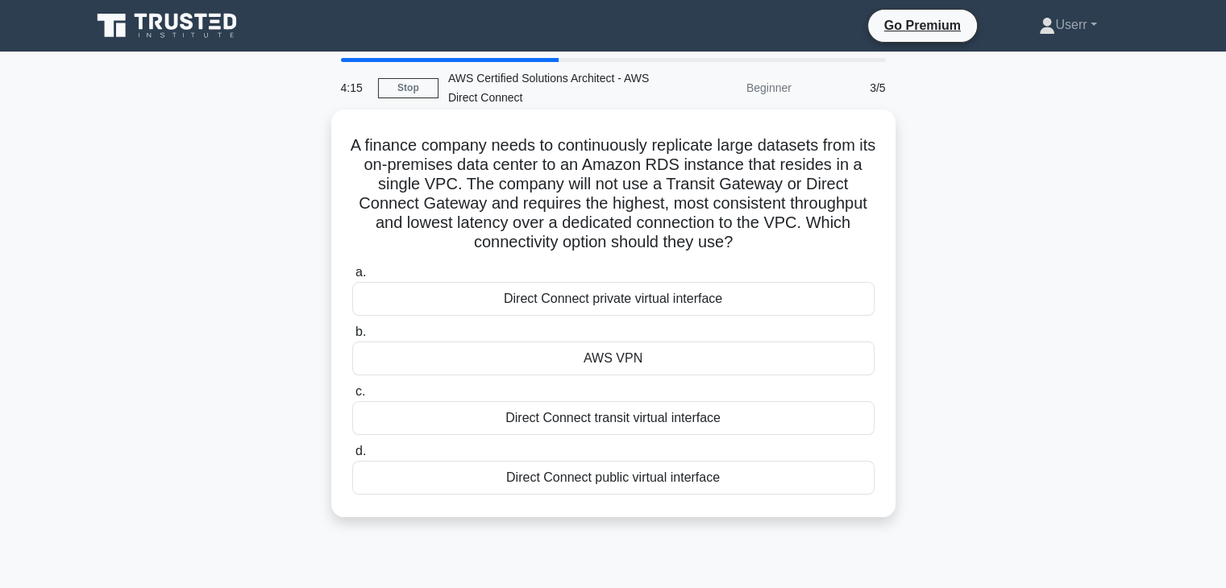
click at [441, 185] on h5 "A finance company needs to continuously replicate large datasets from its on-pr…" at bounding box center [614, 194] width 526 height 118
click at [473, 192] on h5 "A finance company needs to continuously replicate large datasets from its on-pr…" at bounding box center [614, 194] width 526 height 118
click at [455, 189] on h5 "A finance company needs to continuously replicate large datasets from its on-pr…" at bounding box center [614, 194] width 526 height 118
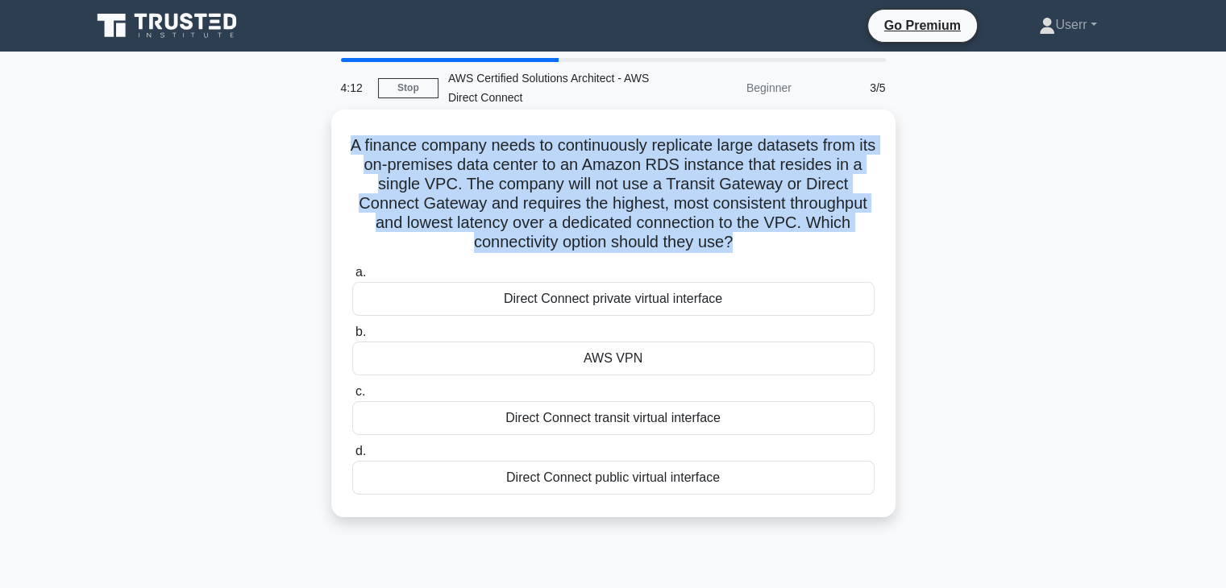
click at [455, 189] on h5 "A finance company needs to continuously replicate large datasets from its on-pr…" at bounding box center [614, 194] width 526 height 118
click at [459, 191] on h5 "A finance company needs to continuously replicate large datasets from its on-pr…" at bounding box center [614, 194] width 526 height 118
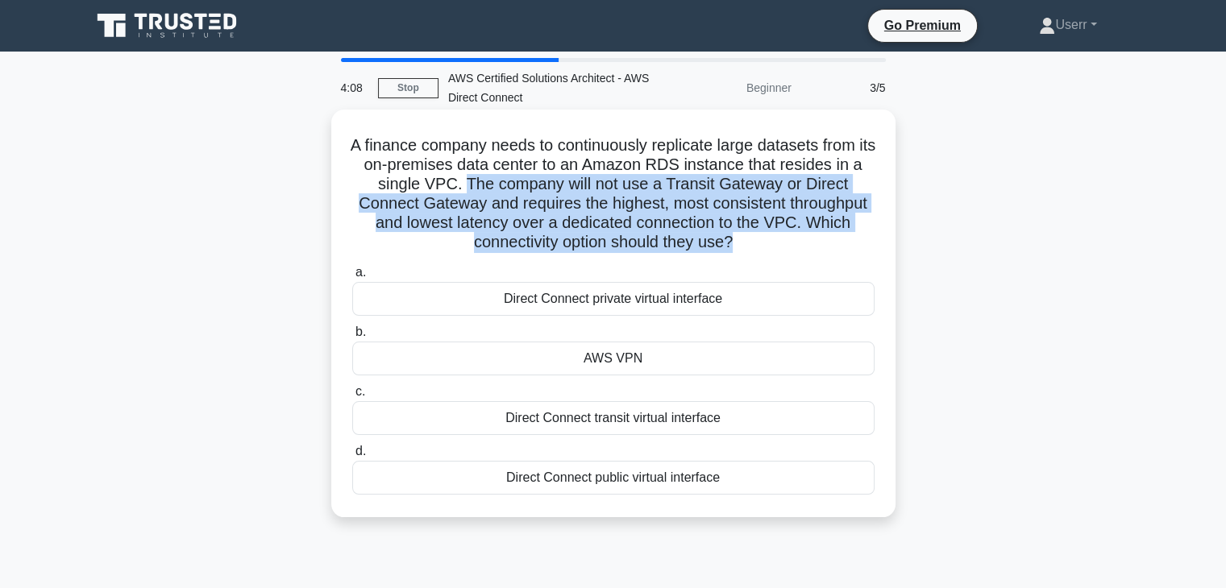
drag, startPoint x: 466, startPoint y: 178, endPoint x: 732, endPoint y: 243, distance: 273.7
click at [732, 243] on h5 "A finance company needs to continuously replicate large datasets from its on-pr…" at bounding box center [614, 194] width 526 height 118
click at [713, 211] on h5 "A finance company needs to continuously replicate large datasets from its on-pr…" at bounding box center [614, 194] width 526 height 118
drag, startPoint x: 348, startPoint y: 146, endPoint x: 745, endPoint y: 248, distance: 409.6
click at [745, 248] on div "A finance company needs to continuously replicate large datasets from its on-pr…" at bounding box center [613, 313] width 551 height 395
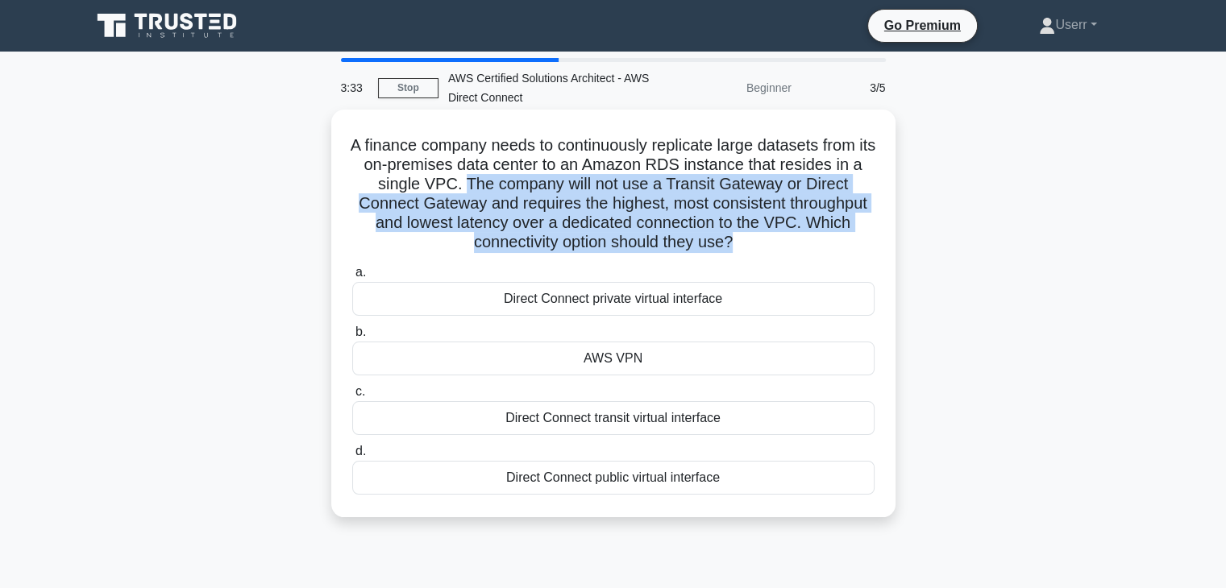
click at [738, 243] on h5 "A finance company needs to continuously replicate large datasets from its on-pr…" at bounding box center [614, 194] width 526 height 118
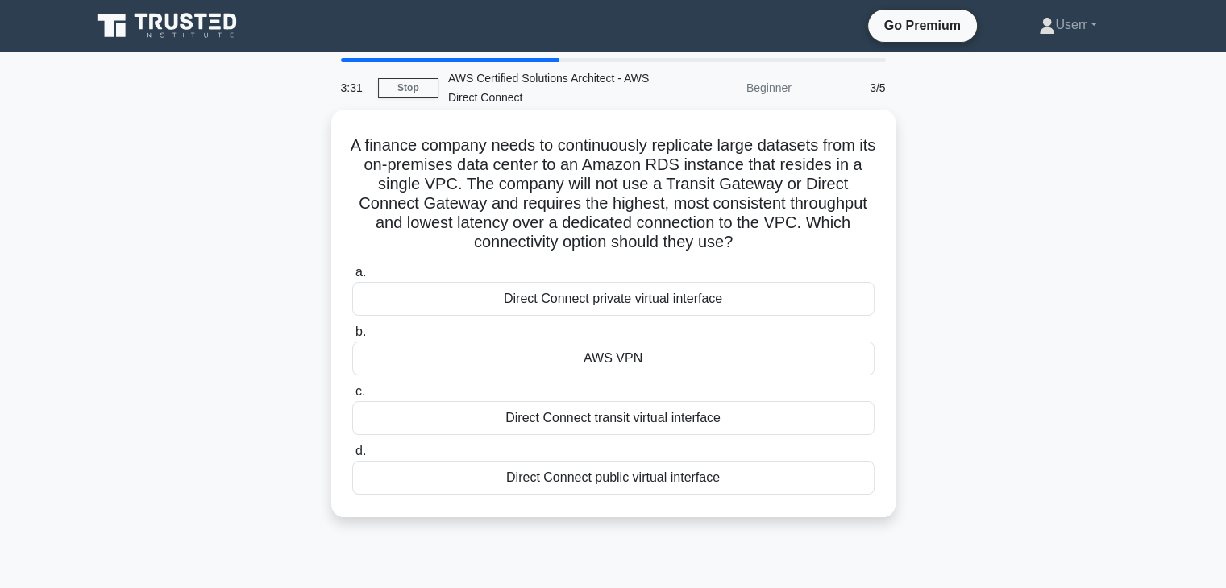
click at [596, 293] on div "Direct Connect private virtual interface" at bounding box center [613, 299] width 522 height 34
click at [352, 278] on input "a. Direct Connect private virtual interface" at bounding box center [352, 273] width 0 height 10
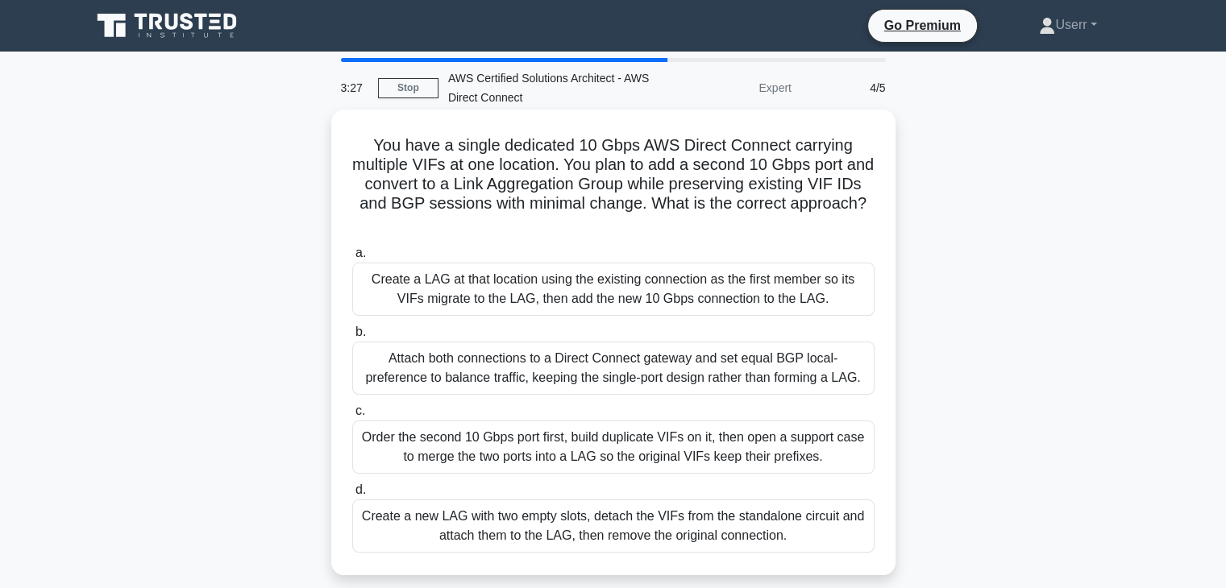
click at [593, 212] on h5 "You have a single dedicated 10 Gbps AWS Direct Connect carrying multiple VIFs a…" at bounding box center [614, 184] width 526 height 98
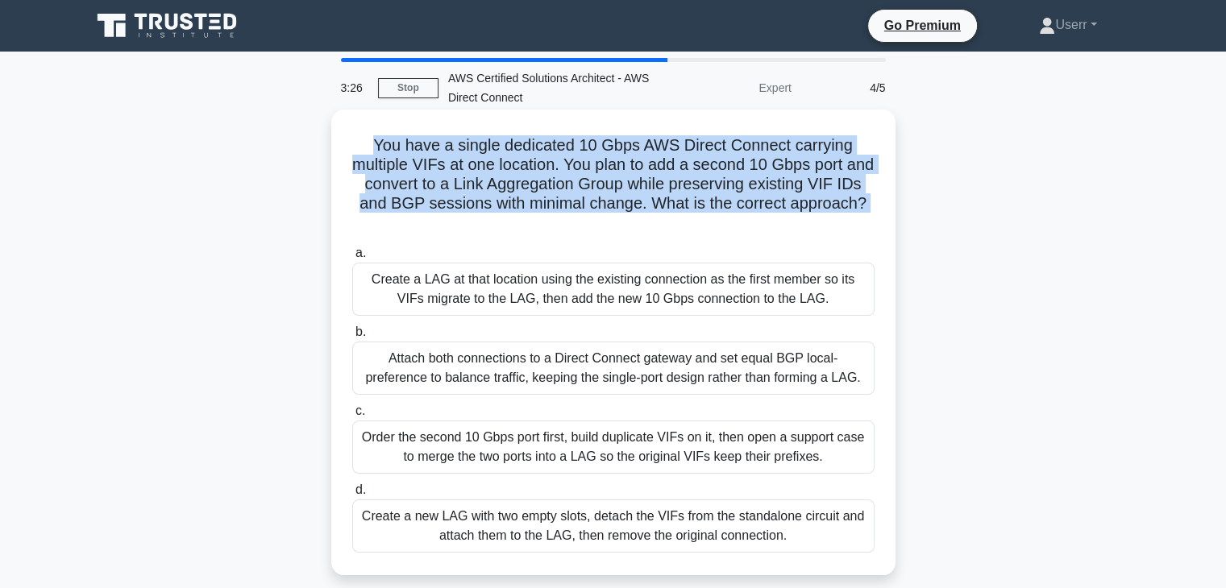
click at [593, 212] on h5 "You have a single dedicated 10 Gbps AWS Direct Connect carrying multiple VIFs a…" at bounding box center [614, 184] width 526 height 98
click at [593, 194] on h5 "You have a single dedicated 10 Gbps AWS Direct Connect carrying multiple VIFs a…" at bounding box center [614, 184] width 526 height 98
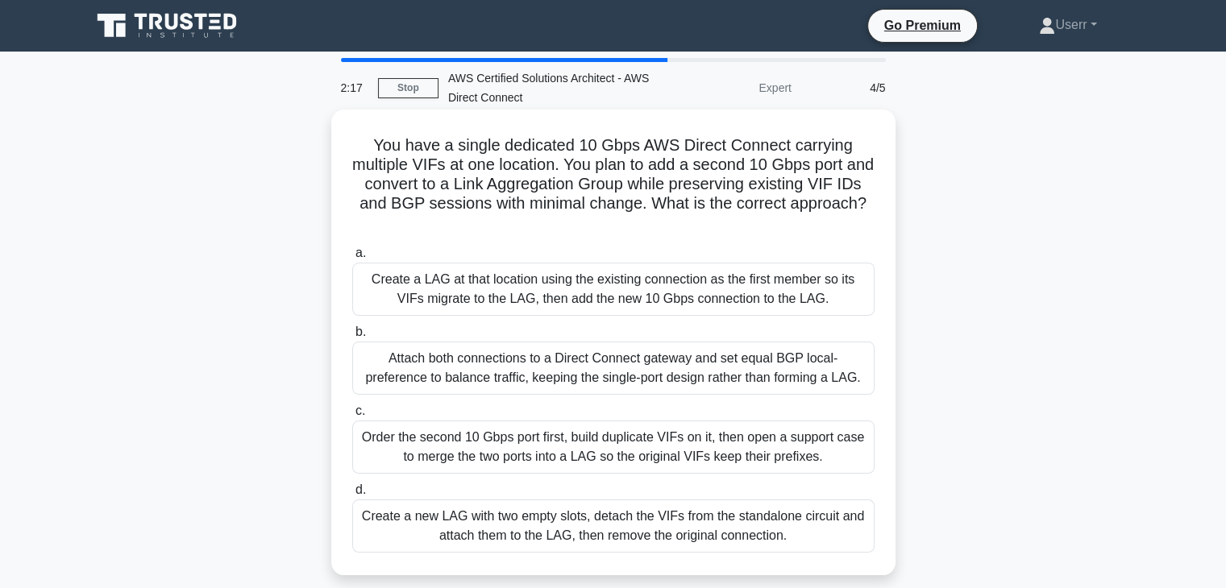
drag, startPoint x: 584, startPoint y: 165, endPoint x: 671, endPoint y: 225, distance: 106.2
click at [671, 225] on h5 "You have a single dedicated 10 Gbps AWS Direct Connect carrying multiple VIFs a…" at bounding box center [614, 184] width 526 height 98
click at [642, 221] on h5 "You have a single dedicated 10 Gbps AWS Direct Connect carrying multiple VIFs a…" at bounding box center [614, 184] width 526 height 98
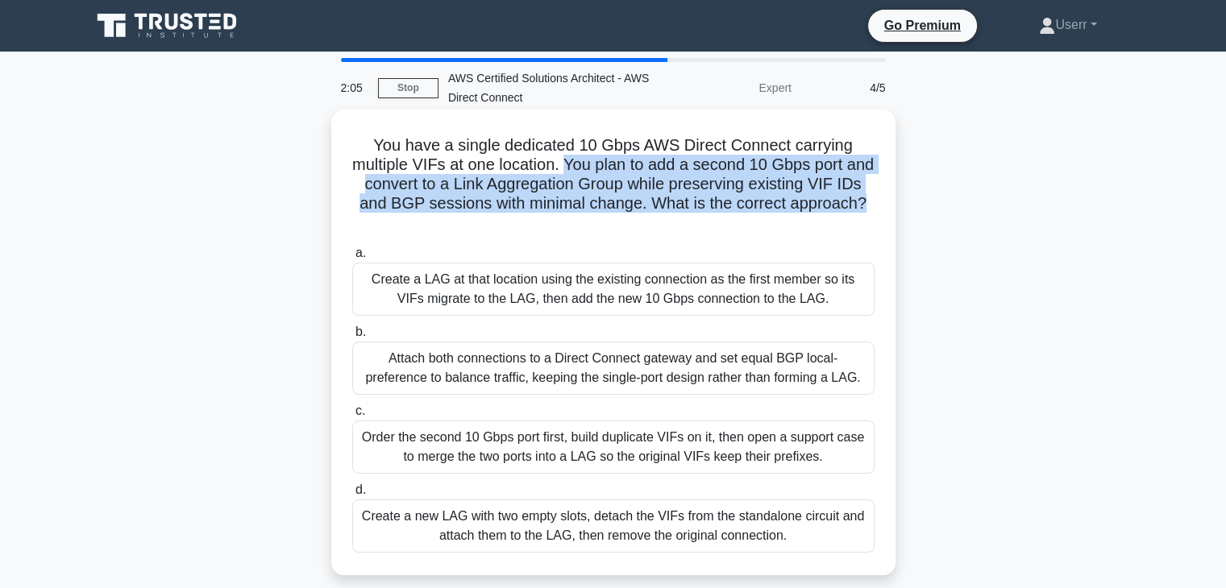
drag, startPoint x: 580, startPoint y: 165, endPoint x: 640, endPoint y: 223, distance: 83.2
click at [640, 223] on h5 "You have a single dedicated 10 Gbps AWS Direct Connect carrying multiple VIFs a…" at bounding box center [614, 184] width 526 height 98
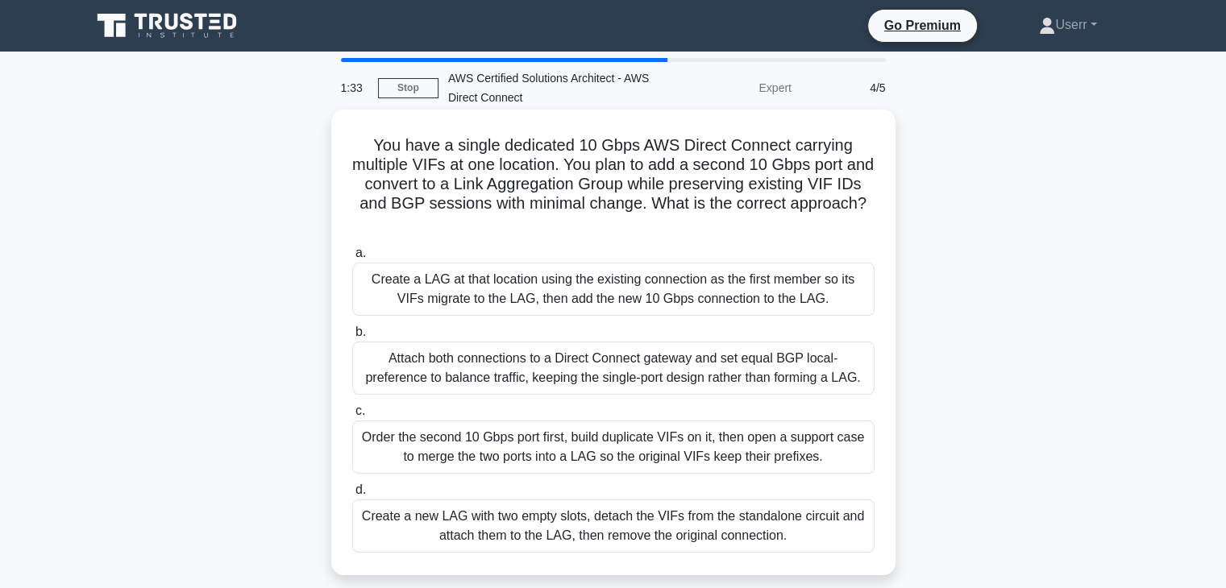
click at [642, 226] on h5 "You have a single dedicated 10 Gbps AWS Direct Connect carrying multiple VIFs a…" at bounding box center [614, 184] width 526 height 98
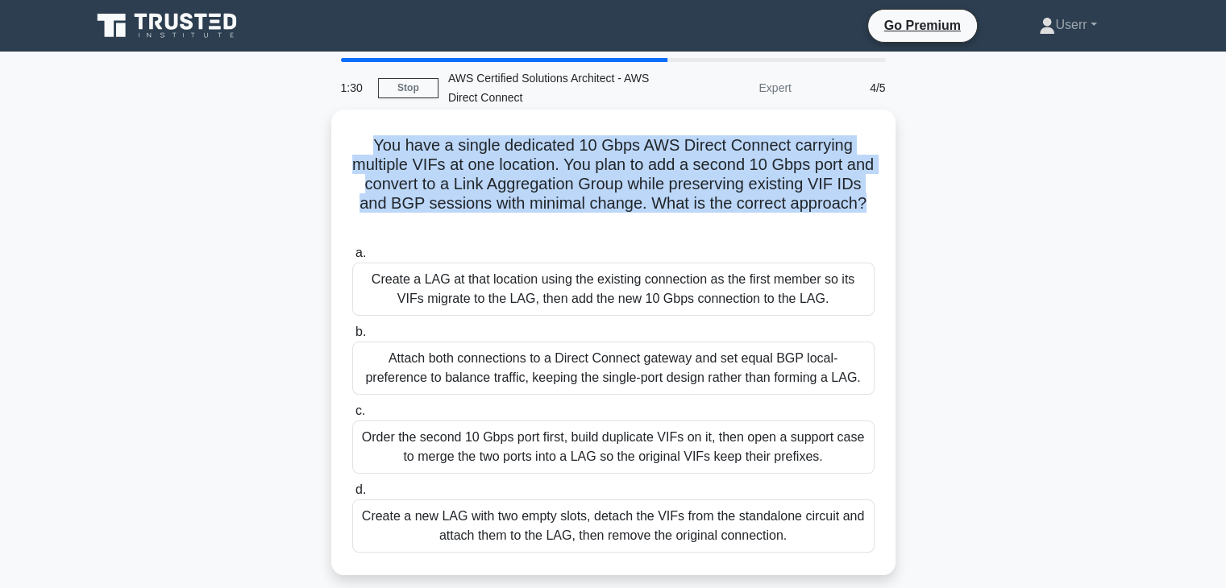
drag, startPoint x: 637, startPoint y: 226, endPoint x: 351, endPoint y: 155, distance: 294.2
click at [351, 155] on h5 "You have a single dedicated 10 Gbps AWS Direct Connect carrying multiple VIFs a…" at bounding box center [614, 184] width 526 height 98
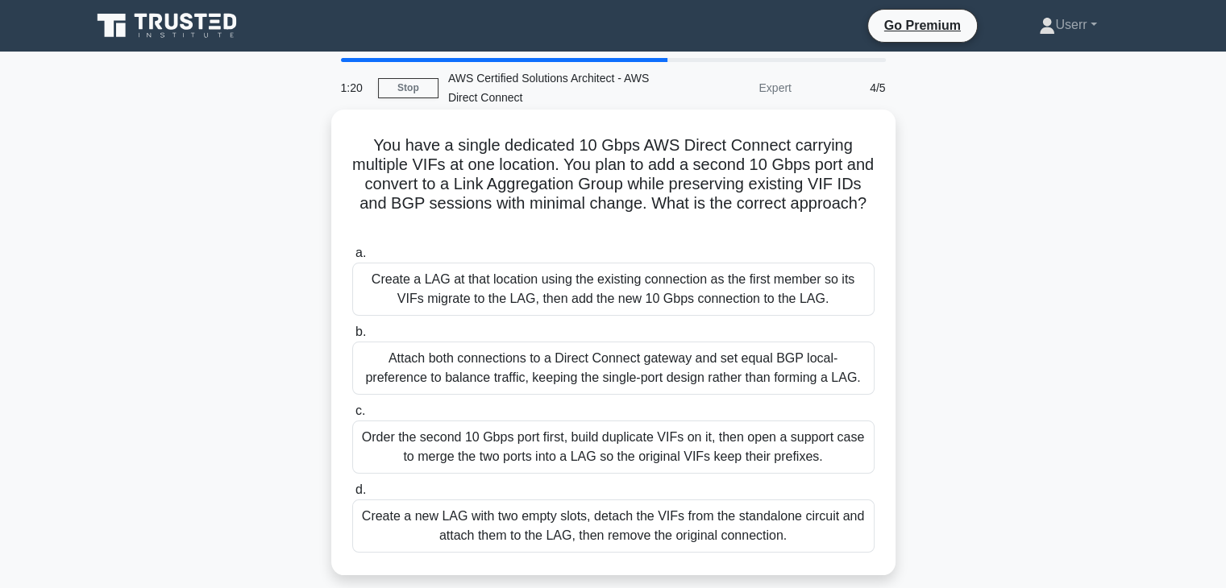
click at [623, 221] on icon ".spinner_0XTQ{transform-origin:center;animation:spinner_y6GP .75s linear infini…" at bounding box center [613, 223] width 19 height 19
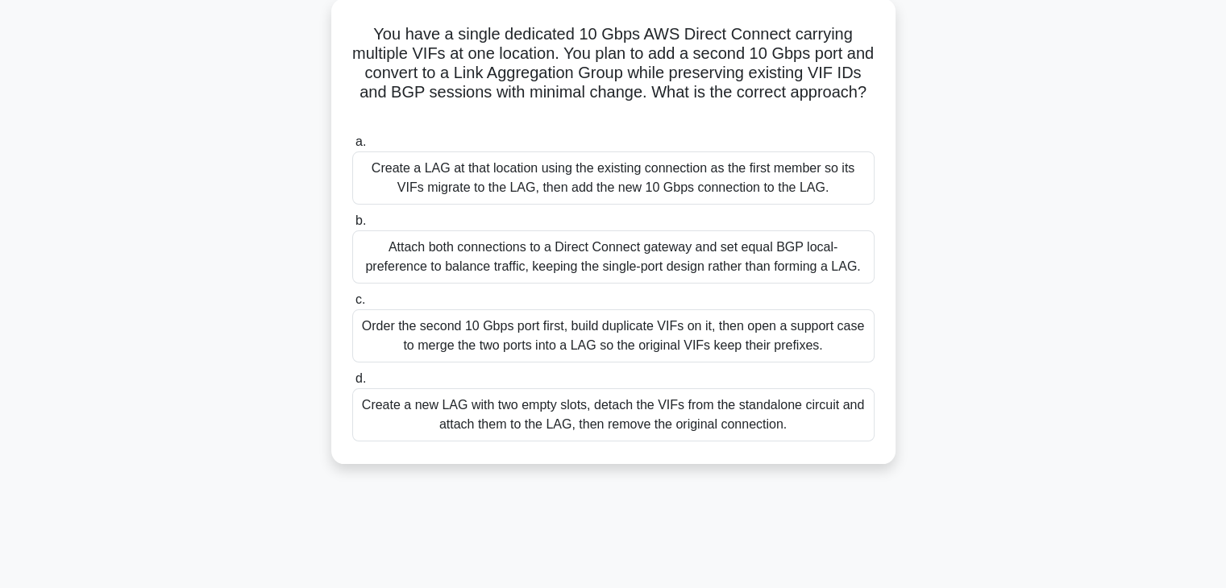
scroll to position [112, 0]
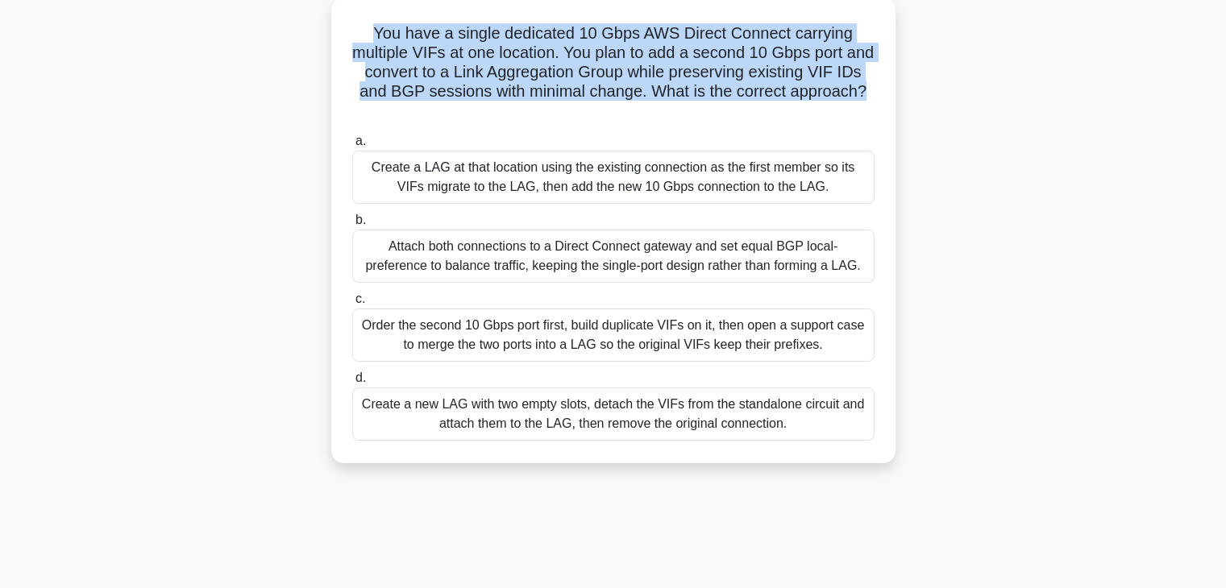
drag, startPoint x: 637, startPoint y: 113, endPoint x: 373, endPoint y: 39, distance: 273.6
click at [373, 39] on h5 "You have a single dedicated 10 Gbps AWS Direct Connect carrying multiple VIFs a…" at bounding box center [614, 72] width 526 height 98
click at [638, 109] on h5 "You have a single dedicated 10 Gbps AWS Direct Connect carrying multiple VIFs a…" at bounding box center [614, 72] width 526 height 98
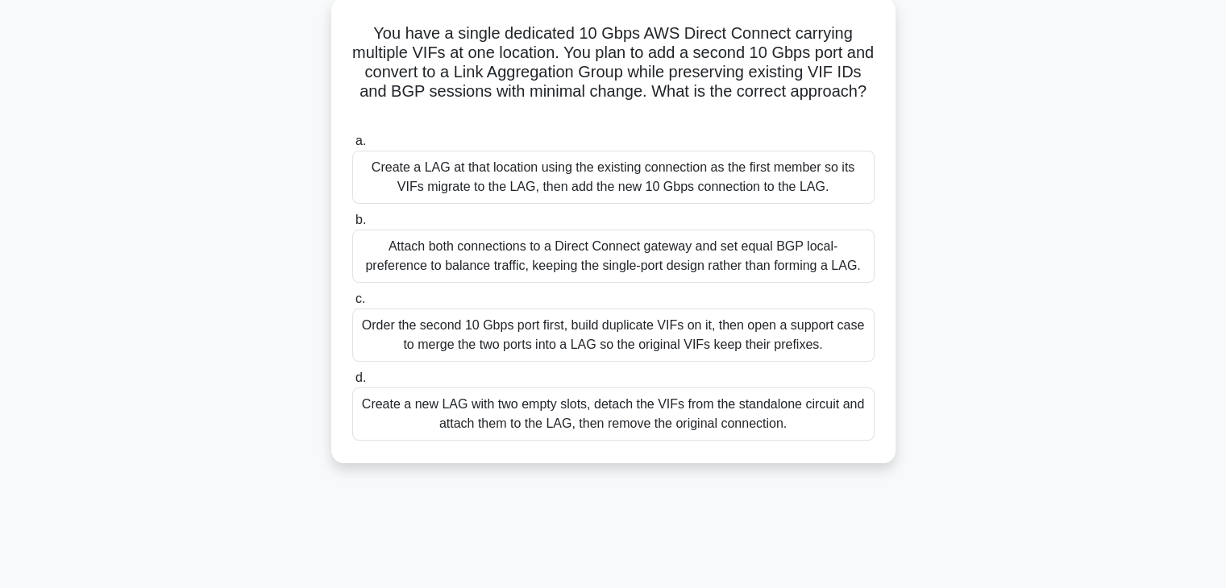
drag, startPoint x: 638, startPoint y: 109, endPoint x: 567, endPoint y: 92, distance: 73.7
click at [559, 84] on h5 "You have a single dedicated 10 Gbps AWS Direct Connect carrying multiple VIFs a…" at bounding box center [614, 72] width 526 height 98
click at [677, 117] on h5 "You have a single dedicated 10 Gbps AWS Direct Connect carrying multiple VIFs a…" at bounding box center [614, 72] width 526 height 98
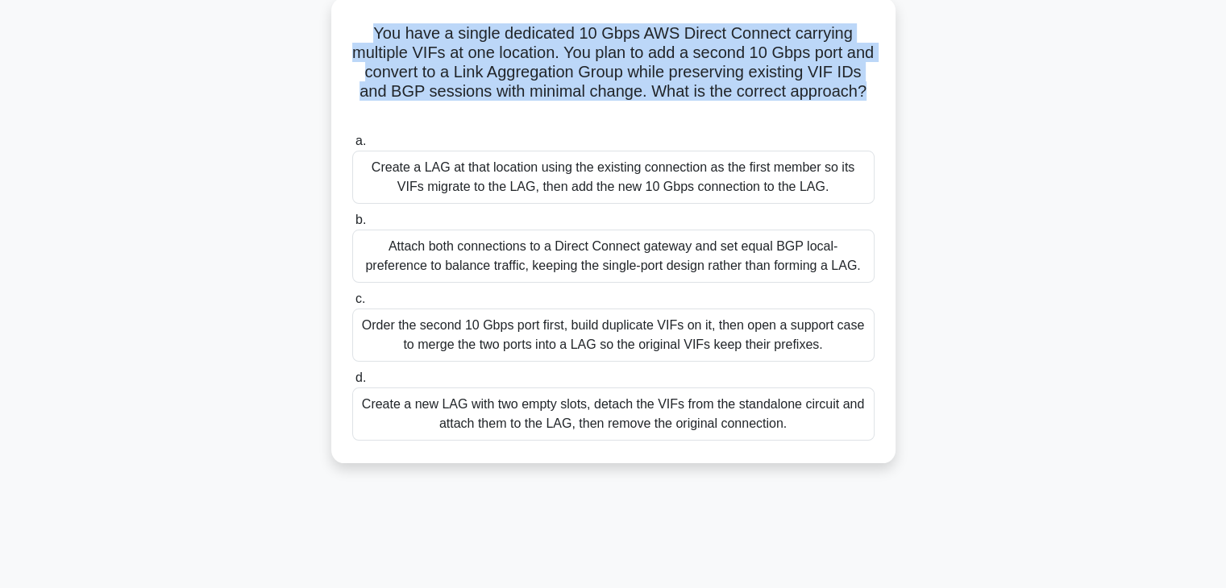
drag, startPoint x: 635, startPoint y: 109, endPoint x: 368, endPoint y: 33, distance: 278.1
click at [368, 33] on h5 "You have a single dedicated 10 Gbps AWS Direct Connect carrying multiple VIFs a…" at bounding box center [614, 72] width 526 height 98
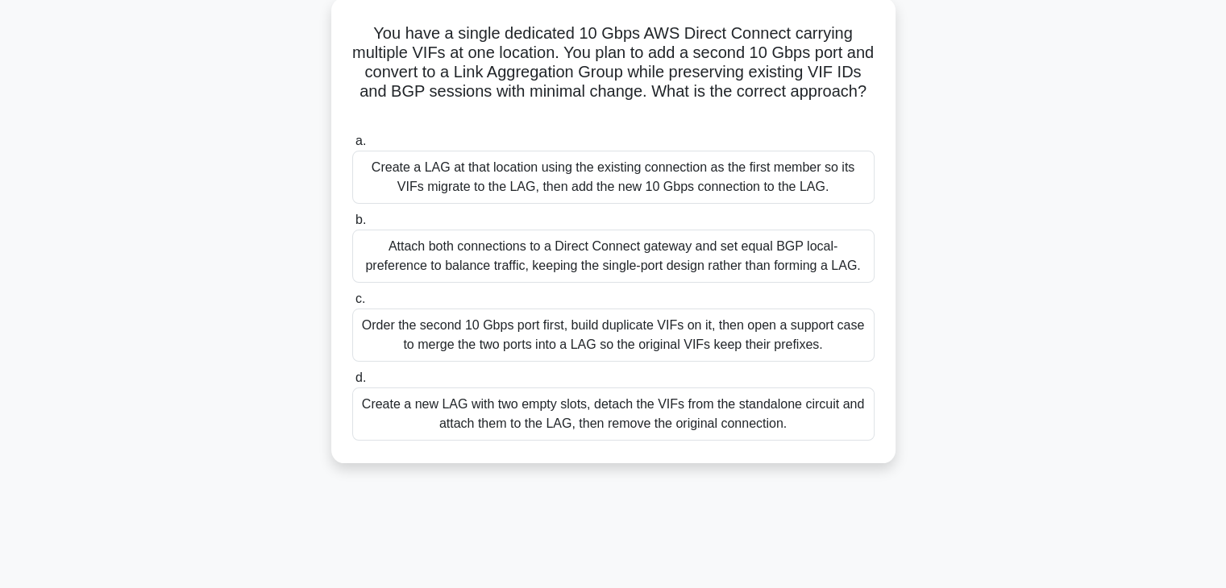
click at [623, 110] on icon ".spinner_0XTQ{transform-origin:center;animation:spinner_y6GP .75s linear infini…" at bounding box center [613, 111] width 19 height 19
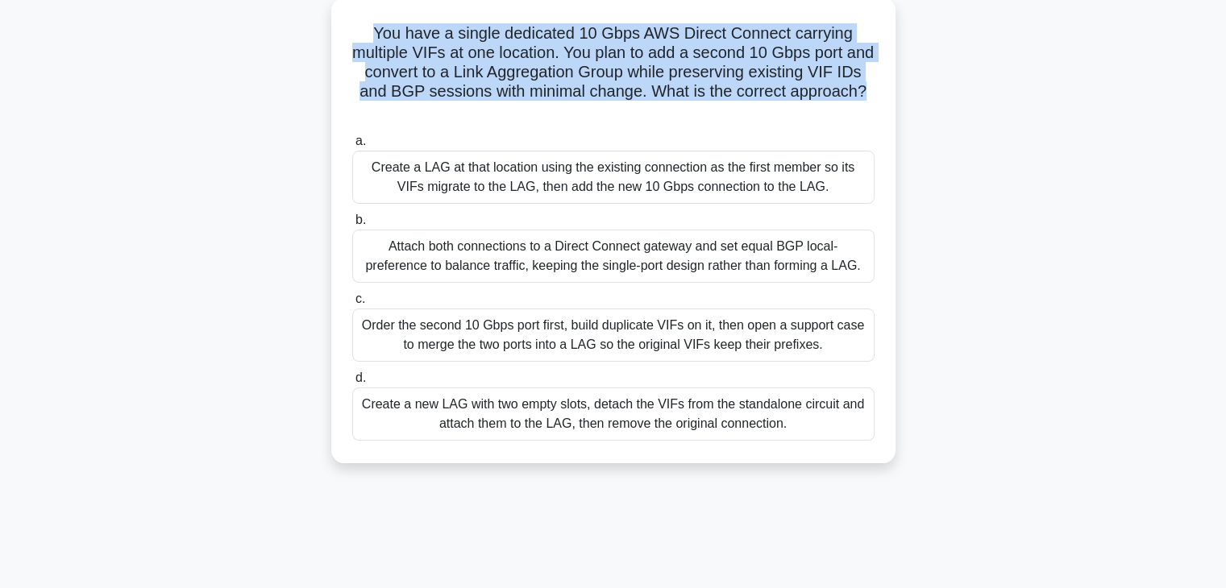
drag, startPoint x: 636, startPoint y: 112, endPoint x: 371, endPoint y: 30, distance: 277.6
click at [371, 30] on h5 "You have a single dedicated 10 Gbps AWS Direct Connect carrying multiple VIFs a…" at bounding box center [614, 72] width 526 height 98
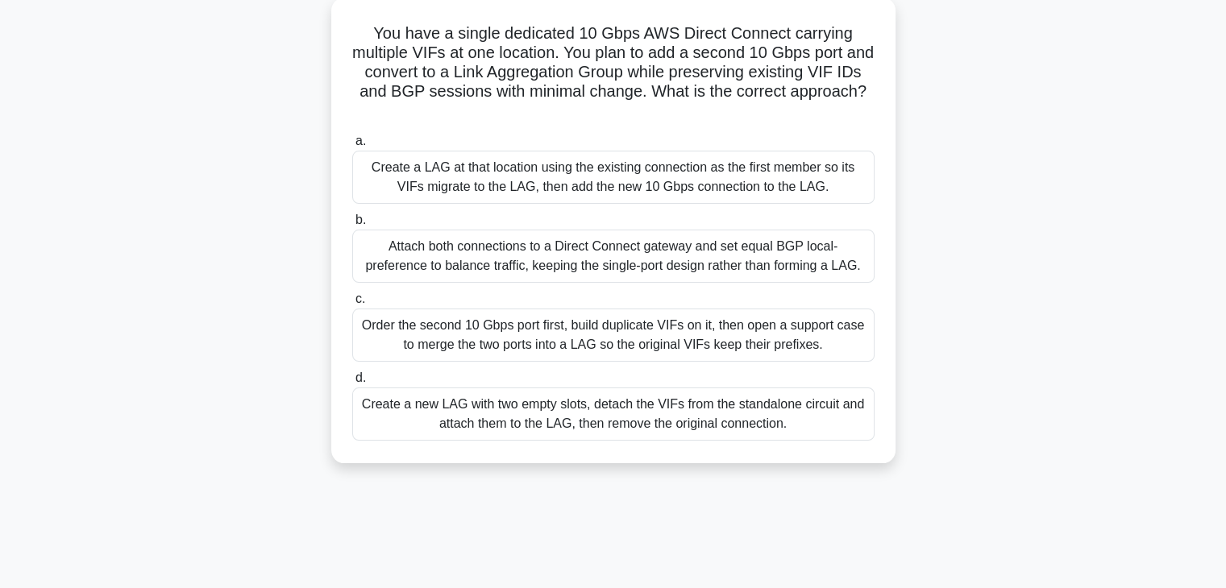
click at [623, 107] on icon ".spinner_0XTQ{transform-origin:center;animation:spinner_y6GP .75s linear infini…" at bounding box center [613, 111] width 19 height 19
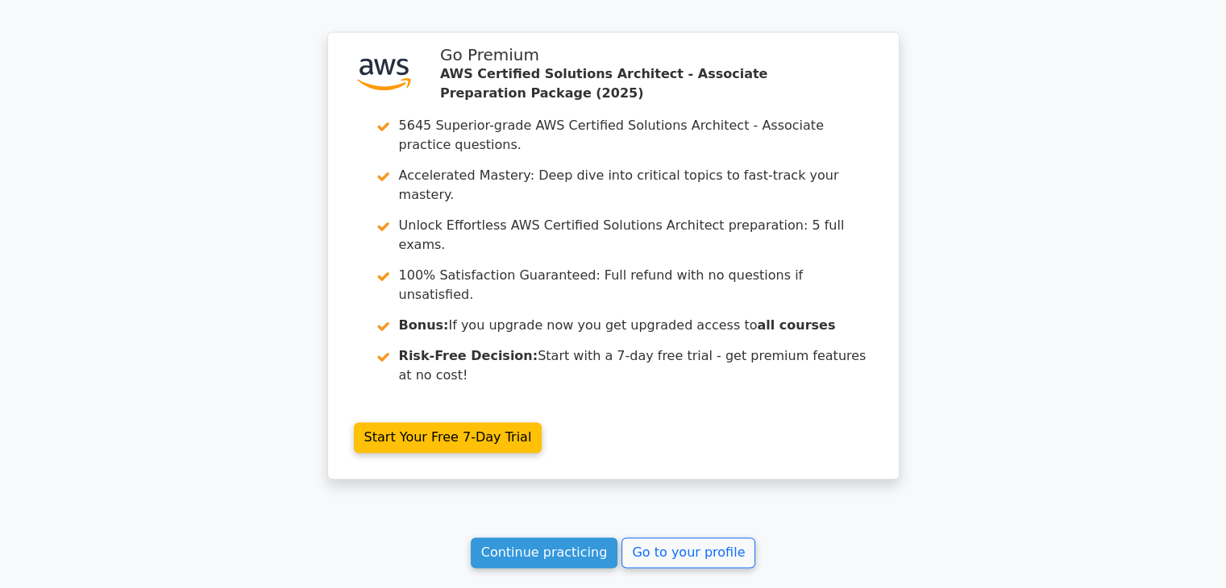
scroll to position [2394, 0]
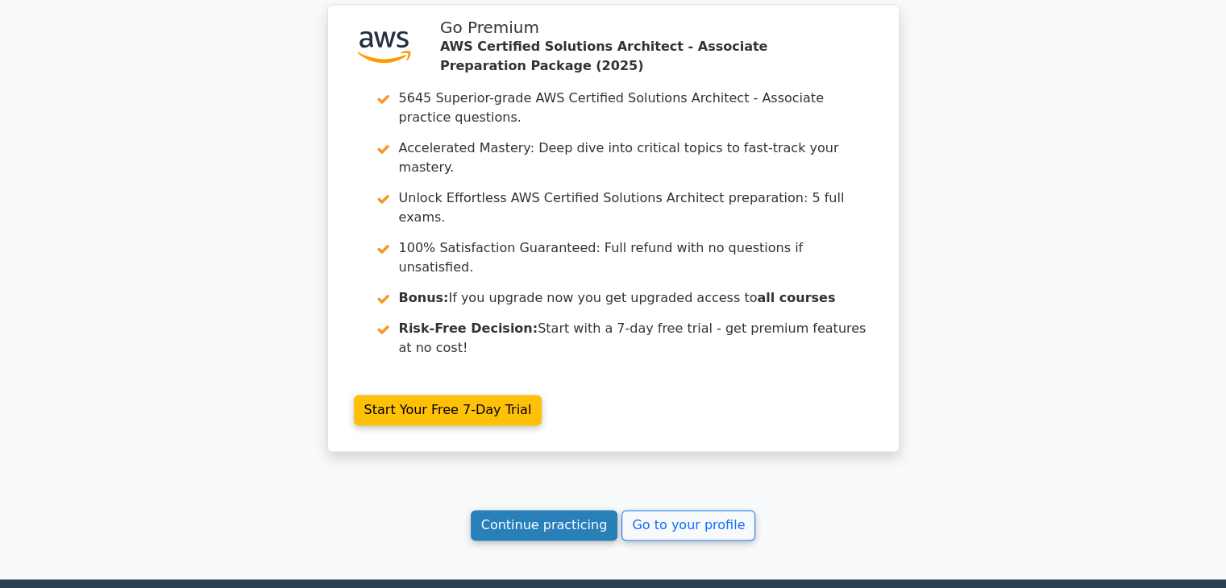
click at [600, 510] on link "Continue practicing" at bounding box center [545, 525] width 148 height 31
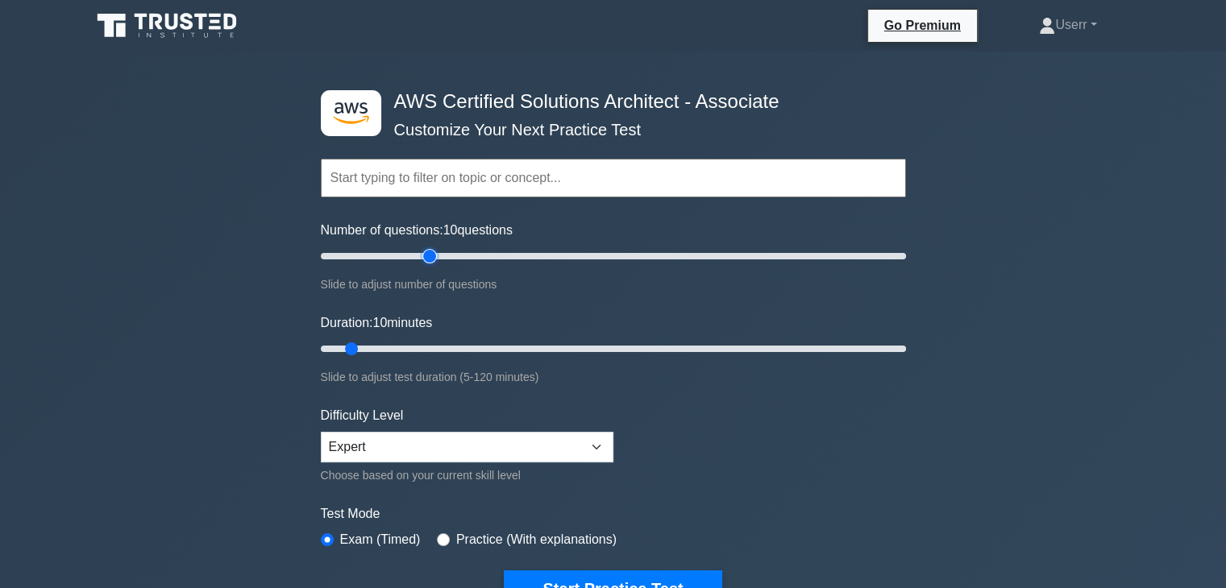
click at [426, 257] on input "Number of questions: 10 questions" at bounding box center [613, 256] width 585 height 19
click at [398, 260] on input "Number of questions: 40 questions" at bounding box center [613, 256] width 585 height 19
type input "20"
click at [364, 258] on input "Number of questions: 20 questions" at bounding box center [613, 256] width 585 height 19
click at [423, 343] on input "Duration: 10 minutes" at bounding box center [613, 348] width 585 height 19
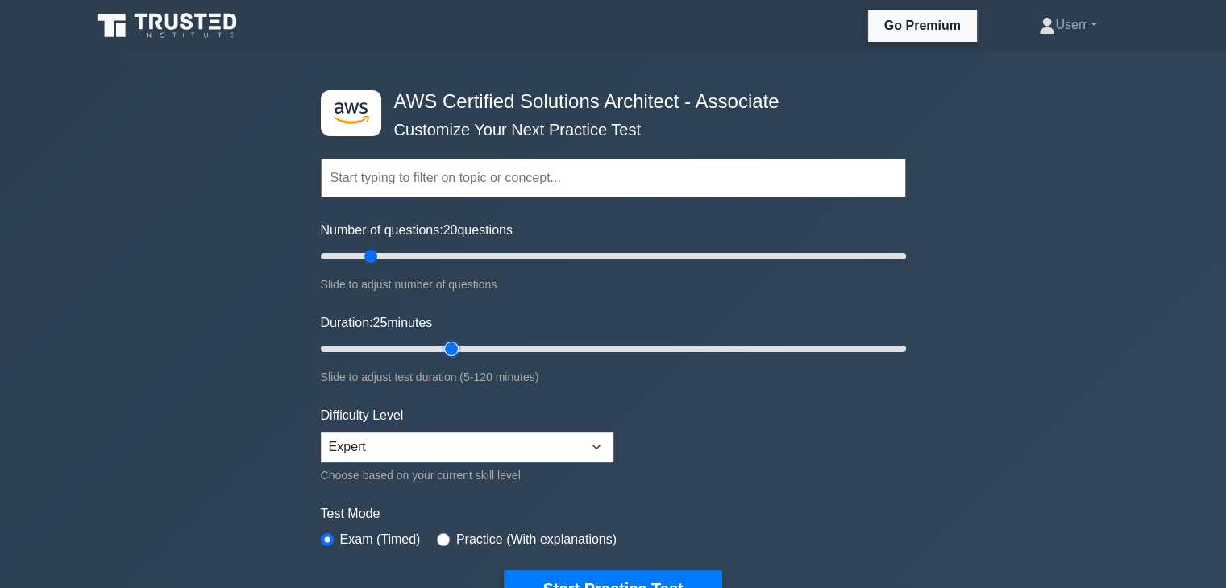
type input "30"
click at [443, 346] on input "Duration: 25 minutes" at bounding box center [613, 348] width 585 height 19
click at [606, 575] on button "Start Practice Test" at bounding box center [613, 589] width 218 height 37
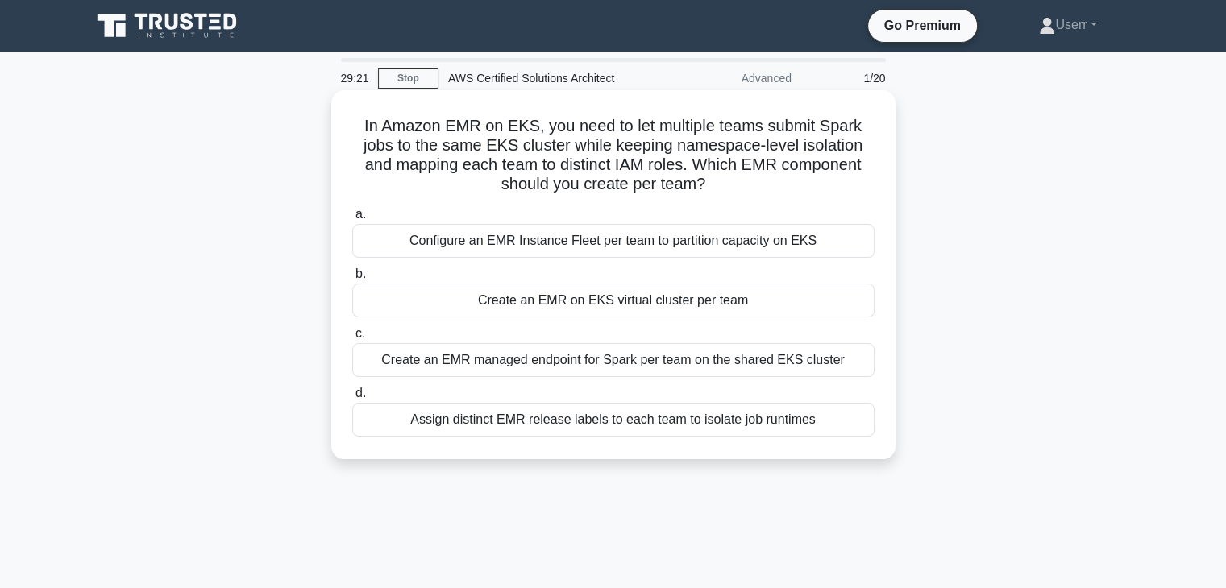
click at [600, 238] on div "Configure an EMR Instance Fleet per team to partition capacity on EKS" at bounding box center [613, 241] width 522 height 34
click at [352, 220] on input "a. Configure an EMR Instance Fleet per team to partition capacity on EKS" at bounding box center [352, 215] width 0 height 10
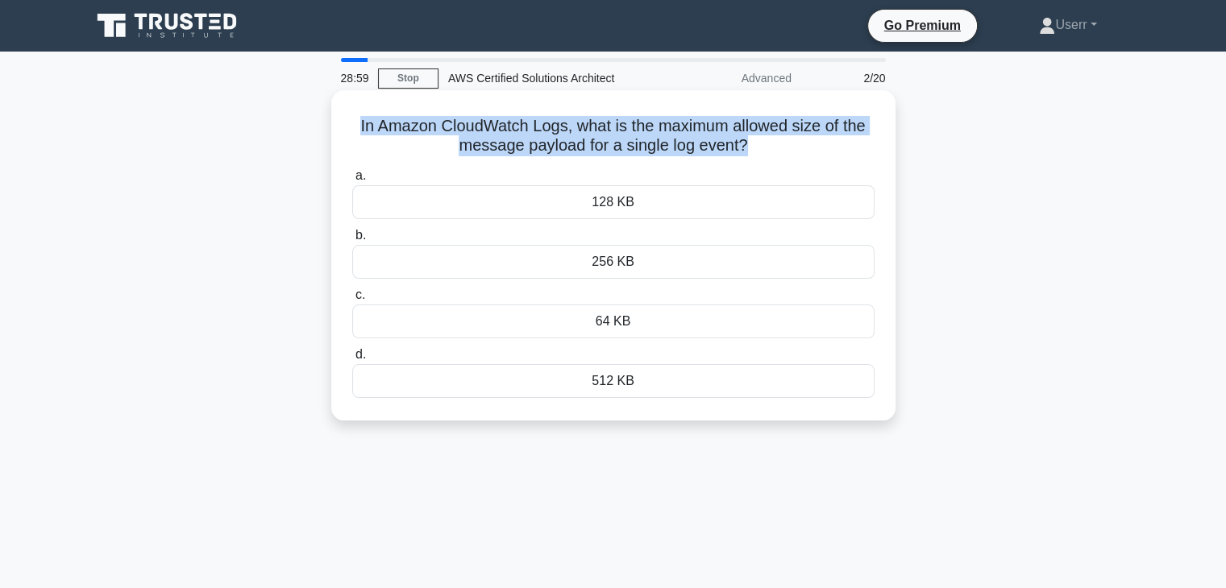
drag, startPoint x: 354, startPoint y: 127, endPoint x: 745, endPoint y: 148, distance: 391.5
click at [745, 148] on h5 "In Amazon CloudWatch Logs, what is the maximum allowed size of the message payl…" at bounding box center [614, 136] width 526 height 40
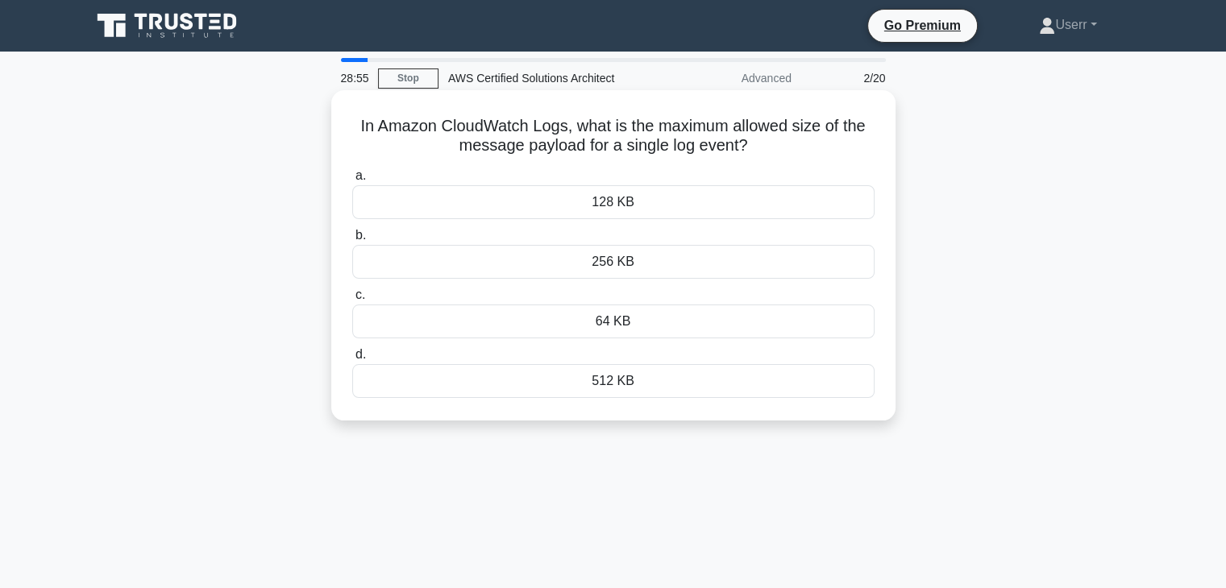
click at [750, 144] on h5 "In Amazon CloudWatch Logs, what is the maximum allowed size of the message payl…" at bounding box center [614, 136] width 526 height 40
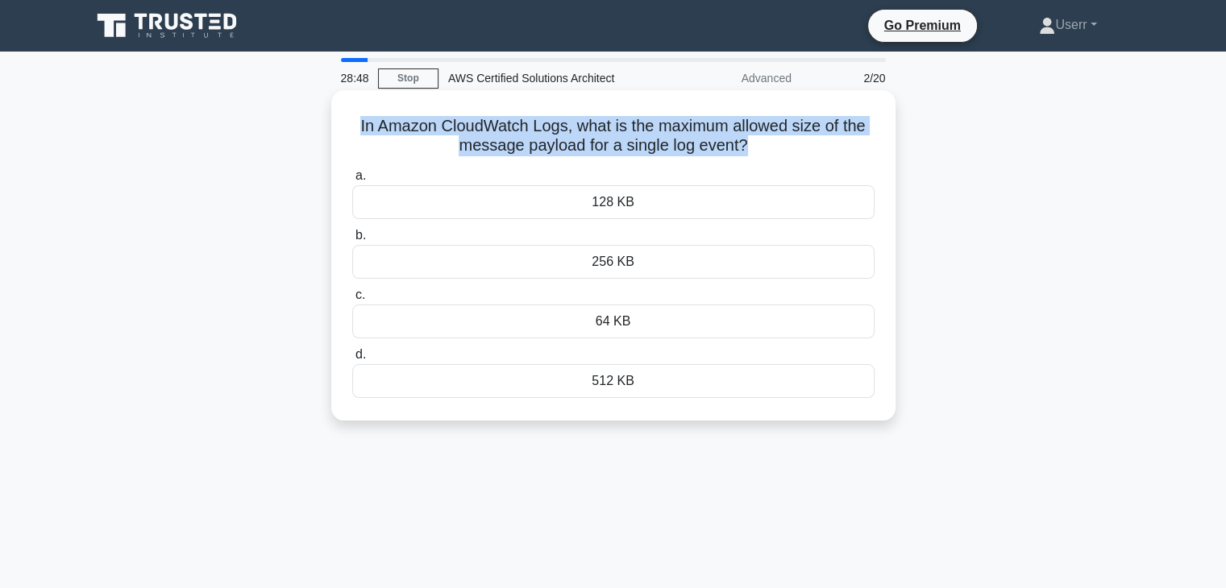
drag, startPoint x: 745, startPoint y: 144, endPoint x: 351, endPoint y: 115, distance: 394.4
click at [351, 115] on div "In Amazon CloudWatch Logs, what is the maximum allowed size of the message payl…" at bounding box center [613, 256] width 551 height 318
click at [433, 123] on h5 "In Amazon CloudWatch Logs, what is the maximum allowed size of the message payl…" at bounding box center [614, 136] width 526 height 40
drag, startPoint x: 735, startPoint y: 148, endPoint x: 352, endPoint y: 123, distance: 383.7
click at [352, 123] on h5 "In Amazon CloudWatch Logs, what is the maximum allowed size of the message payl…" at bounding box center [614, 136] width 526 height 40
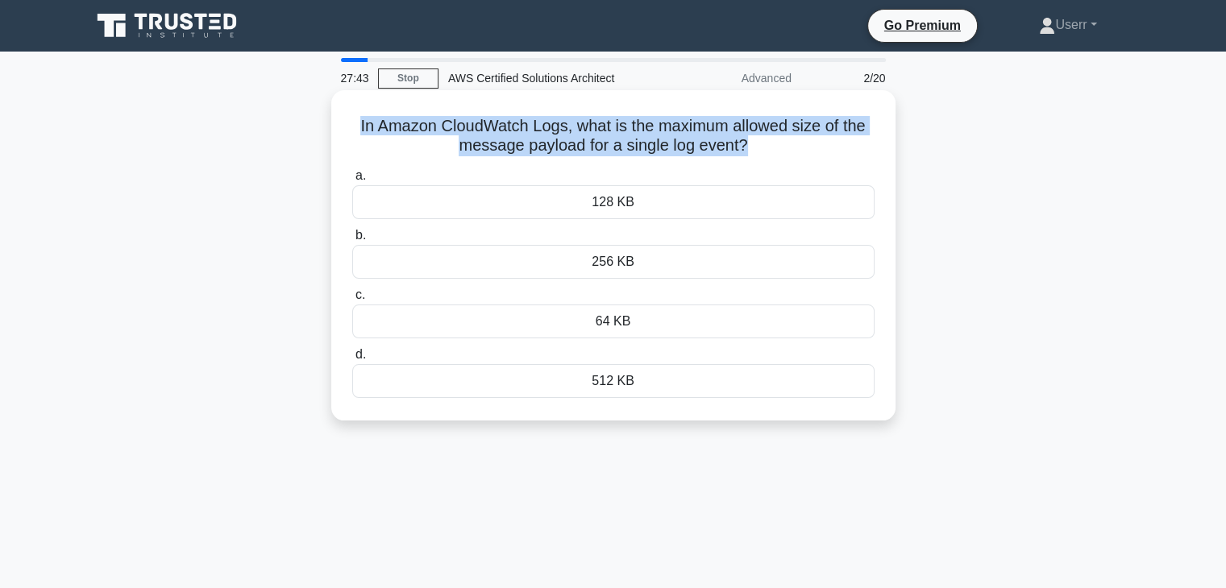
click at [740, 151] on h5 "In Amazon CloudWatch Logs, what is the maximum allowed size of the message payl…" at bounding box center [614, 136] width 526 height 40
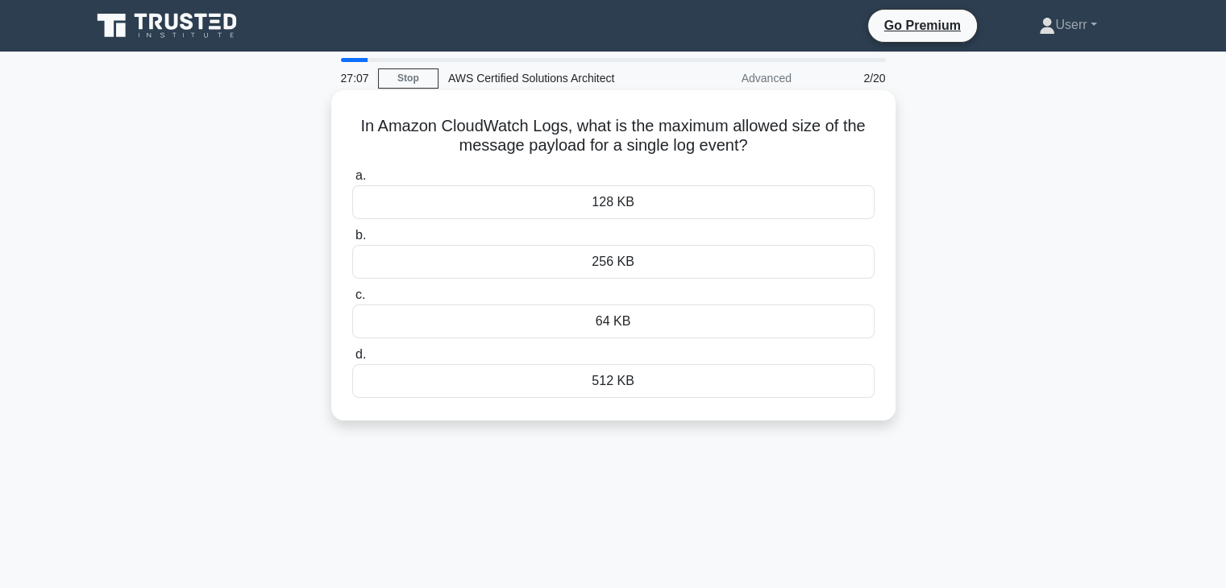
click at [730, 156] on h5 "In Amazon CloudWatch Logs, what is the maximum allowed size of the message payl…" at bounding box center [614, 136] width 526 height 40
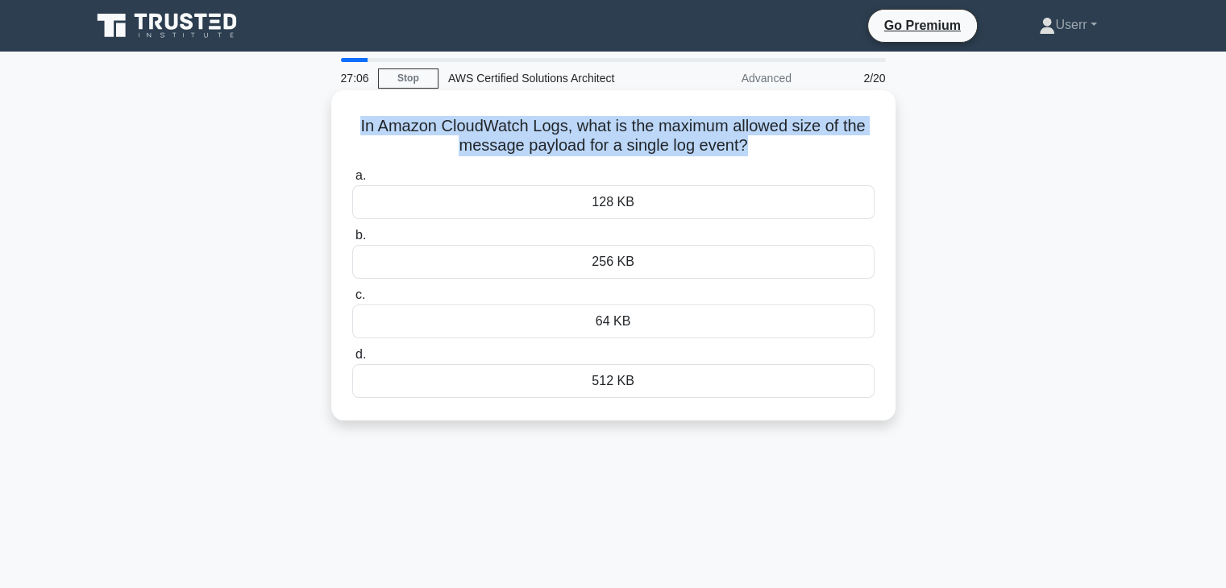
click at [730, 156] on h5 "In Amazon CloudWatch Logs, what is the maximum allowed size of the message payl…" at bounding box center [614, 136] width 526 height 40
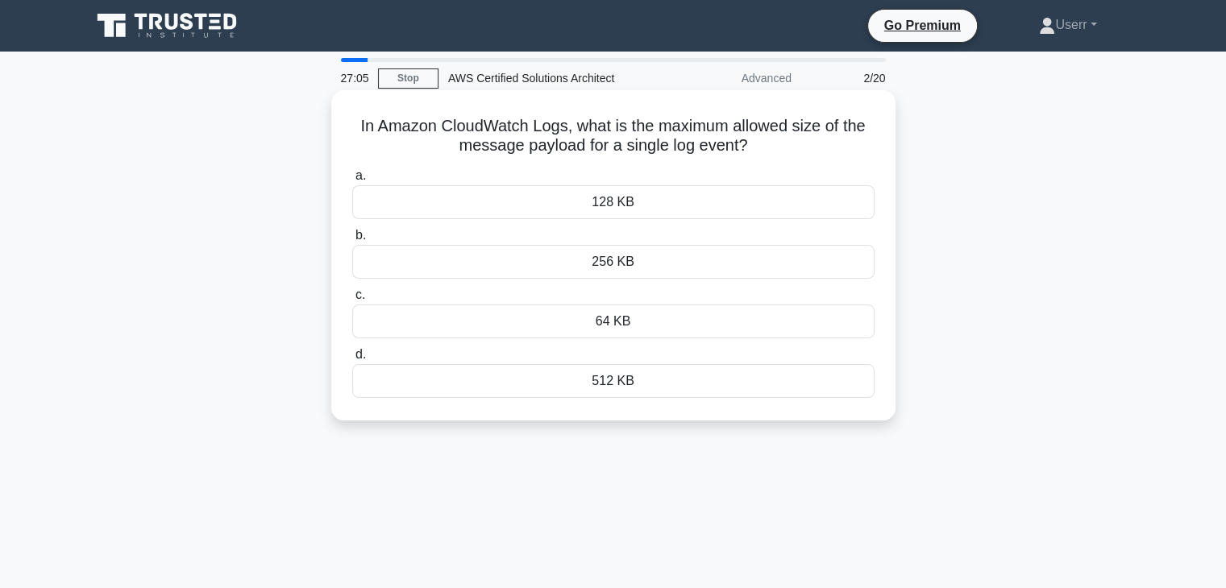
click at [754, 172] on label "a. 128 KB" at bounding box center [613, 192] width 522 height 53
click at [352, 172] on input "a. 128 KB" at bounding box center [352, 176] width 0 height 10
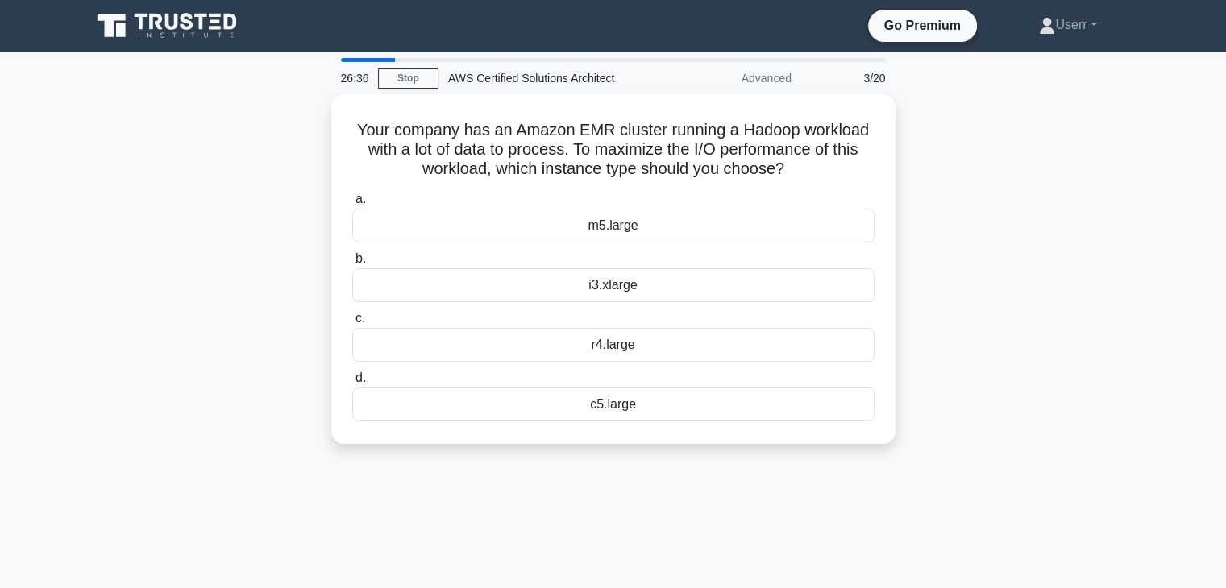
click at [701, 534] on div "26:36 Stop AWS Certified Solutions Architect Advanced 3/20 Your company has an …" at bounding box center [613, 461] width 1064 height 806
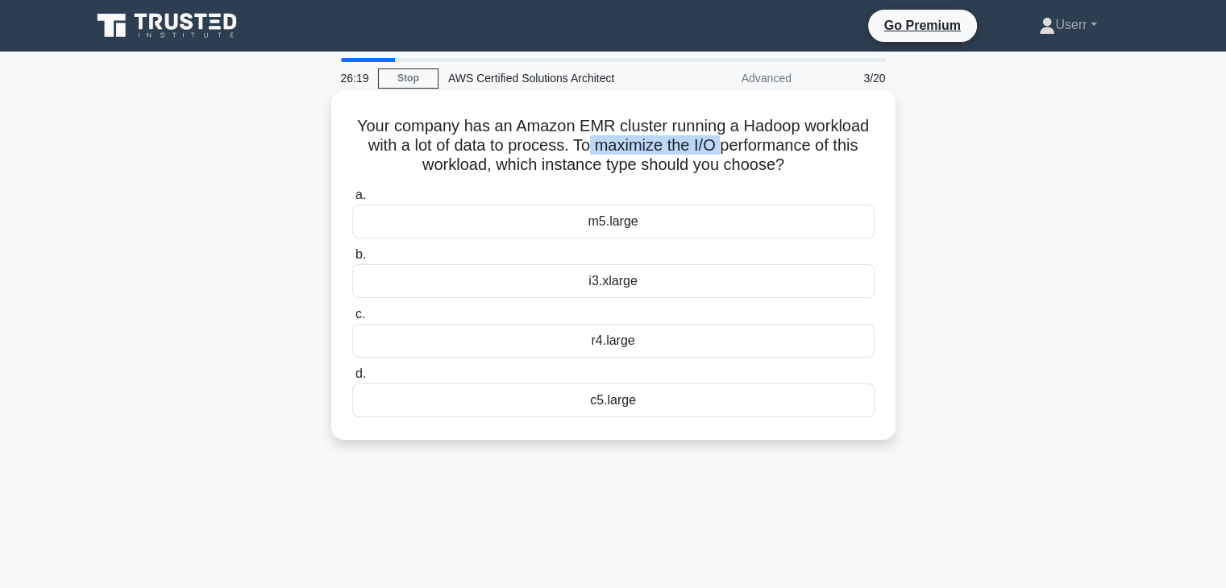
drag, startPoint x: 598, startPoint y: 147, endPoint x: 722, endPoint y: 155, distance: 124.4
click at [722, 155] on h5 "Your company has an Amazon EMR cluster running a Hadoop workload with a lot of …" at bounding box center [614, 146] width 526 height 60
click at [725, 156] on h5 "Your company has an Amazon EMR cluster running a Hadoop workload with a lot of …" at bounding box center [614, 146] width 526 height 60
drag, startPoint x: 576, startPoint y: 146, endPoint x: 790, endPoint y: 174, distance: 215.5
click at [790, 174] on h5 "Your company has an Amazon EMR cluster running a Hadoop workload with a lot of …" at bounding box center [614, 146] width 526 height 60
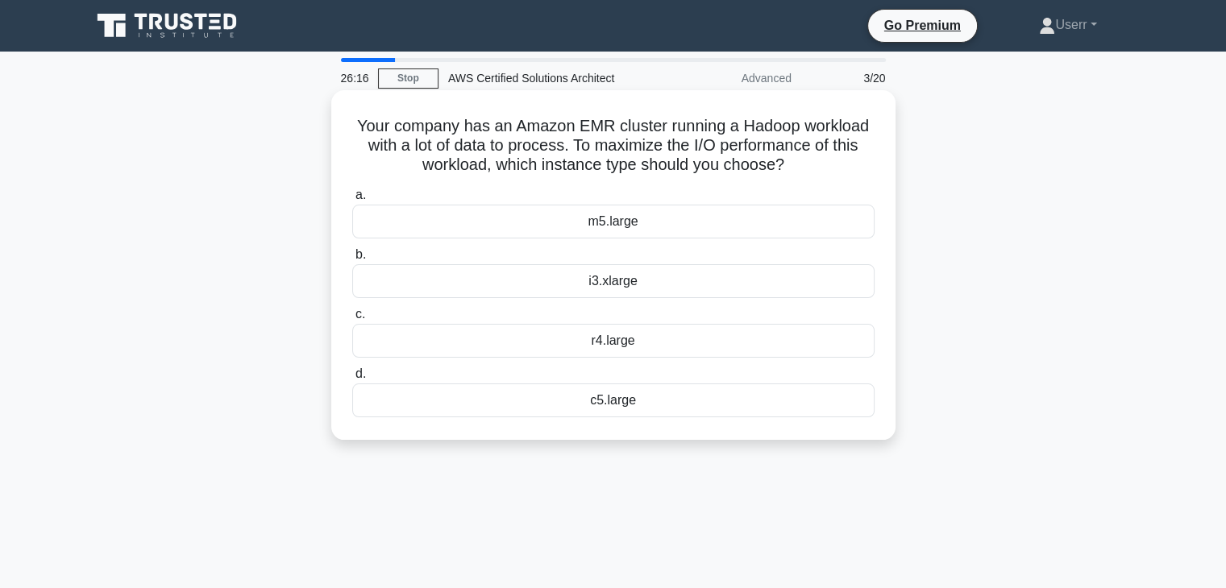
click at [787, 164] on h5 "Your company has an Amazon EMR cluster running a Hadoop workload with a lot of …" at bounding box center [614, 146] width 526 height 60
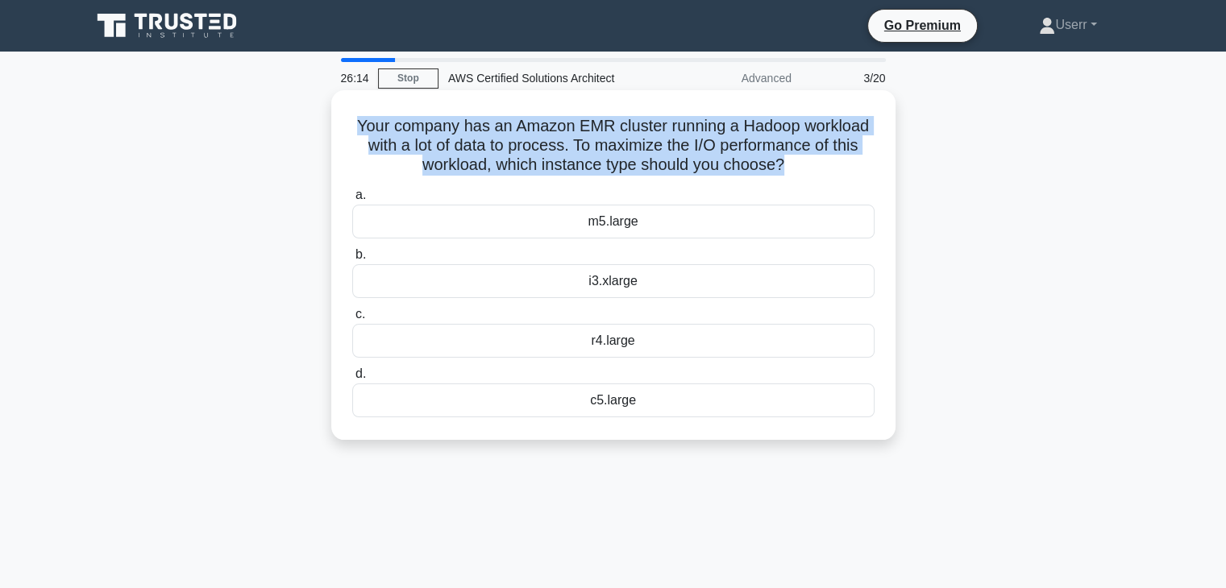
drag, startPoint x: 784, startPoint y: 163, endPoint x: 355, endPoint y: 127, distance: 431.1
click at [355, 127] on h5 "Your company has an Amazon EMR cluster running a Hadoop workload with a lot of …" at bounding box center [614, 146] width 526 height 60
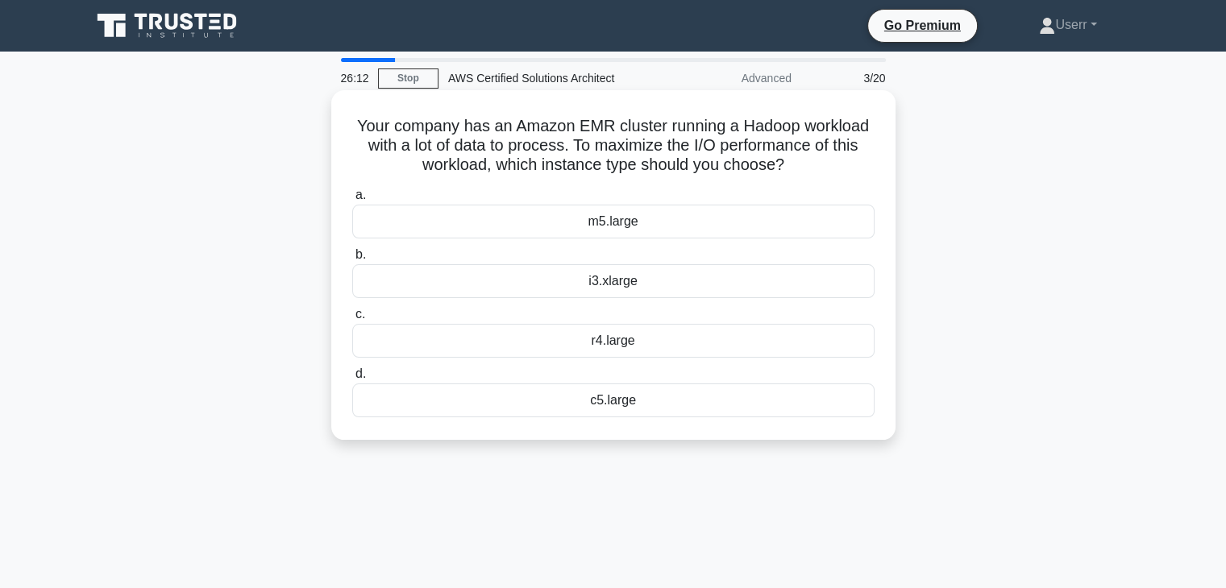
click at [793, 160] on icon ".spinner_0XTQ{transform-origin:center;animation:spinner_y6GP .75s linear infini…" at bounding box center [793, 165] width 19 height 19
click at [628, 292] on div "i3.xlarge" at bounding box center [613, 281] width 522 height 34
click at [352, 260] on input "b. i3.xlarge" at bounding box center [352, 255] width 0 height 10
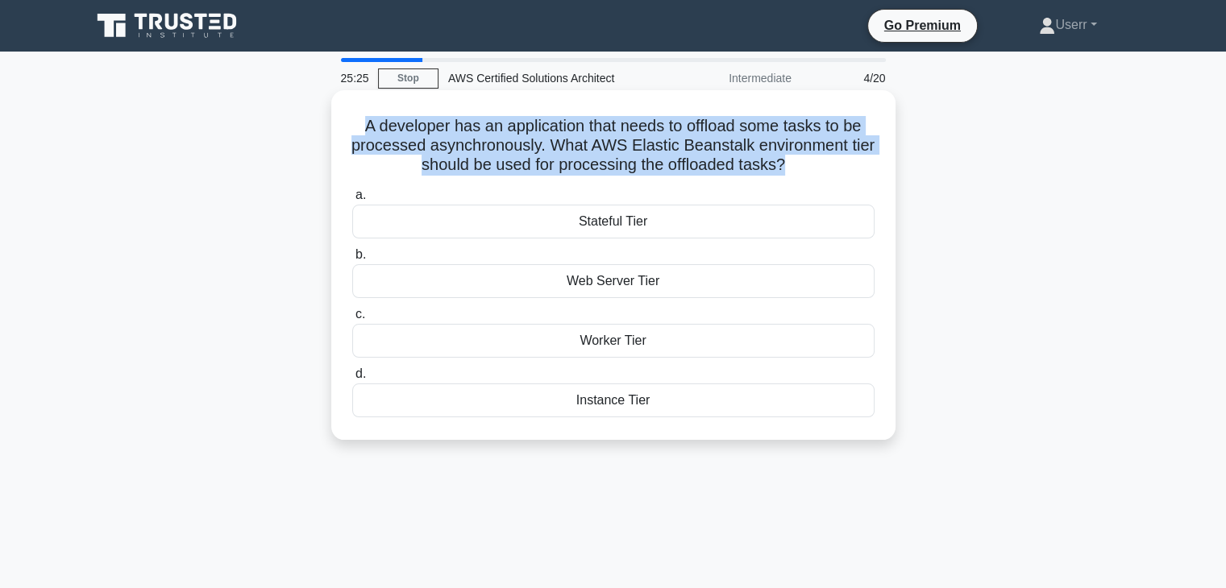
drag, startPoint x: 355, startPoint y: 123, endPoint x: 799, endPoint y: 165, distance: 446.2
click at [799, 165] on h5 "A developer has an application that needs to offload some tasks to be processed…" at bounding box center [614, 146] width 526 height 60
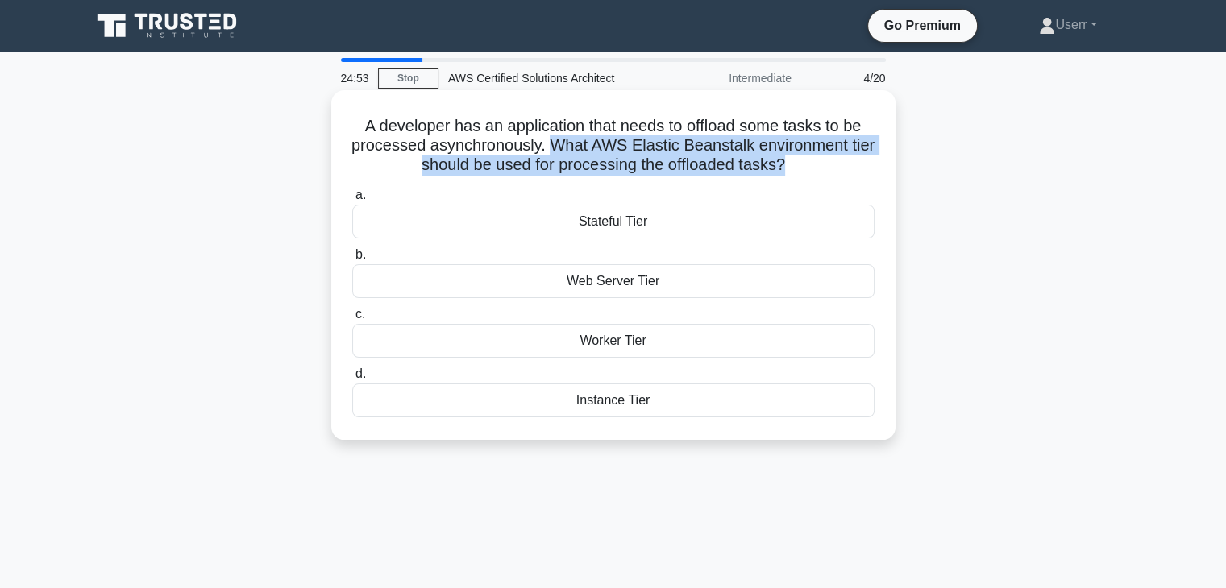
drag, startPoint x: 561, startPoint y: 144, endPoint x: 800, endPoint y: 167, distance: 240.5
click at [800, 167] on h5 "A developer has an application that needs to offload some tasks to be processed…" at bounding box center [614, 146] width 526 height 60
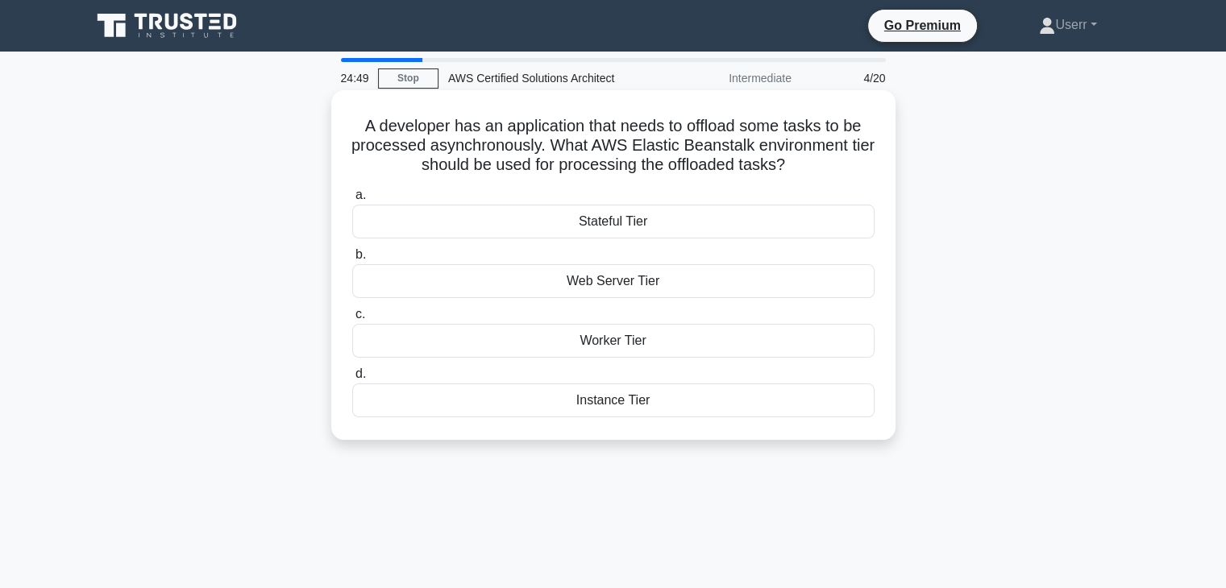
click at [803, 163] on h5 "A developer has an application that needs to offload some tasks to be processed…" at bounding box center [614, 146] width 526 height 60
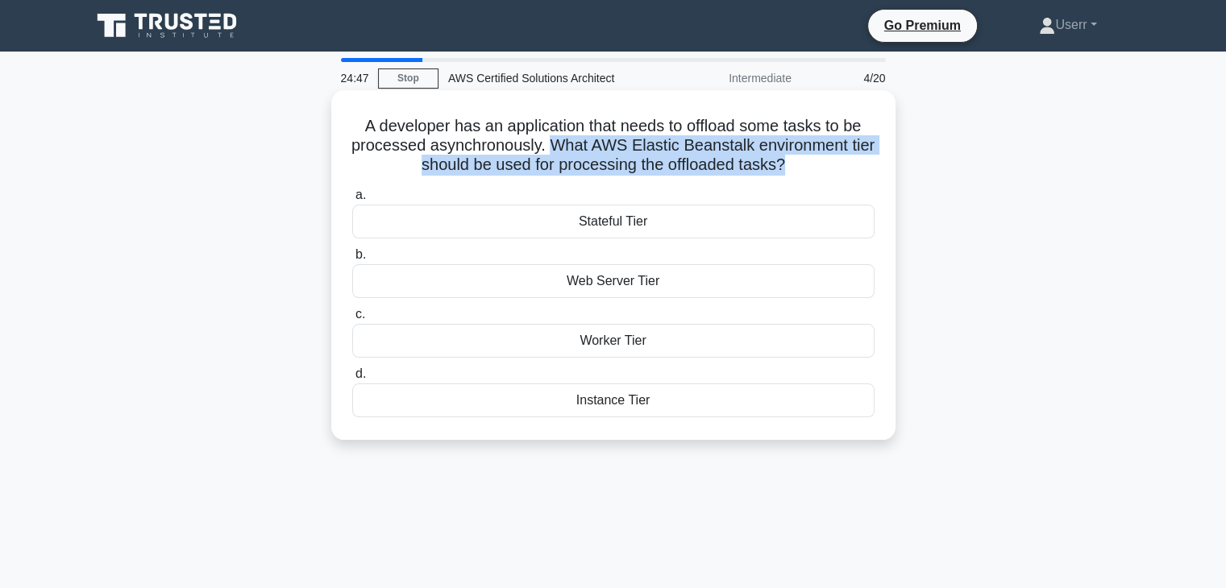
drag, startPoint x: 800, startPoint y: 162, endPoint x: 561, endPoint y: 145, distance: 239.2
click at [561, 145] on h5 "A developer has an application that needs to offload some tasks to be processed…" at bounding box center [614, 146] width 526 height 60
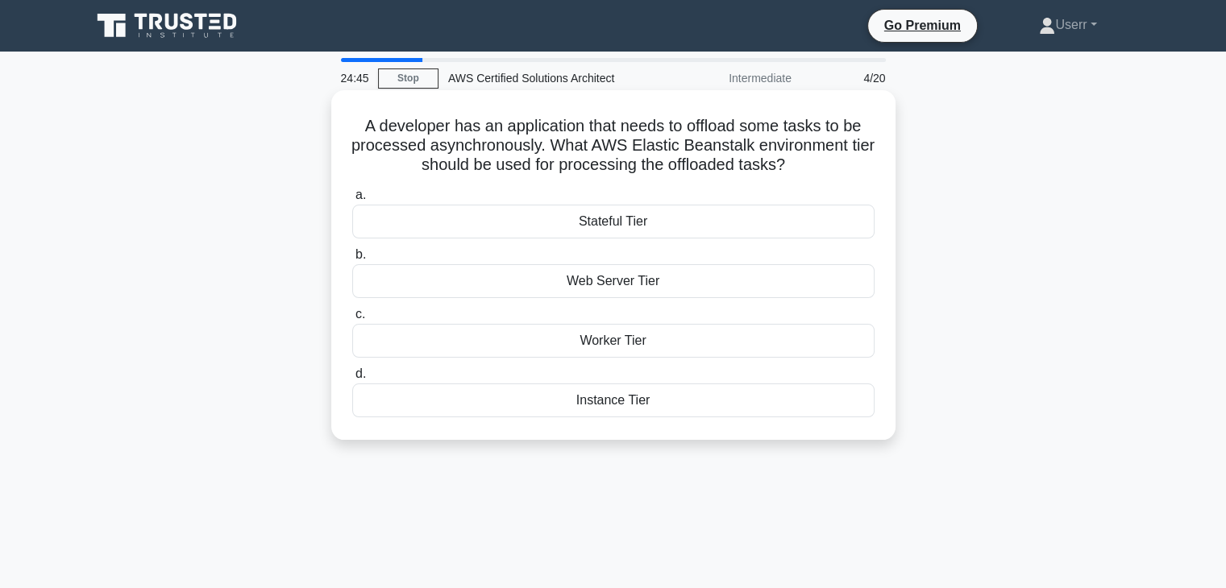
click at [804, 162] on h5 "A developer has an application that needs to offload some tasks to be processed…" at bounding box center [614, 146] width 526 height 60
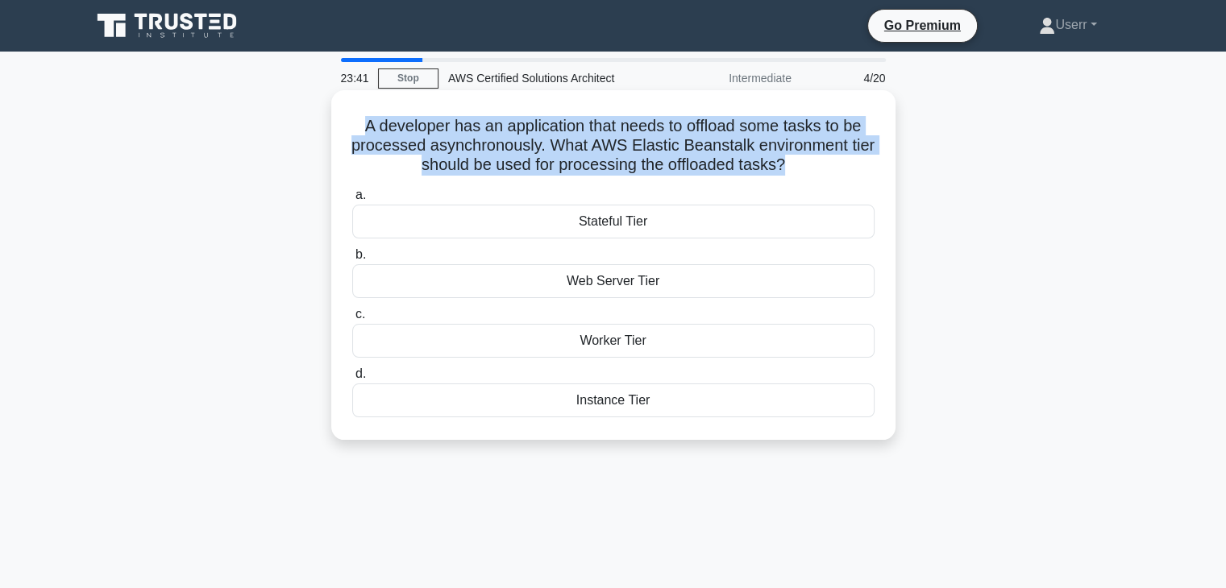
drag, startPoint x: 369, startPoint y: 130, endPoint x: 802, endPoint y: 172, distance: 434.9
click at [802, 172] on h5 "A developer has an application that needs to offload some tasks to be processed…" at bounding box center [614, 146] width 526 height 60
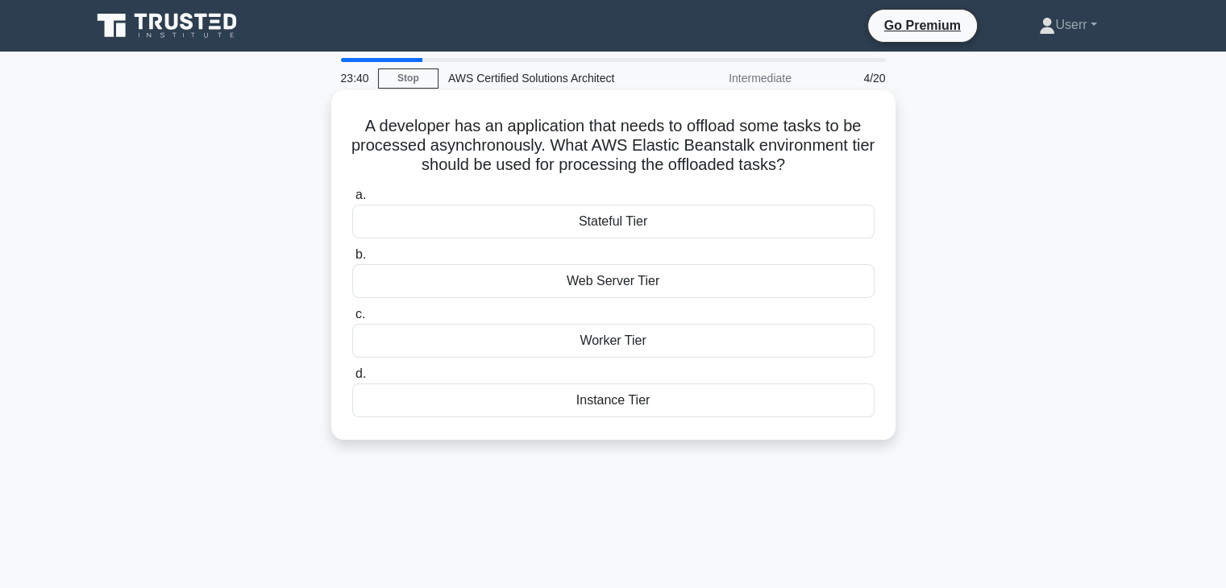
click at [804, 165] on icon ".spinner_0XTQ{transform-origin:center;animation:spinner_y6GP .75s linear infini…" at bounding box center [794, 165] width 19 height 19
drag, startPoint x: 400, startPoint y: 164, endPoint x: 800, endPoint y: 161, distance: 400.6
click at [800, 161] on h5 "A developer has an application that needs to offload some tasks to be processed…" at bounding box center [614, 146] width 526 height 60
click at [804, 161] on icon ".spinner_0XTQ{transform-origin:center;animation:spinner_y6GP .75s linear infini…" at bounding box center [794, 165] width 19 height 19
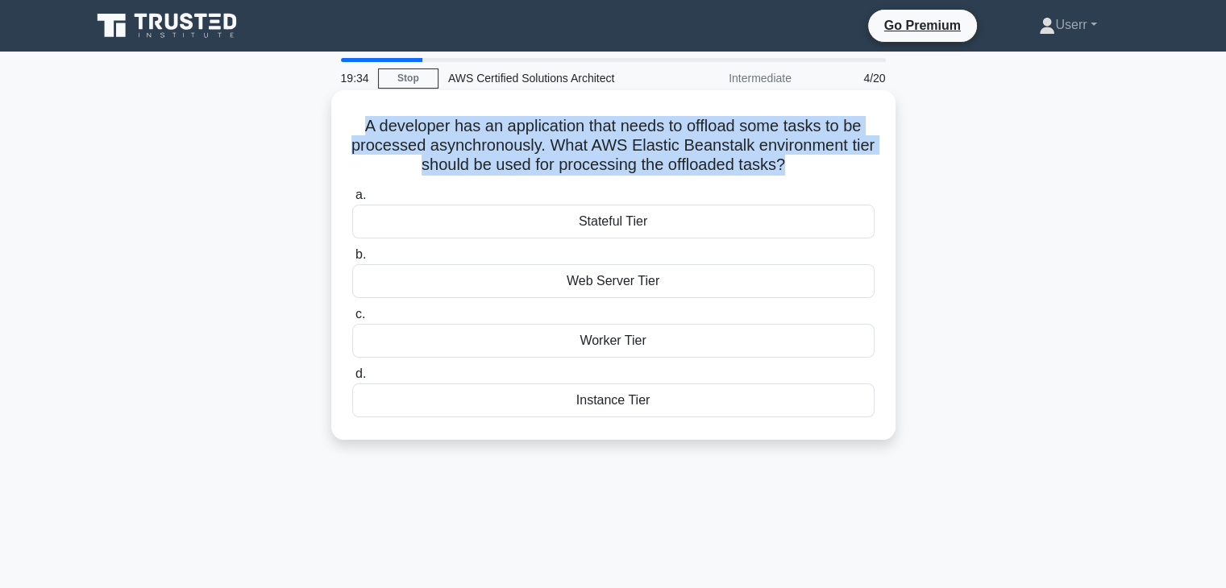
drag, startPoint x: 430, startPoint y: 139, endPoint x: 800, endPoint y: 168, distance: 371.2
click at [800, 168] on h5 "A developer has an application that needs to offload some tasks to be processed…" at bounding box center [614, 146] width 526 height 60
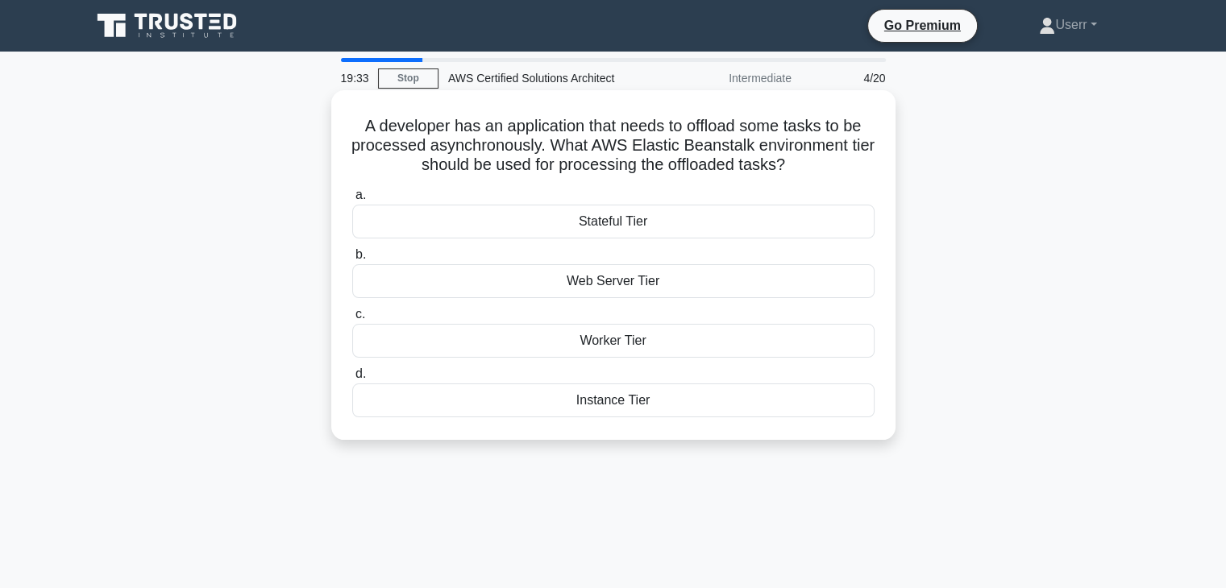
click at [804, 164] on icon ".spinner_0XTQ{transform-origin:center;animation:spinner_y6GP .75s linear infini…" at bounding box center [794, 165] width 19 height 19
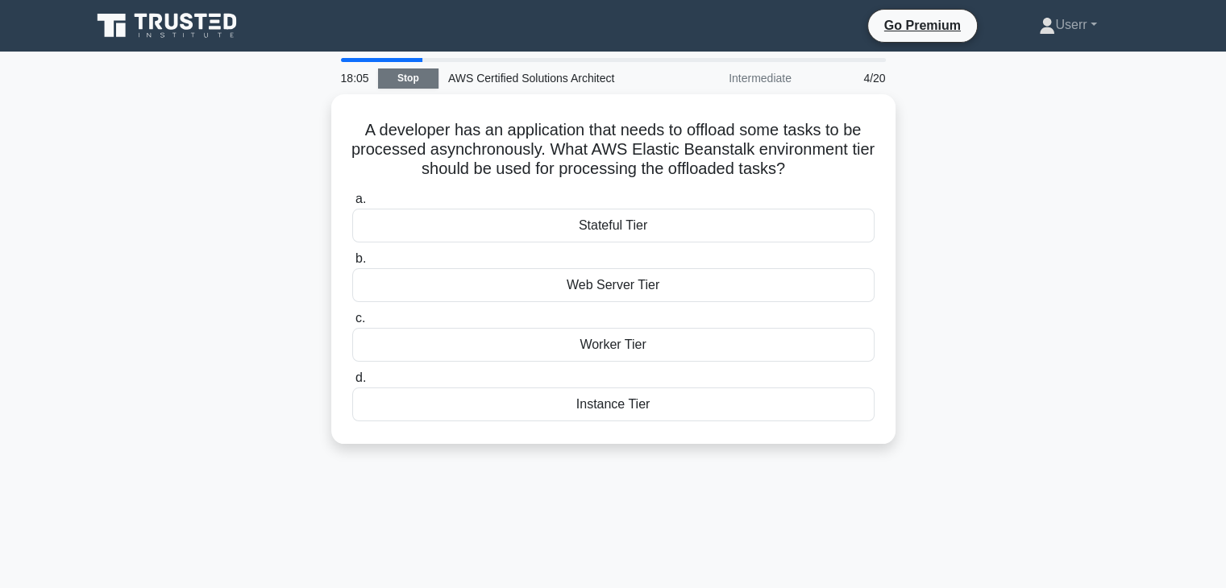
click at [422, 87] on link "Stop" at bounding box center [408, 79] width 60 height 20
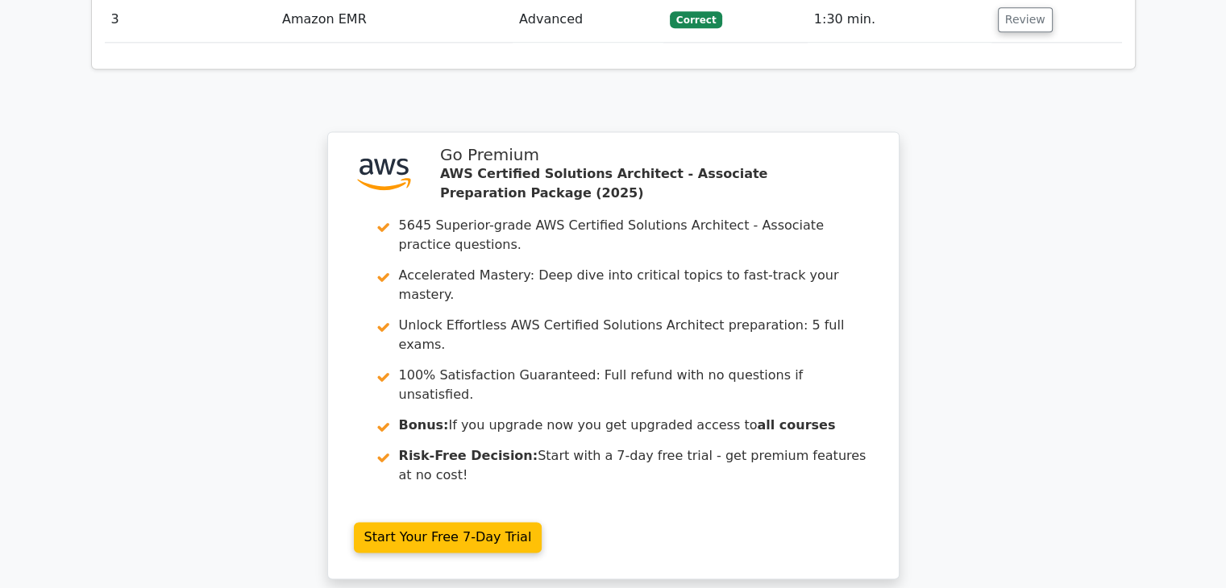
scroll to position [2344, 0]
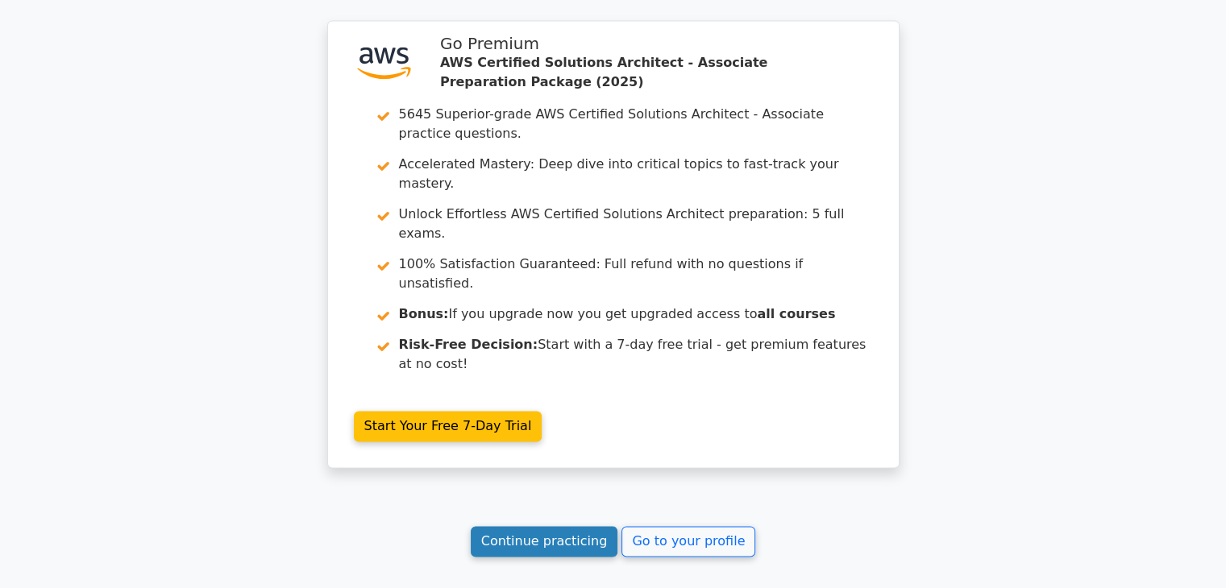
click at [588, 526] on link "Continue practicing" at bounding box center [545, 541] width 148 height 31
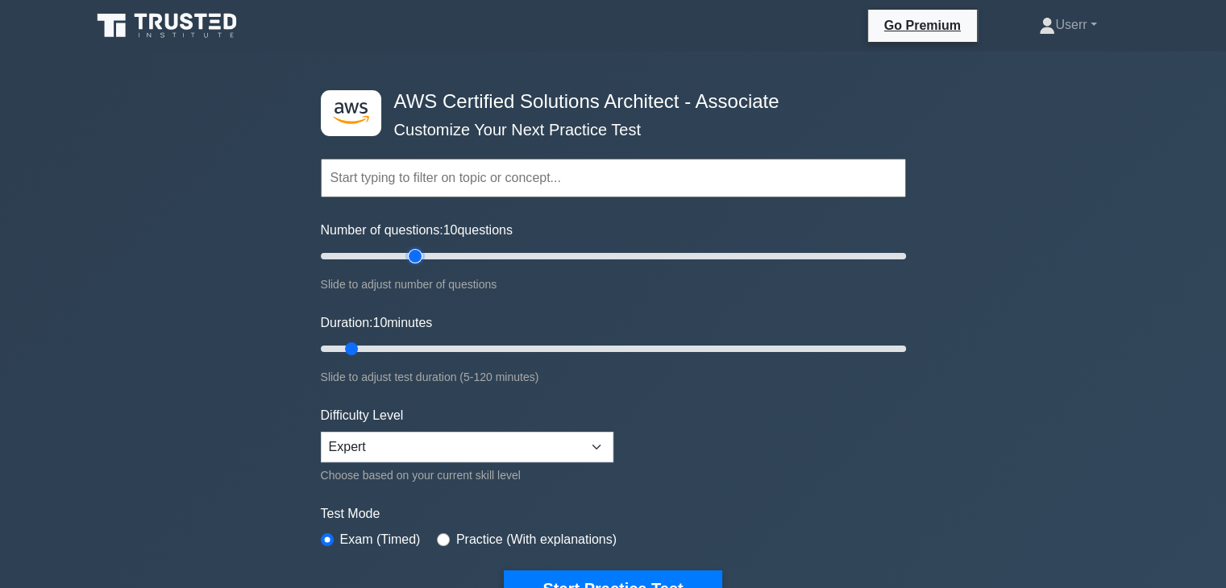
click at [418, 264] on input "Number of questions: 10 questions" at bounding box center [613, 256] width 585 height 19
click at [382, 243] on div "Number of questions: 35 questions Slide to adjust number of questions" at bounding box center [613, 257] width 585 height 73
click at [381, 257] on input "Number of questions: 25 questions" at bounding box center [613, 256] width 585 height 19
type input "15"
click at [361, 260] on input "Number of questions: 15 questions" at bounding box center [613, 256] width 585 height 19
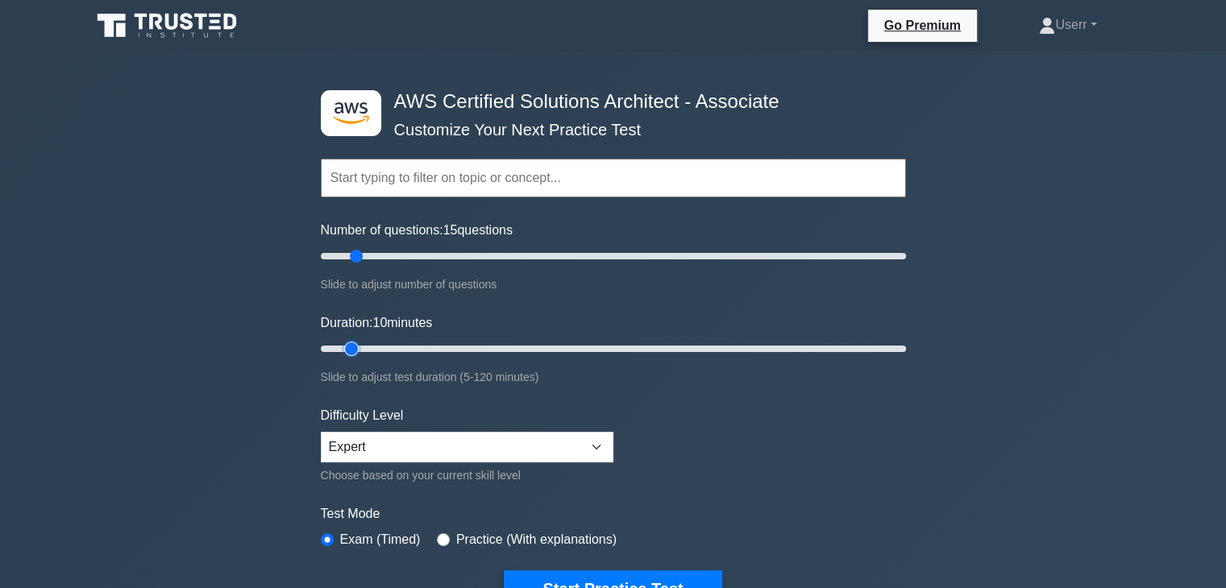
click at [362, 347] on input "Duration: 10 minutes" at bounding box center [613, 348] width 585 height 19
click at [607, 567] on form "Topics Amazon EC2 Amazon S3 Amazon VPC AWS Identity and Access Management (IAM)…" at bounding box center [613, 359] width 585 height 498
click at [607, 571] on button "Start Practice Test" at bounding box center [613, 589] width 218 height 37
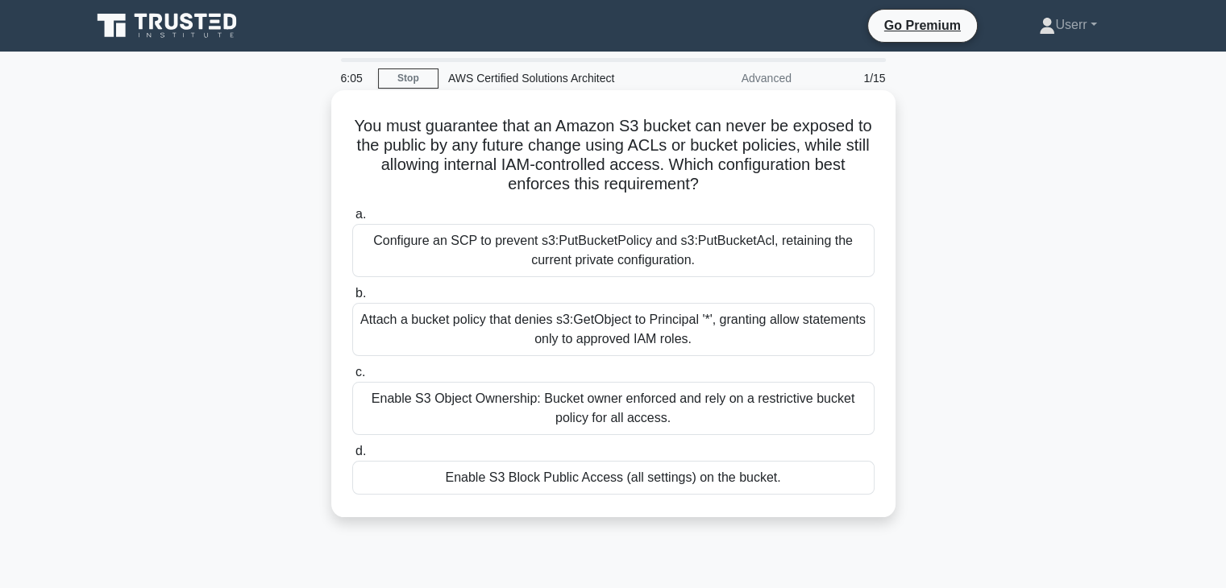
click at [642, 250] on div "Configure an SCP to prevent s3:PutBucketPolicy and s3:PutBucketAcl, retaining t…" at bounding box center [613, 250] width 522 height 53
click at [352, 220] on input "a. Configure an SCP to prevent s3:PutBucketPolicy and s3:PutBucketAcl, retainin…" at bounding box center [352, 215] width 0 height 10
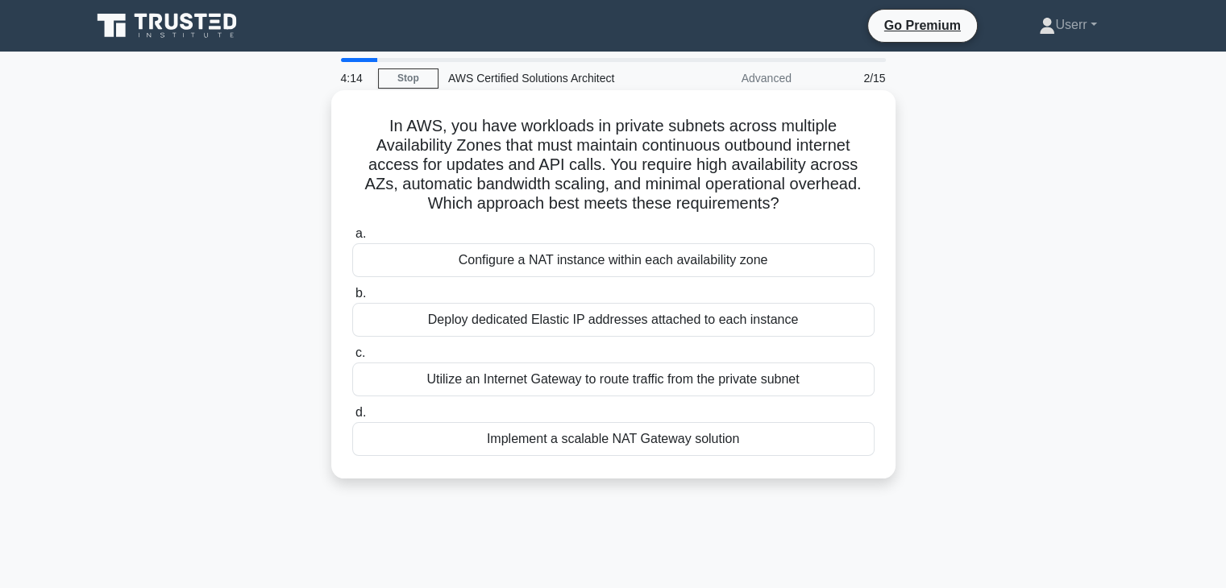
click at [571, 277] on div "Configure a NAT instance within each availability zone" at bounding box center [613, 260] width 522 height 34
click at [352, 239] on input "a. Configure a NAT instance within each availability zone" at bounding box center [352, 234] width 0 height 10
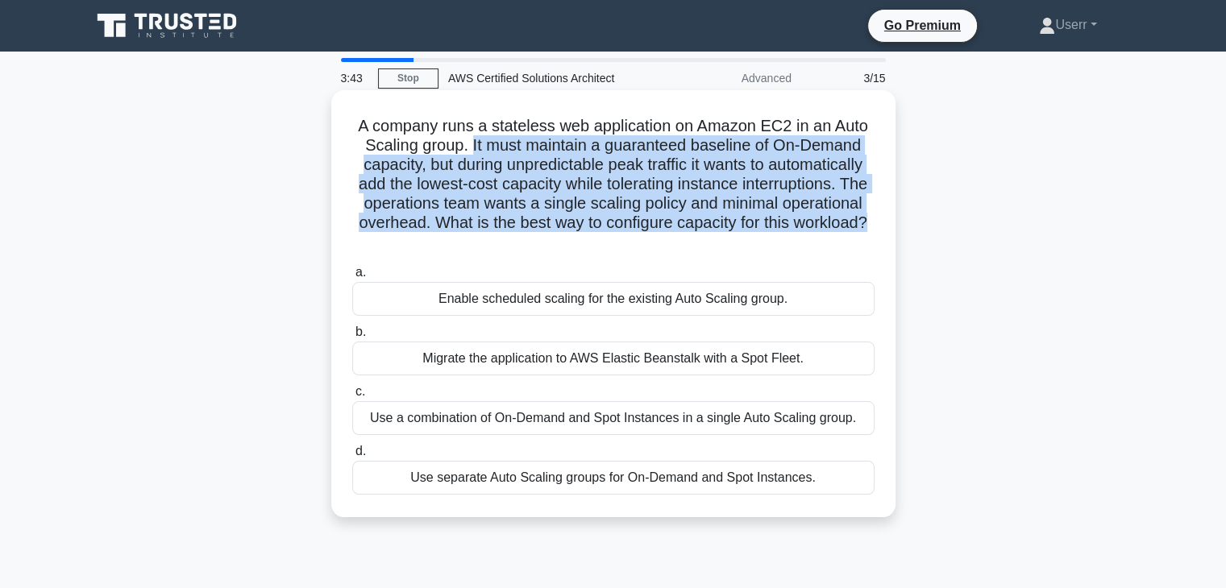
drag, startPoint x: 467, startPoint y: 148, endPoint x: 654, endPoint y: 240, distance: 209.1
click at [654, 240] on h5 "A company runs a stateless web application on Amazon EC2 in an Auto Scaling gro…" at bounding box center [614, 184] width 526 height 137
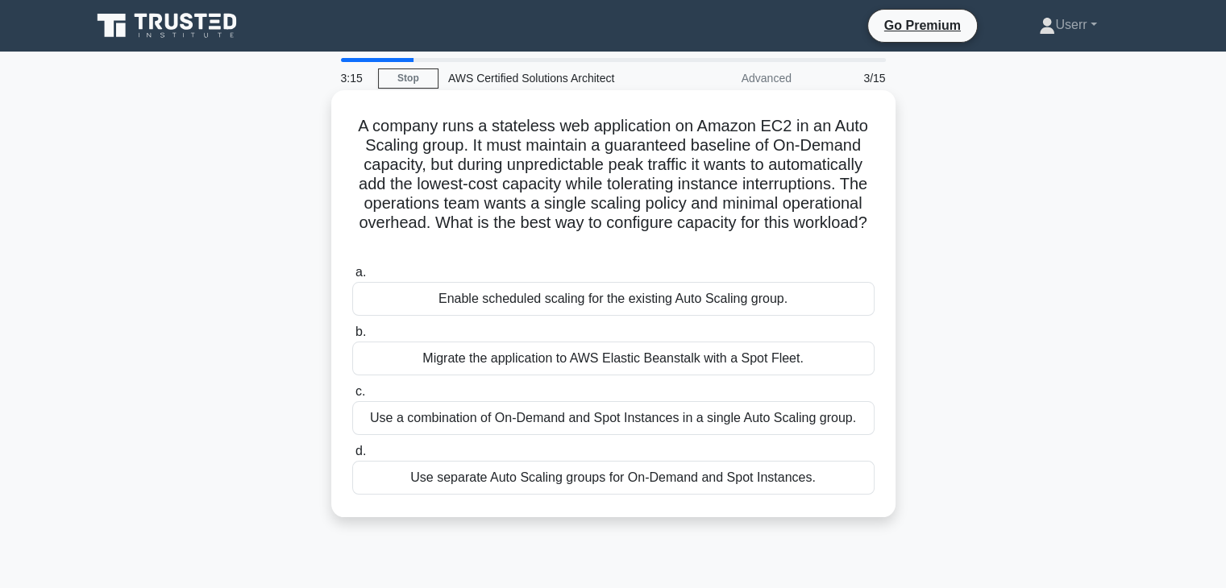
click at [657, 241] on h5 "A company runs a stateless web application on Amazon EC2 in an Auto Scaling gro…" at bounding box center [614, 184] width 526 height 137
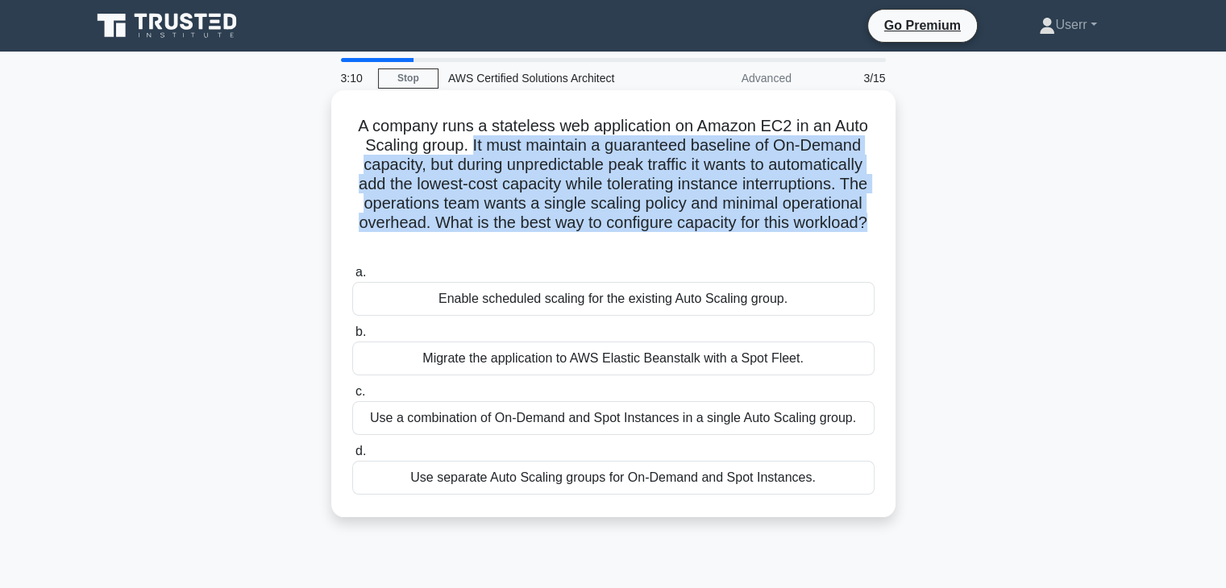
drag, startPoint x: 651, startPoint y: 241, endPoint x: 469, endPoint y: 143, distance: 206.6
click at [469, 143] on h5 "A company runs a stateless web application on Amazon EC2 in an Auto Scaling gro…" at bounding box center [614, 184] width 526 height 137
click at [625, 248] on h5 "A company runs a stateless web application on Amazon EC2 in an Auto Scaling gro…" at bounding box center [614, 184] width 526 height 137
drag, startPoint x: 467, startPoint y: 143, endPoint x: 653, endPoint y: 245, distance: 211.8
click at [653, 245] on h5 "A company runs a stateless web application on Amazon EC2 in an Auto Scaling gro…" at bounding box center [614, 184] width 526 height 137
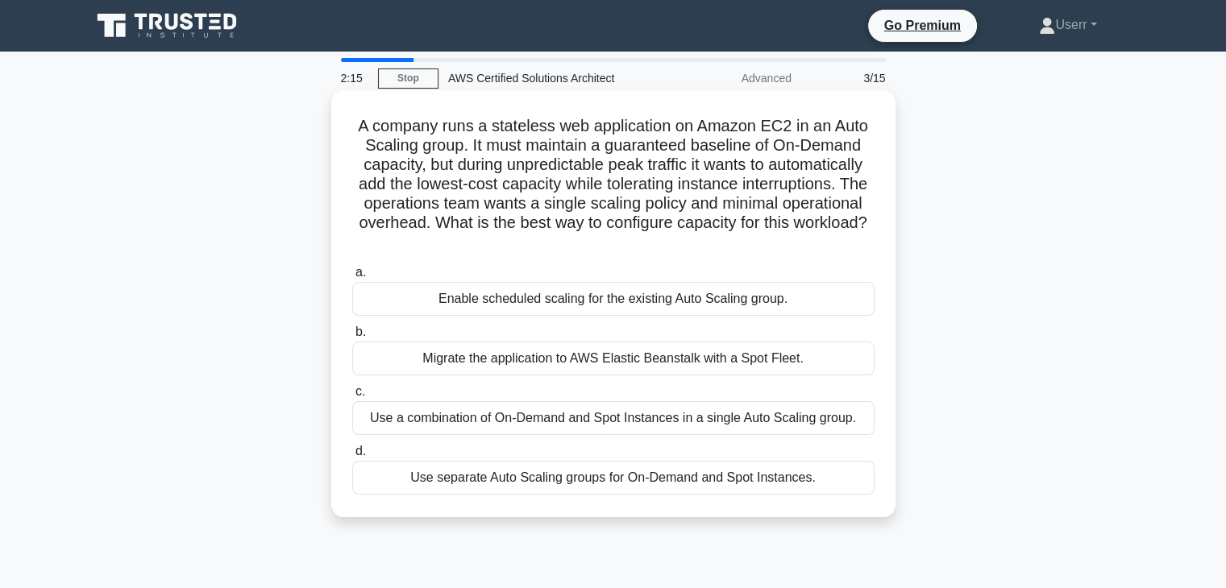
click at [677, 281] on label "a. Enable scheduled scaling for the existing Auto Scaling group." at bounding box center [613, 289] width 522 height 53
click at [352, 278] on input "a. Enable scheduled scaling for the existing Auto Scaling group." at bounding box center [352, 273] width 0 height 10
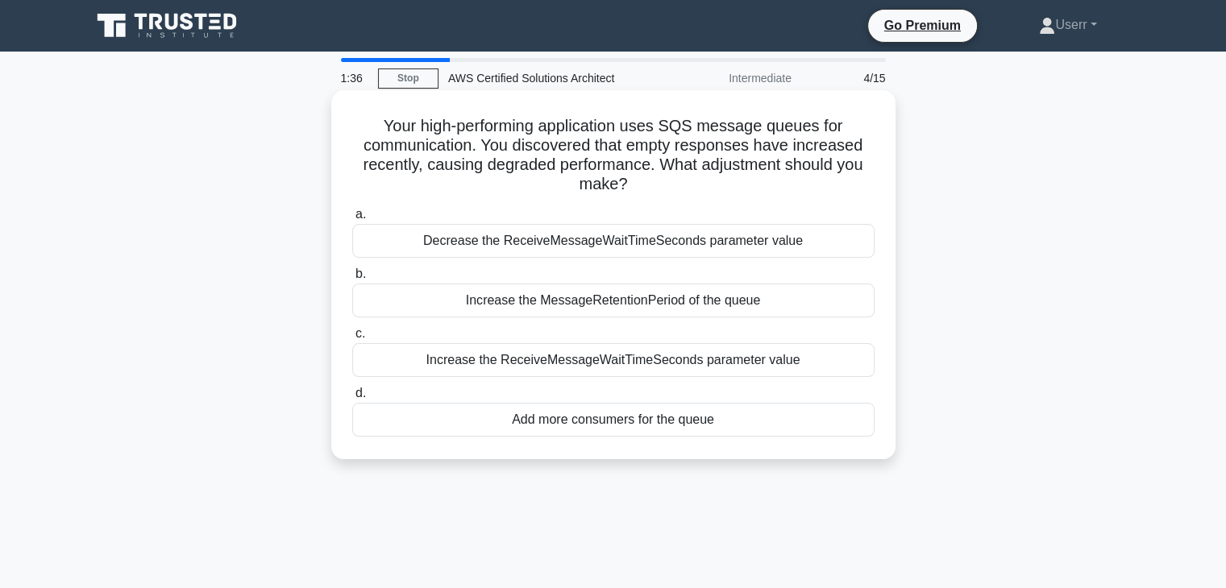
drag, startPoint x: 621, startPoint y: 185, endPoint x: 357, endPoint y: 118, distance: 272.7
click at [357, 118] on h5 "Your high-performing application uses SQS message queues for communication. You…" at bounding box center [614, 155] width 526 height 79
click at [533, 174] on h5 "Your high-performing application uses SQS message queues for communication. You…" at bounding box center [614, 155] width 526 height 79
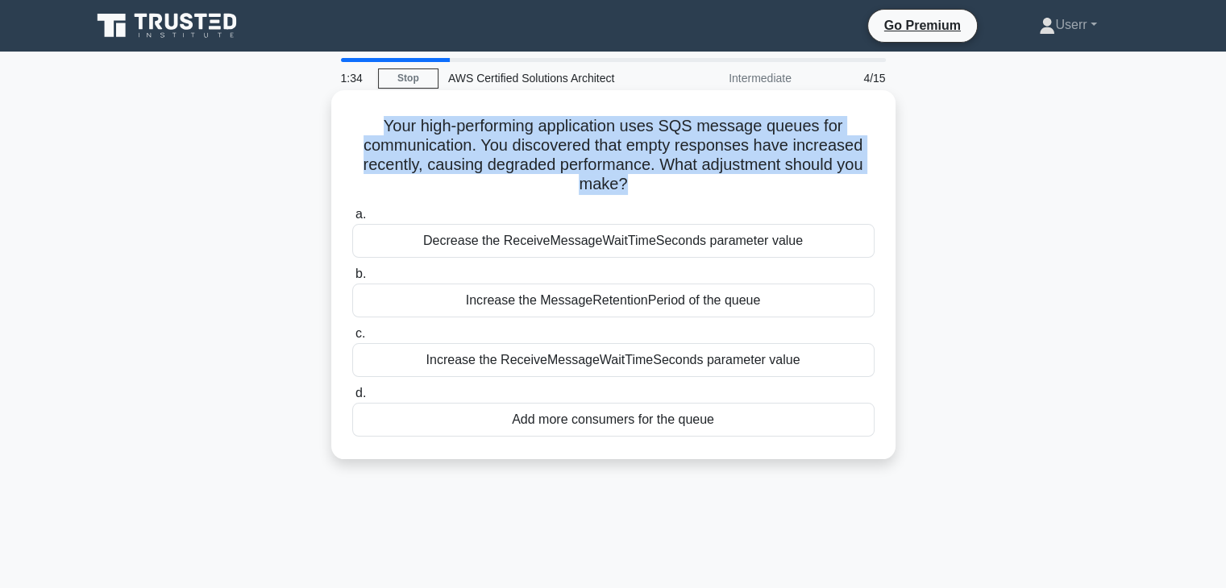
drag, startPoint x: 378, startPoint y: 123, endPoint x: 625, endPoint y: 178, distance: 253.6
click at [625, 178] on h5 "Your high-performing application uses SQS message queues for communication. You…" at bounding box center [614, 155] width 526 height 79
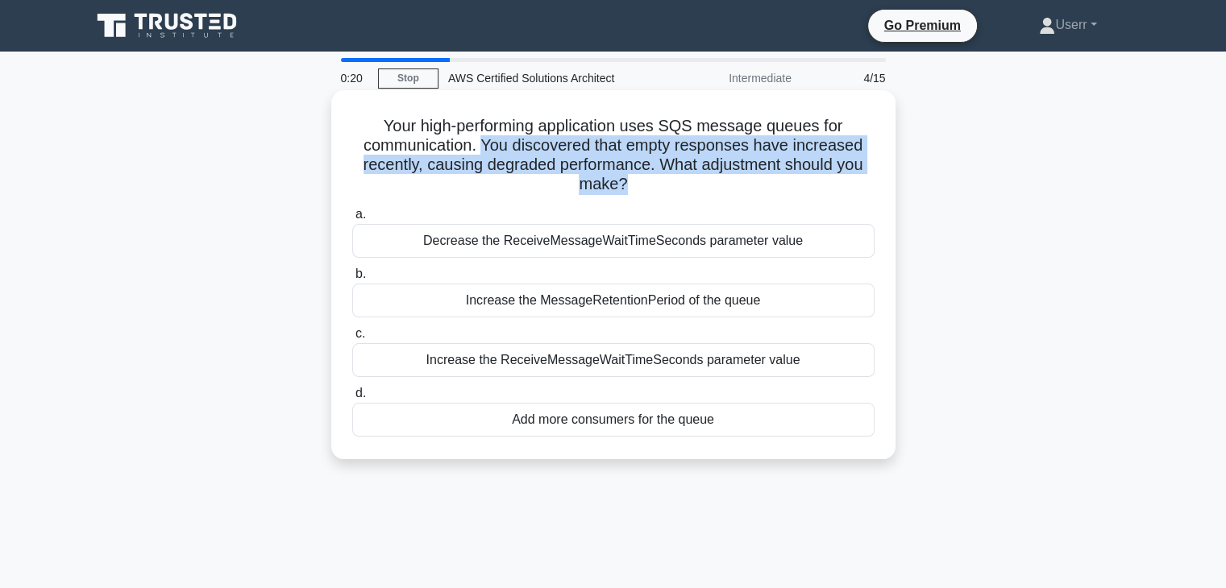
drag, startPoint x: 625, startPoint y: 183, endPoint x: 481, endPoint y: 150, distance: 147.2
click at [481, 150] on h5 "Your high-performing application uses SQS message queues for communication. You…" at bounding box center [614, 155] width 526 height 79
click at [496, 162] on h5 "Your high-performing application uses SQS message queues for communication. You…" at bounding box center [614, 155] width 526 height 79
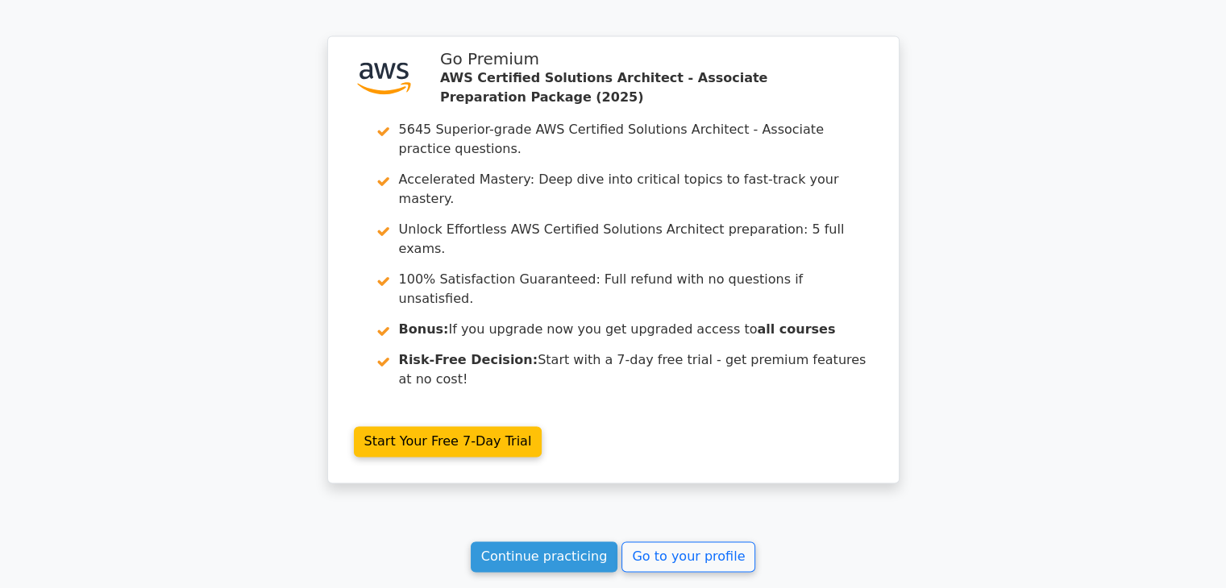
scroll to position [2444, 0]
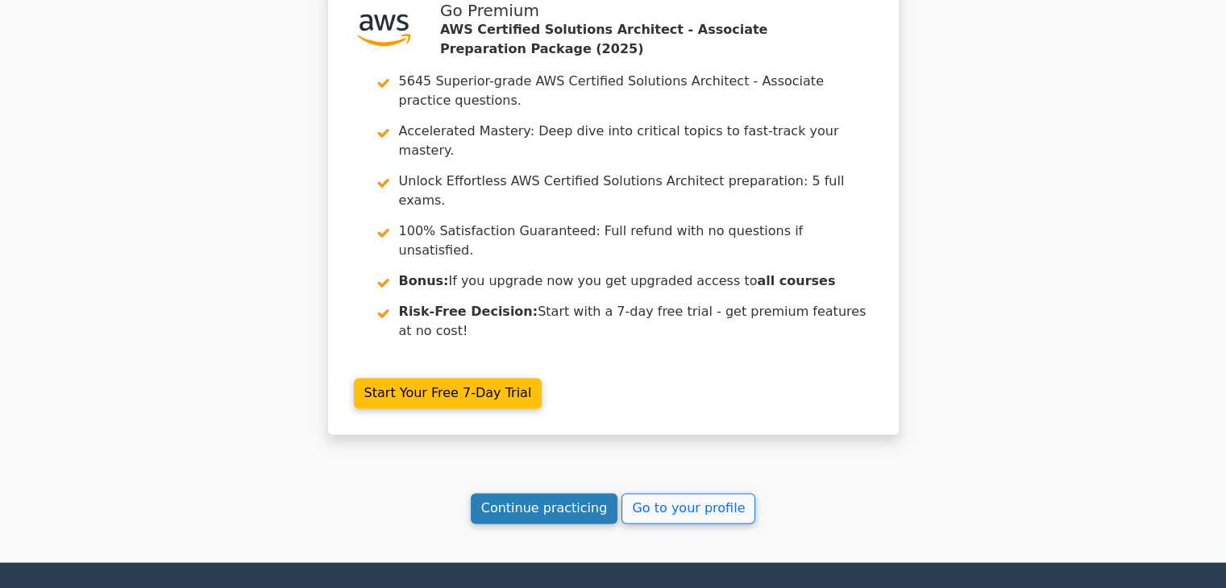
click at [588, 493] on link "Continue practicing" at bounding box center [545, 508] width 148 height 31
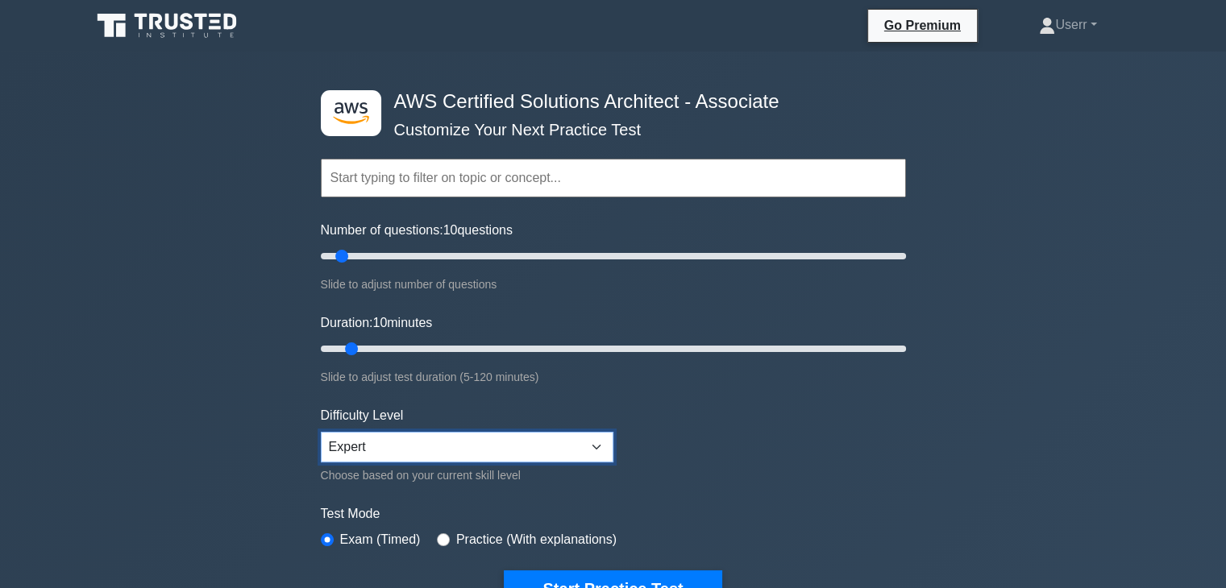
click at [393, 432] on select "Beginner Intermediate Expert" at bounding box center [467, 447] width 293 height 31
click at [321, 432] on select "Beginner Intermediate Expert" at bounding box center [467, 447] width 293 height 31
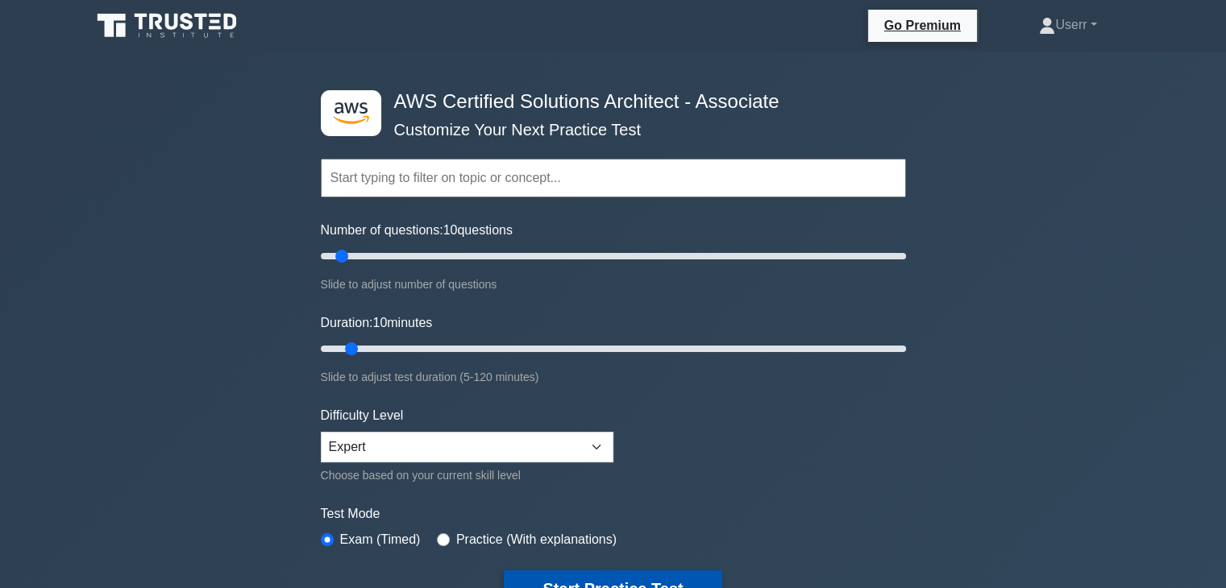
click at [632, 578] on button "Start Practice Test" at bounding box center [613, 589] width 218 height 37
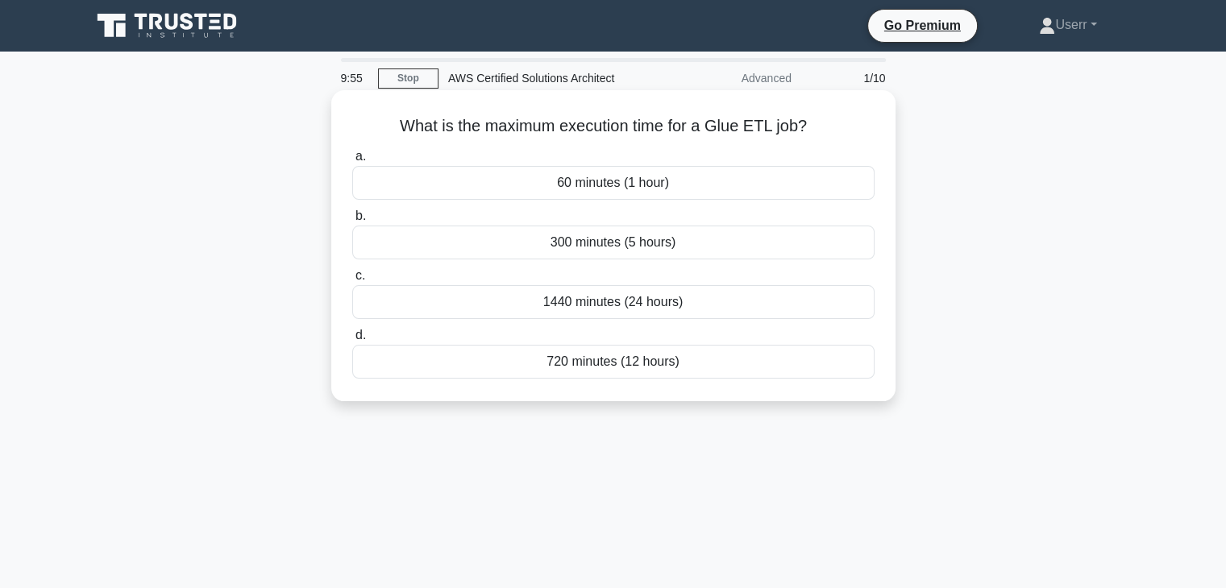
click at [609, 190] on div "60 minutes (1 hour)" at bounding box center [613, 183] width 522 height 34
click at [352, 162] on input "a. 60 minutes (1 hour)" at bounding box center [352, 157] width 0 height 10
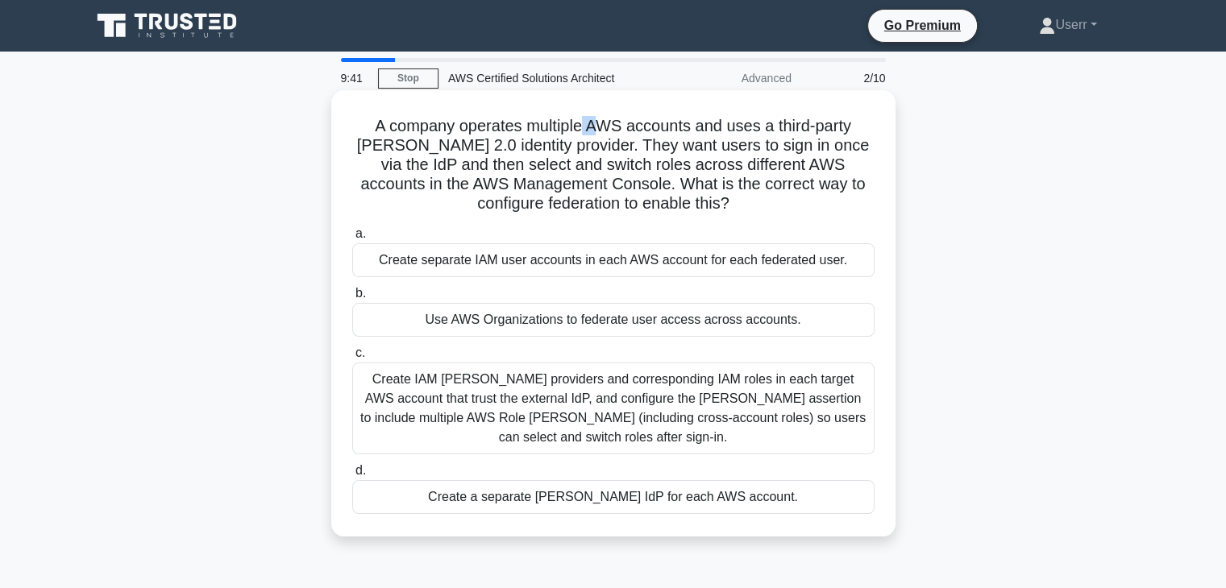
drag, startPoint x: 583, startPoint y: 127, endPoint x: 600, endPoint y: 135, distance: 19.5
click at [600, 135] on h5 "A company operates multiple AWS accounts and uses a third-party [PERSON_NAME] 2…" at bounding box center [614, 165] width 526 height 98
click at [596, 135] on h5 "A company operates multiple AWS accounts and uses a third-party [PERSON_NAME] 2…" at bounding box center [614, 165] width 526 height 98
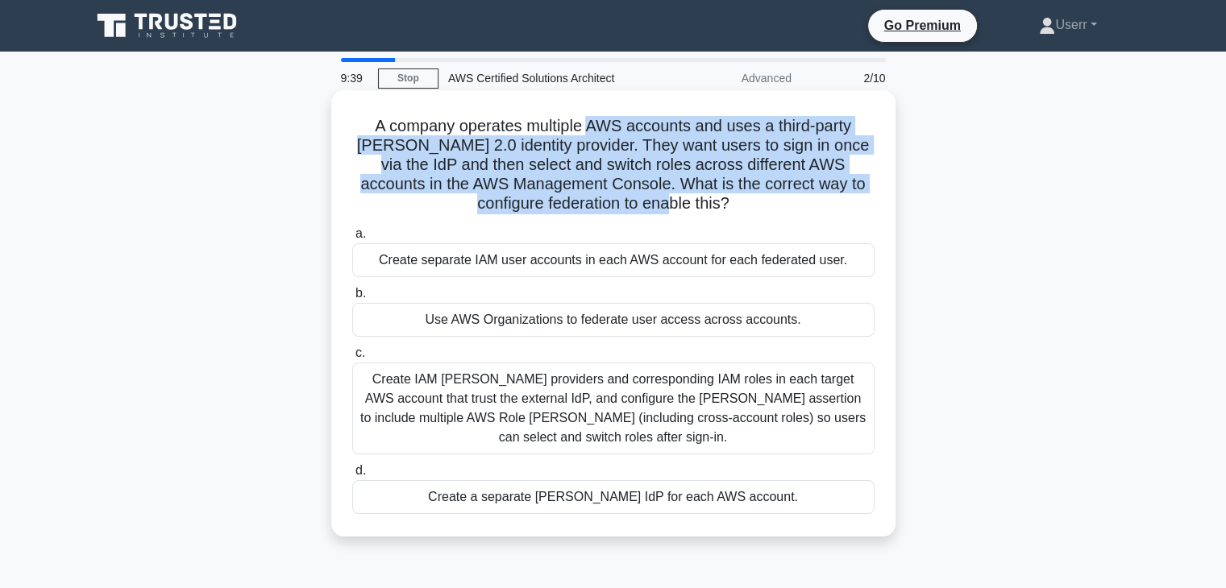
drag, startPoint x: 590, startPoint y: 128, endPoint x: 694, endPoint y: 206, distance: 130.1
click at [694, 206] on h5 "A company operates multiple AWS accounts and uses a third-party [PERSON_NAME] 2…" at bounding box center [614, 165] width 526 height 98
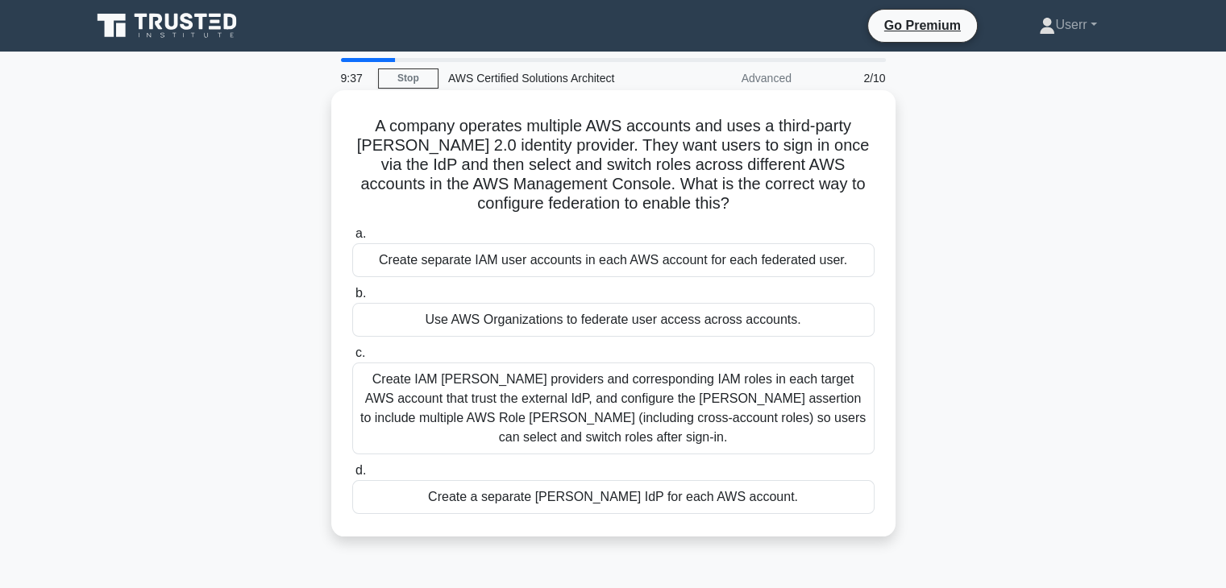
click at [729, 204] on icon ".spinner_0XTQ{transform-origin:center;animation:spinner_y6GP .75s linear infini…" at bounding box center [738, 204] width 19 height 19
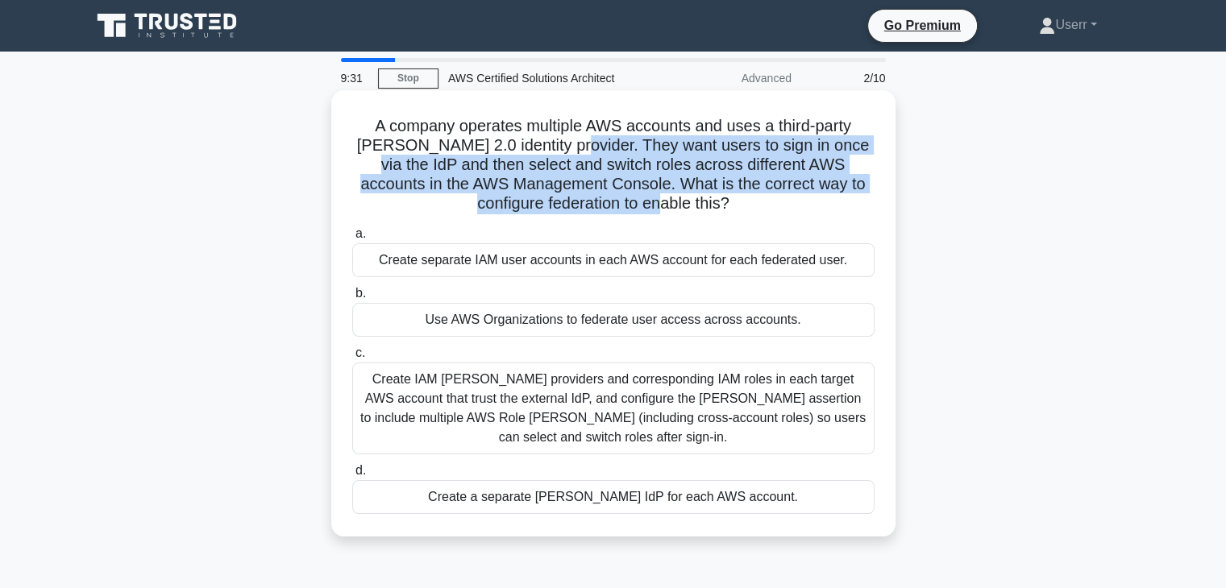
drag, startPoint x: 690, startPoint y: 202, endPoint x: 564, endPoint y: 140, distance: 139.9
click at [564, 140] on h5 "A company operates multiple AWS accounts and uses a third-party [PERSON_NAME] 2…" at bounding box center [614, 165] width 526 height 98
drag, startPoint x: 559, startPoint y: 142, endPoint x: 692, endPoint y: 207, distance: 147.4
click at [692, 207] on h5 "A company operates multiple AWS accounts and uses a third-party [PERSON_NAME] 2…" at bounding box center [614, 165] width 526 height 98
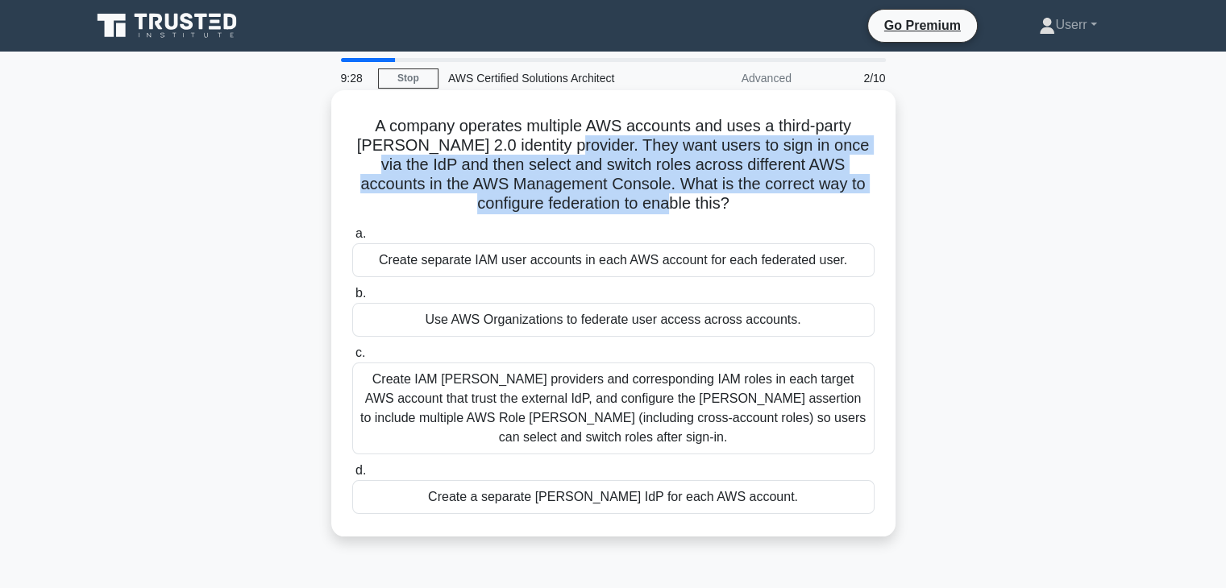
click at [695, 201] on h5 "A company operates multiple AWS accounts and uses a third-party SAML 2.0 identi…" at bounding box center [614, 165] width 526 height 98
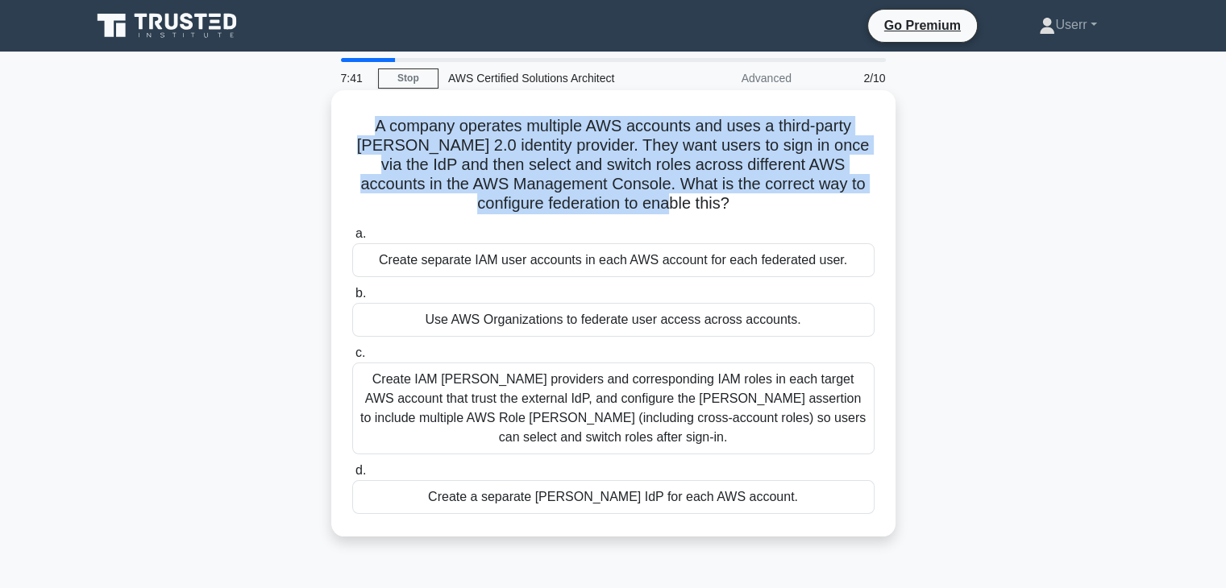
drag, startPoint x: 370, startPoint y: 123, endPoint x: 693, endPoint y: 206, distance: 333.5
click at [693, 206] on h5 "A company operates multiple AWS accounts and uses a third-party SAML 2.0 identi…" at bounding box center [614, 165] width 526 height 98
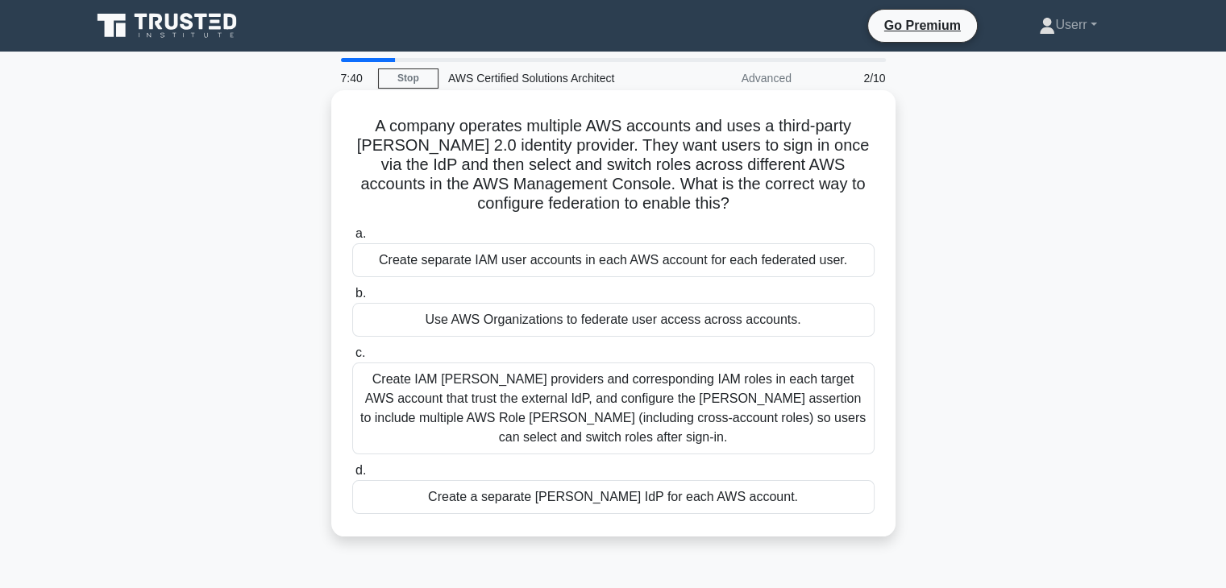
click at [700, 195] on h5 "A company operates multiple AWS accounts and uses a third-party SAML 2.0 identi…" at bounding box center [614, 165] width 526 height 98
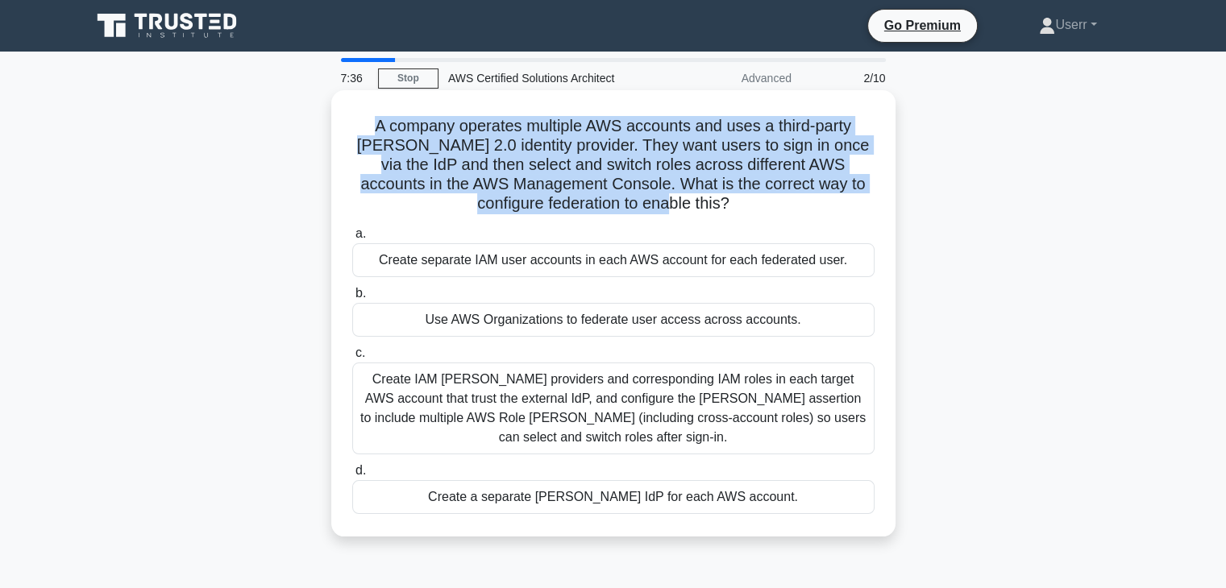
drag, startPoint x: 696, startPoint y: 203, endPoint x: 364, endPoint y: 131, distance: 339.1
click at [364, 131] on h5 "A company operates multiple AWS accounts and uses a third-party SAML 2.0 identi…" at bounding box center [614, 165] width 526 height 98
click at [368, 134] on h5 "A company operates multiple AWS accounts and uses a third-party SAML 2.0 identi…" at bounding box center [614, 165] width 526 height 98
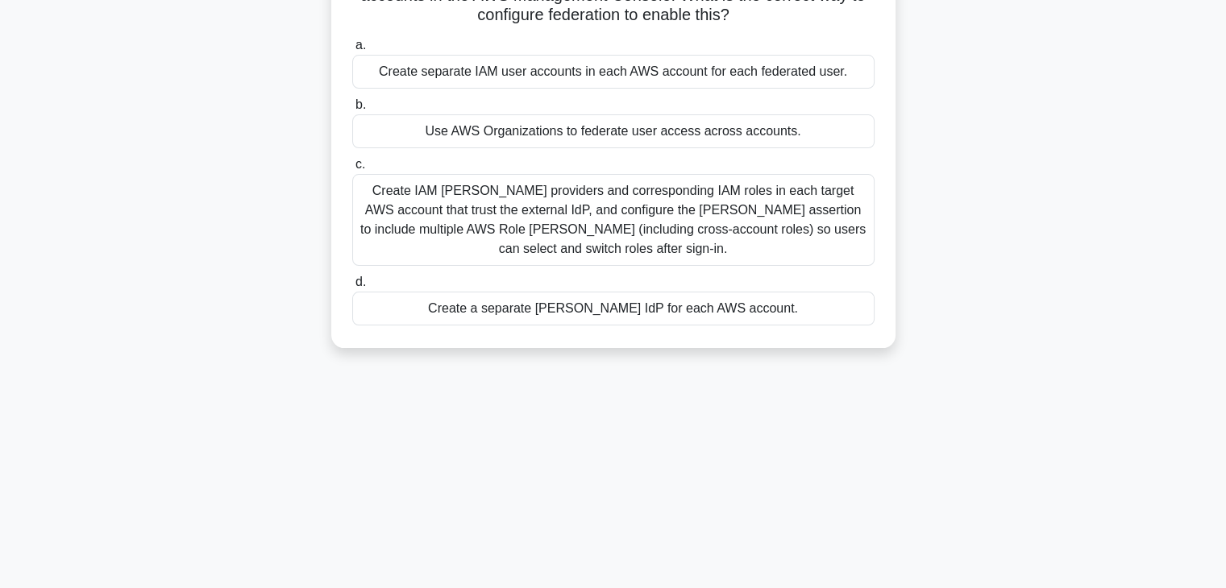
scroll to position [161, 0]
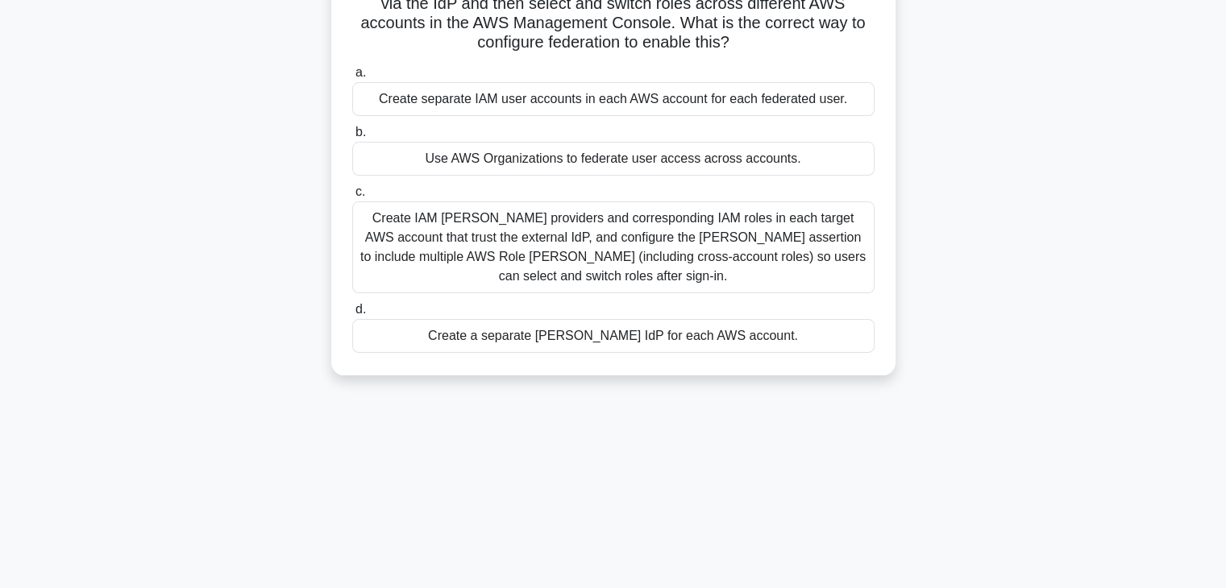
click at [610, 239] on div "Create IAM SAML providers and corresponding IAM roles in each target AWS accoun…" at bounding box center [613, 248] width 522 height 92
click at [352, 197] on input "c. Create IAM SAML providers and corresponding IAM roles in each target AWS acc…" at bounding box center [352, 192] width 0 height 10
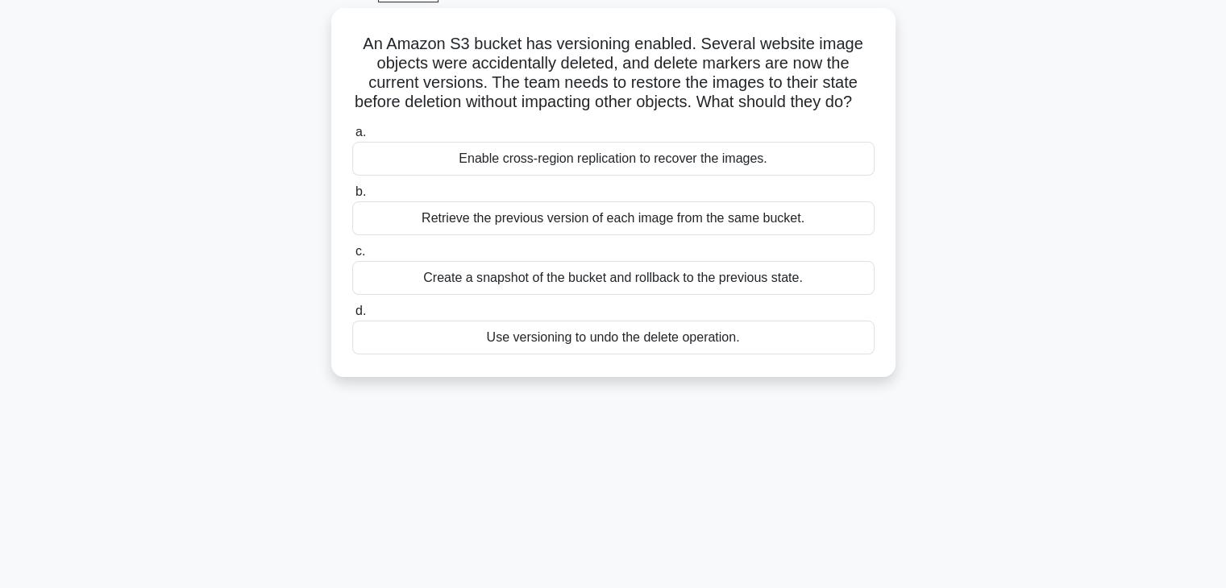
scroll to position [0, 0]
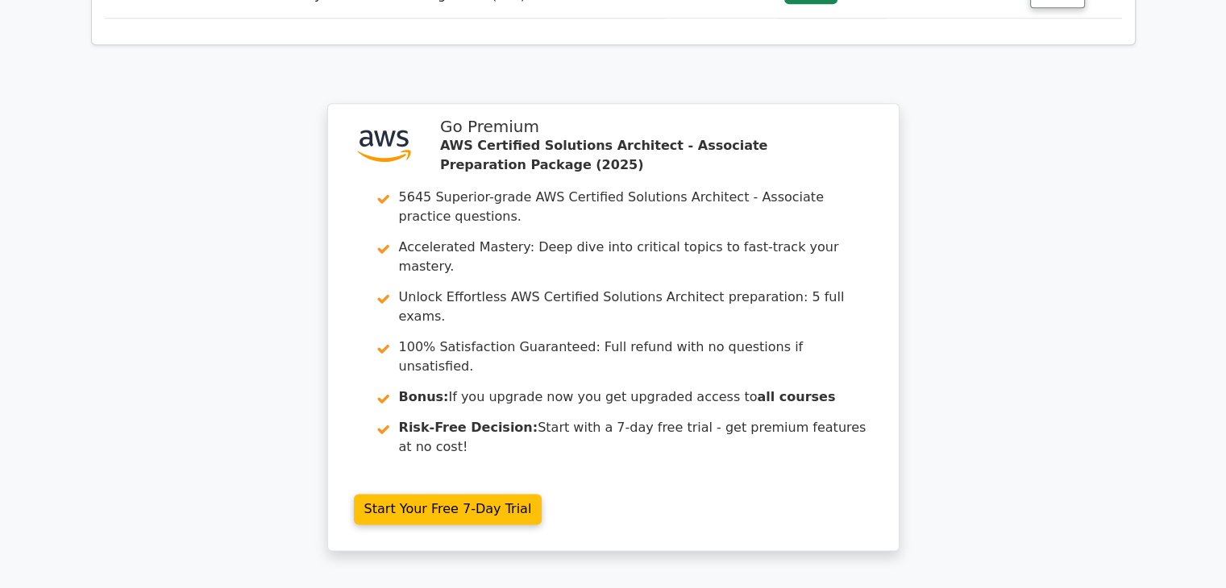
scroll to position [1972, 0]
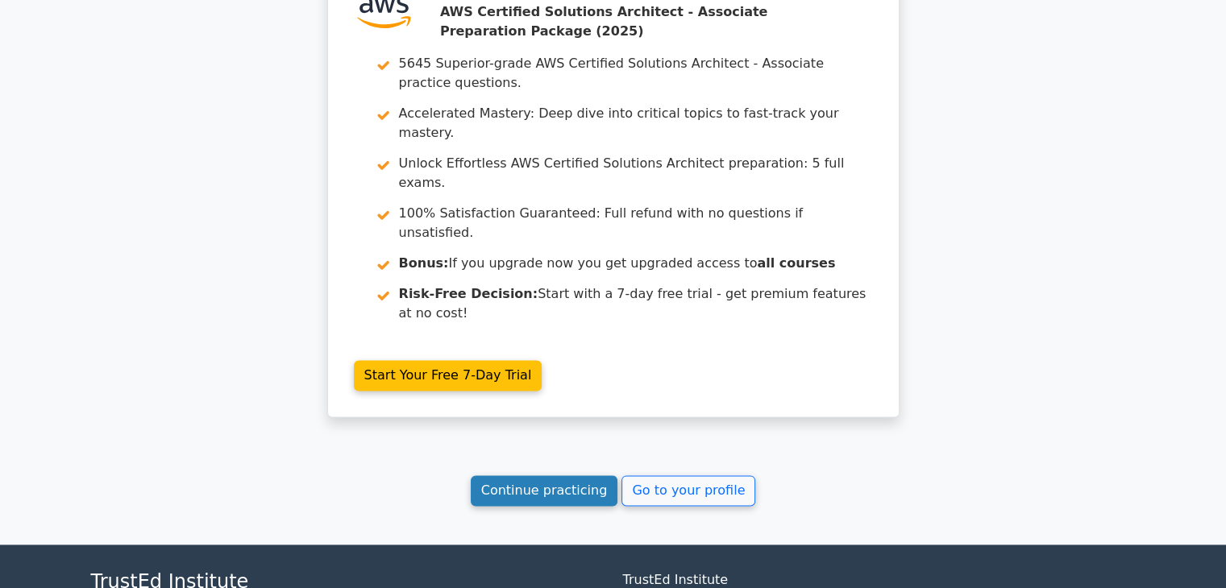
click at [561, 476] on link "Continue practicing" at bounding box center [545, 491] width 148 height 31
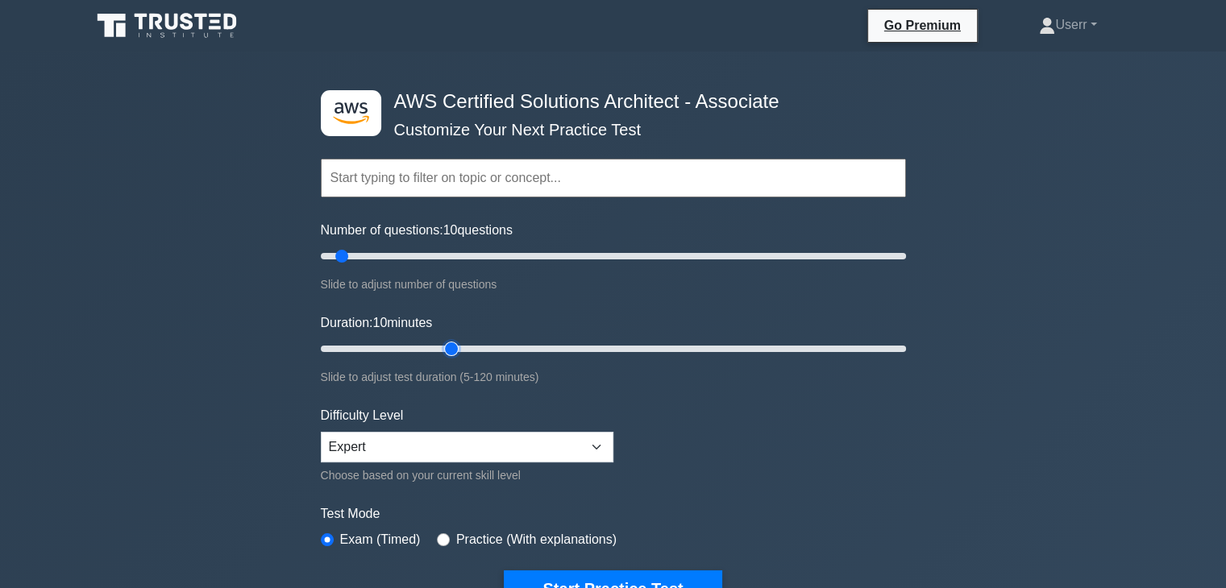
type input "30"
click at [460, 339] on input "Duration: 10 minutes" at bounding box center [613, 348] width 585 height 19
click at [607, 581] on button "Start Practice Test" at bounding box center [613, 589] width 218 height 37
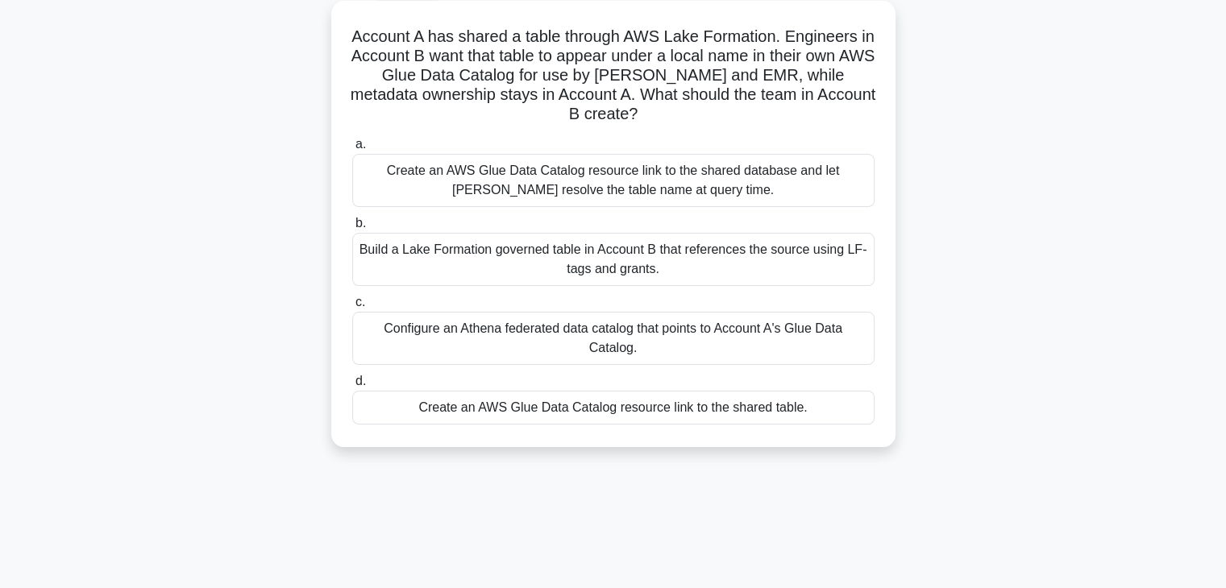
scroll to position [90, 0]
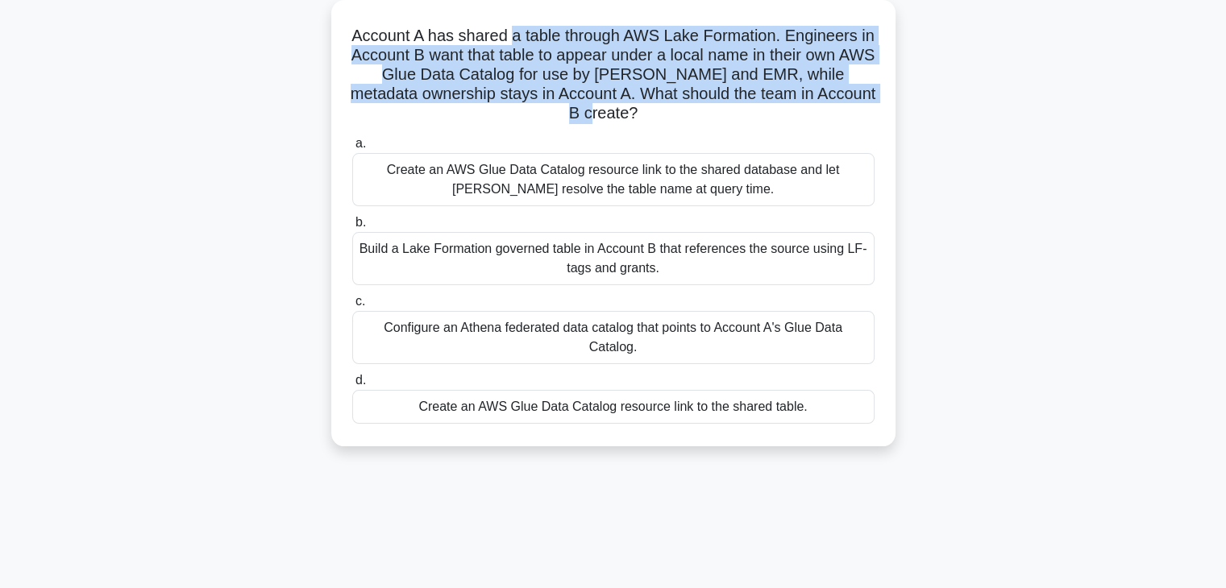
drag, startPoint x: 518, startPoint y: 38, endPoint x: 630, endPoint y: 125, distance: 141.2
click at [630, 124] on h5 "Account A has shared a table through AWS Lake Formation. Engineers in Account B…" at bounding box center [614, 75] width 526 height 98
click at [630, 113] on h5 "Account A has shared a table through AWS Lake Formation. Engineers in Account B…" at bounding box center [614, 75] width 526 height 98
drag, startPoint x: 627, startPoint y: 113, endPoint x: 366, endPoint y: 21, distance: 276.8
click at [366, 21] on div "Account A has shared a table through AWS Lake Formation. Engineers in Account B…" at bounding box center [613, 223] width 551 height 434
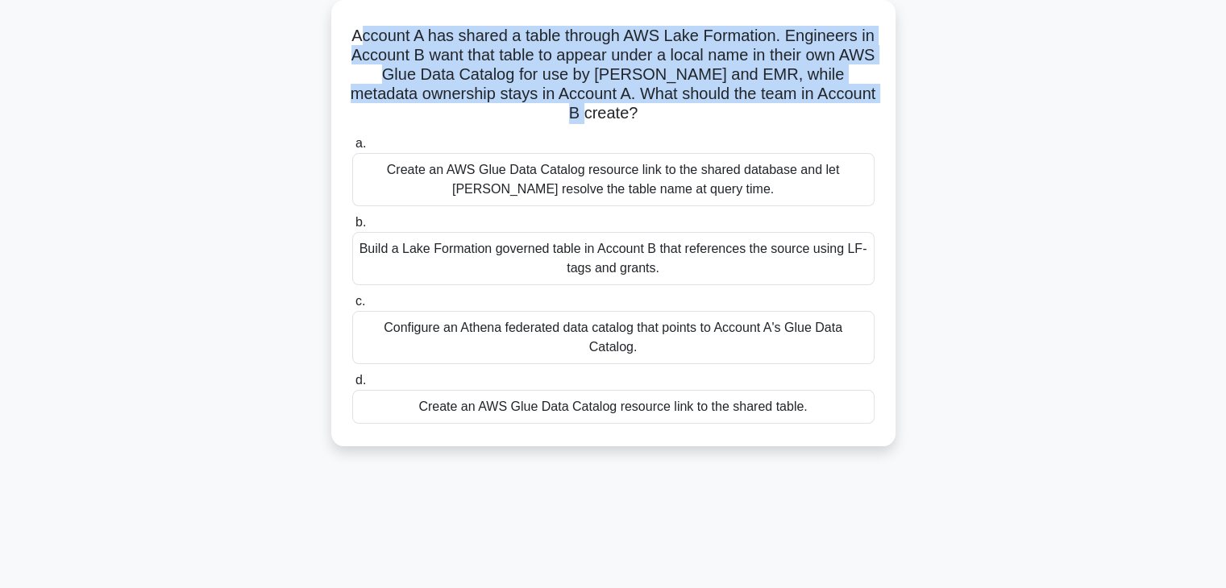
click at [472, 58] on h5 "Account A has shared a table through AWS Lake Formation. Engineers in Account B…" at bounding box center [614, 75] width 526 height 98
drag, startPoint x: 625, startPoint y: 112, endPoint x: 357, endPoint y: 30, distance: 280.7
click at [357, 30] on h5 "Account A has shared a table through AWS Lake Formation. Engineers in Account B…" at bounding box center [614, 75] width 526 height 98
click at [447, 89] on h5 "Account A has shared a table through AWS Lake Formation. Engineers in Account B…" at bounding box center [614, 75] width 526 height 98
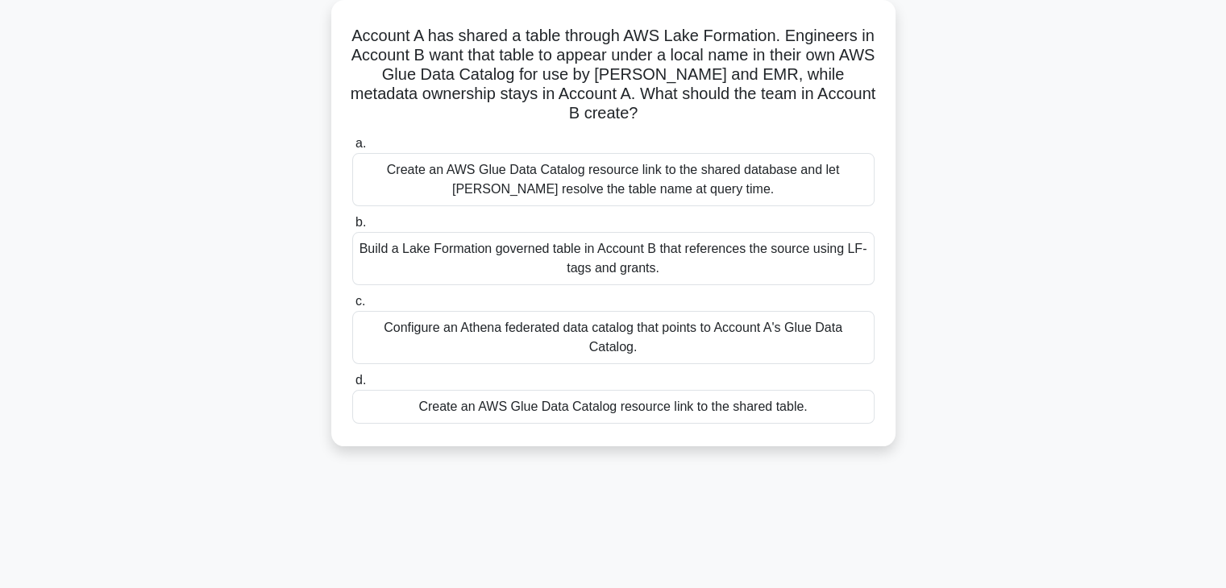
click at [545, 36] on h5 "Account A has shared a table through AWS Lake Formation. Engineers in Account B…" at bounding box center [614, 75] width 526 height 98
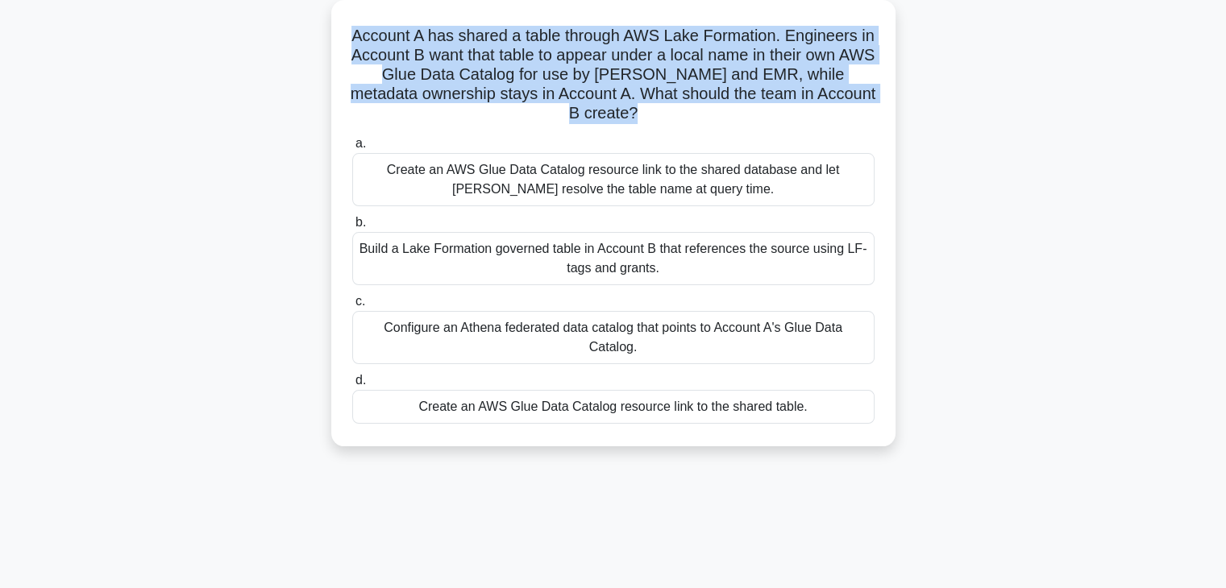
click at [545, 36] on h5 "Account A has shared a table through AWS Lake Formation. Engineers in Account B…" at bounding box center [614, 75] width 526 height 98
click at [558, 90] on h5 "Account A has shared a table through AWS Lake Formation. Engineers in Account B…" at bounding box center [614, 75] width 526 height 98
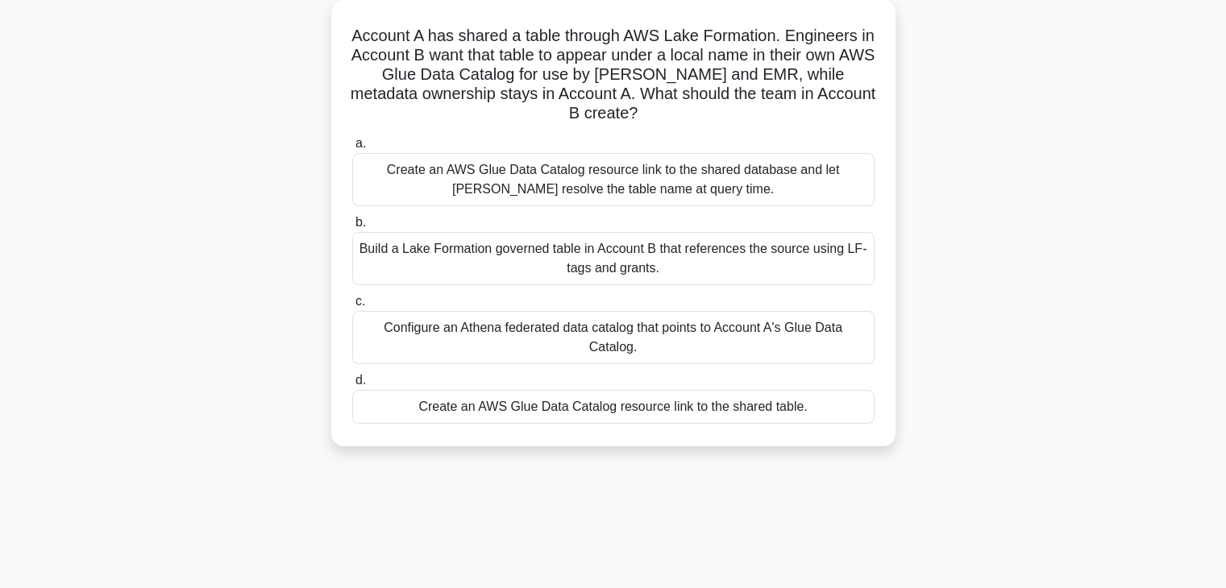
click at [558, 90] on h5 "Account A has shared a table through AWS Lake Formation. Engineers in Account B…" at bounding box center [614, 75] width 526 height 98
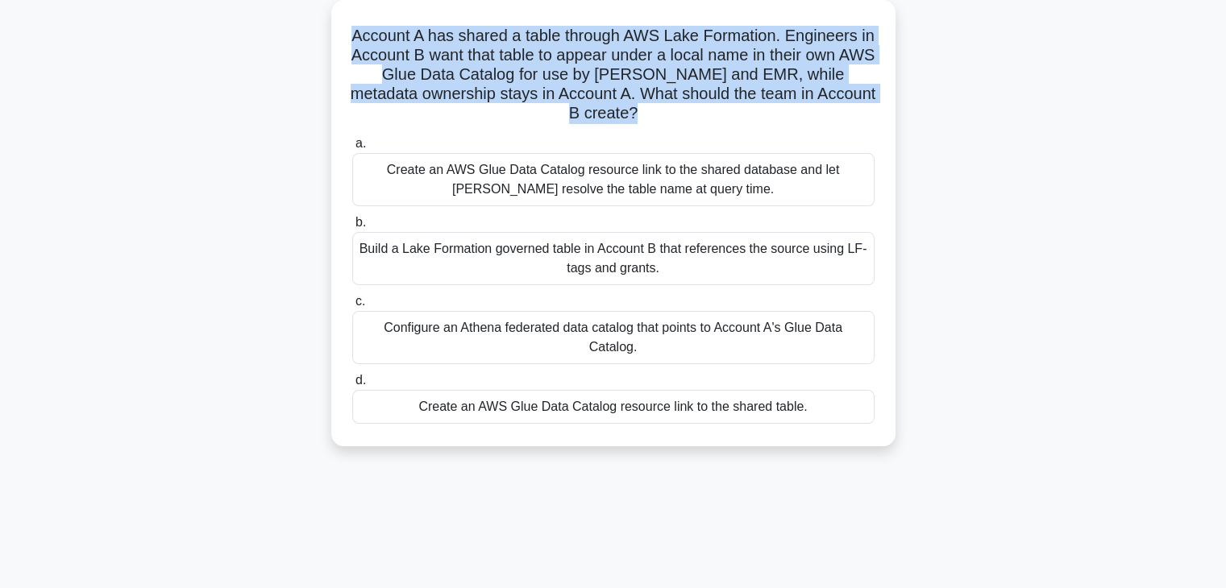
click at [558, 90] on h5 "Account A has shared a table through AWS Lake Formation. Engineers in Account B…" at bounding box center [614, 75] width 526 height 98
click at [538, 99] on h5 "Account A has shared a table through AWS Lake Formation. Engineers in Account B…" at bounding box center [614, 75] width 526 height 98
drag, startPoint x: 358, startPoint y: 38, endPoint x: 625, endPoint y: 114, distance: 278.1
click at [625, 114] on h5 "Account A has shared a table through AWS Lake Formation. Engineers in Account B…" at bounding box center [614, 75] width 526 height 98
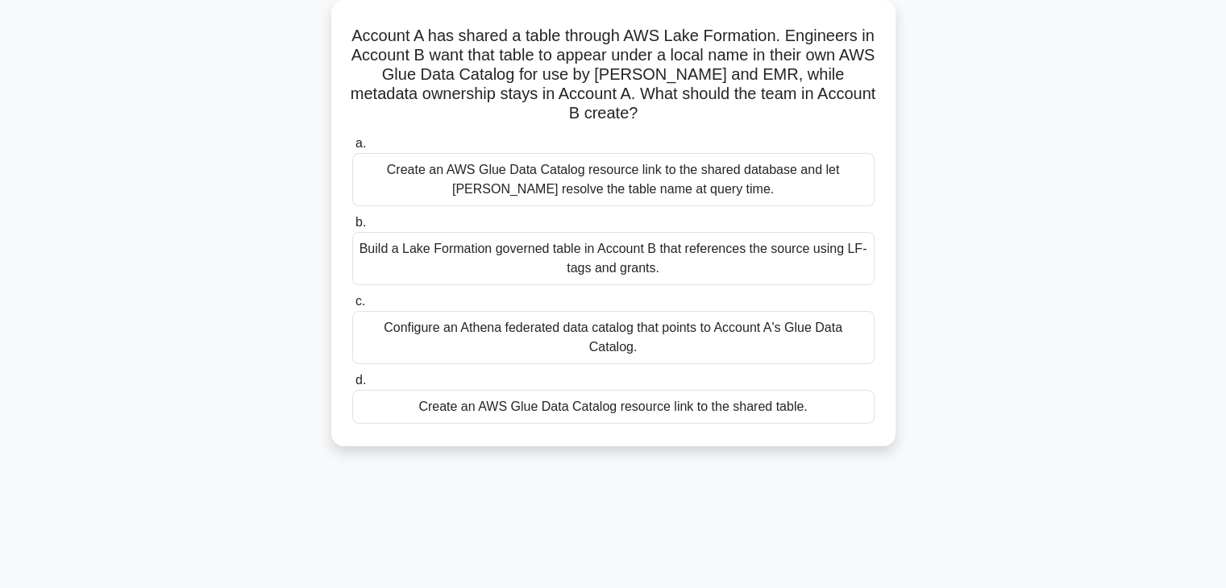
click at [630, 111] on h5 "Account A has shared a table through AWS Lake Formation. Engineers in Account B…" at bounding box center [614, 75] width 526 height 98
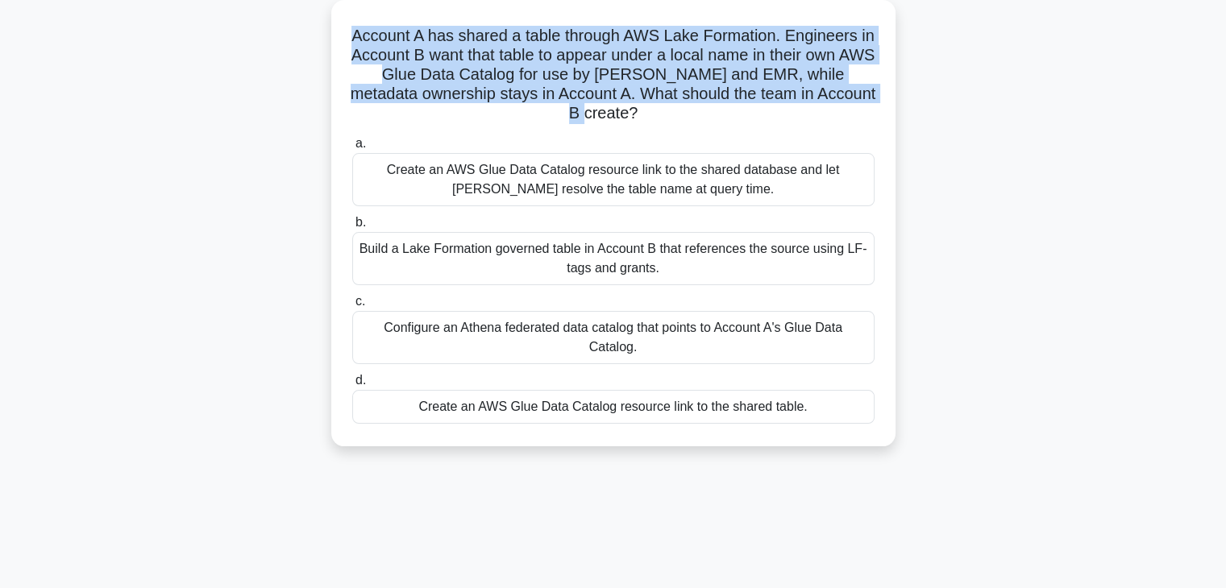
drag, startPoint x: 358, startPoint y: 36, endPoint x: 628, endPoint y: 117, distance: 281.8
click at [628, 117] on h5 "Account A has shared a table through AWS Lake Formation. Engineers in Account B…" at bounding box center [614, 75] width 526 height 98
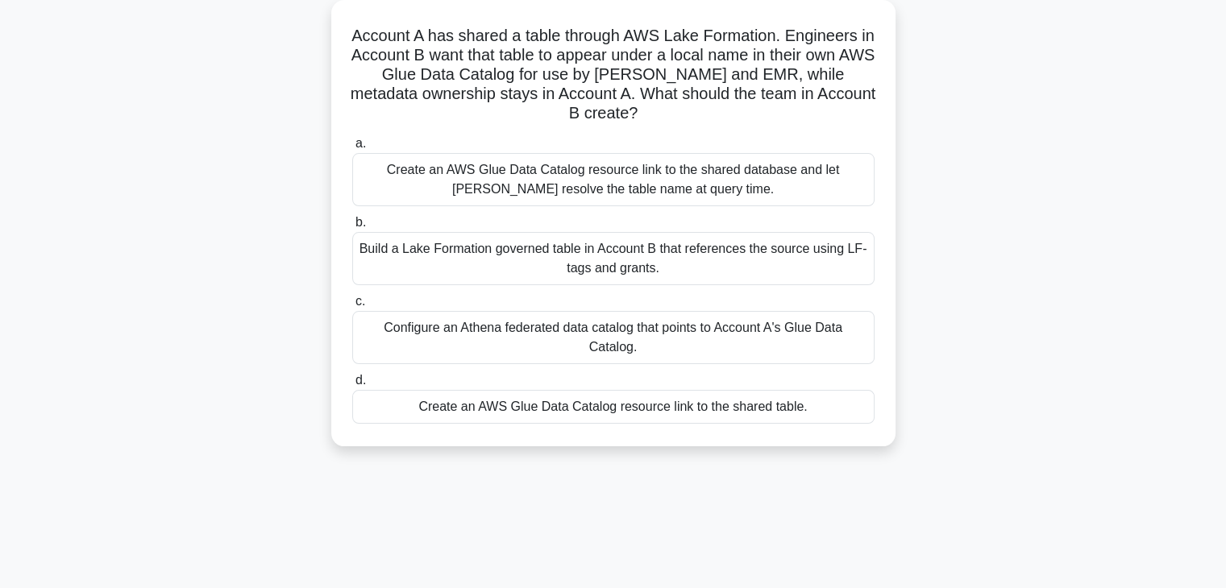
click at [629, 112] on h5 "Account A has shared a table through AWS Lake Formation. Engineers in Account B…" at bounding box center [614, 75] width 526 height 98
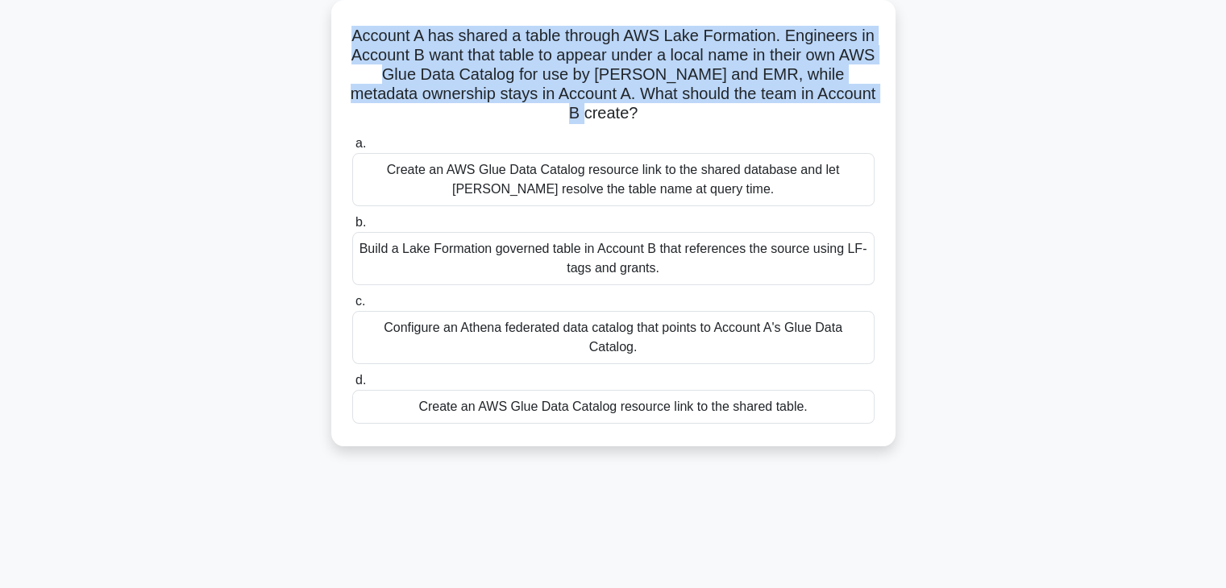
drag, startPoint x: 358, startPoint y: 30, endPoint x: 625, endPoint y: 110, distance: 279.5
click at [625, 110] on h5 "Account A has shared a table through AWS Lake Formation. Engineers in Account B…" at bounding box center [614, 75] width 526 height 98
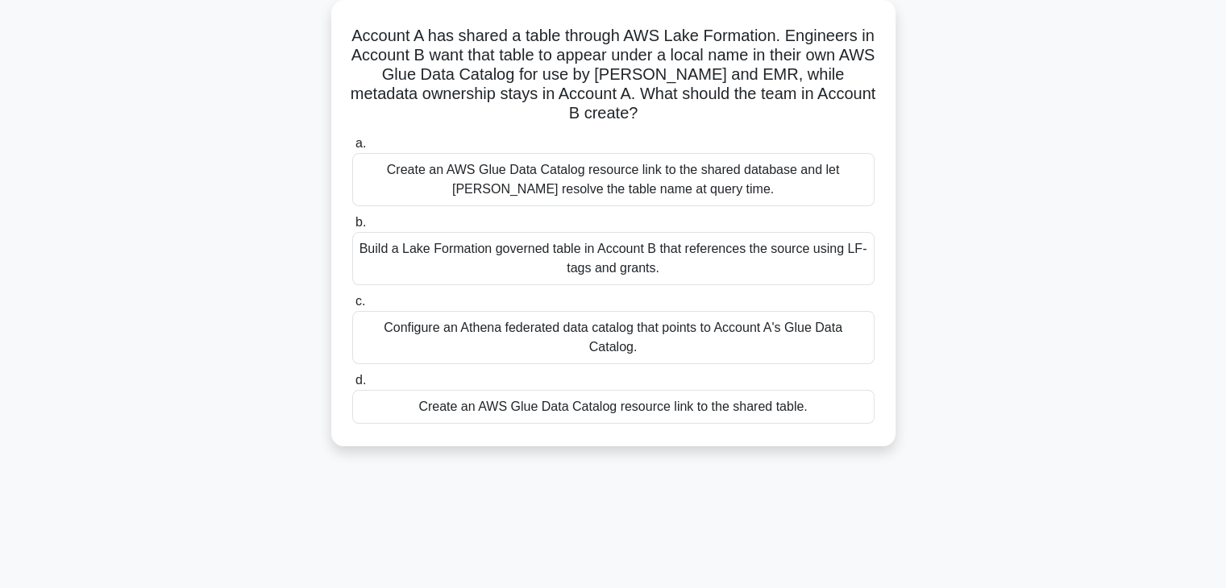
click at [638, 108] on icon at bounding box center [642, 115] width 9 height 18
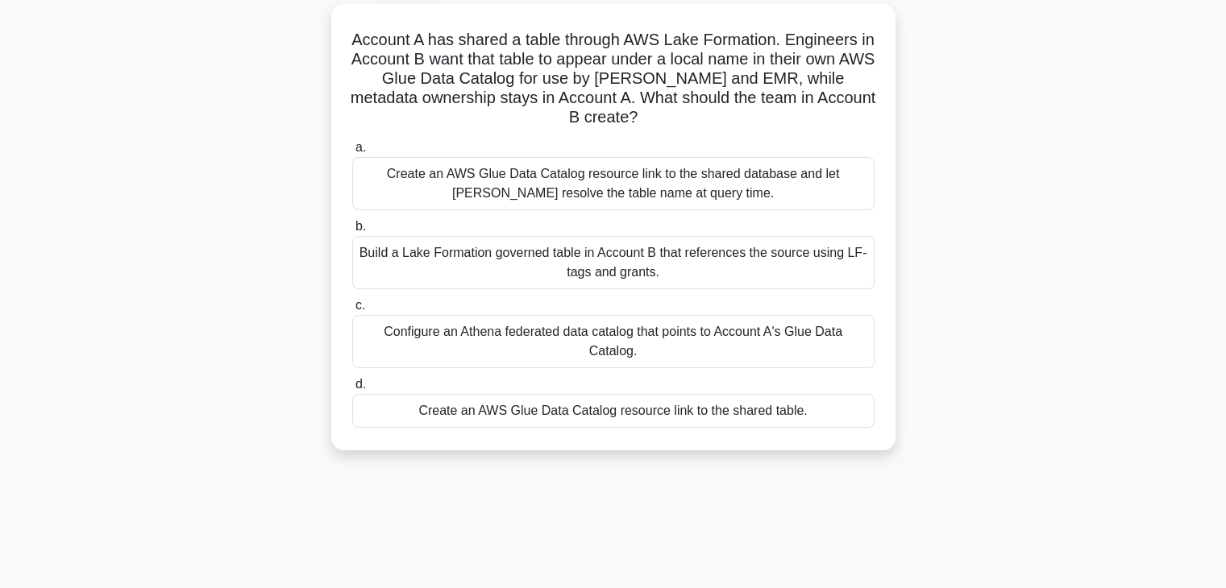
click at [1002, 226] on div "Account A has shared a table through AWS Lake Formation. Engineers in Account B…" at bounding box center [613, 237] width 1064 height 466
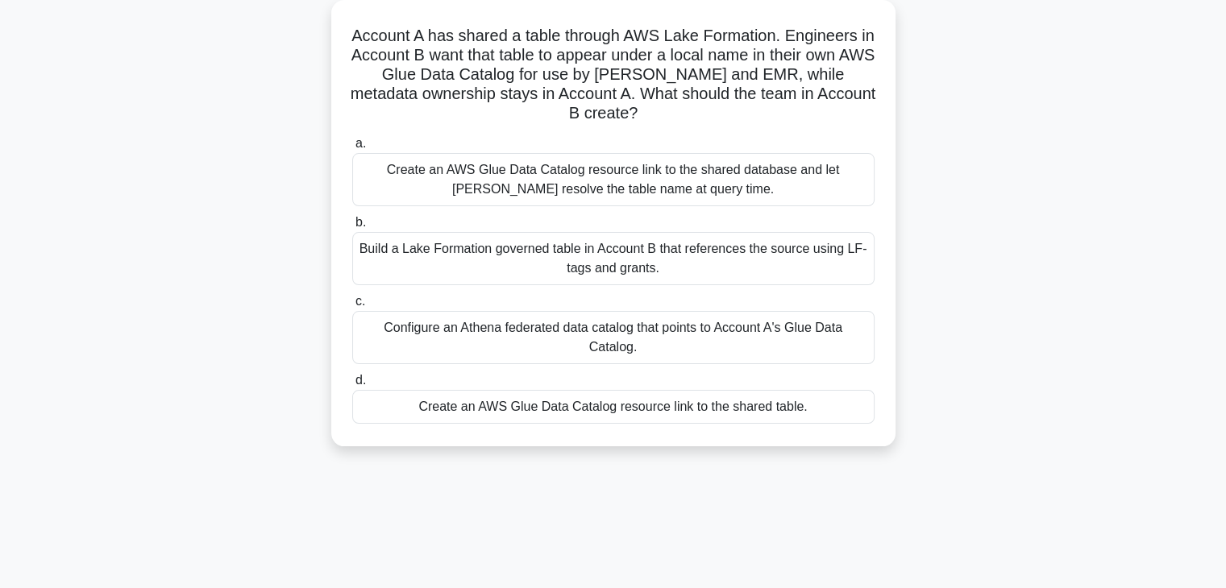
drag, startPoint x: 630, startPoint y: 347, endPoint x: 368, endPoint y: 333, distance: 262.3
click at [368, 333] on div "Configure an Athena federated data catalog that points to Account A's Glue Data…" at bounding box center [613, 337] width 522 height 53
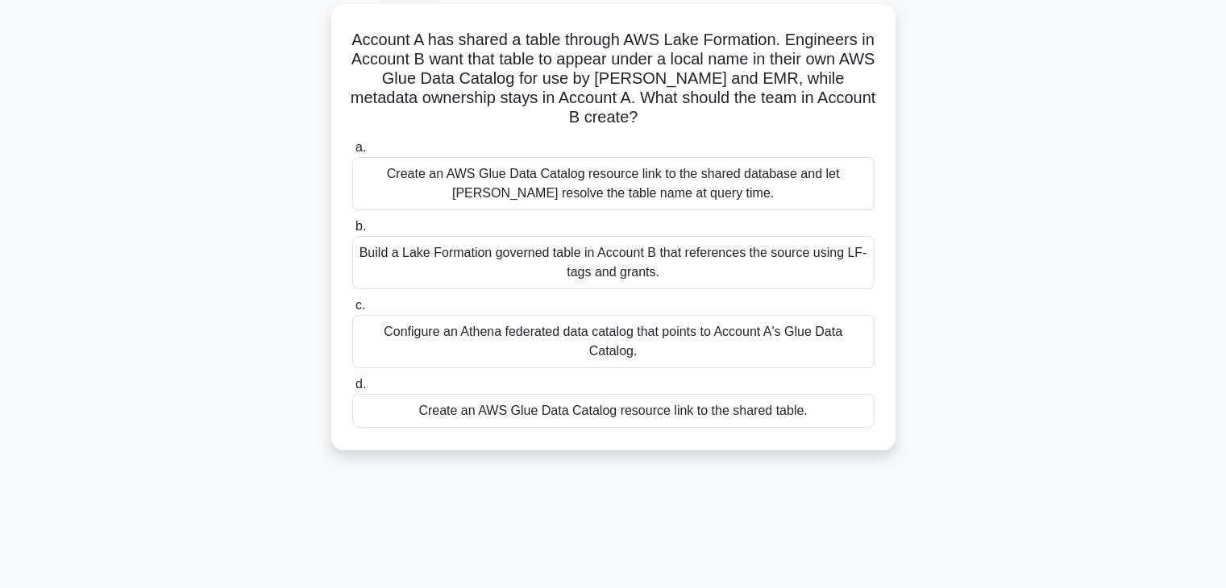
click at [283, 330] on div "Account A has shared a table through AWS Lake Formation. Engineers in Account B…" at bounding box center [613, 237] width 1064 height 466
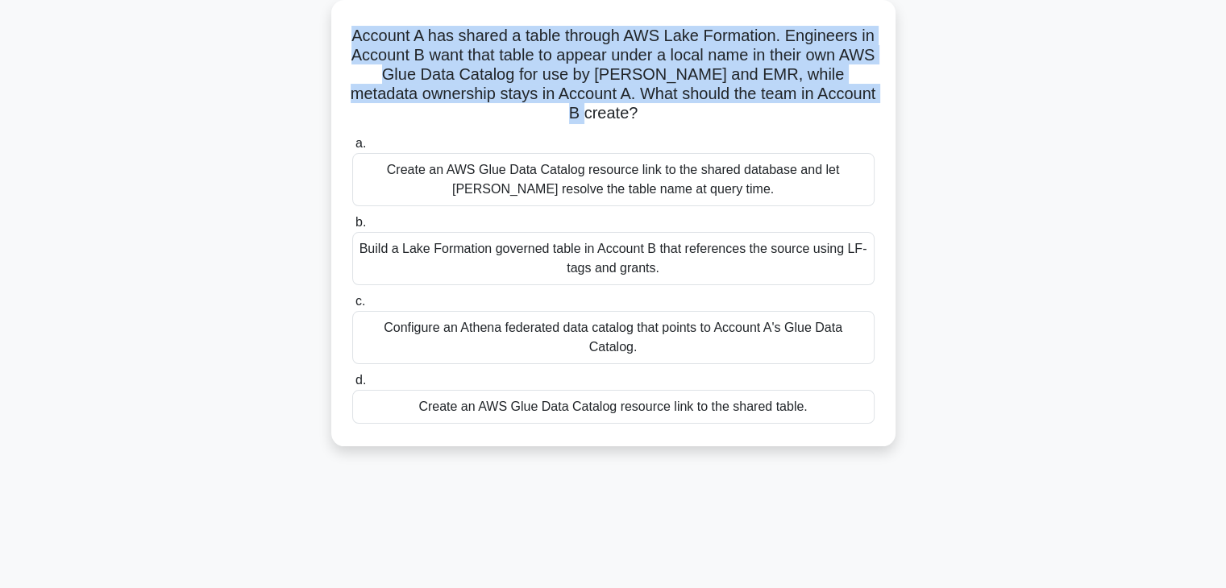
drag, startPoint x: 625, startPoint y: 114, endPoint x: 349, endPoint y: 35, distance: 287.3
click at [349, 35] on div "Account A has shared a table through AWS Lake Formation. Engineers in Account B…" at bounding box center [613, 223] width 551 height 434
click at [464, 94] on h5 "Account A has shared a table through AWS Lake Formation. Engineers in Account B…" at bounding box center [614, 75] width 526 height 98
drag, startPoint x: 359, startPoint y: 33, endPoint x: 626, endPoint y: 106, distance: 276.7
click at [626, 106] on h5 "Account A has shared a table through AWS Lake Formation. Engineers in Account B…" at bounding box center [614, 75] width 526 height 98
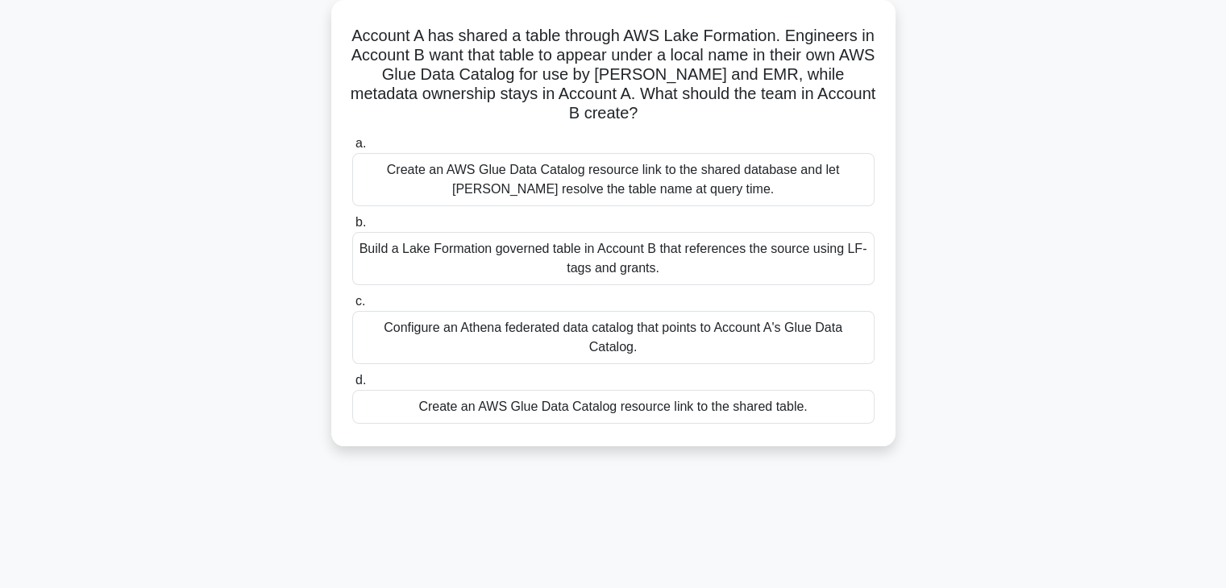
click at [629, 110] on h5 "Account A has shared a table through AWS Lake Formation. Engineers in Account B…" at bounding box center [614, 75] width 526 height 98
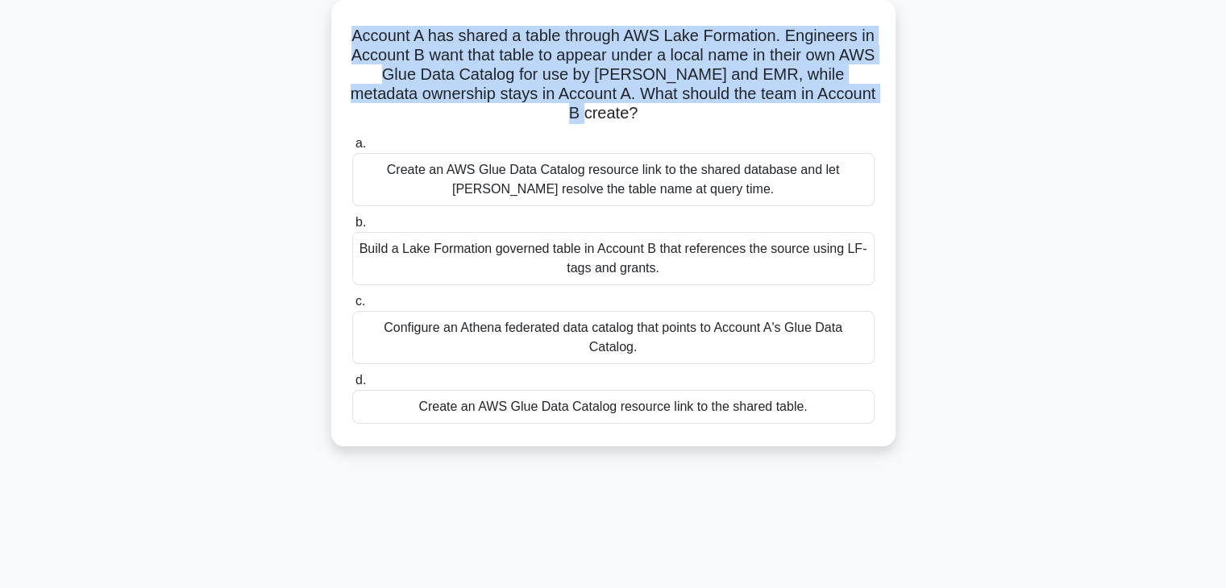
drag, startPoint x: 358, startPoint y: 39, endPoint x: 625, endPoint y: 112, distance: 276.7
click at [625, 112] on h5 "Account A has shared a table through AWS Lake Formation. Engineers in Account B…" at bounding box center [614, 75] width 526 height 98
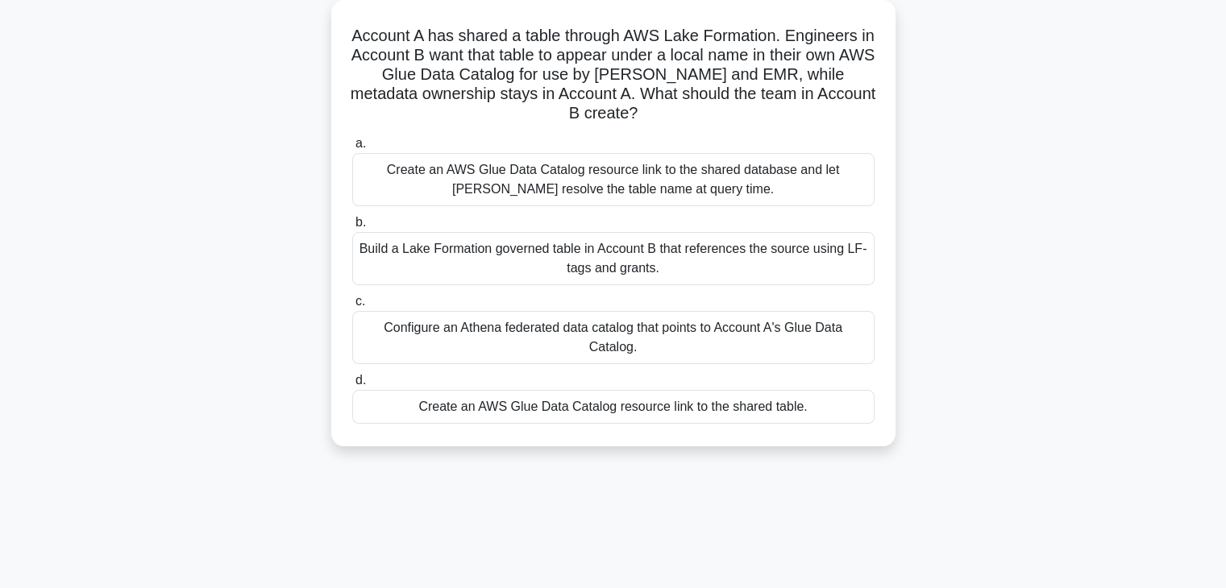
click at [630, 112] on h5 "Account A has shared a table through AWS Lake Formation. Engineers in Account B…" at bounding box center [614, 75] width 526 height 98
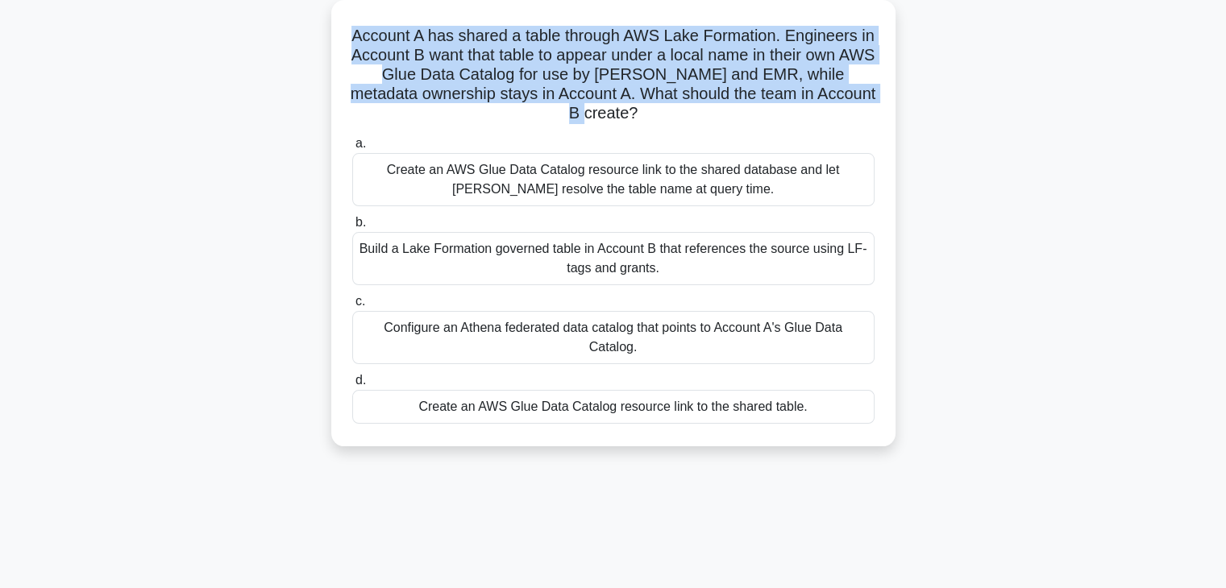
drag, startPoint x: 359, startPoint y: 40, endPoint x: 629, endPoint y: 114, distance: 279.8
click at [629, 114] on h5 "Account A has shared a table through AWS Lake Formation. Engineers in Account B…" at bounding box center [614, 75] width 526 height 98
drag, startPoint x: 357, startPoint y: 36, endPoint x: 625, endPoint y: 117, distance: 279.5
click at [625, 117] on h5 "Account A has shared a table through AWS Lake Formation. Engineers in Account B…" at bounding box center [614, 75] width 526 height 98
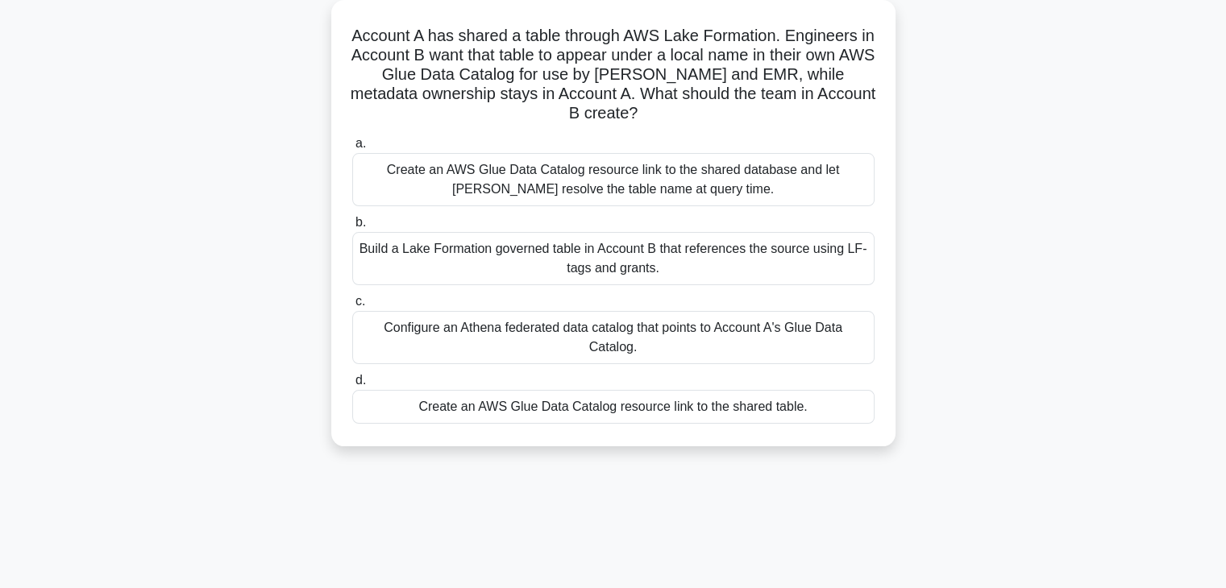
click at [630, 114] on h5 "Account A has shared a table through AWS Lake Formation. Engineers in Account B…" at bounding box center [614, 75] width 526 height 98
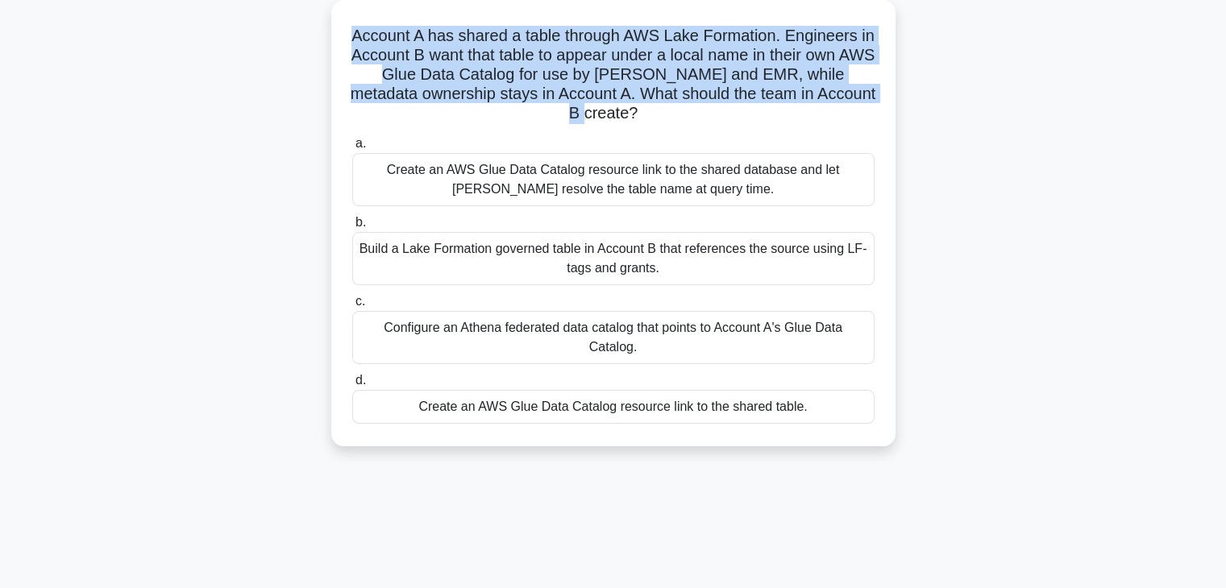
drag, startPoint x: 625, startPoint y: 114, endPoint x: 359, endPoint y: 41, distance: 275.7
click at [359, 41] on h5 "Account A has shared a table through AWS Lake Formation. Engineers in Account B…" at bounding box center [614, 75] width 526 height 98
click at [370, 40] on h5 "Account A has shared a table through AWS Lake Formation. Engineers in Account B…" at bounding box center [614, 75] width 526 height 98
drag, startPoint x: 361, startPoint y: 36, endPoint x: 624, endPoint y: 119, distance: 275.6
click at [624, 119] on h5 "Account A has shared a table through AWS Lake Formation. Engineers in Account B…" at bounding box center [614, 75] width 526 height 98
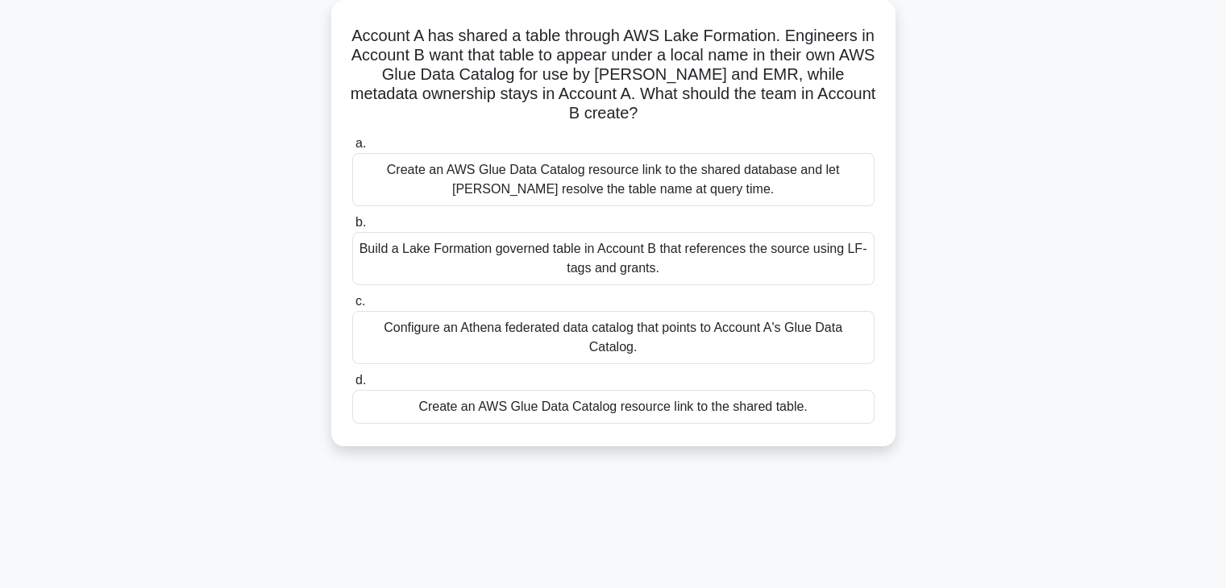
click at [630, 106] on h5 "Account A has shared a table through AWS Lake Formation. Engineers in Account B…" at bounding box center [614, 75] width 526 height 98
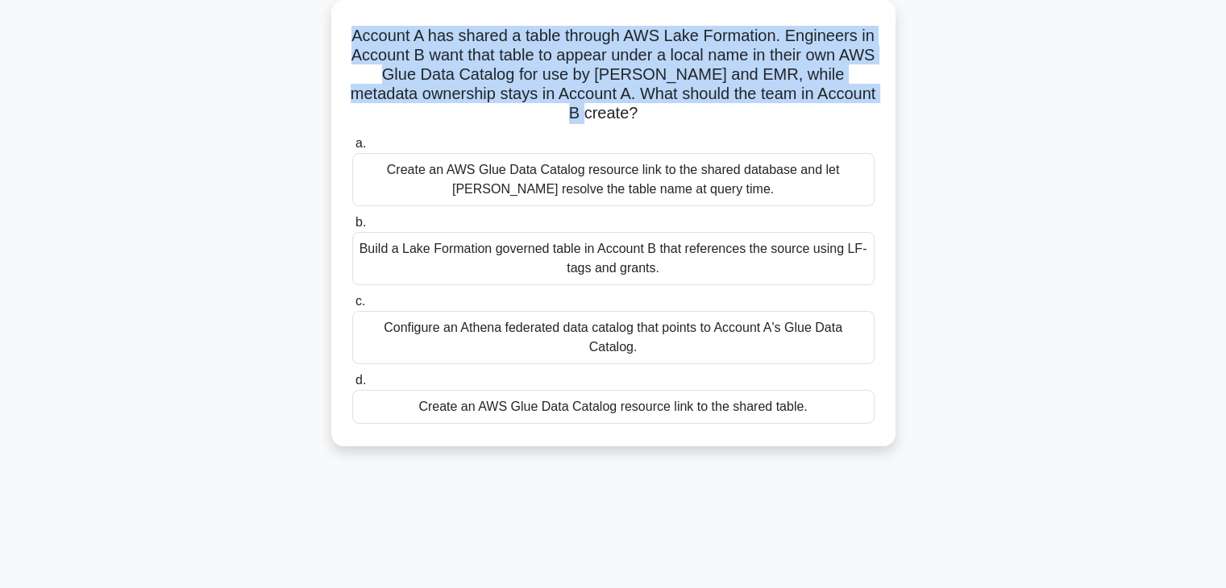
drag, startPoint x: 356, startPoint y: 36, endPoint x: 625, endPoint y: 120, distance: 282.0
click at [625, 120] on h5 "Account A has shared a table through AWS Lake Formation. Engineers in Account B…" at bounding box center [614, 75] width 526 height 98
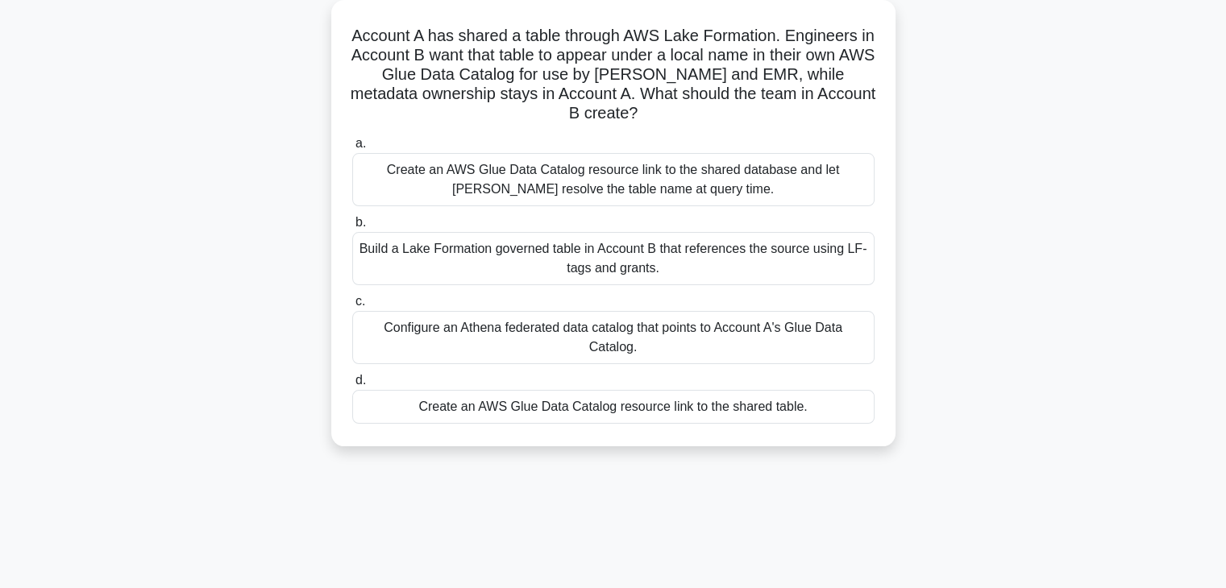
click at [638, 106] on icon ".spinner_0XTQ{transform-origin:center;animation:spinner_y6GP .75s linear infini…" at bounding box center [647, 114] width 19 height 19
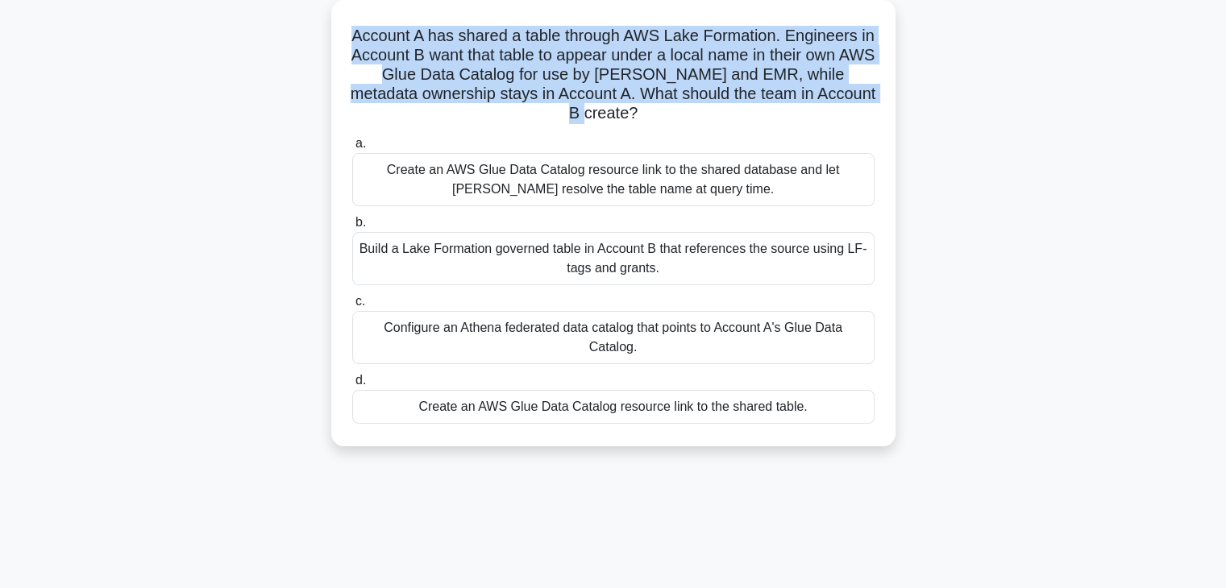
drag, startPoint x: 616, startPoint y: 110, endPoint x: 345, endPoint y: 36, distance: 280.8
click at [345, 36] on div "Account A has shared a table through AWS Lake Formation. Engineers in Account B…" at bounding box center [613, 223] width 551 height 434
click at [452, 71] on h5 "Account A has shared a table through AWS Lake Formation. Engineers in Account B…" at bounding box center [614, 75] width 526 height 98
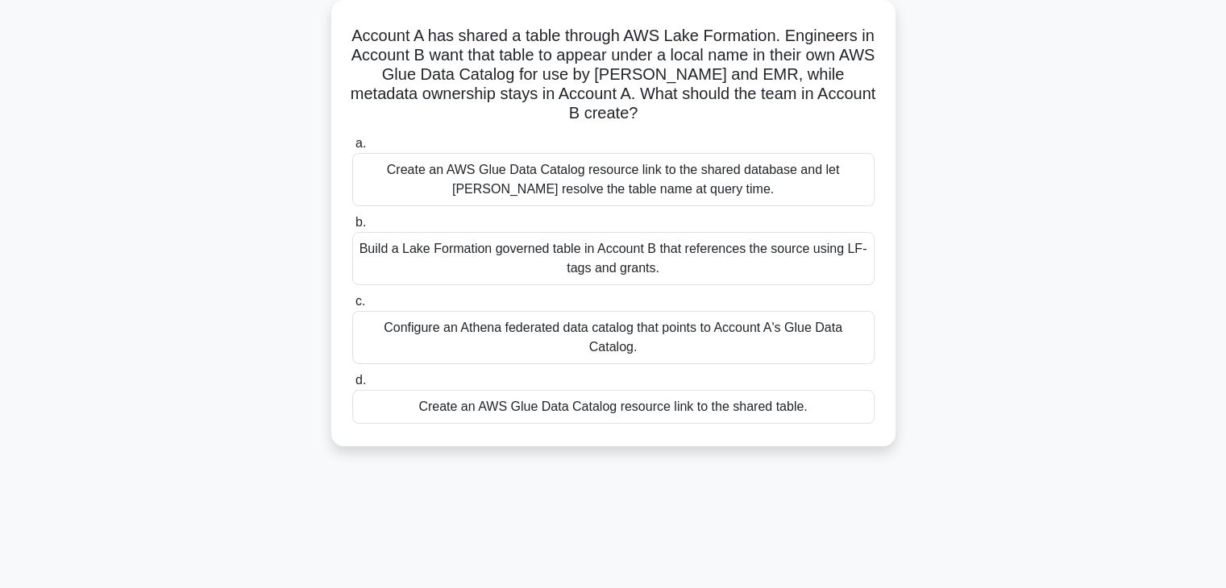
click at [569, 180] on div "Create an AWS Glue Data Catalog resource link to the shared database and let [P…" at bounding box center [613, 179] width 522 height 53
click at [352, 149] on input "a. Create an AWS Glue Data Catalog resource link to the shared database and let…" at bounding box center [352, 144] width 0 height 10
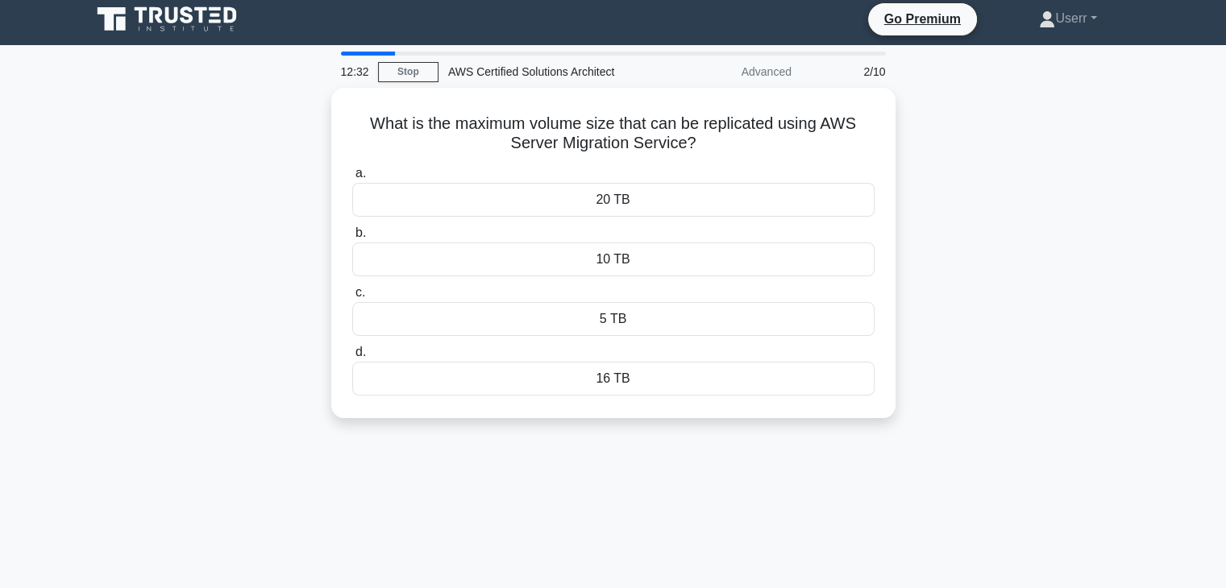
scroll to position [0, 0]
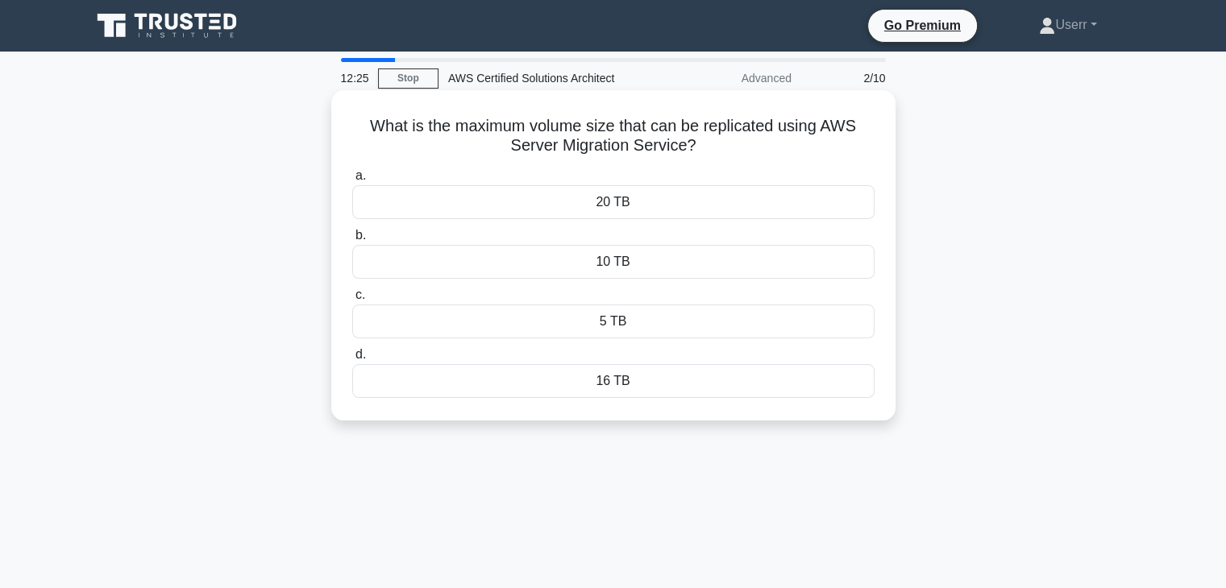
click at [617, 214] on div "20 TB" at bounding box center [613, 202] width 522 height 34
click at [352, 181] on input "a. 20 TB" at bounding box center [352, 176] width 0 height 10
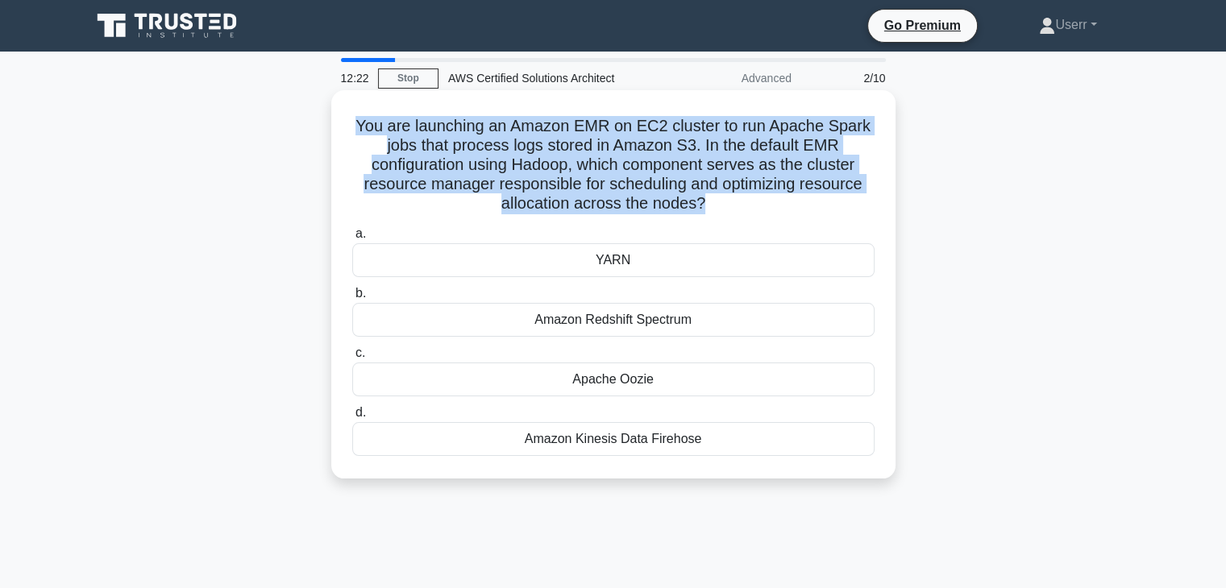
drag, startPoint x: 355, startPoint y: 122, endPoint x: 704, endPoint y: 213, distance: 361.5
click at [704, 213] on h5 "You are launching an Amazon EMR on EC2 cluster to run Apache Spark jobs that pr…" at bounding box center [614, 165] width 526 height 98
click at [703, 206] on h5 "You are launching an Amazon EMR on EC2 cluster to run Apache Spark jobs that pr…" at bounding box center [614, 165] width 526 height 98
drag, startPoint x: 355, startPoint y: 127, endPoint x: 704, endPoint y: 205, distance: 357.7
click at [704, 205] on h5 "You are launching an Amazon EMR on EC2 cluster to run Apache Spark jobs that pr…" at bounding box center [614, 165] width 526 height 98
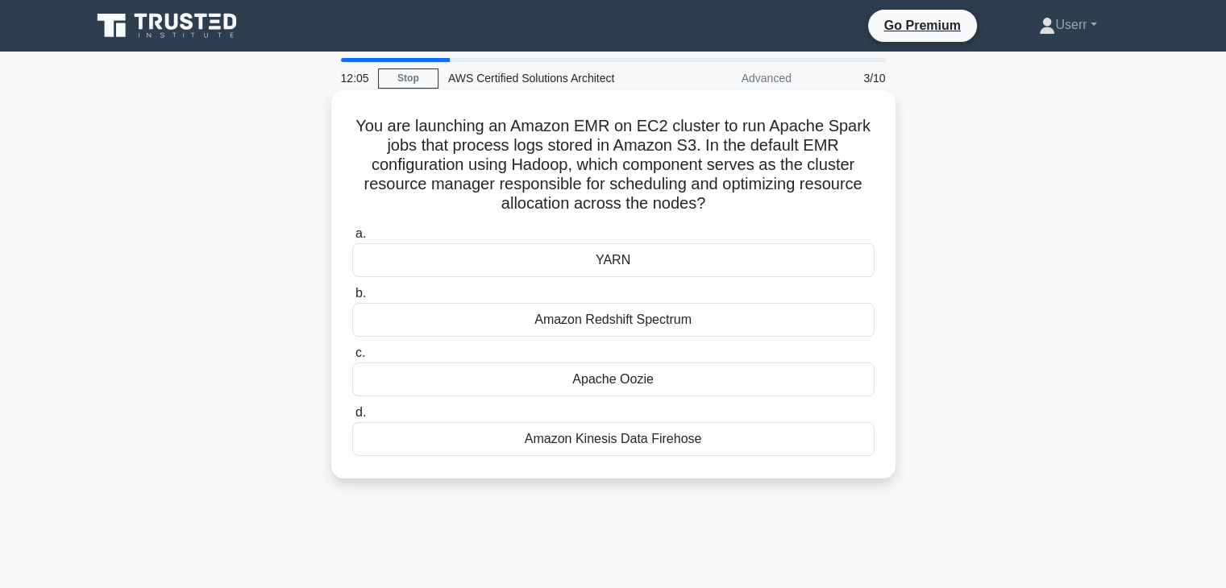
click at [706, 204] on h5 "You are launching an Amazon EMR on EC2 cluster to run Apache Spark jobs that pr…" at bounding box center [614, 165] width 526 height 98
click at [701, 307] on div "Amazon Redshift Spectrum" at bounding box center [613, 320] width 522 height 34
click at [352, 299] on input "b. Amazon Redshift Spectrum" at bounding box center [352, 294] width 0 height 10
